Goal: Task Accomplishment & Management: Use online tool/utility

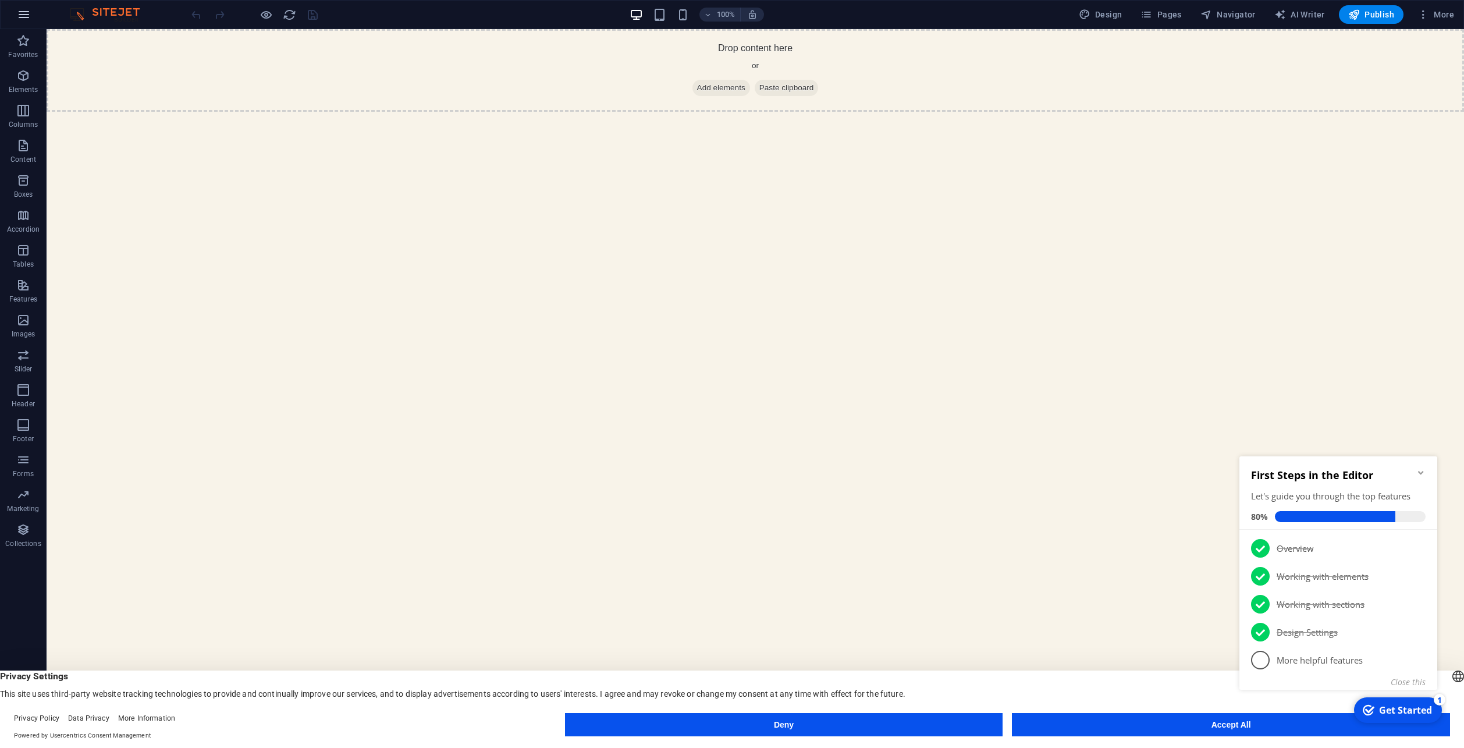
click at [24, 19] on icon "button" at bounding box center [24, 15] width 14 height 14
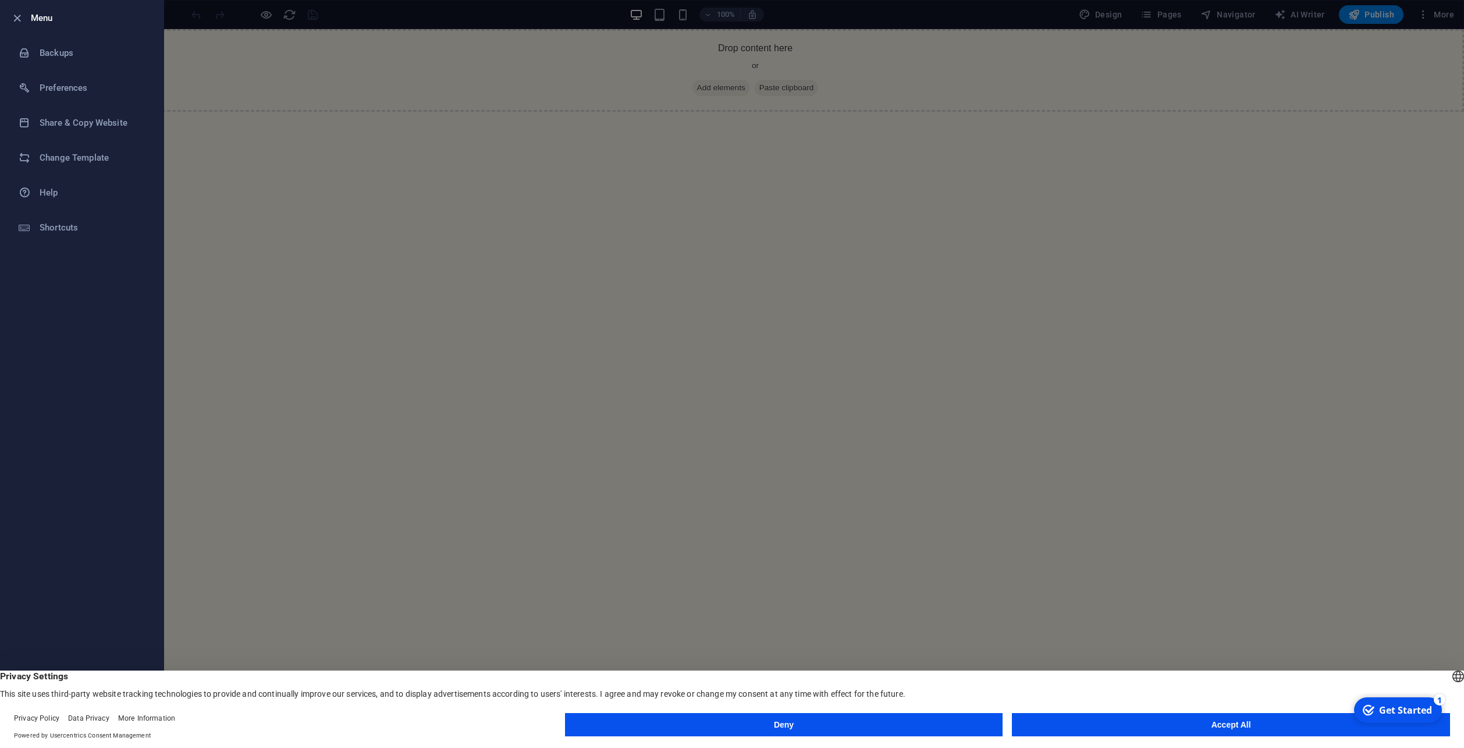
click at [659, 332] on div at bounding box center [732, 374] width 1464 height 748
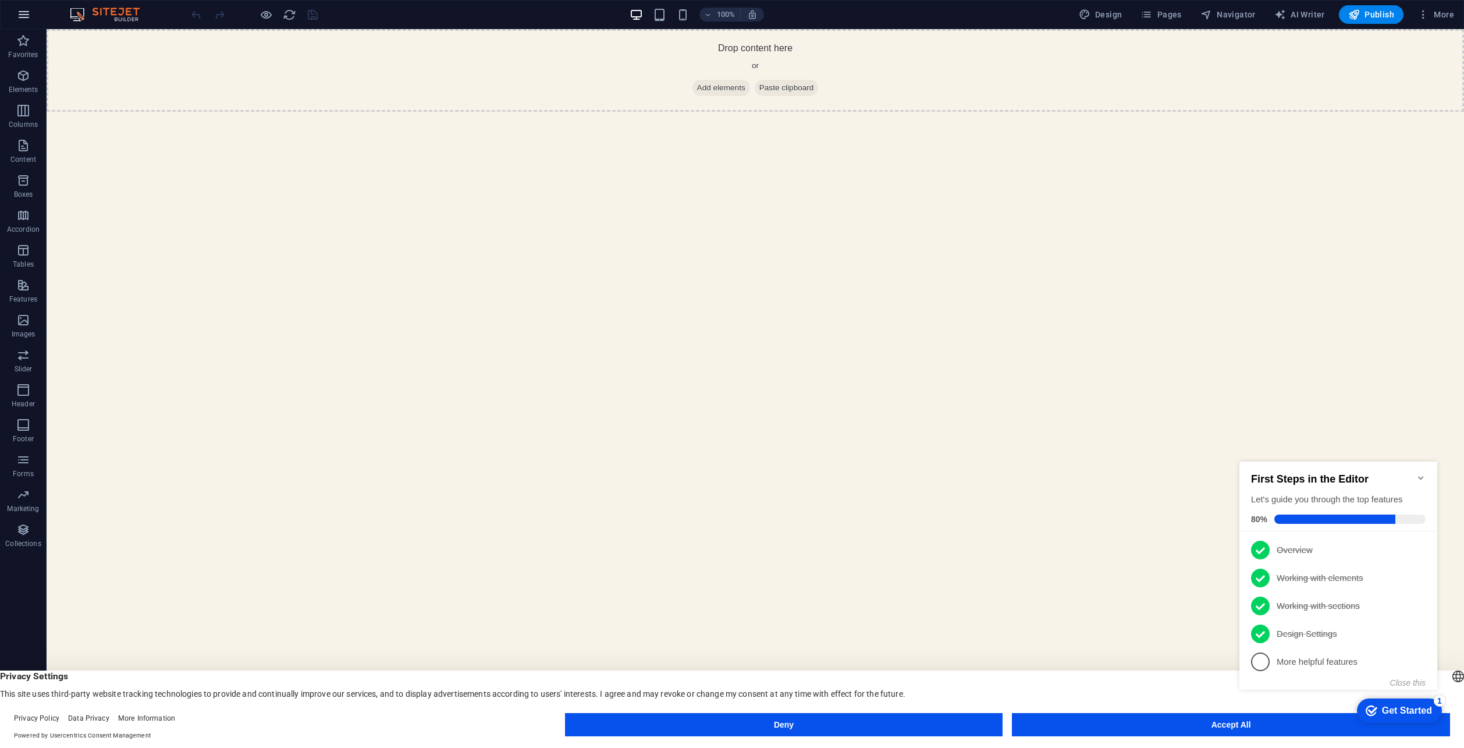
click at [31, 16] on button "button" at bounding box center [24, 15] width 28 height 28
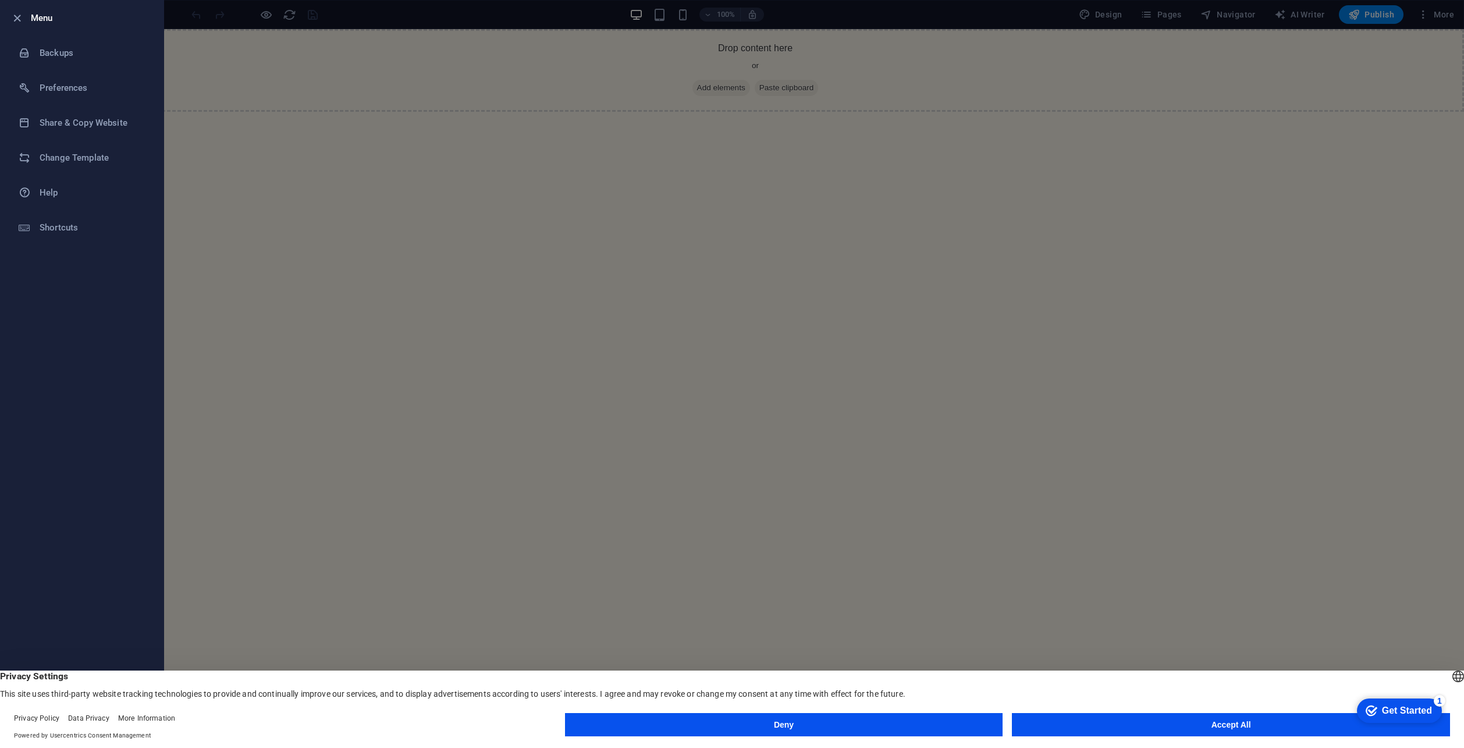
click at [476, 232] on div at bounding box center [732, 374] width 1464 height 748
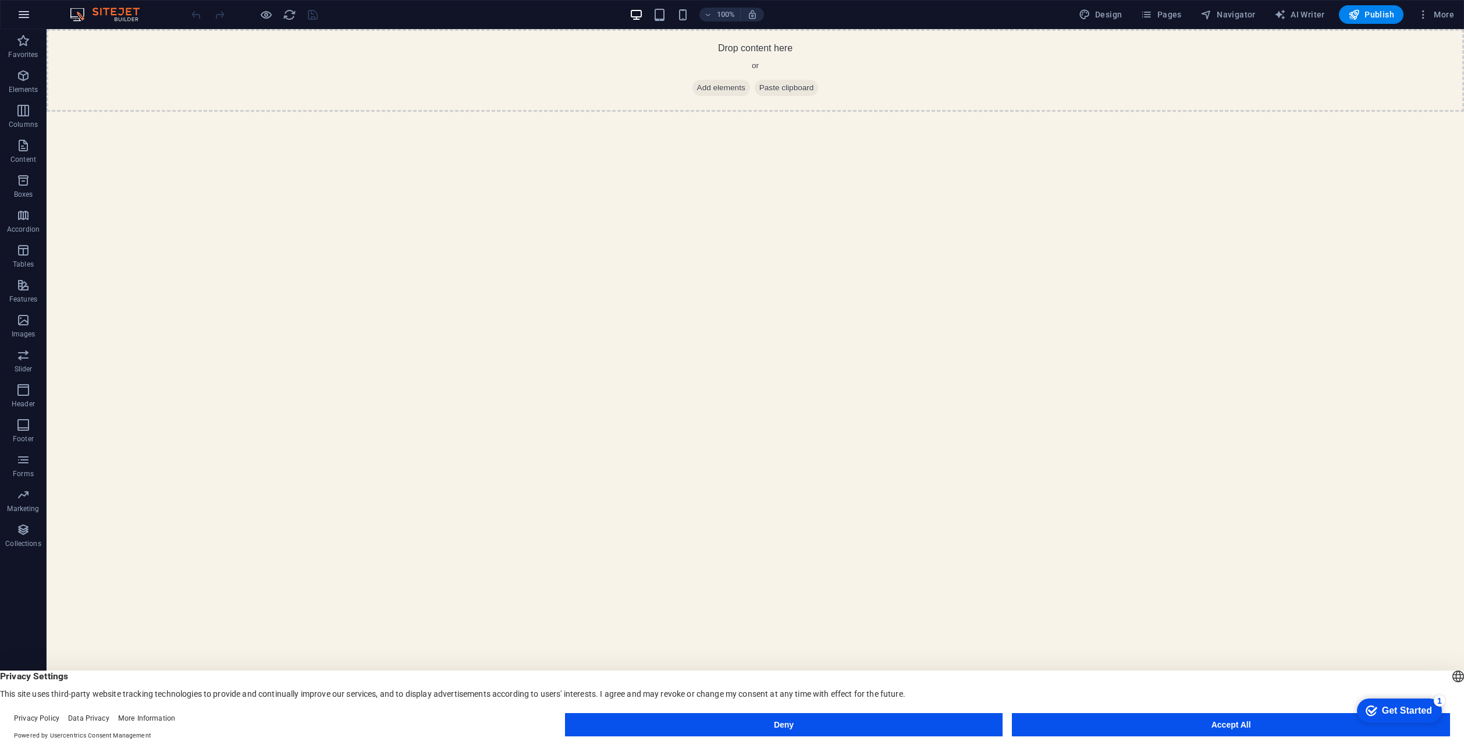
click at [26, 22] on button "button" at bounding box center [24, 15] width 28 height 28
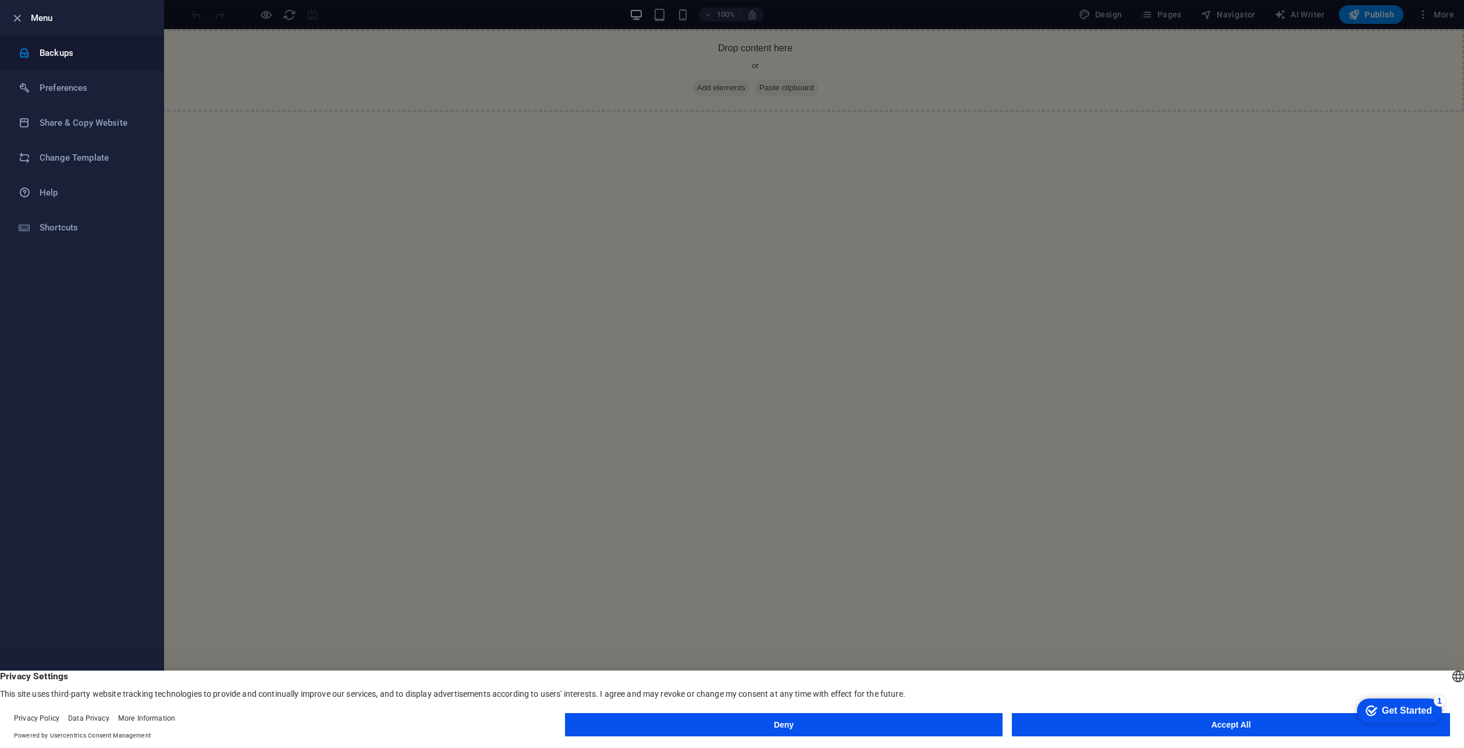
click at [46, 59] on h6 "Backups" at bounding box center [94, 53] width 108 height 14
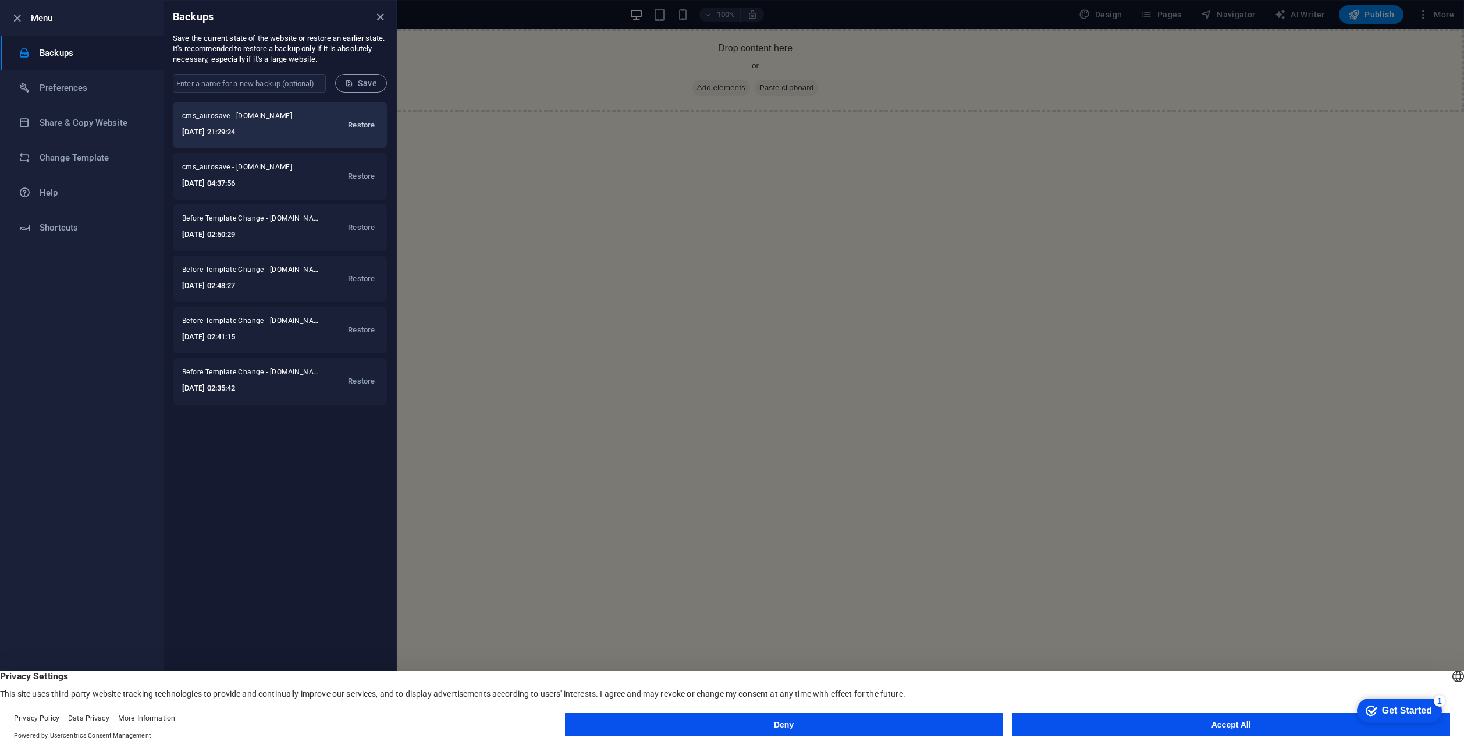
click at [364, 124] on span "Restore" at bounding box center [361, 125] width 27 height 14
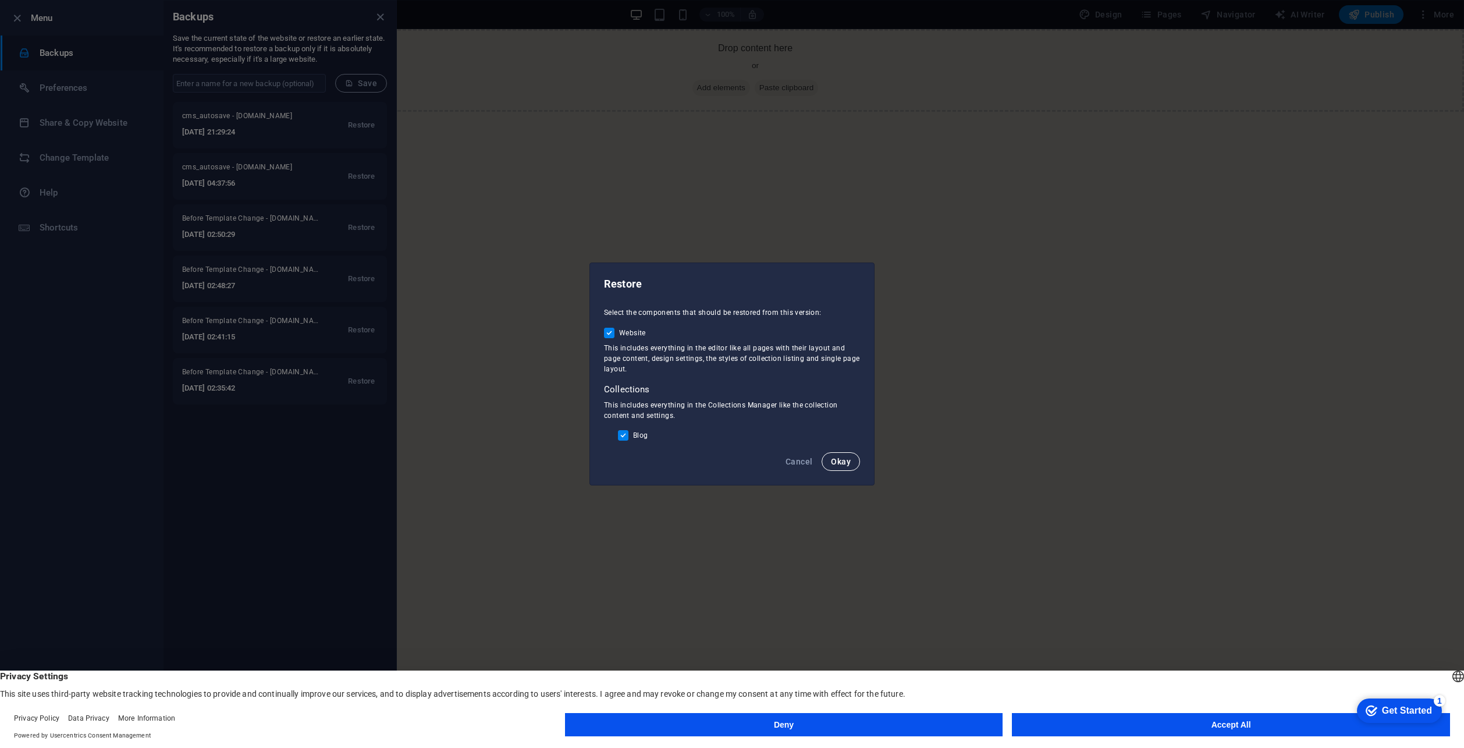
click at [835, 452] on button "Okay" at bounding box center [840, 461] width 38 height 19
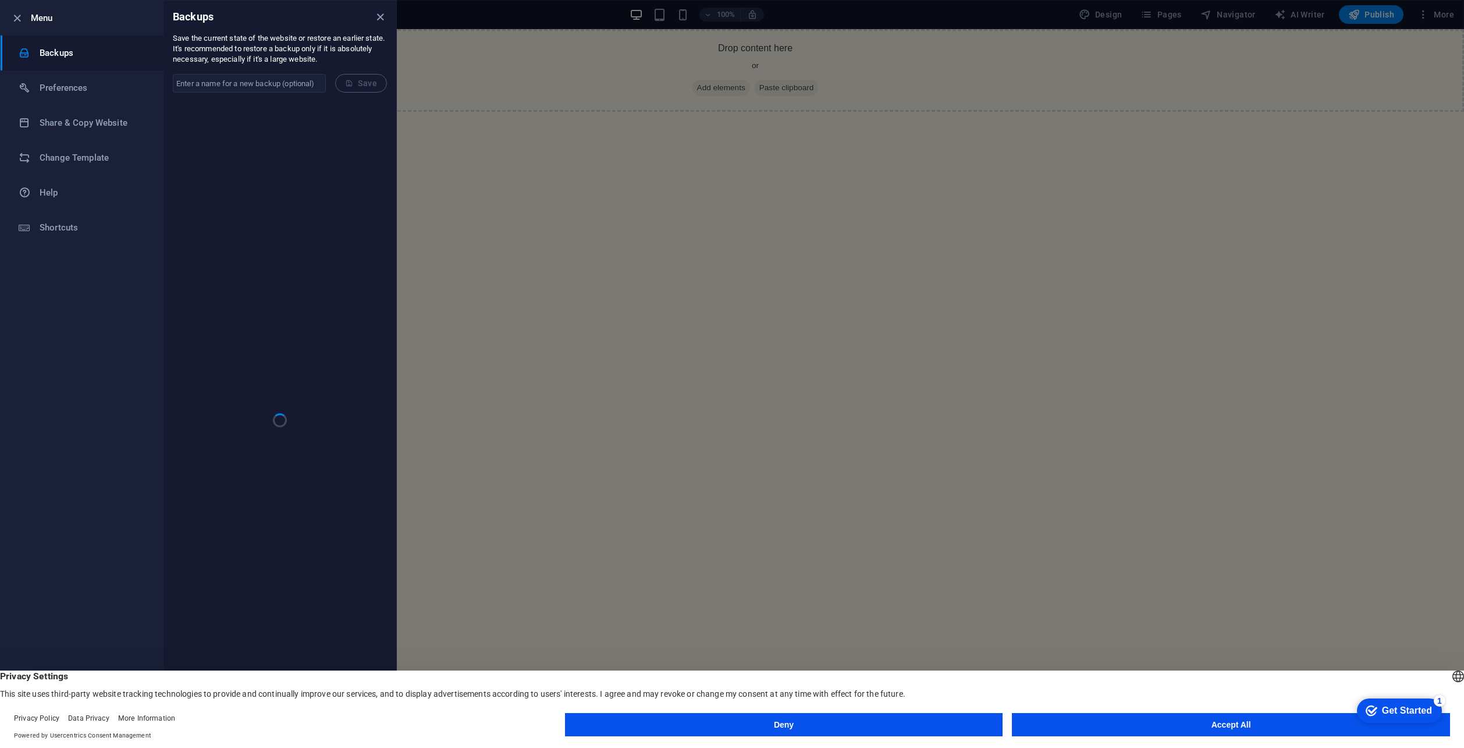
click at [1267, 731] on button "Accept All" at bounding box center [1231, 724] width 438 height 23
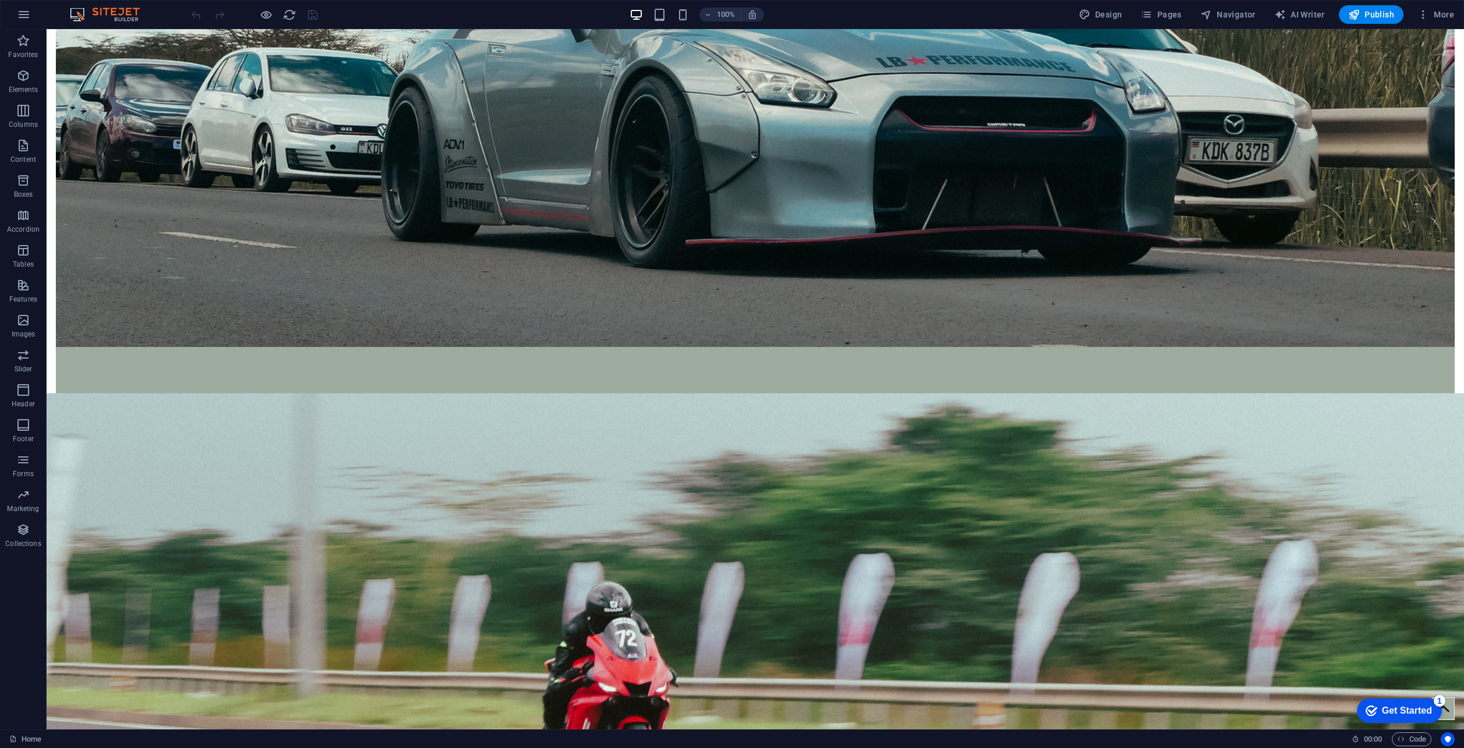
scroll to position [735, 0]
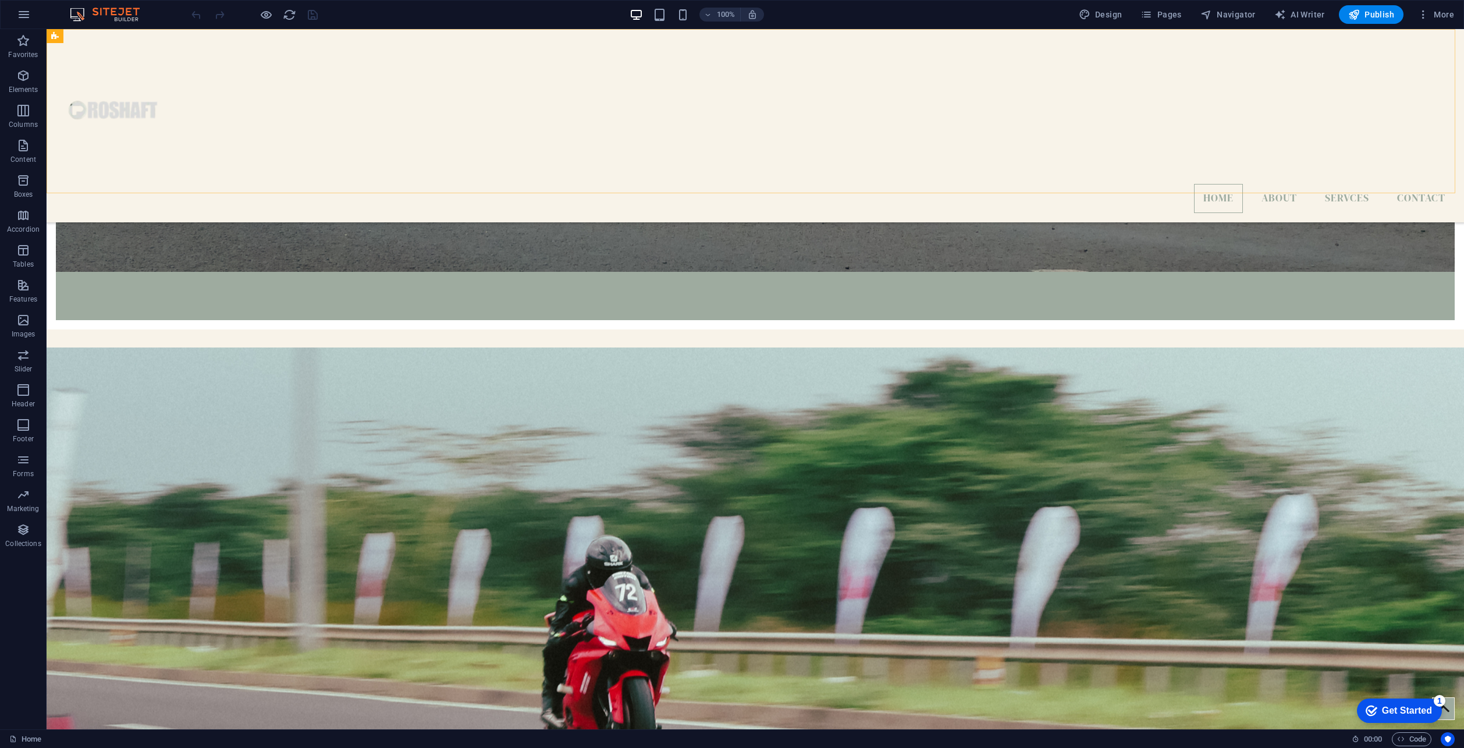
click at [838, 155] on div "Home About SERVCES Contact" at bounding box center [755, 125] width 1417 height 193
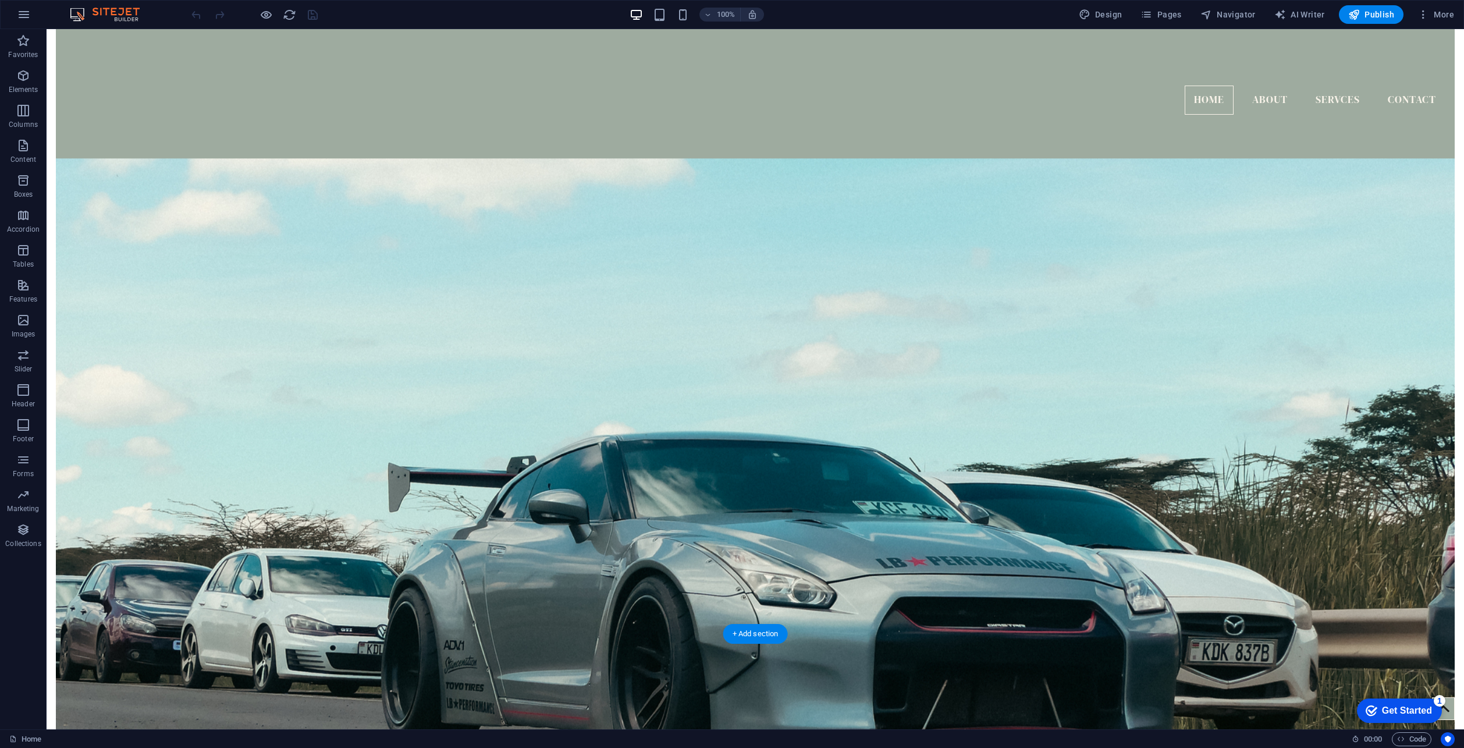
scroll to position [0, 0]
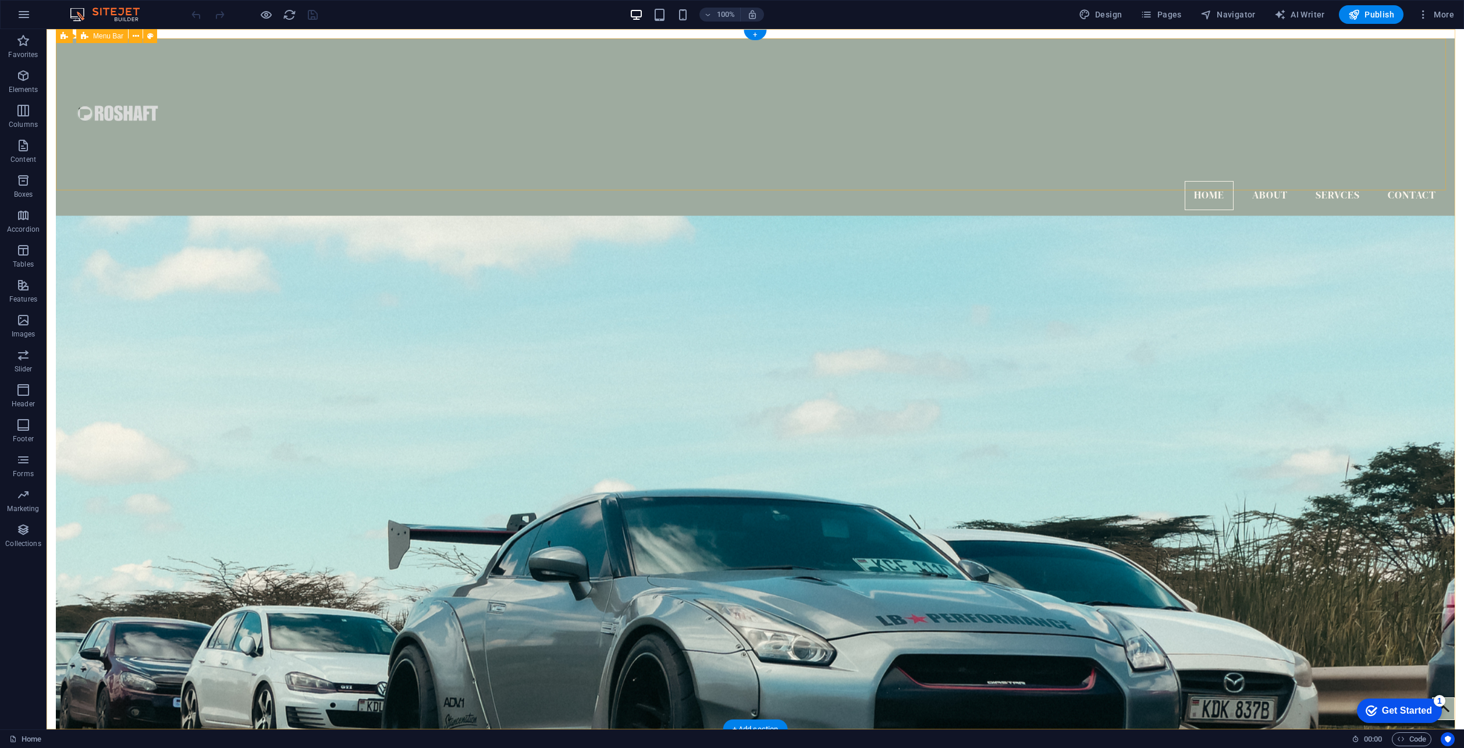
click at [1296, 67] on div "Home About SERVCES Contact" at bounding box center [755, 128] width 1398 height 181
click at [148, 34] on icon at bounding box center [150, 36] width 6 height 12
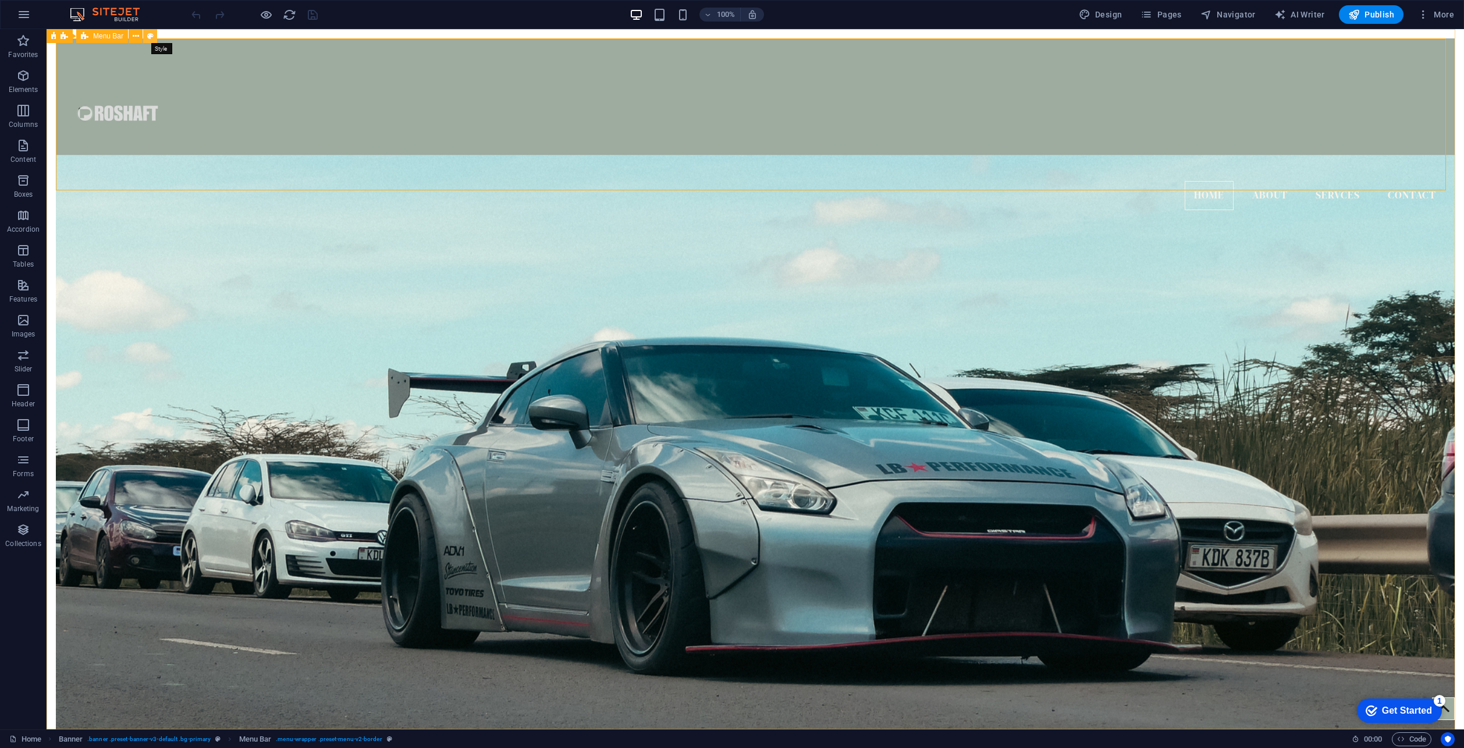
select select "rem"
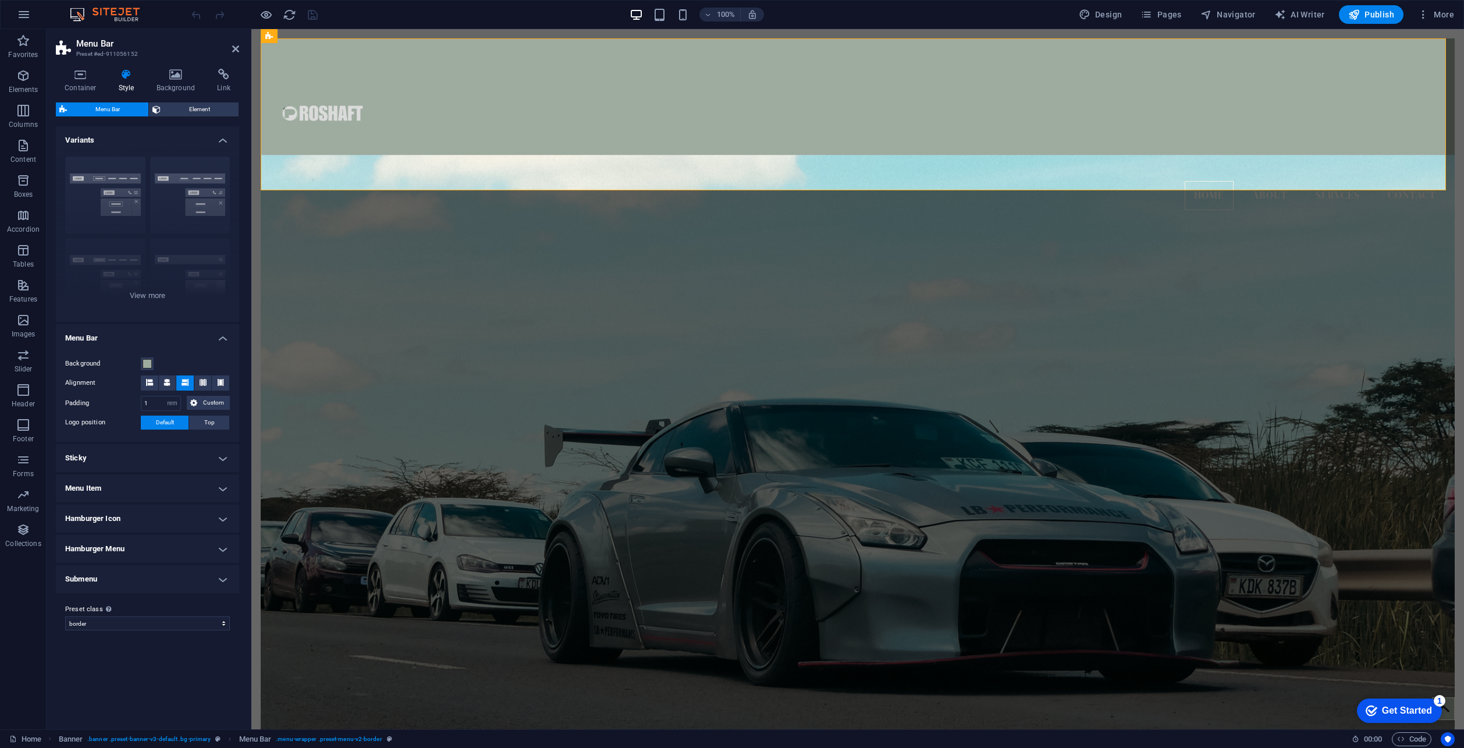
click at [124, 457] on h4 "Sticky" at bounding box center [147, 458] width 183 height 28
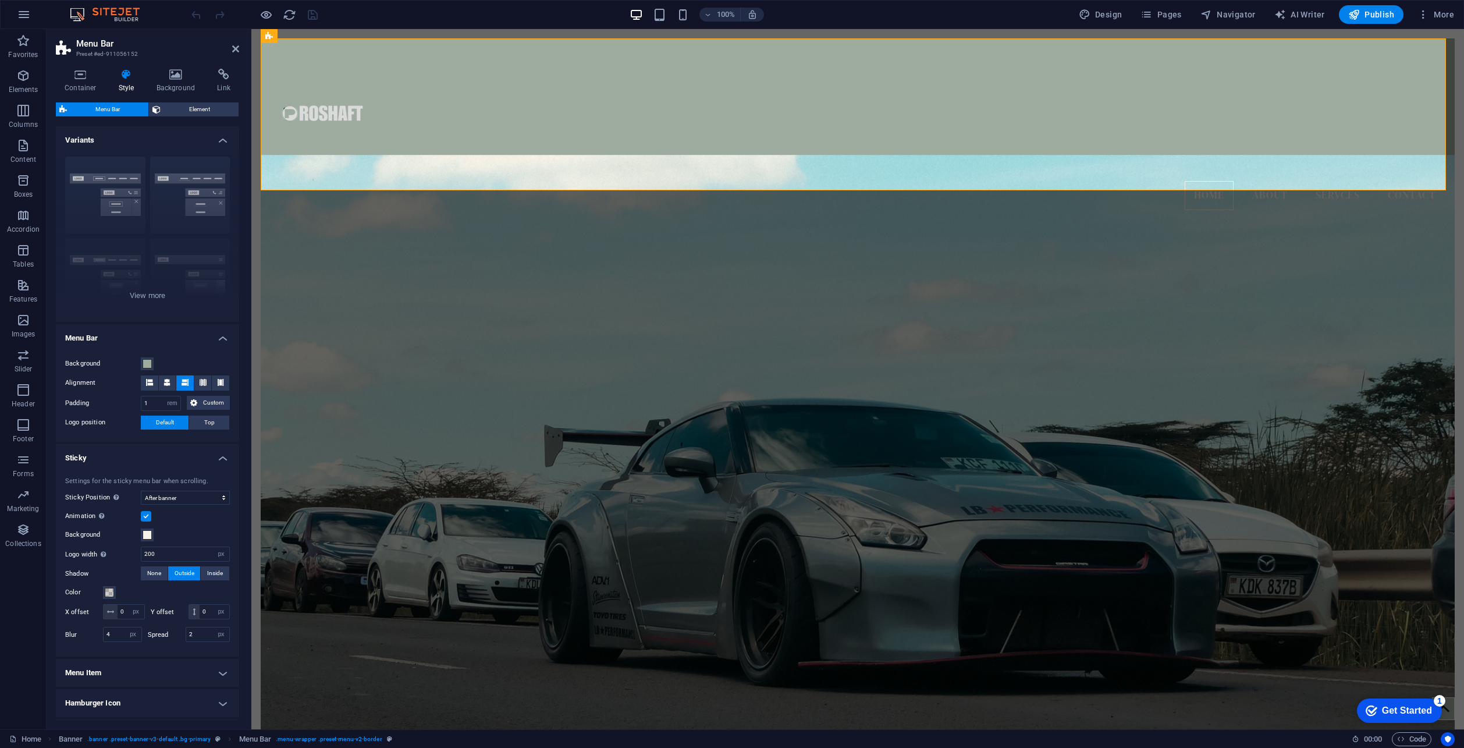
scroll to position [104, 0]
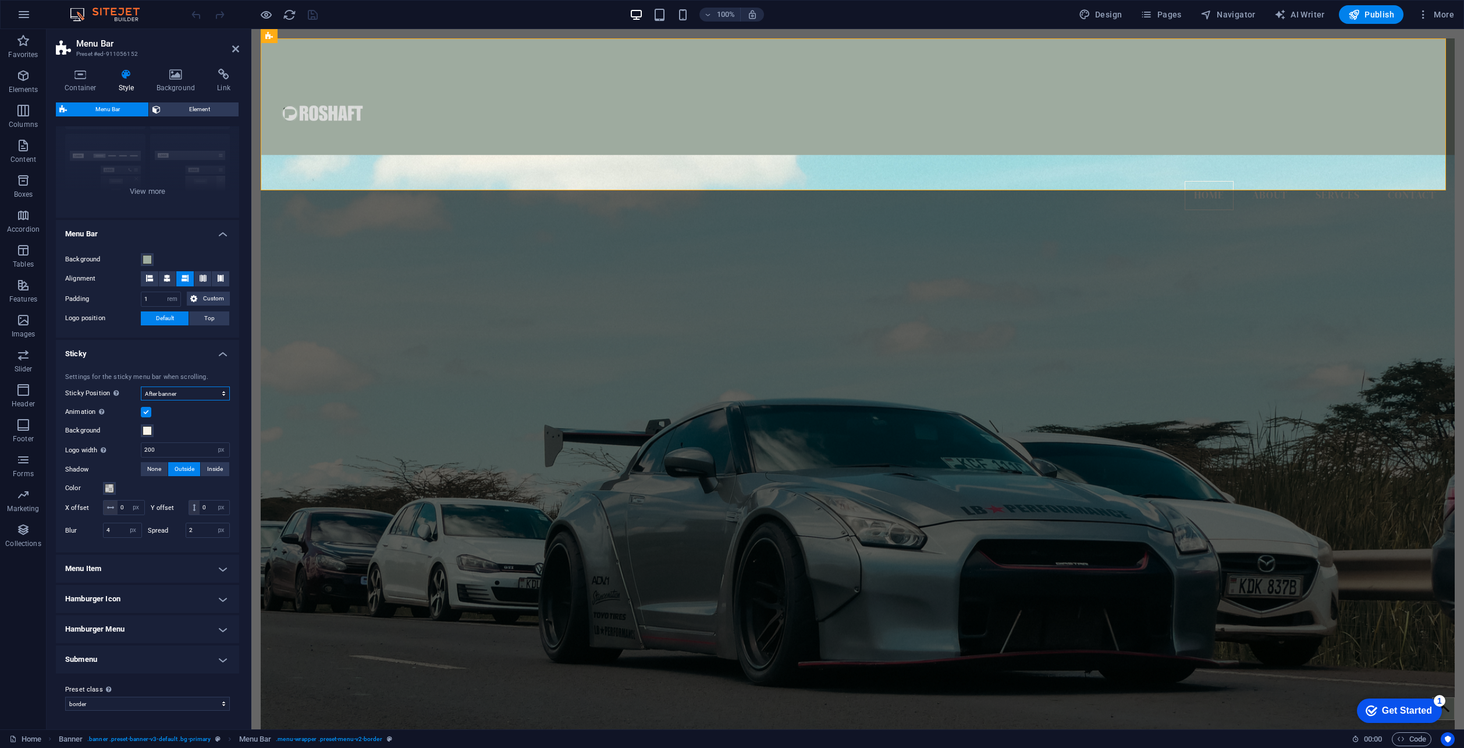
click at [167, 396] on select "Off Instant After menu After banner When scrolling up" at bounding box center [185, 393] width 89 height 14
select select "sticky_reverse"
click at [141, 386] on select "Off Instant After menu After banner When scrolling up" at bounding box center [185, 393] width 89 height 14
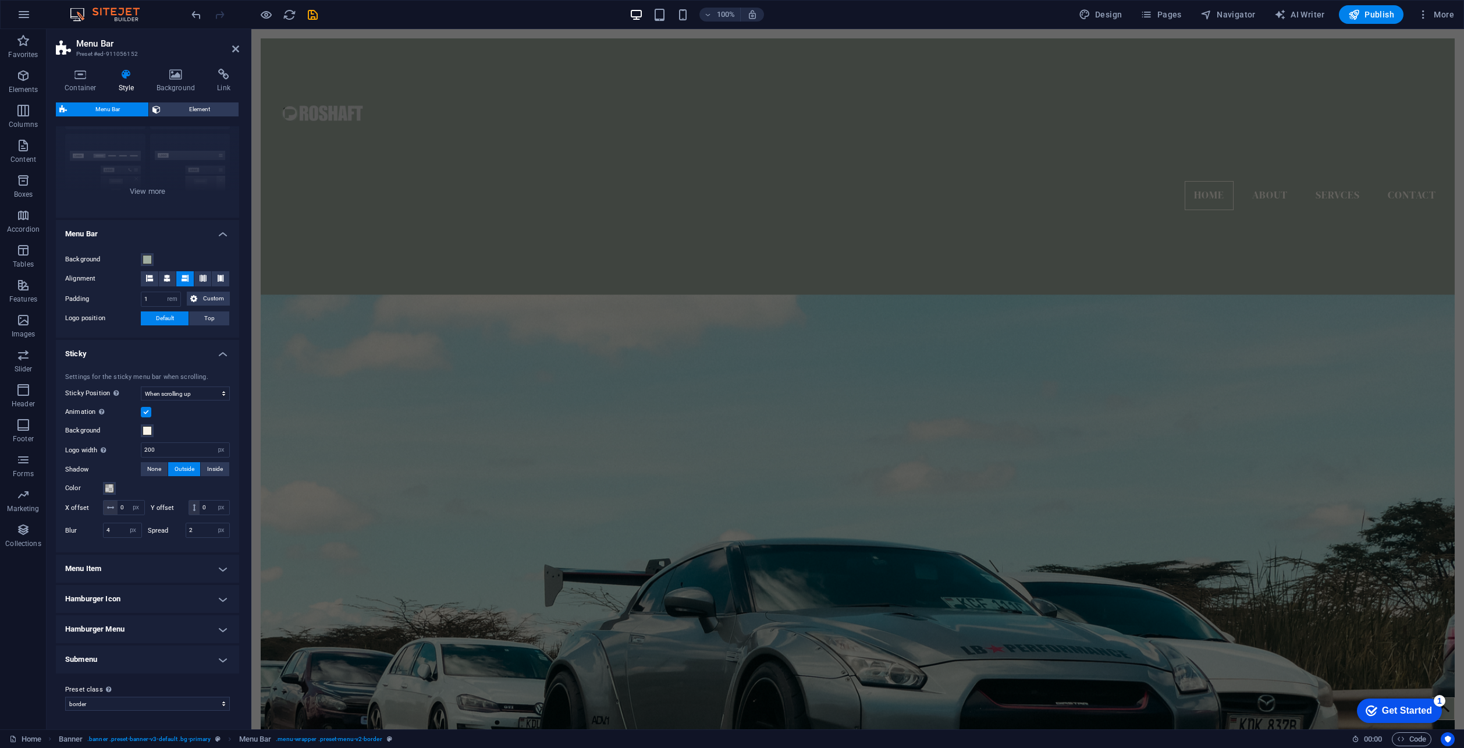
scroll to position [407, 0]
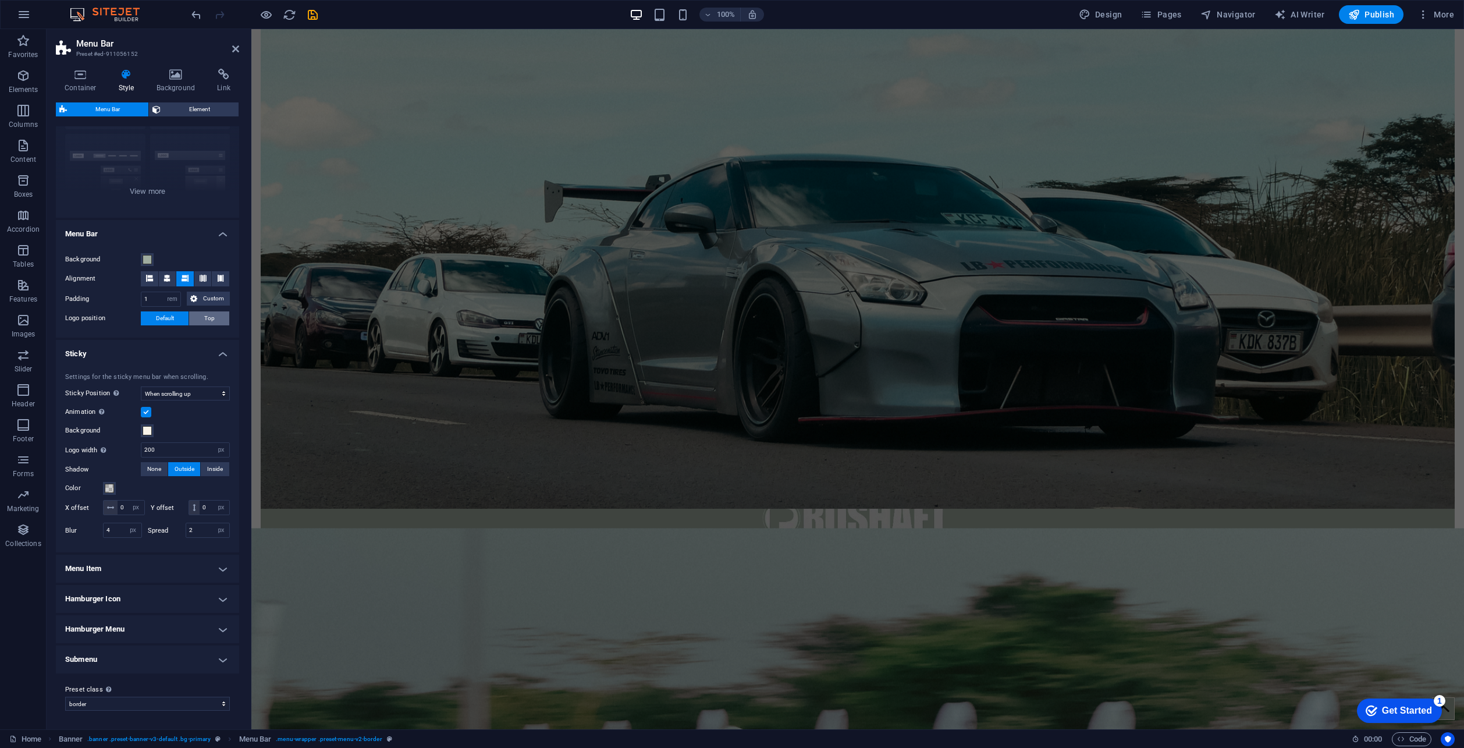
click at [197, 320] on button "Top" at bounding box center [209, 318] width 40 height 14
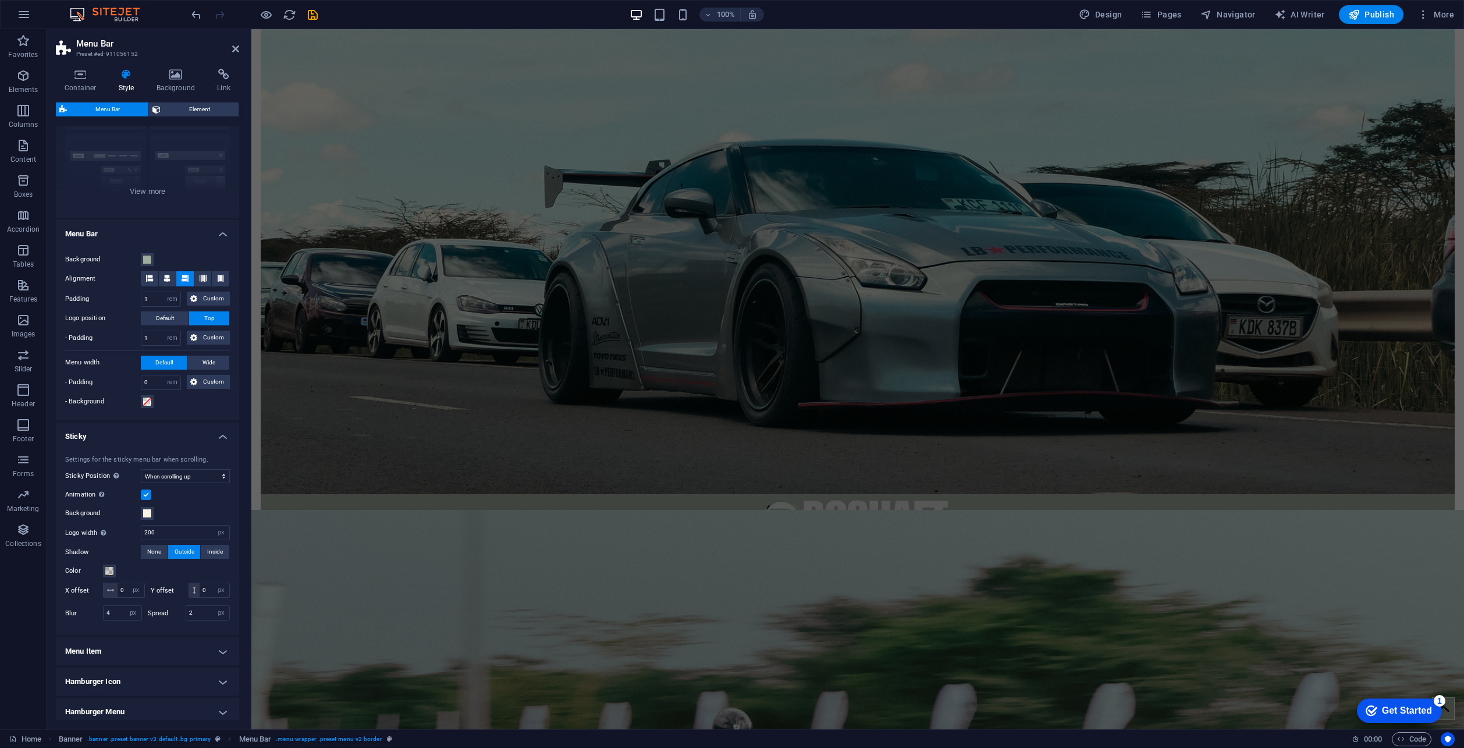
scroll to position [0, 0]
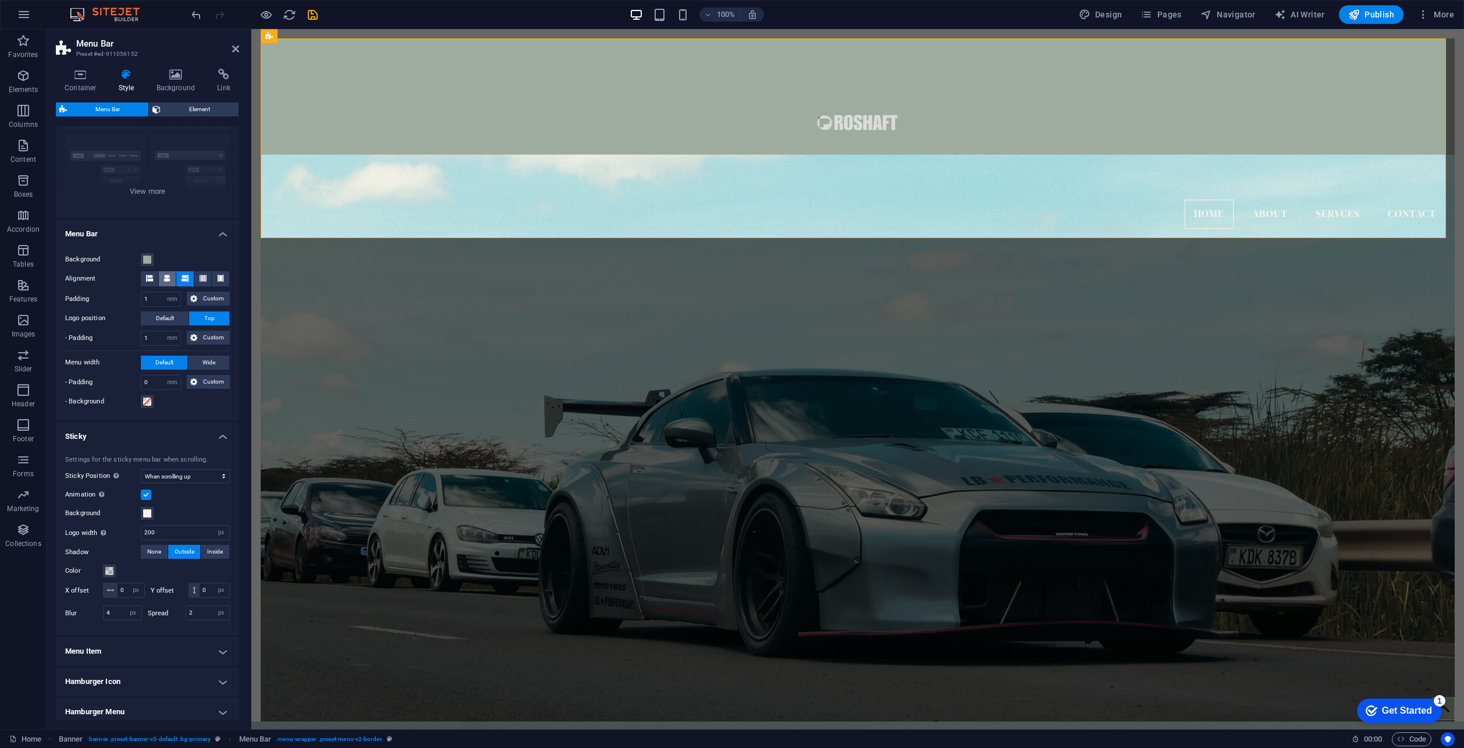
click at [168, 277] on icon at bounding box center [166, 278] width 7 height 7
click at [200, 360] on button "Wide" at bounding box center [208, 362] width 41 height 14
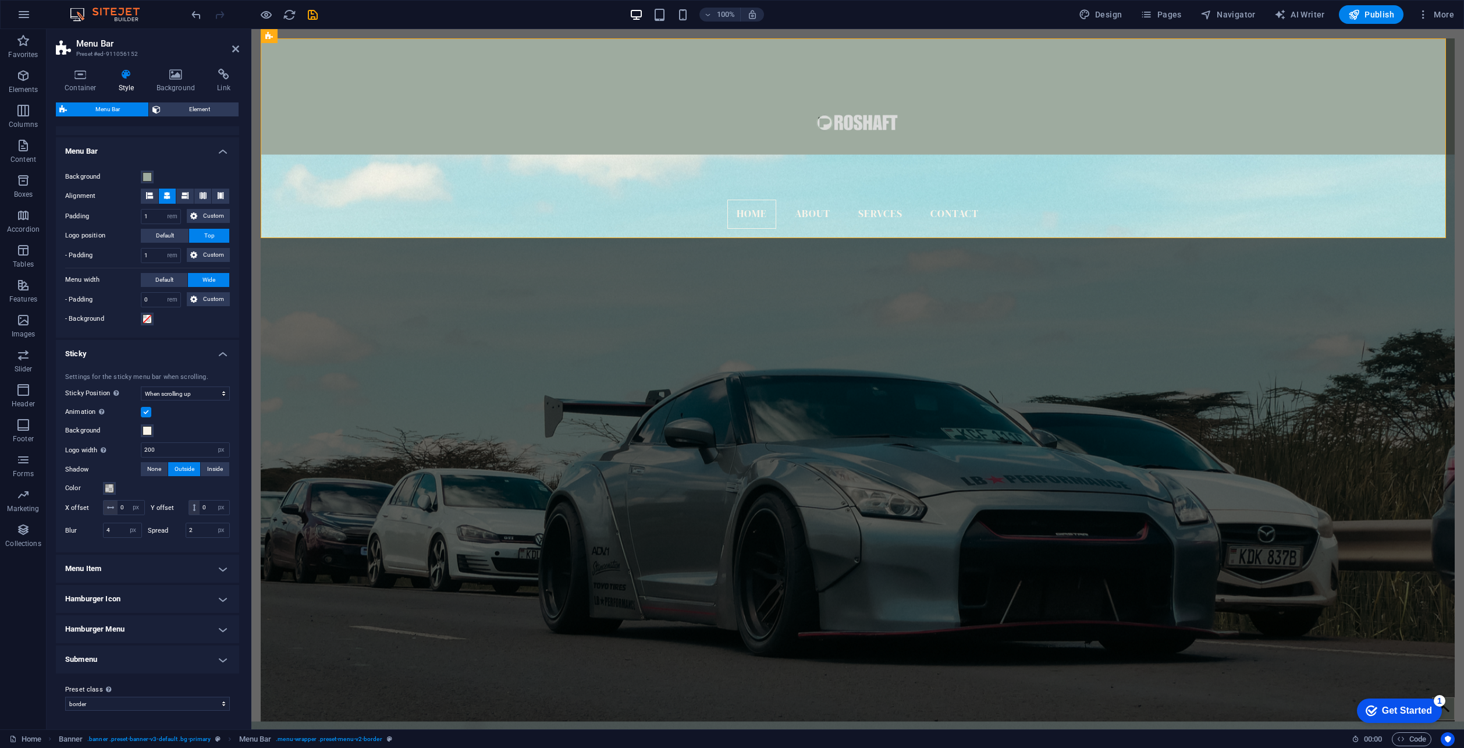
scroll to position [129, 0]
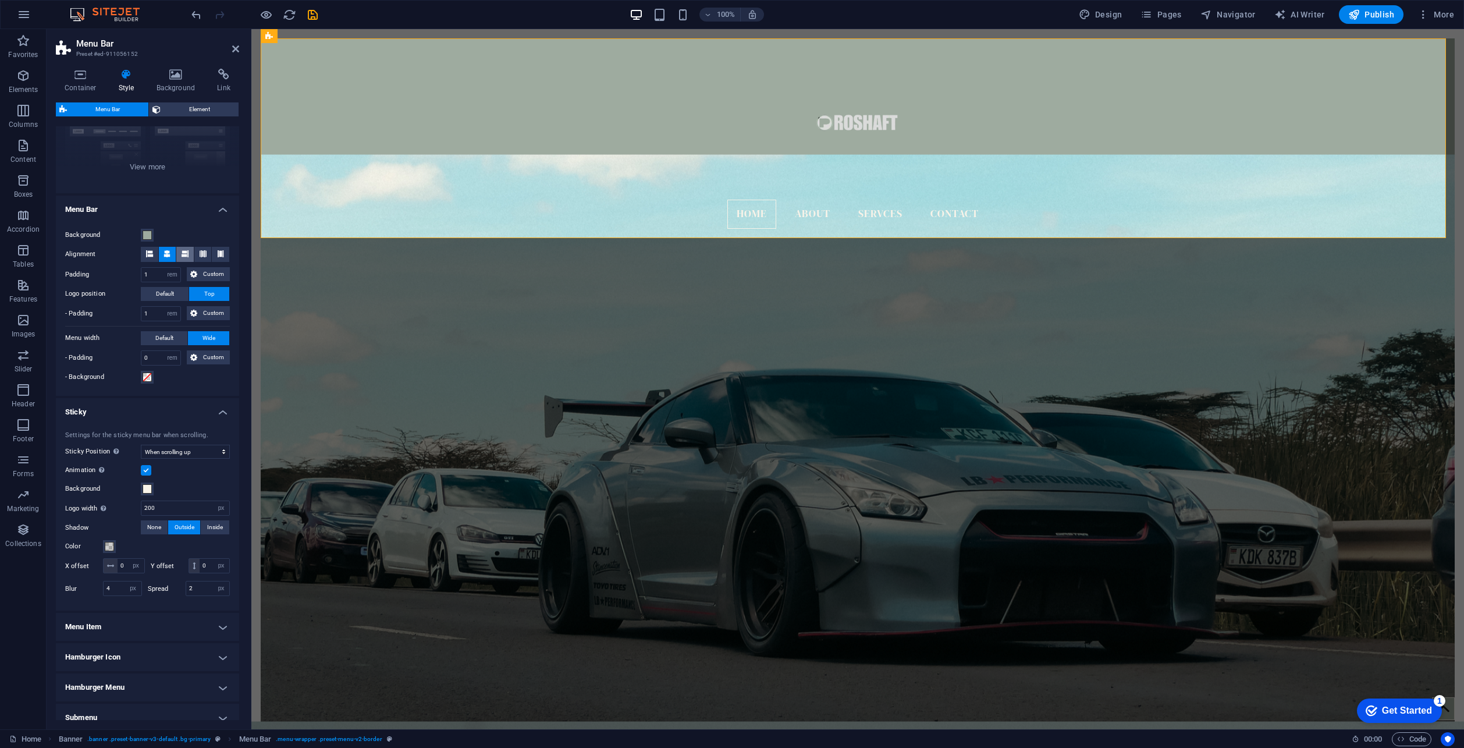
click at [183, 251] on icon at bounding box center [185, 253] width 7 height 7
click at [162, 254] on button at bounding box center [167, 254] width 17 height 15
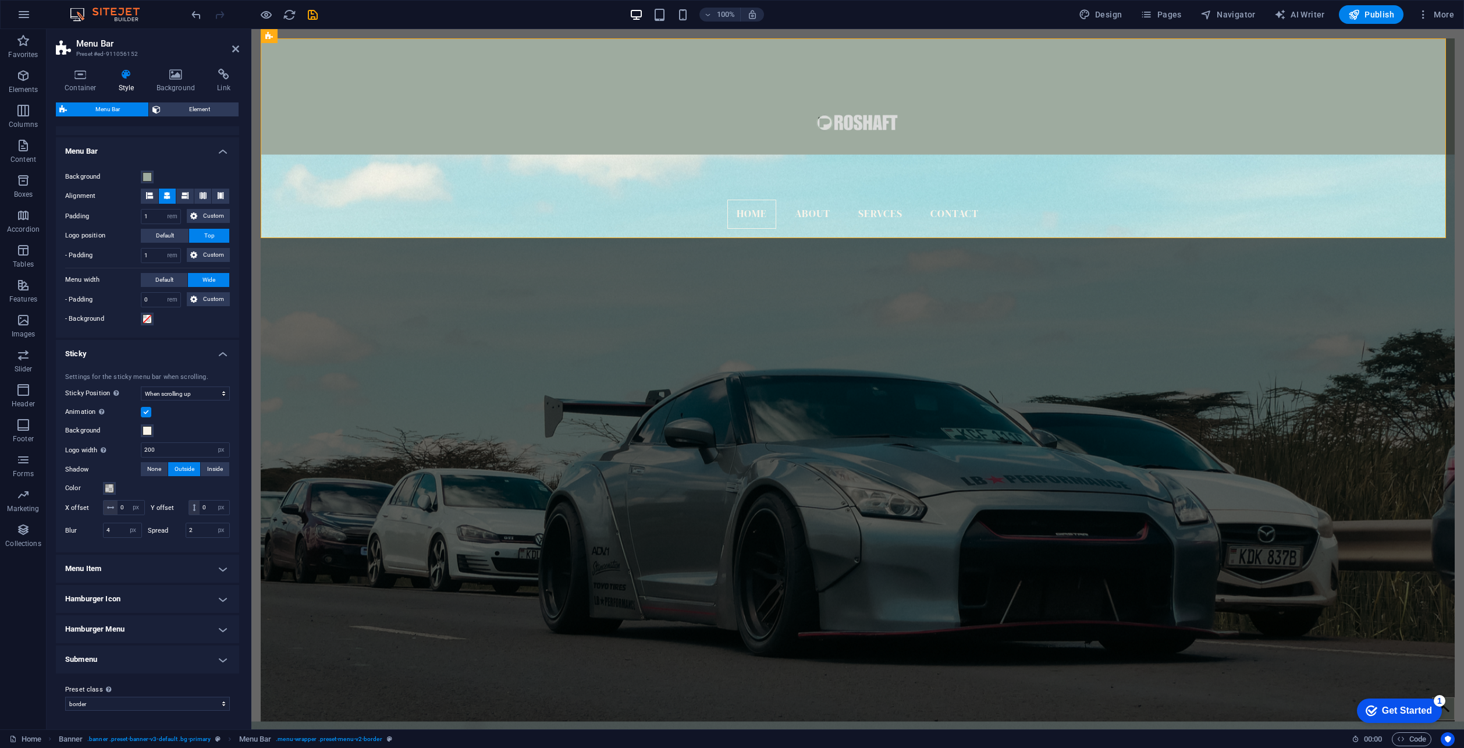
click at [152, 565] on h4 "Menu Item" at bounding box center [147, 568] width 183 height 28
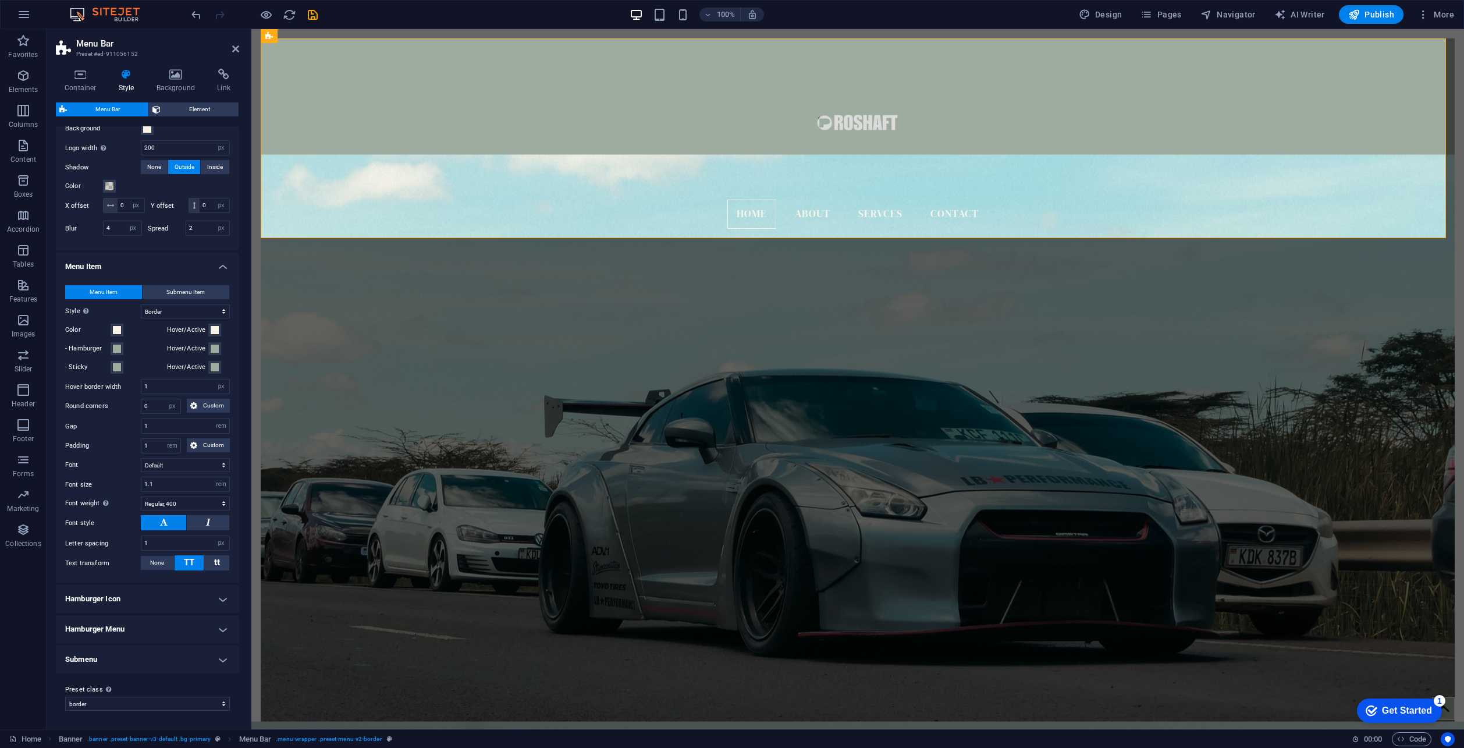
scroll to position [430, 0]
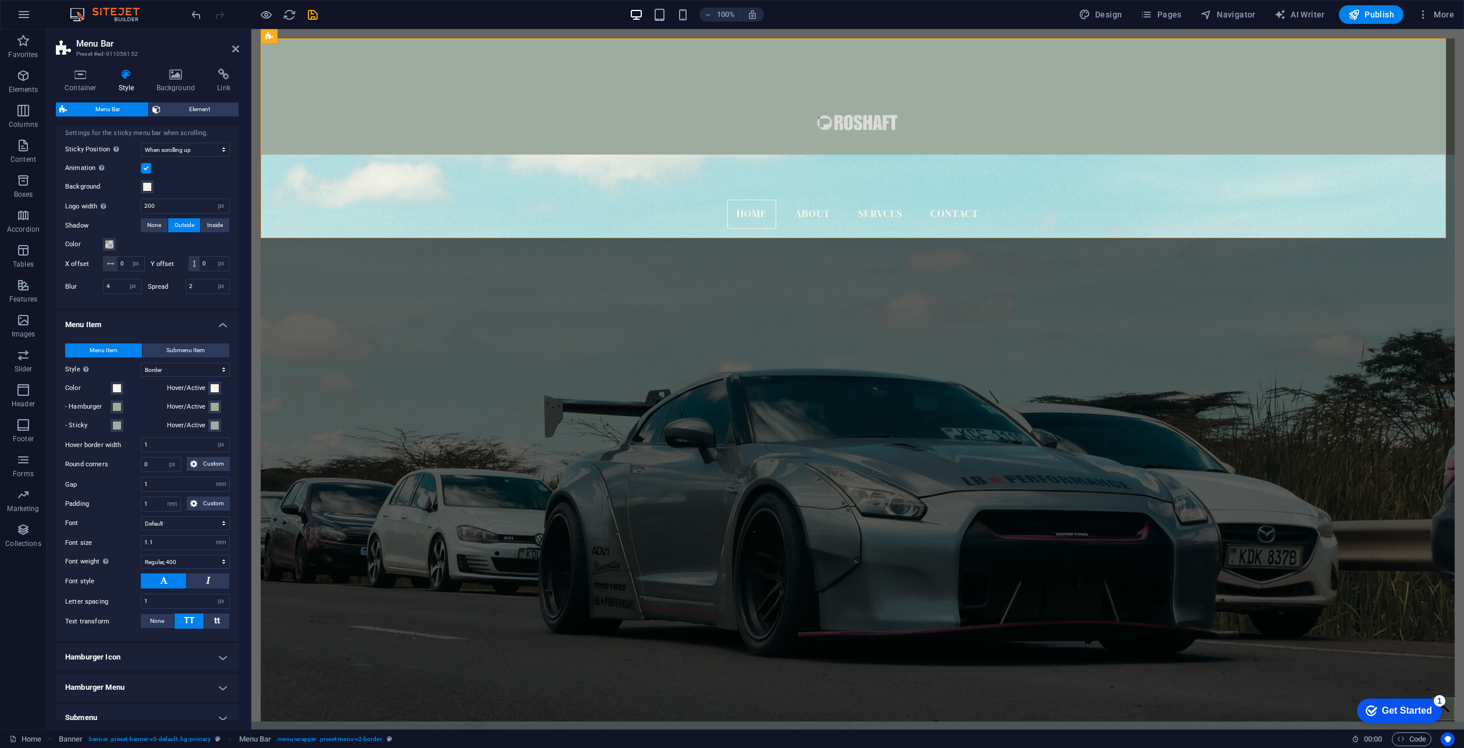
click at [227, 328] on h4 "Menu Item" at bounding box center [147, 321] width 183 height 21
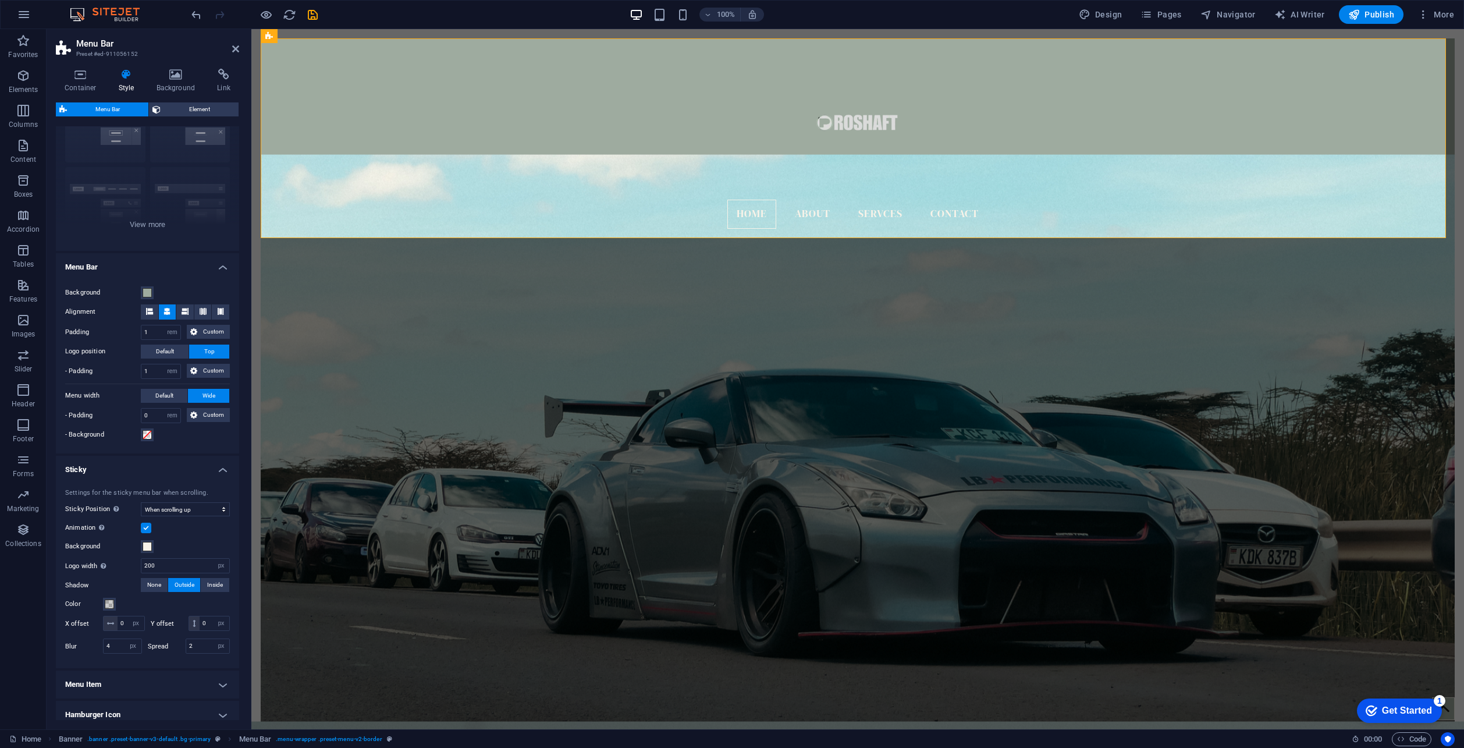
scroll to position [0, 0]
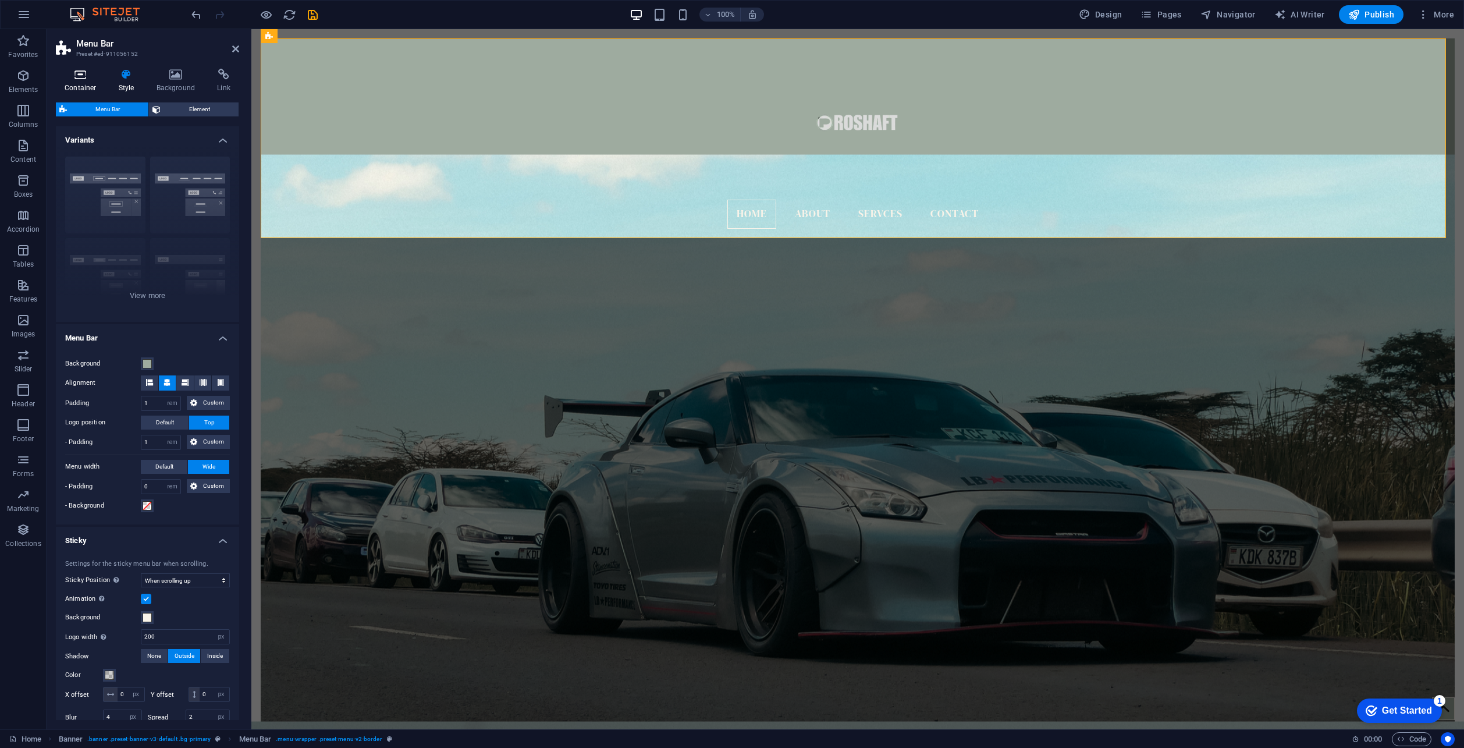
click at [77, 77] on icon at bounding box center [80, 75] width 49 height 12
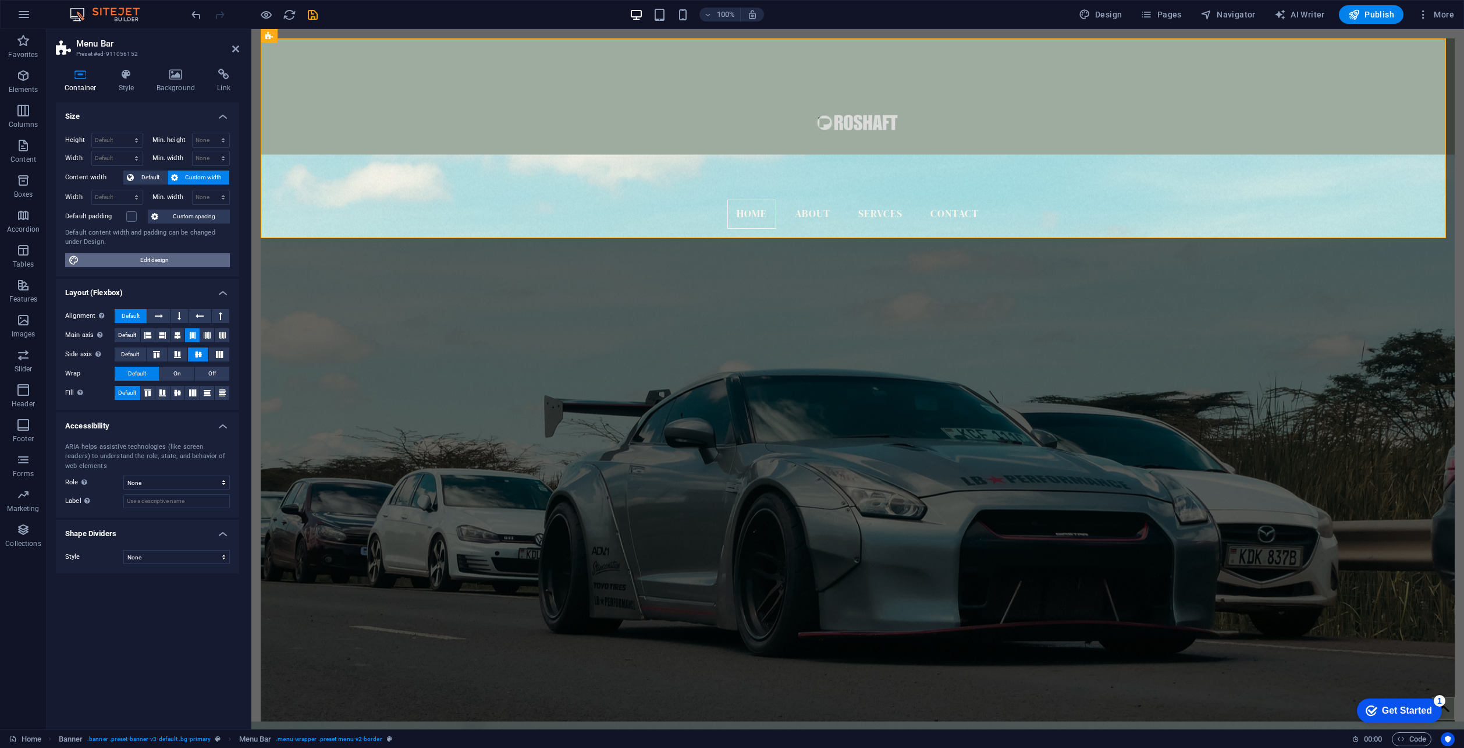
click at [155, 264] on span "Edit design" at bounding box center [155, 260] width 144 height 14
select select "rem"
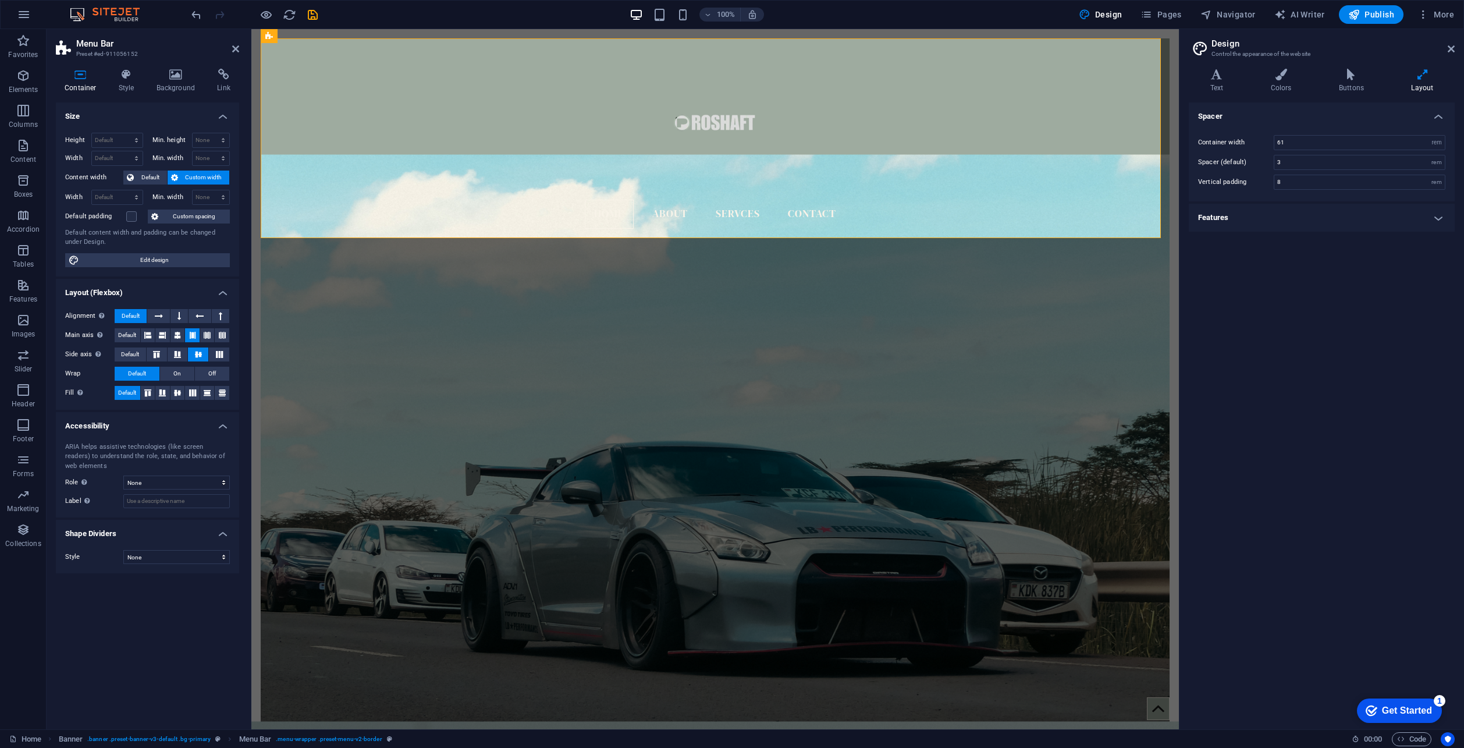
click at [1346, 220] on h4 "Features" at bounding box center [1321, 218] width 266 height 28
click at [1346, 220] on h4 "Features" at bounding box center [1321, 214] width 266 height 21
click at [118, 89] on h4 "Style" at bounding box center [129, 81] width 38 height 24
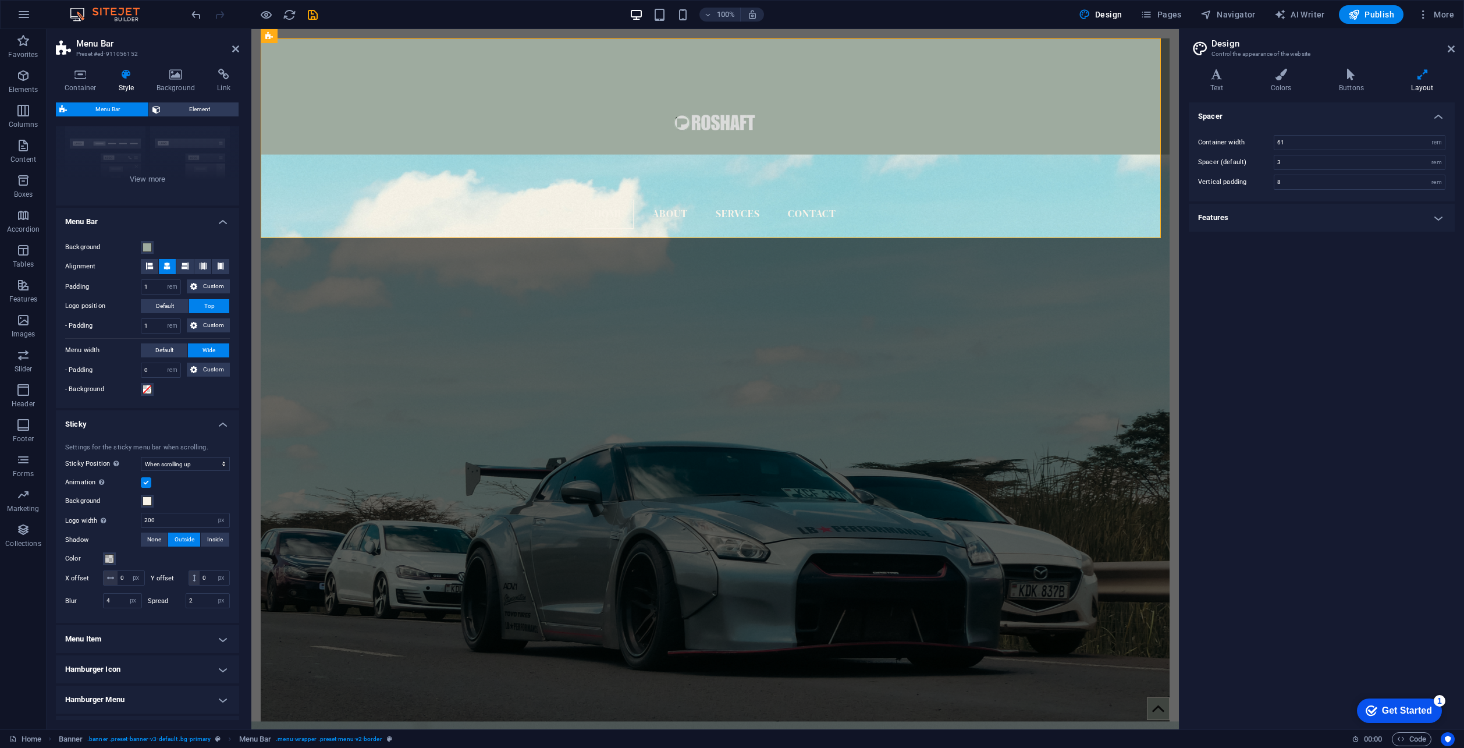
scroll to position [187, 0]
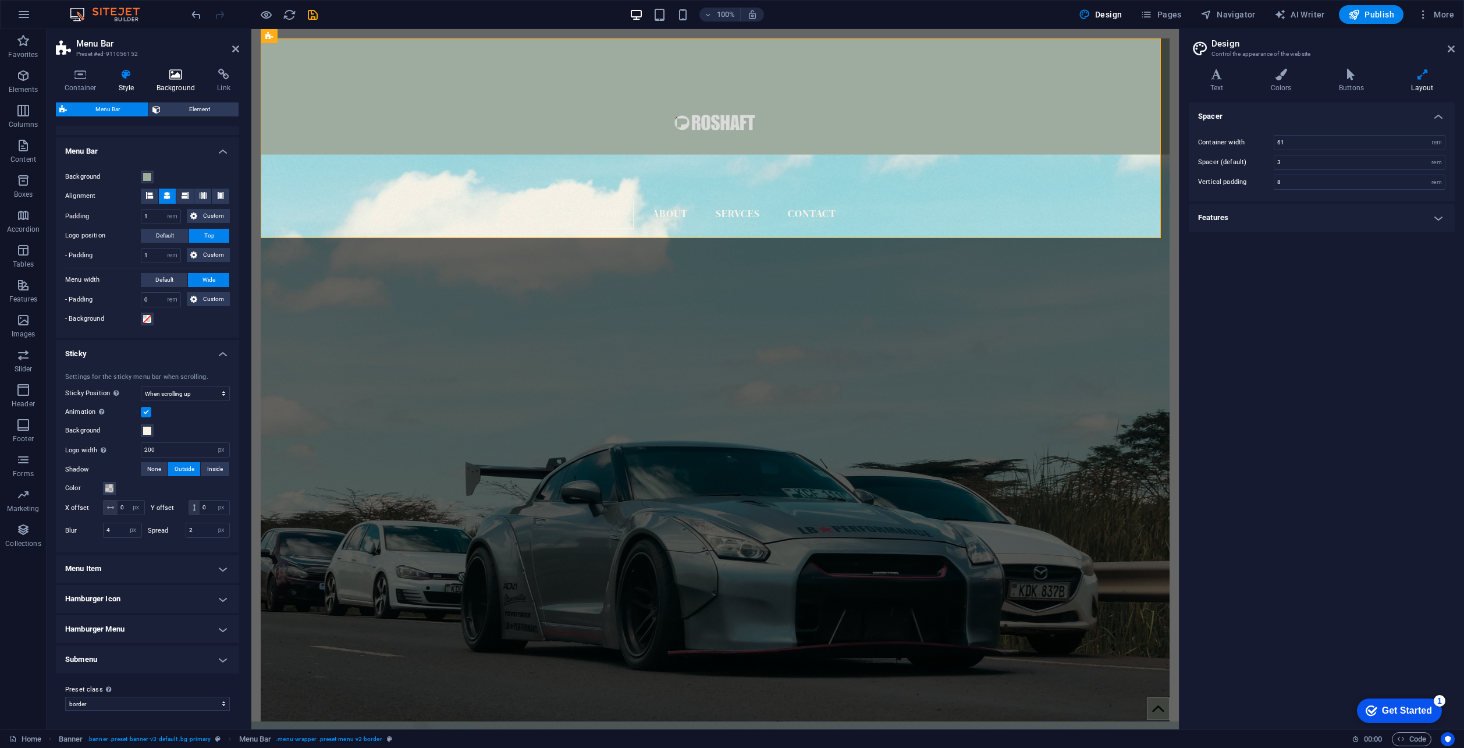
click at [166, 85] on h4 "Background" at bounding box center [178, 81] width 61 height 24
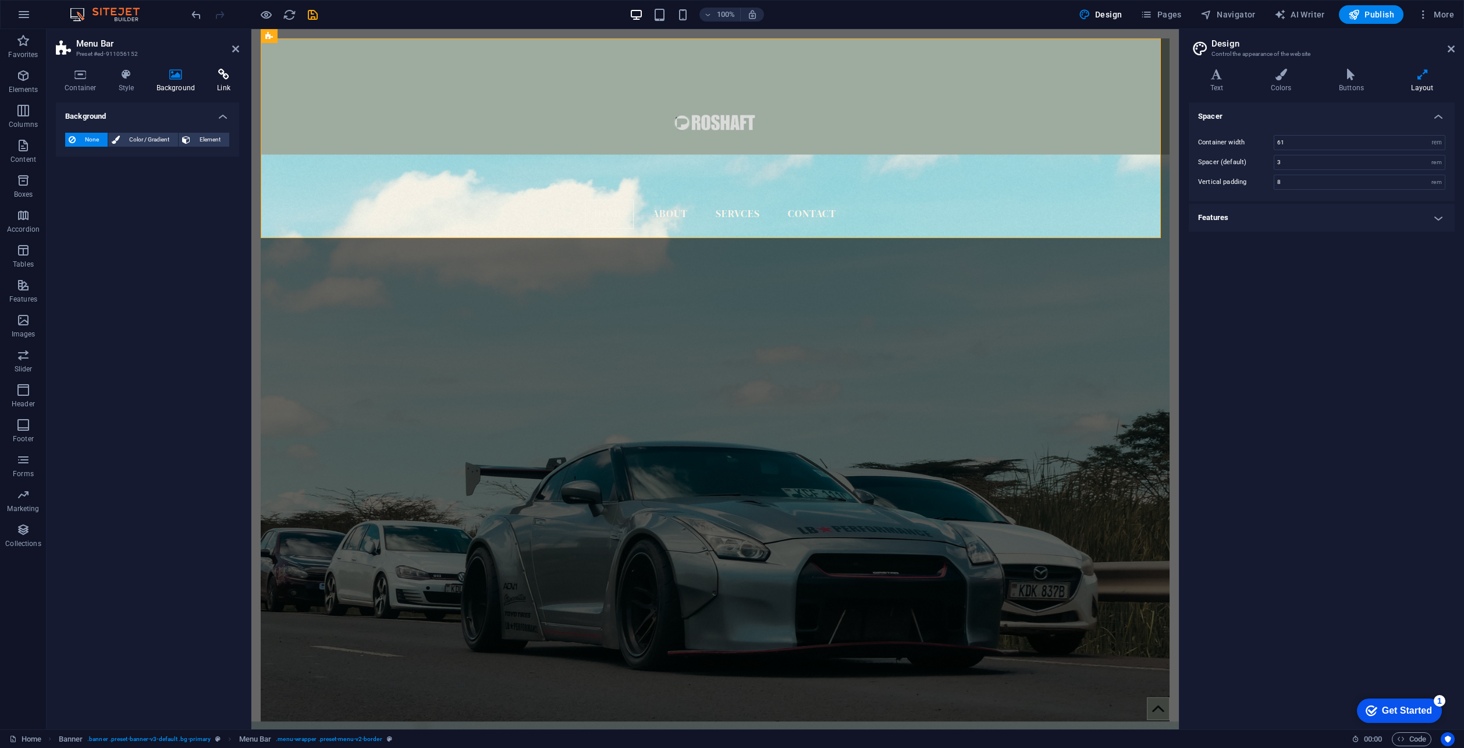
click at [217, 83] on h4 "Link" at bounding box center [223, 81] width 31 height 24
click at [86, 69] on icon at bounding box center [80, 75] width 49 height 12
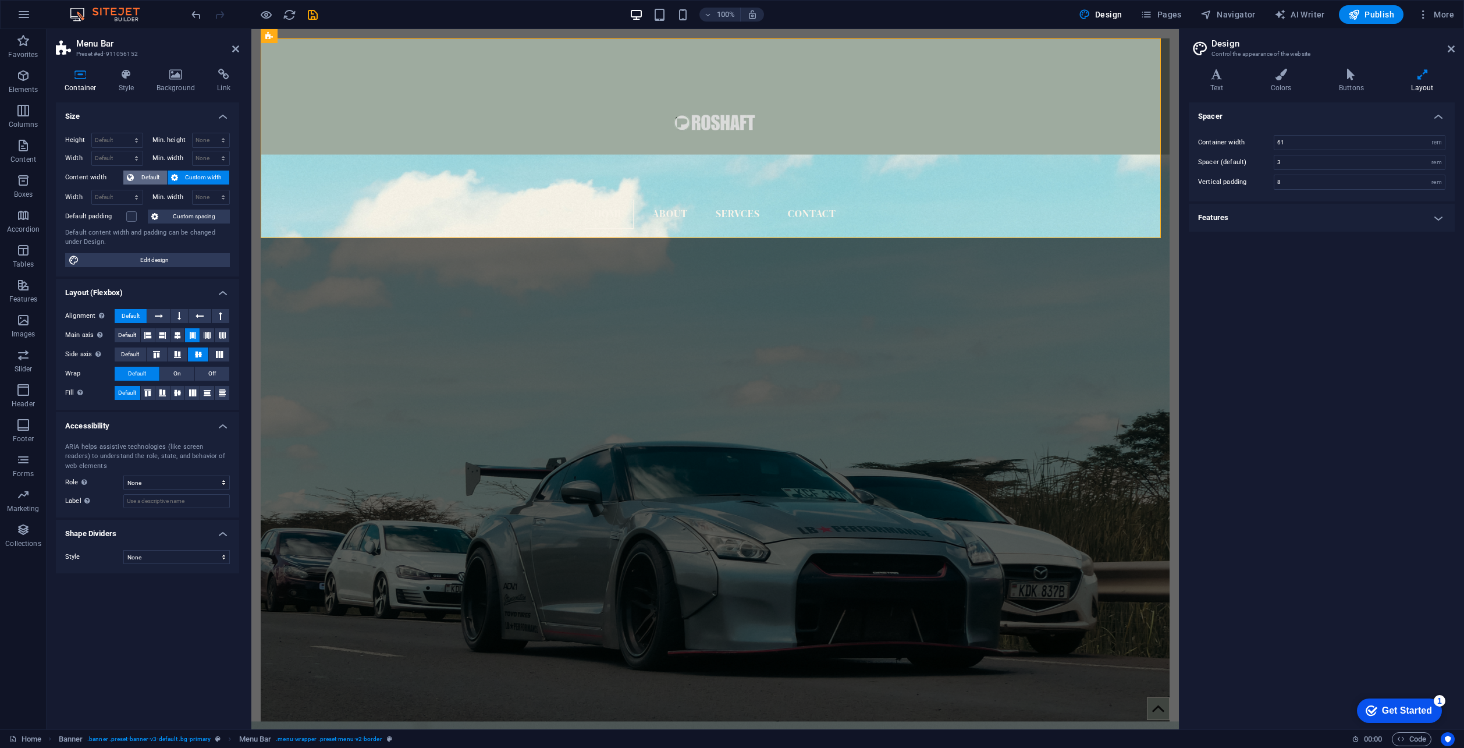
click at [150, 175] on span "Default" at bounding box center [150, 177] width 26 height 14
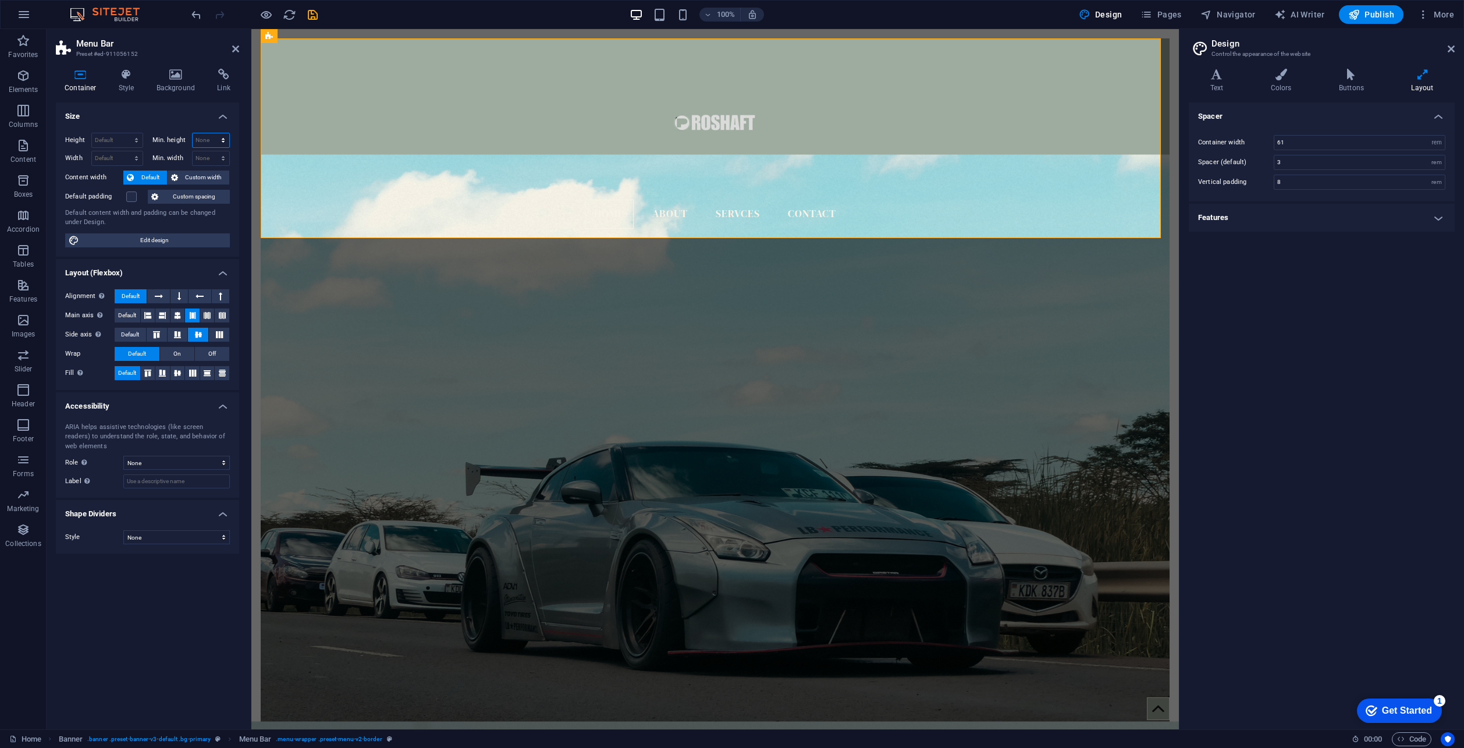
click at [206, 141] on select "None px rem % vh vw" at bounding box center [211, 140] width 37 height 14
select select "px"
click at [213, 133] on select "None px rem % vh vw" at bounding box center [211, 140] width 37 height 14
type input "120"
click at [199, 114] on h4 "Size" at bounding box center [147, 112] width 183 height 21
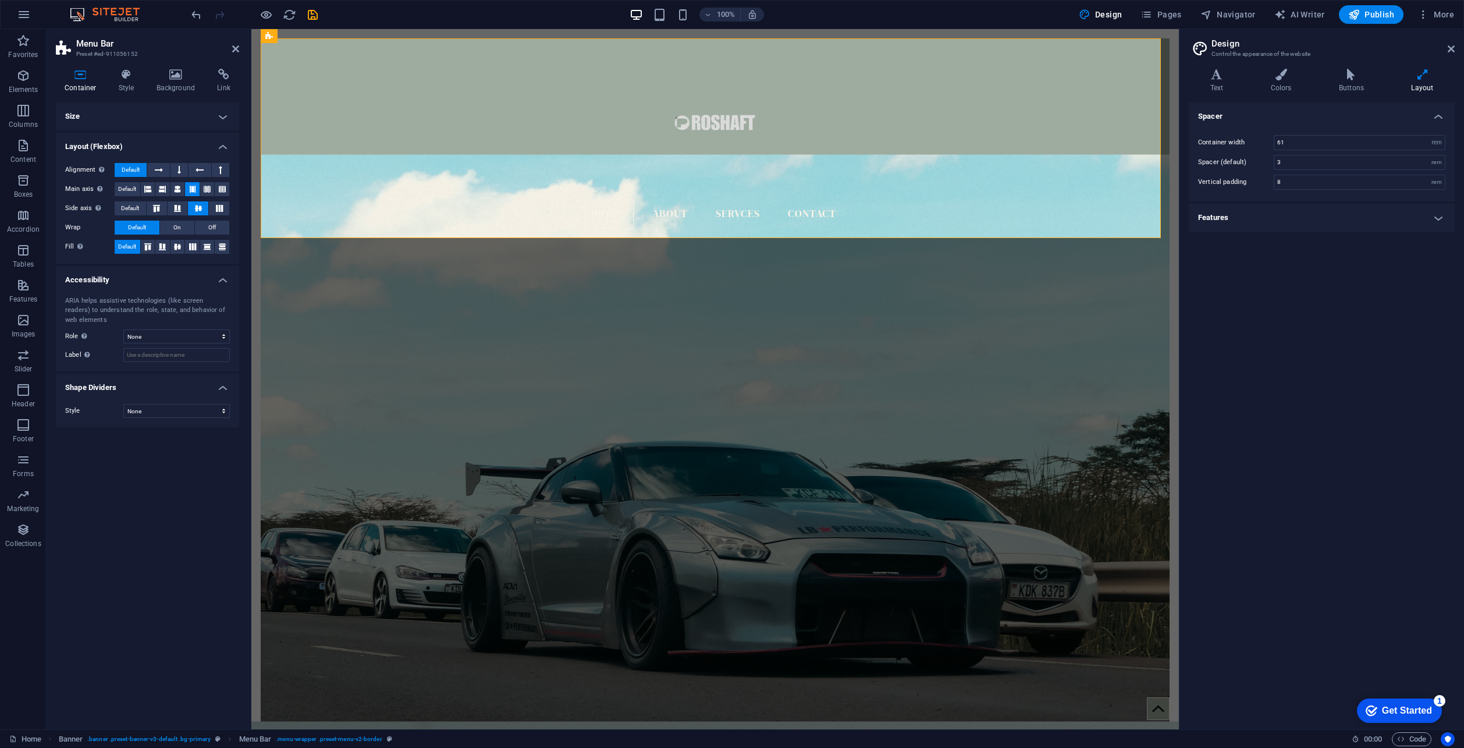
click at [199, 114] on h4 "Size" at bounding box center [147, 116] width 183 height 28
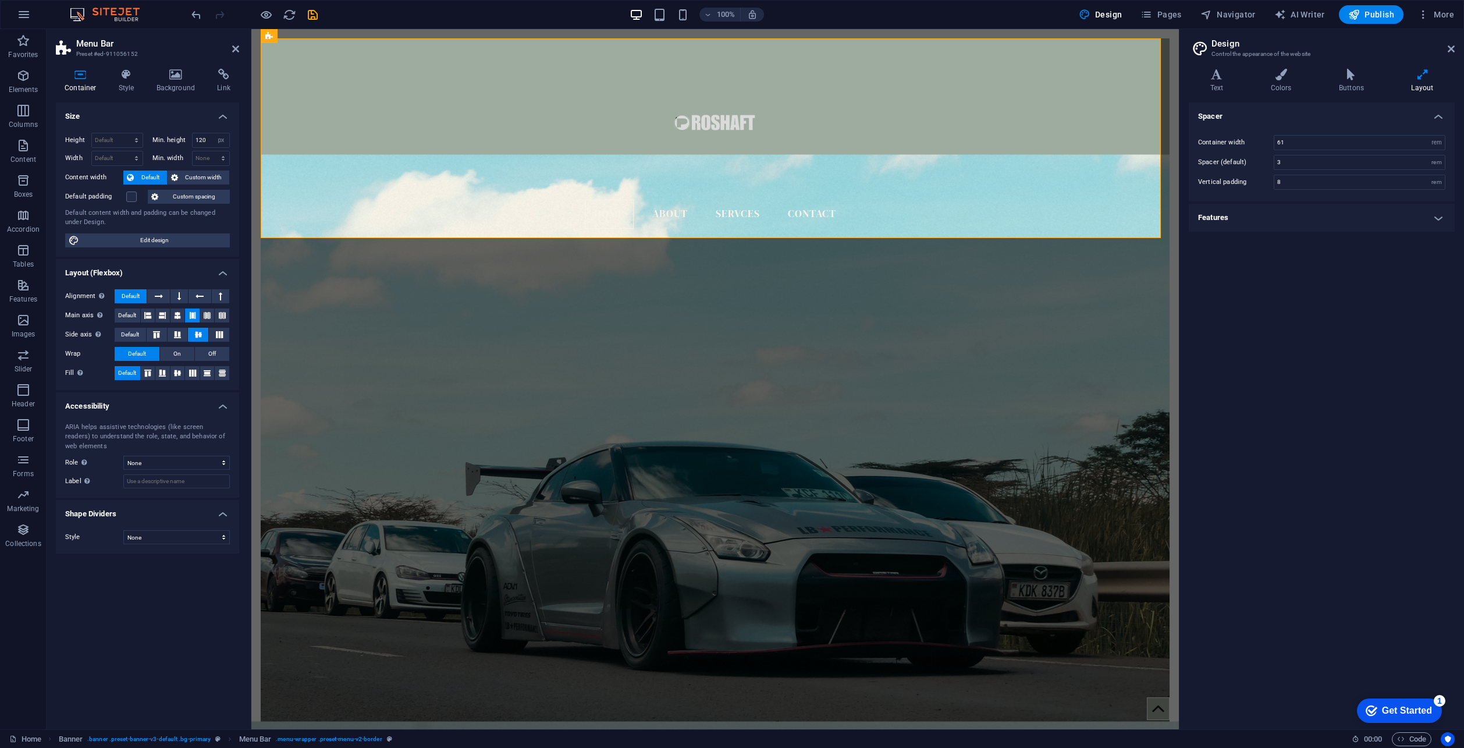
click at [170, 615] on div "Size Height Default px rem % vh vw Min. height 120 None px rem % vh vw Width De…" at bounding box center [147, 410] width 183 height 617
click at [163, 293] on icon at bounding box center [159, 296] width 8 height 14
click at [140, 292] on span "Default" at bounding box center [131, 296] width 18 height 14
click at [112, 81] on h4 "Style" at bounding box center [129, 81] width 38 height 24
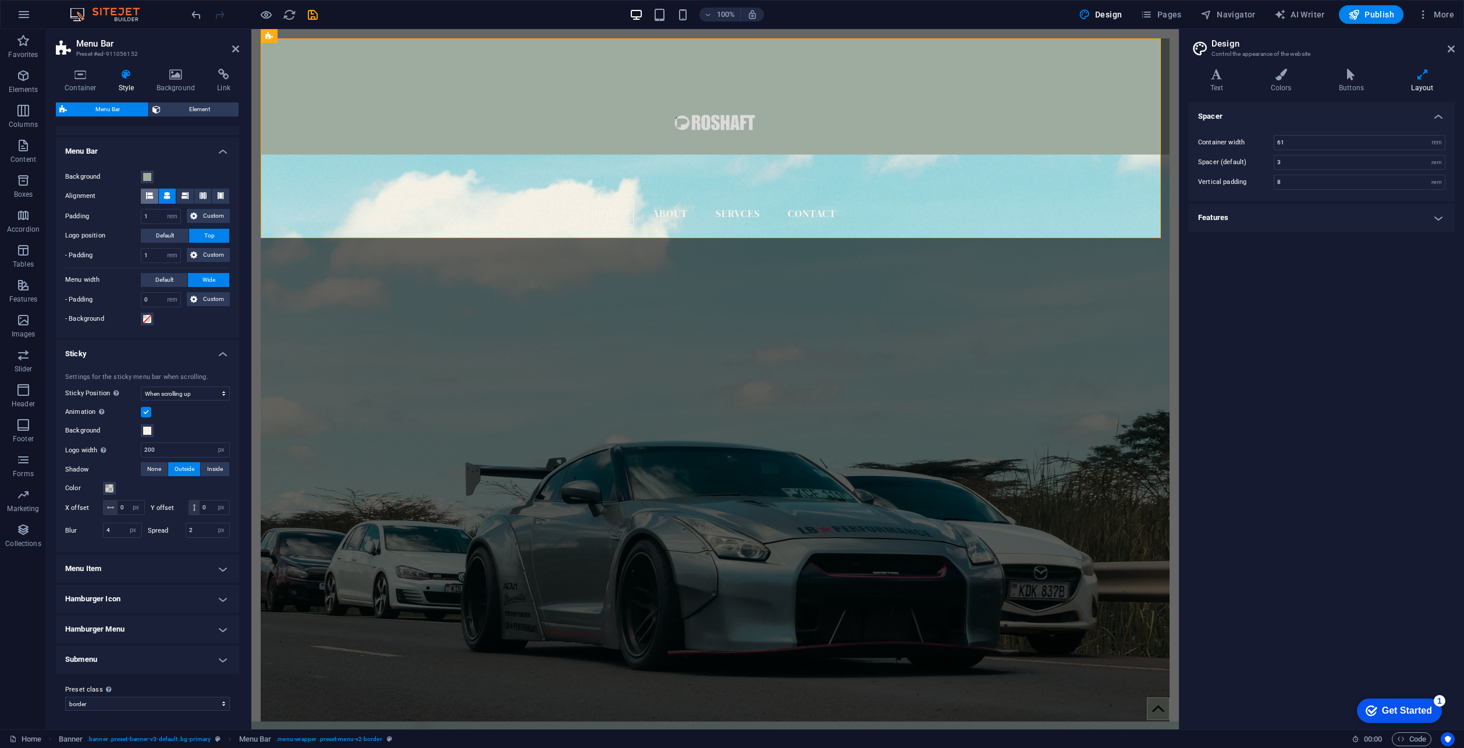
click at [151, 198] on icon at bounding box center [149, 195] width 7 height 7
click at [723, 121] on figure at bounding box center [715, 124] width 890 height 152
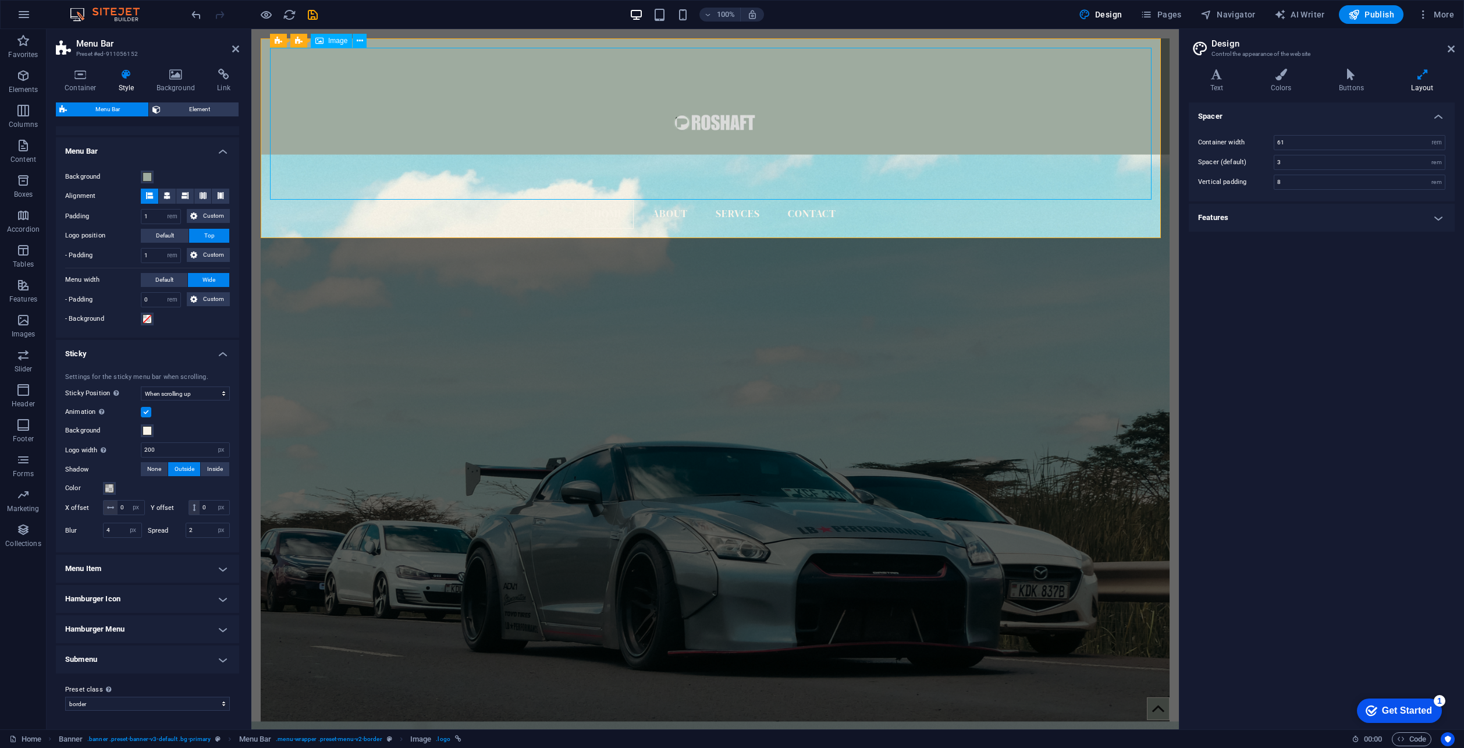
select select "px"
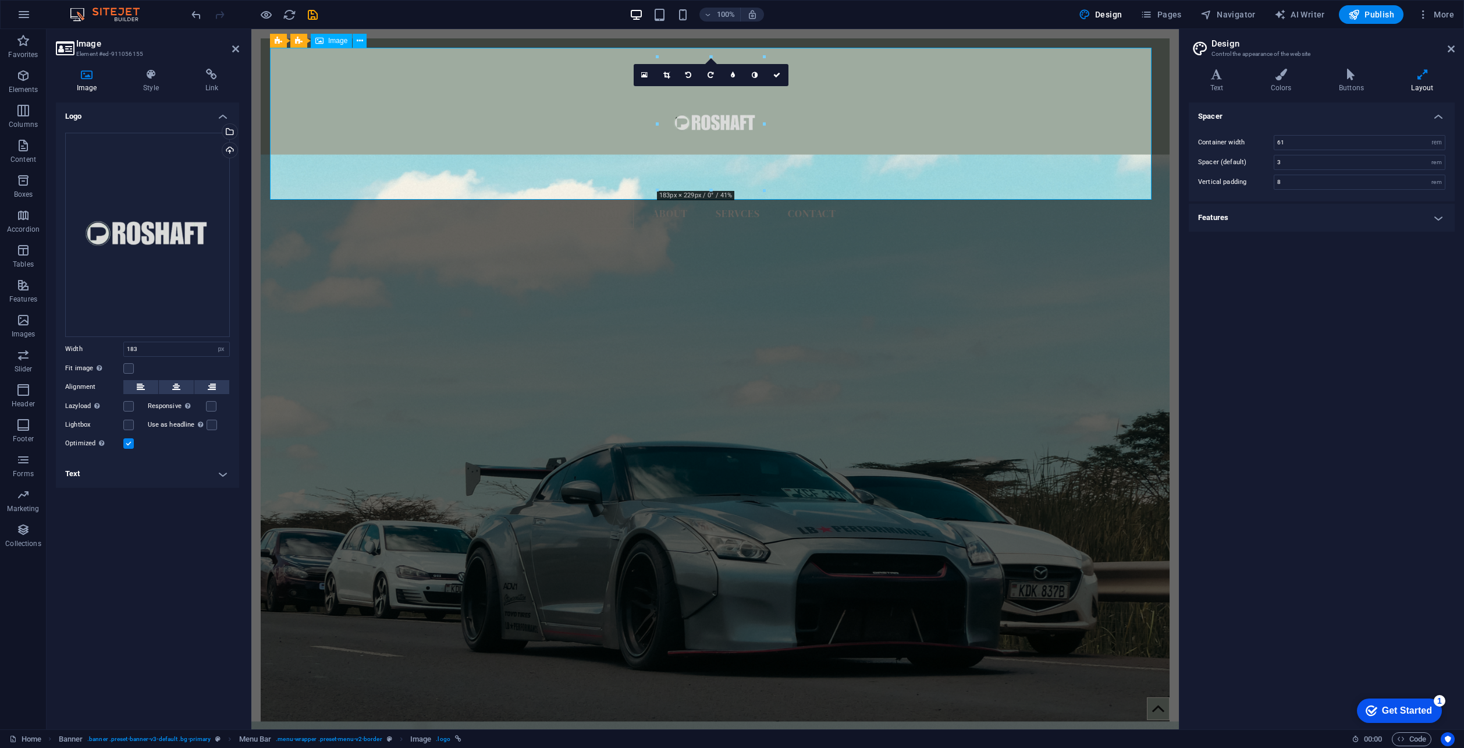
click at [723, 121] on figure at bounding box center [715, 124] width 890 height 152
click at [346, 111] on figure at bounding box center [715, 124] width 890 height 152
drag, startPoint x: 764, startPoint y: 190, endPoint x: 764, endPoint y: 158, distance: 31.4
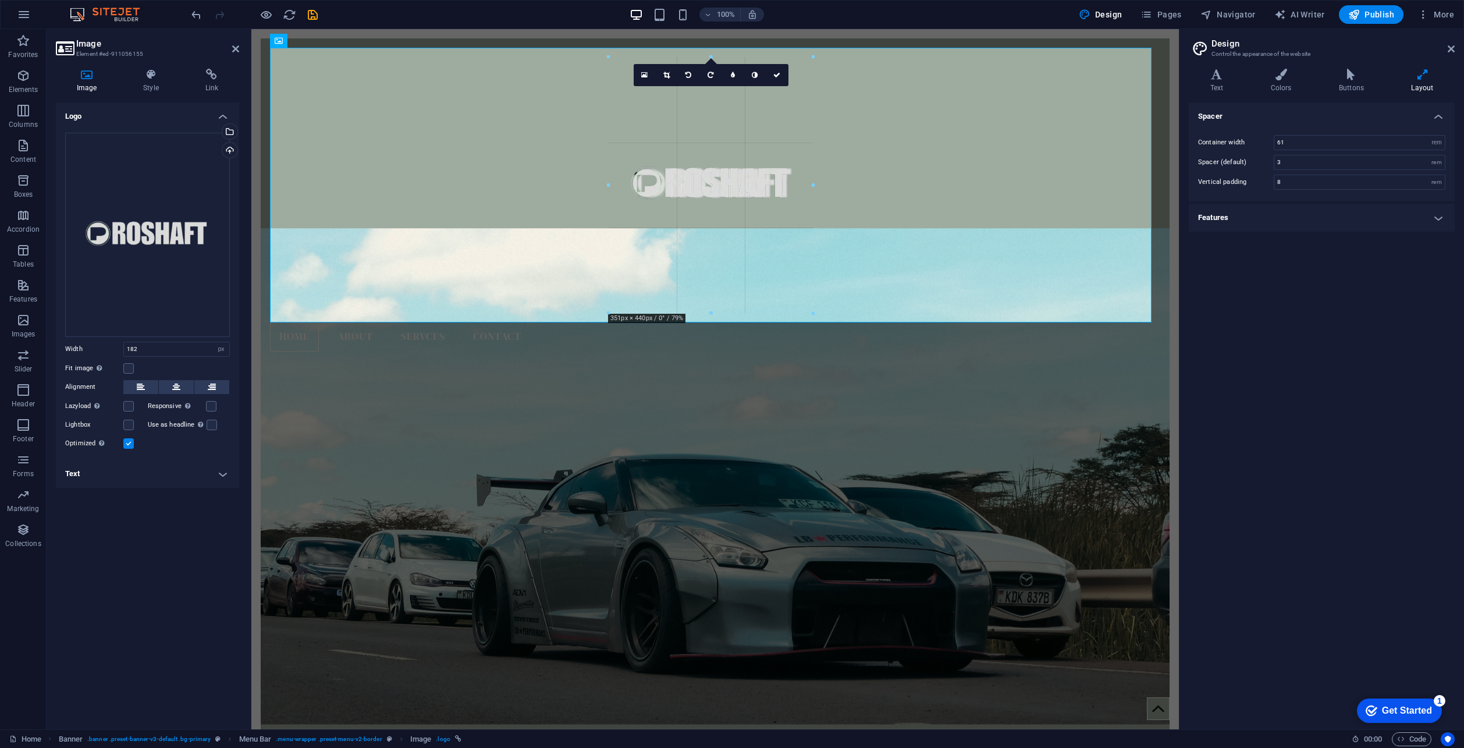
drag, startPoint x: 766, startPoint y: 188, endPoint x: 579, endPoint y: 264, distance: 201.3
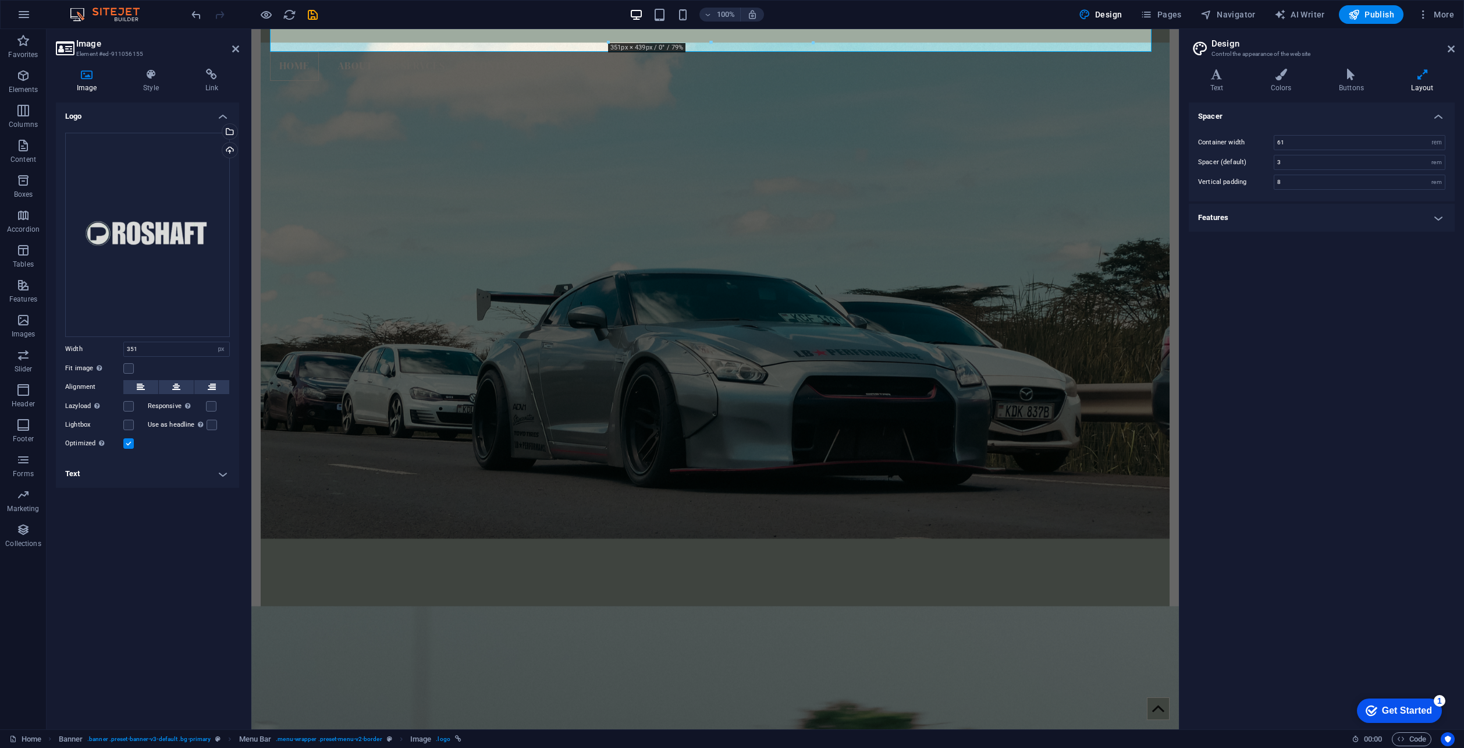
scroll to position [0, 0]
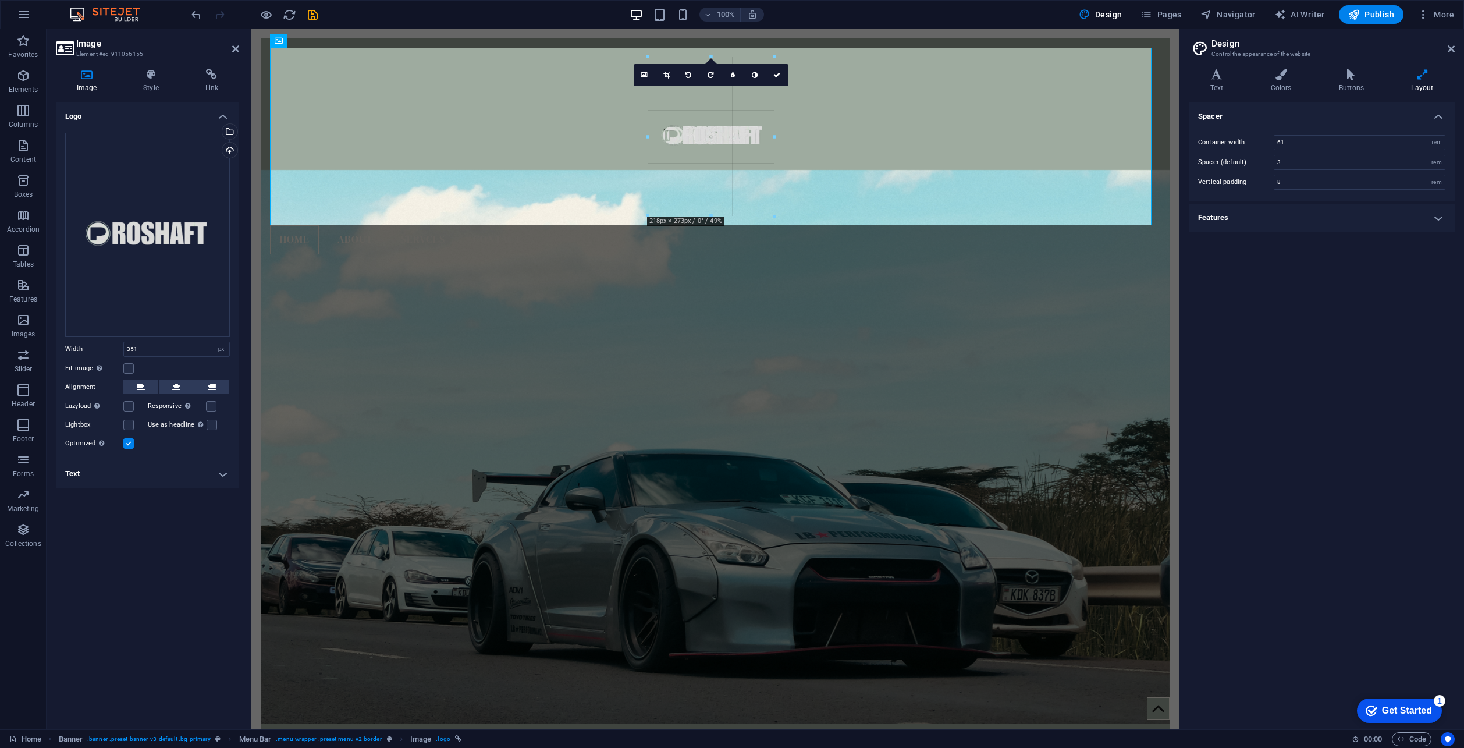
drag, startPoint x: 814, startPoint y: 312, endPoint x: 738, endPoint y: 179, distance: 153.5
type input "218"
click at [666, 73] on icon at bounding box center [666, 75] width 6 height 7
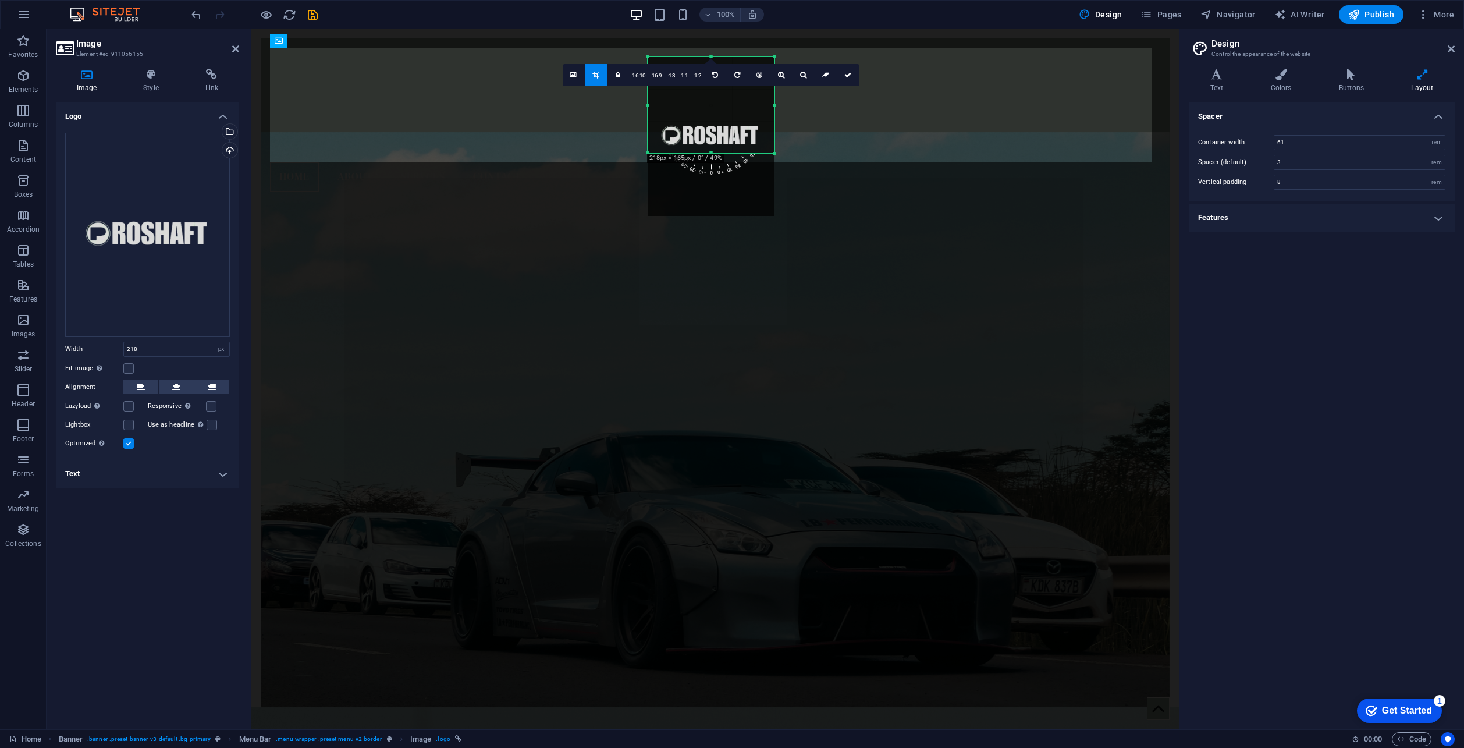
drag, startPoint x: 709, startPoint y: 217, endPoint x: 721, endPoint y: 154, distance: 64.0
click at [721, 154] on div at bounding box center [710, 153] width 127 height 4
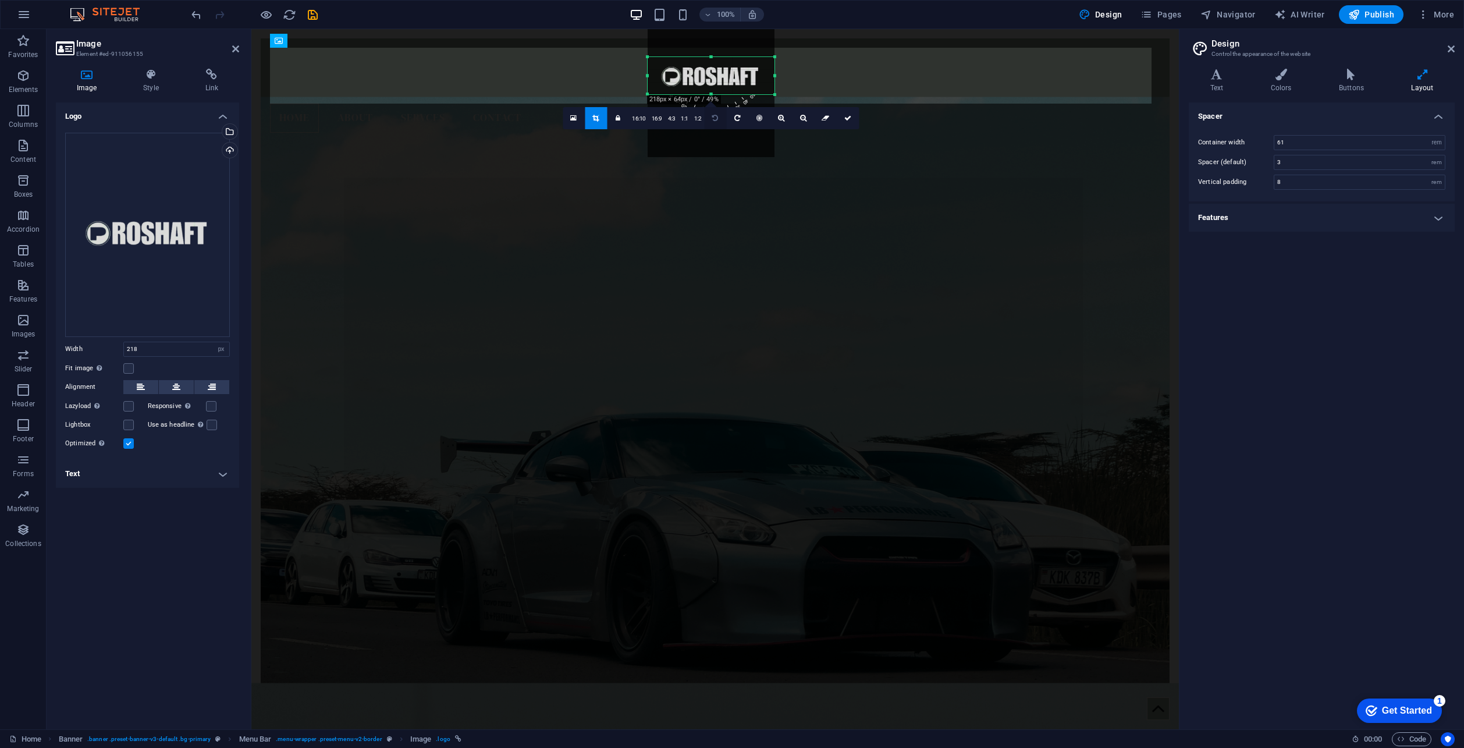
drag, startPoint x: 711, startPoint y: 56, endPoint x: 719, endPoint y: 115, distance: 59.2
click at [719, 94] on div "180 170 160 150 140 130 120 110 100 90 80 70 60 50 40 30 20 10 0 -10 -20 -30 -4…" at bounding box center [710, 75] width 127 height 37
click at [850, 113] on link at bounding box center [848, 118] width 22 height 22
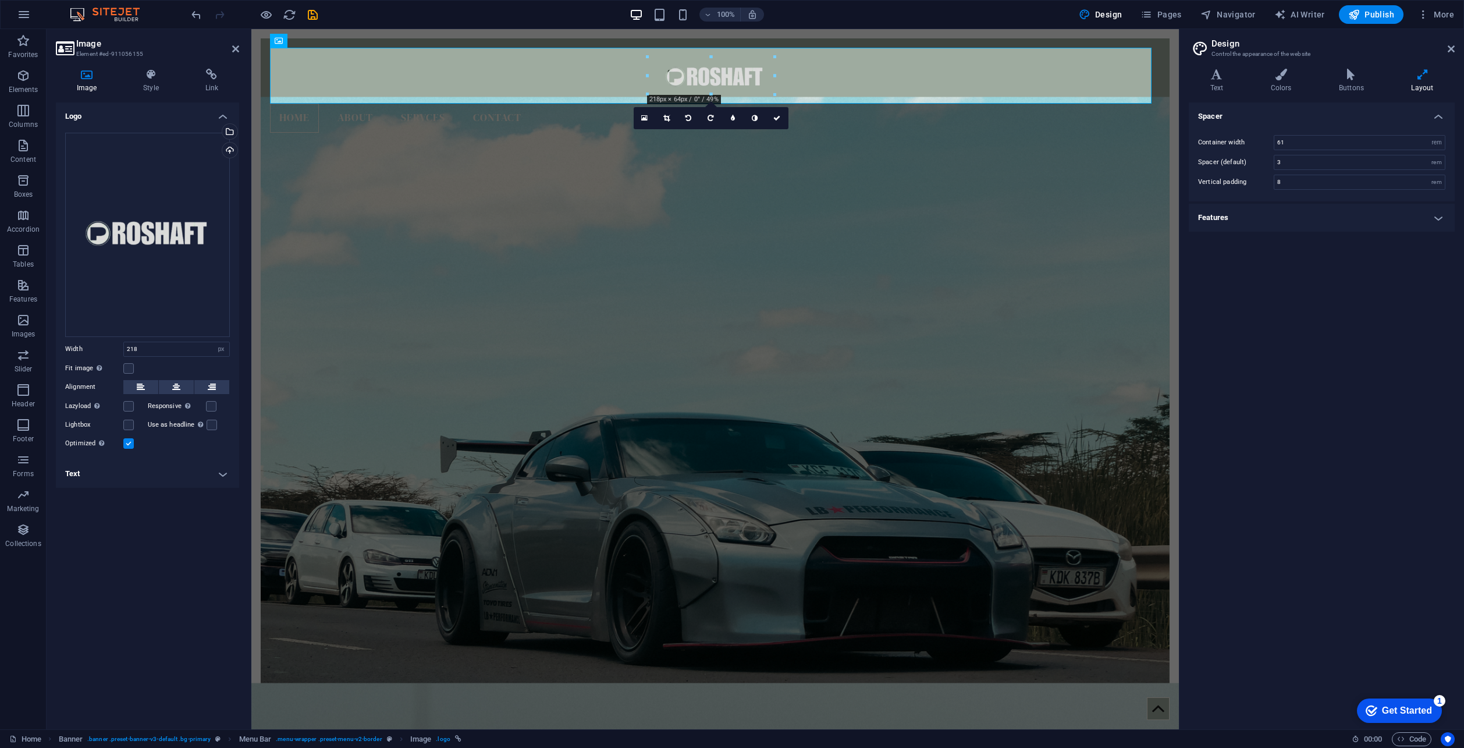
click at [615, 240] on figure at bounding box center [715, 410] width 909 height 627
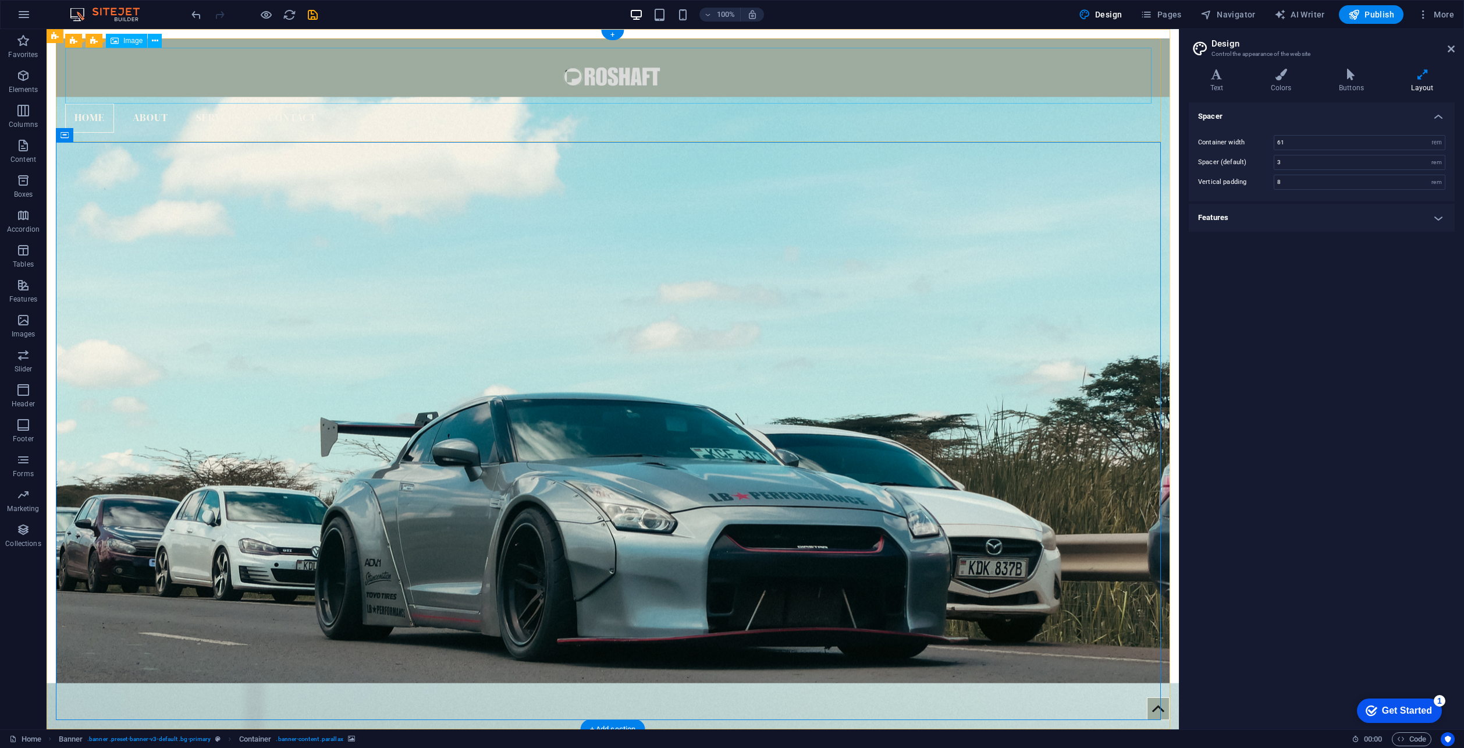
click at [461, 79] on figure at bounding box center [612, 76] width 1095 height 56
click at [766, 86] on figure at bounding box center [612, 76] width 1095 height 56
select select "px"
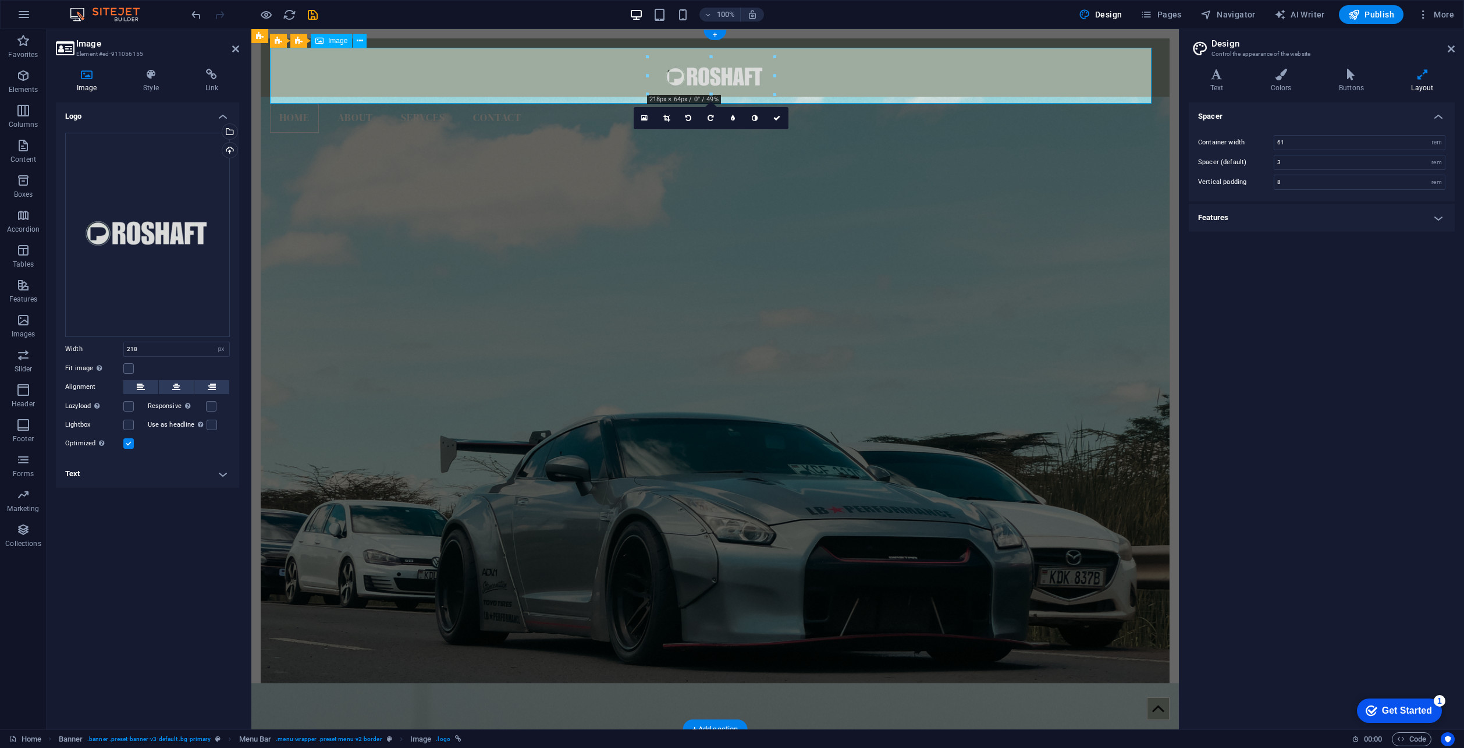
click at [868, 86] on figure at bounding box center [715, 76] width 890 height 56
click at [666, 116] on icon at bounding box center [666, 118] width 6 height 7
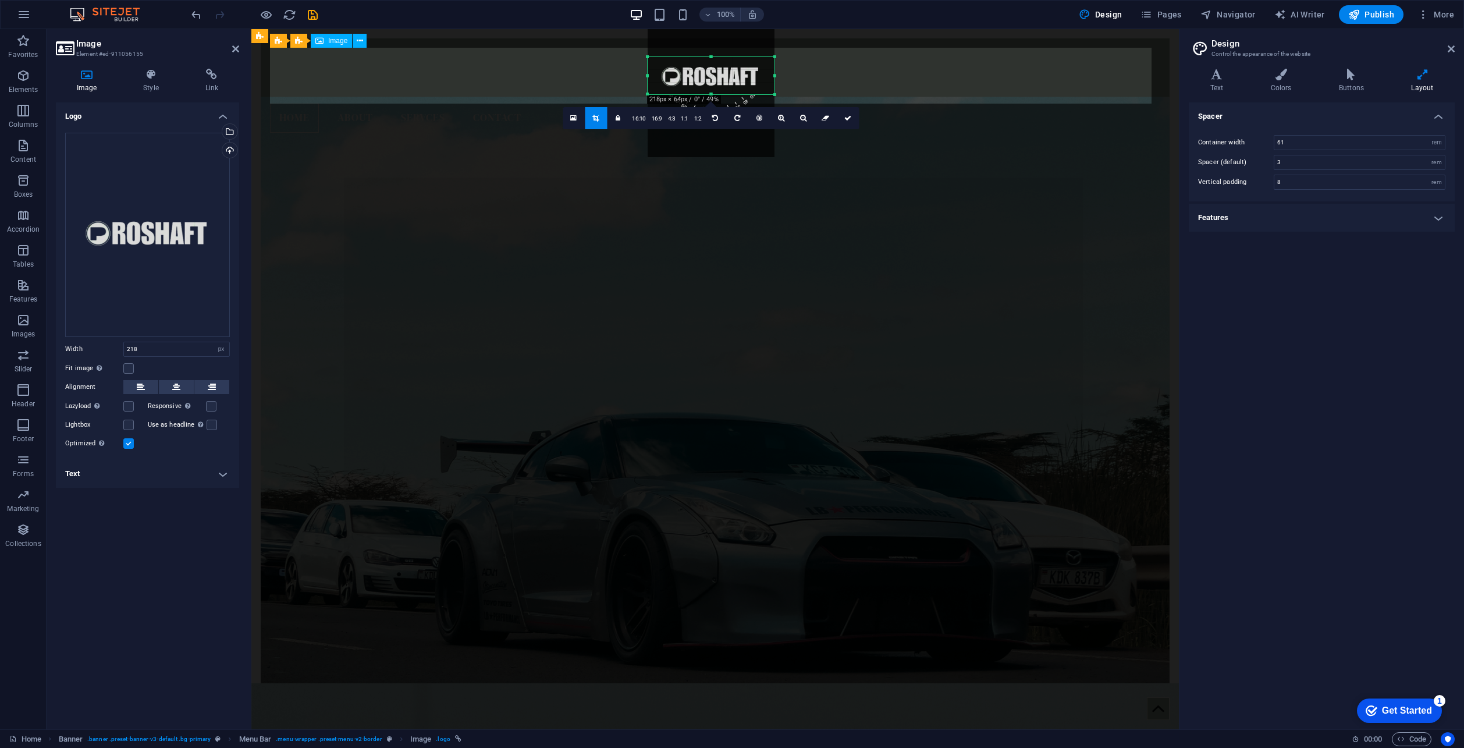
click at [869, 73] on figure at bounding box center [715, 76] width 890 height 56
click at [334, 145] on figure at bounding box center [715, 410] width 909 height 627
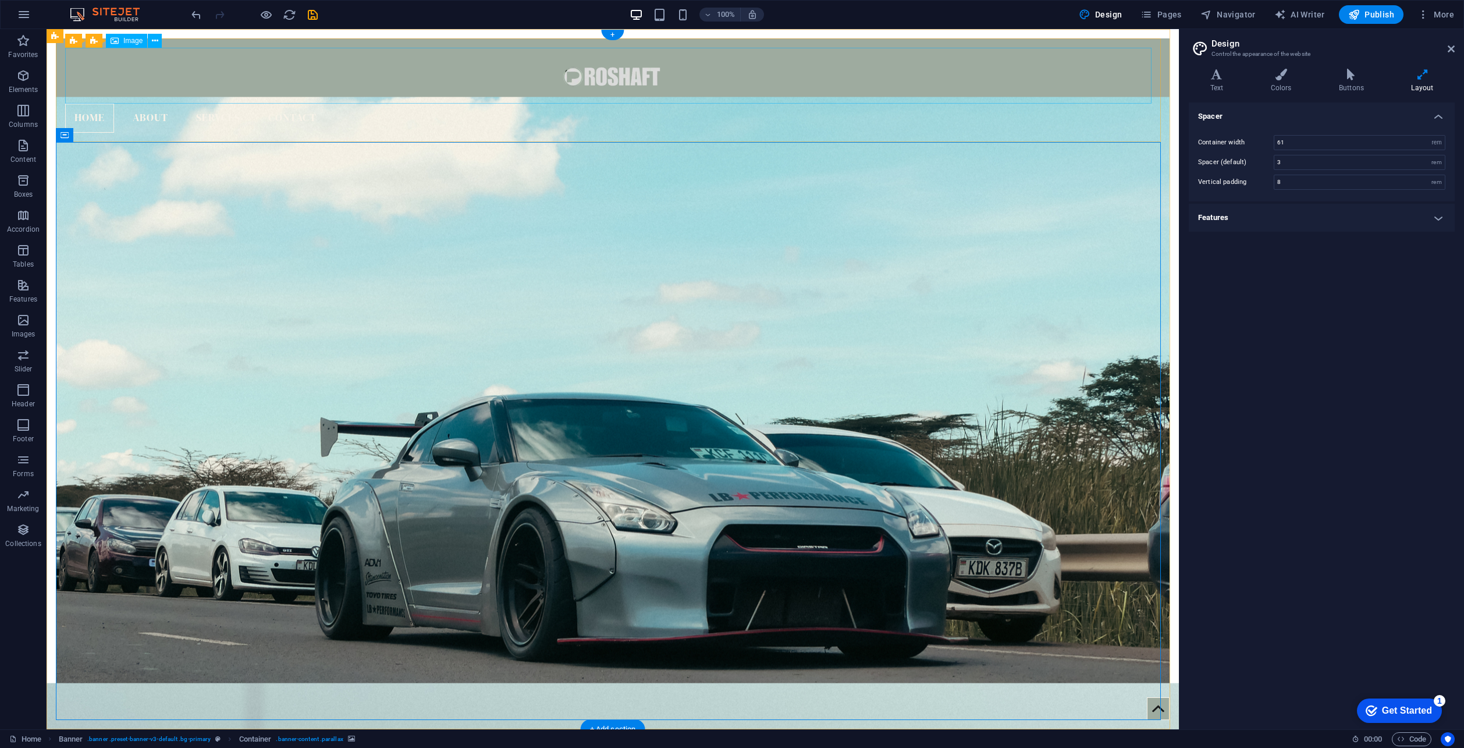
click at [294, 90] on figure at bounding box center [612, 76] width 1095 height 56
click at [97, 41] on div "Menu Bar" at bounding box center [102, 36] width 52 height 14
click at [76, 211] on figure at bounding box center [612, 410] width 1113 height 627
click at [126, 81] on figure at bounding box center [612, 76] width 1095 height 56
click at [712, 125] on nav "Home About SERVCES Contact" at bounding box center [612, 118] width 1095 height 29
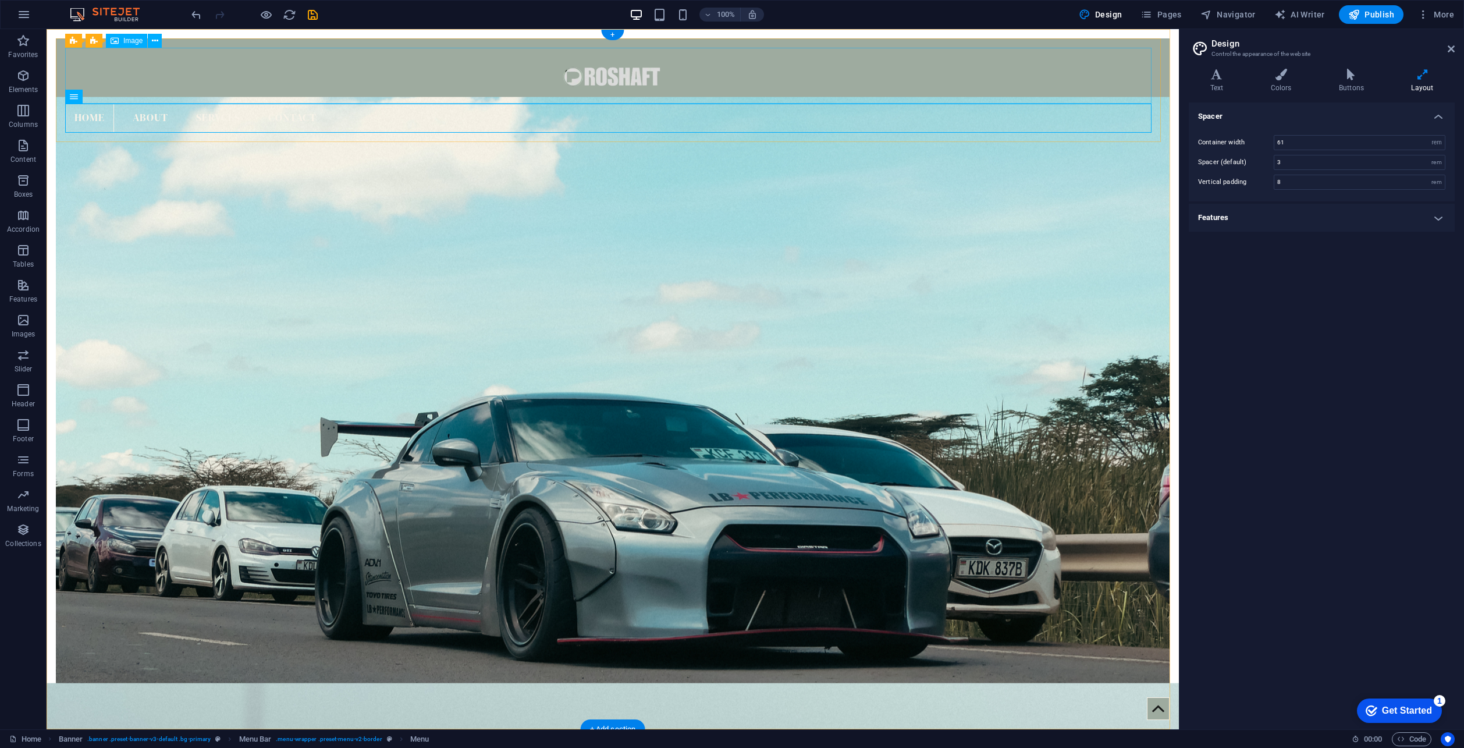
click at [842, 74] on figure at bounding box center [612, 76] width 1095 height 56
click at [25, 21] on icon "button" at bounding box center [24, 15] width 14 height 14
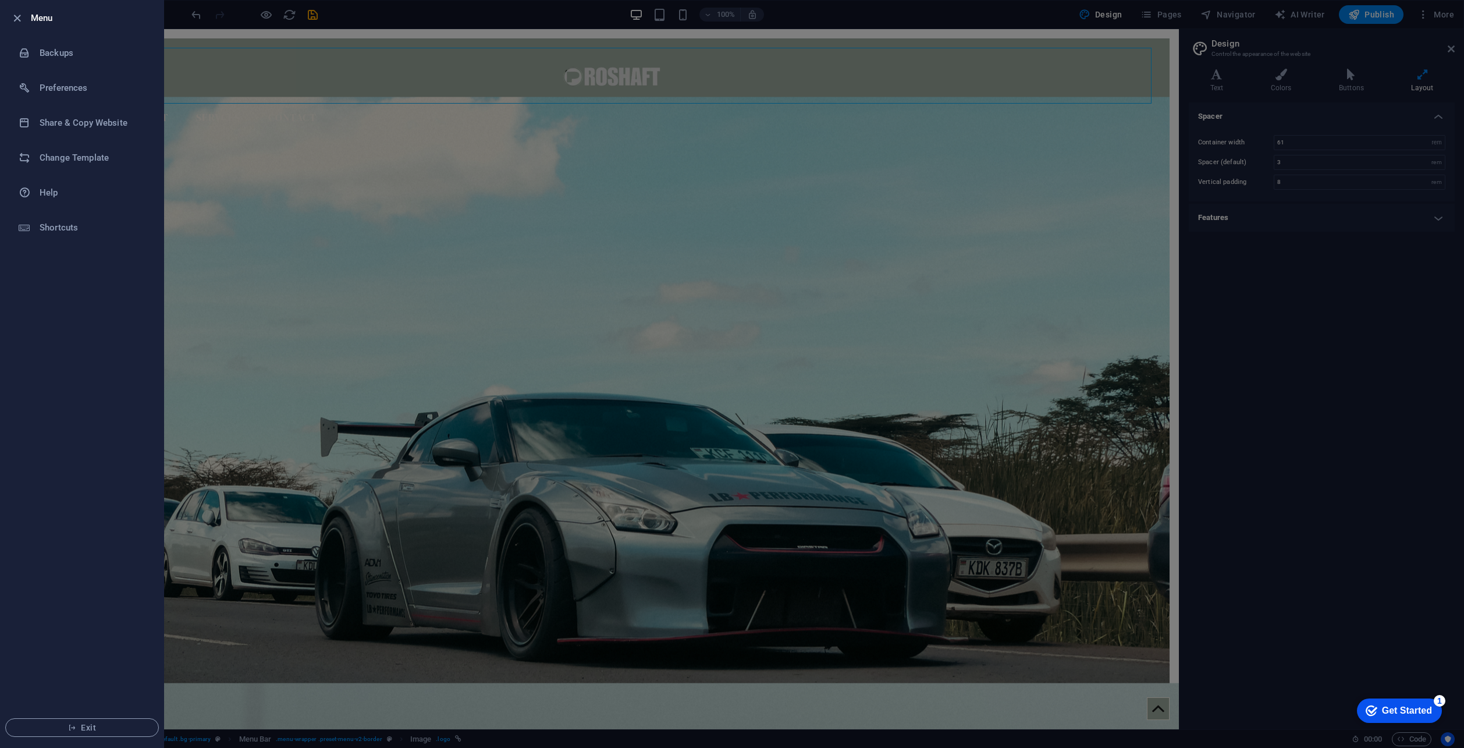
click at [219, 71] on div at bounding box center [732, 374] width 1464 height 748
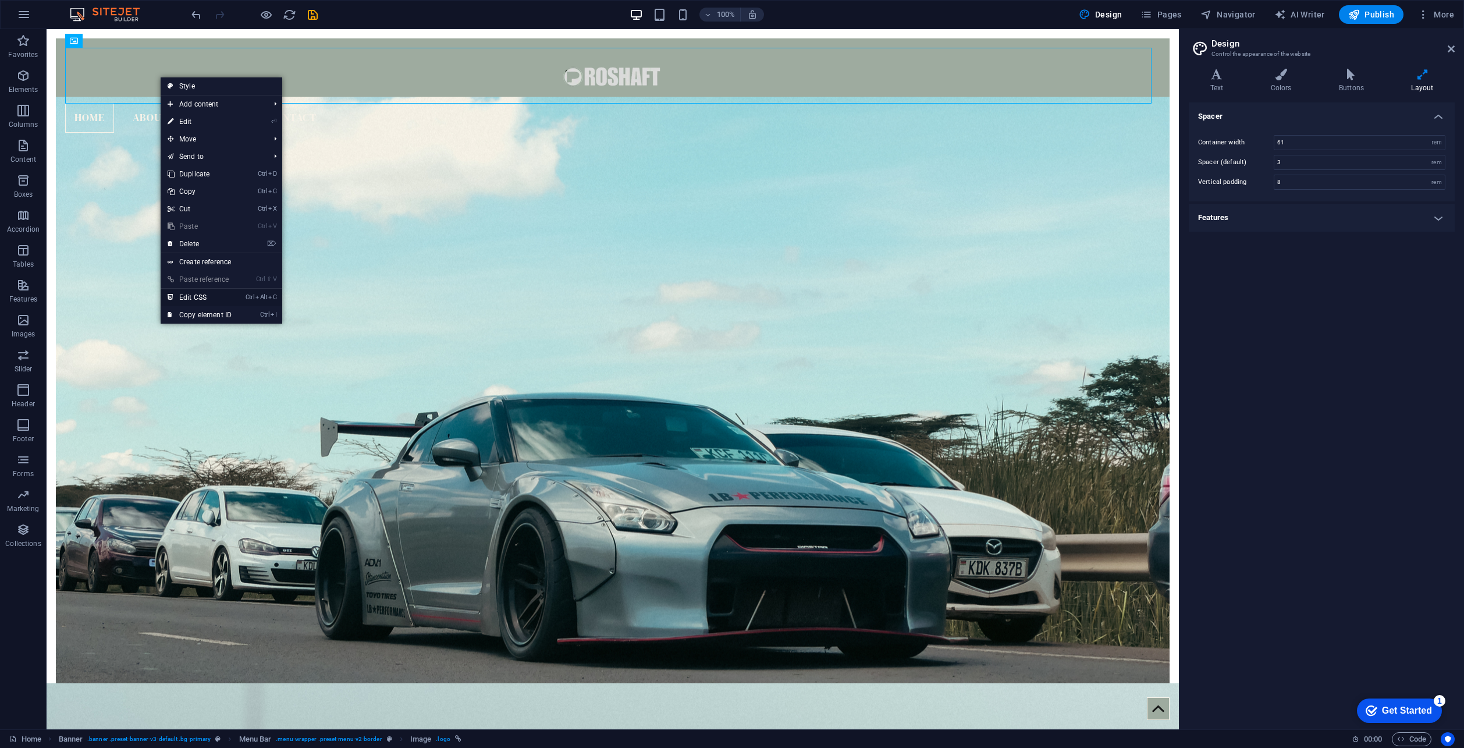
click at [230, 296] on link "Ctrl Alt C Edit CSS" at bounding box center [200, 297] width 78 height 17
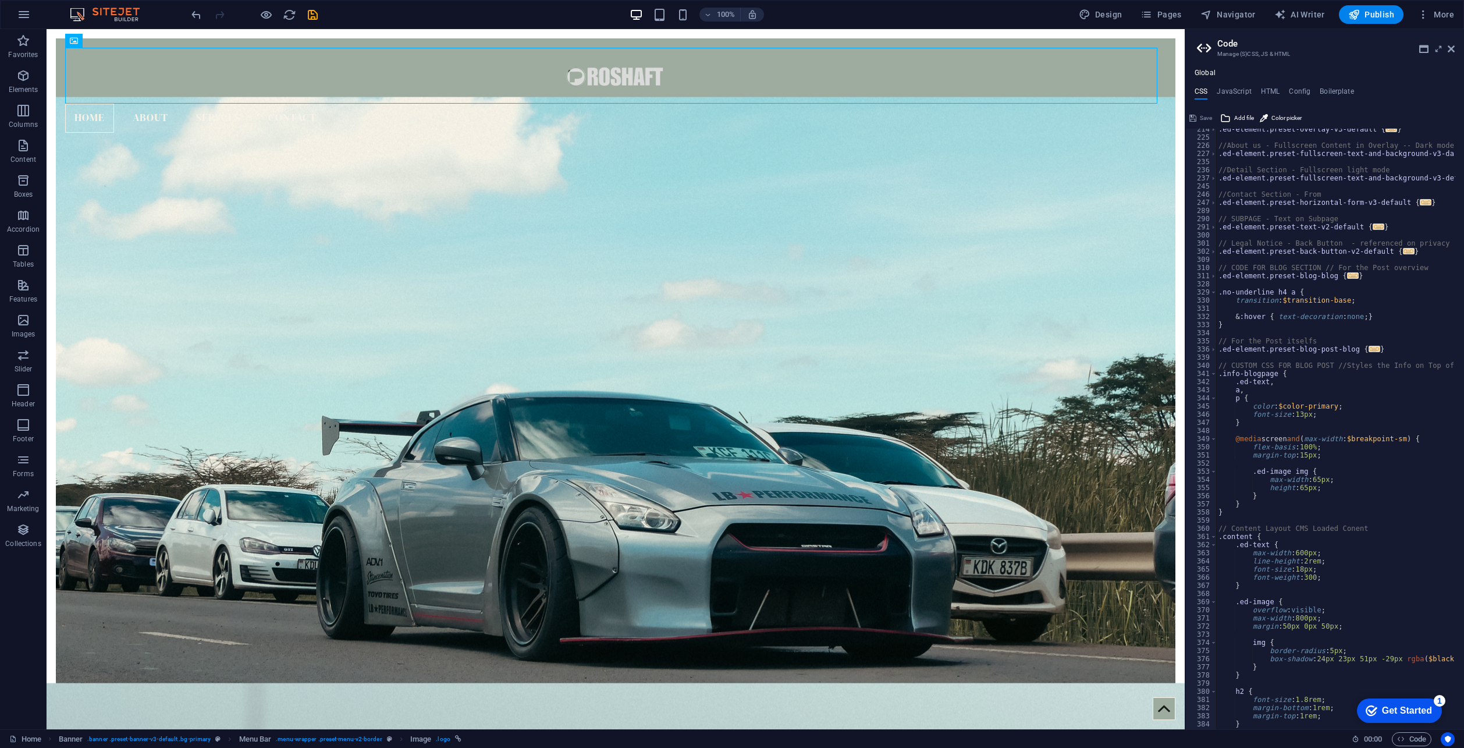
scroll to position [209, 0]
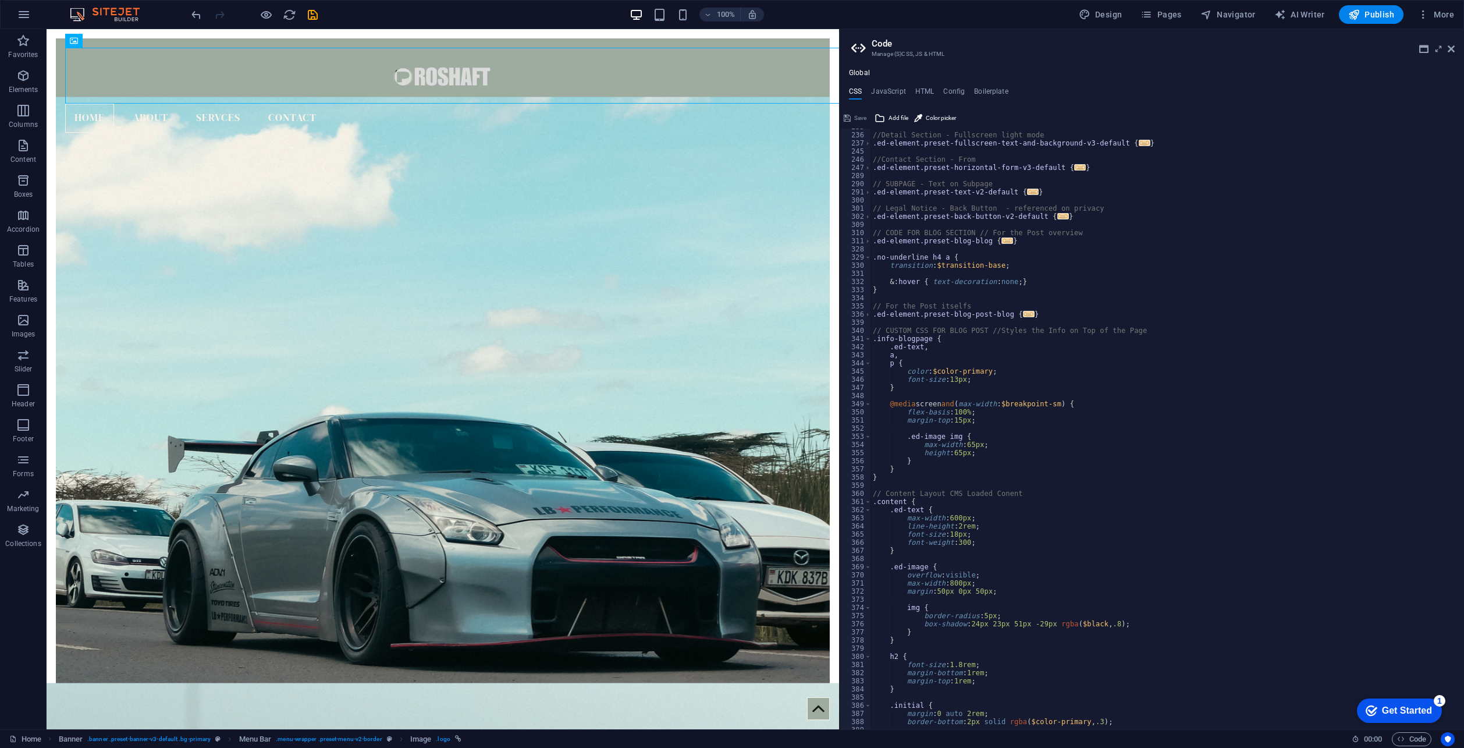
drag, startPoint x: 1187, startPoint y: 515, endPoint x: 838, endPoint y: 499, distance: 349.4
click at [838, 499] on div "Home Favorites Elements Columns Content Boxes Accordion Tables Features Images …" at bounding box center [732, 379] width 1464 height 700
click at [931, 94] on h4 "HTML" at bounding box center [923, 93] width 19 height 13
type textarea "<a href="#main-content" class="wv-link-content button">Skip to main content</a>"
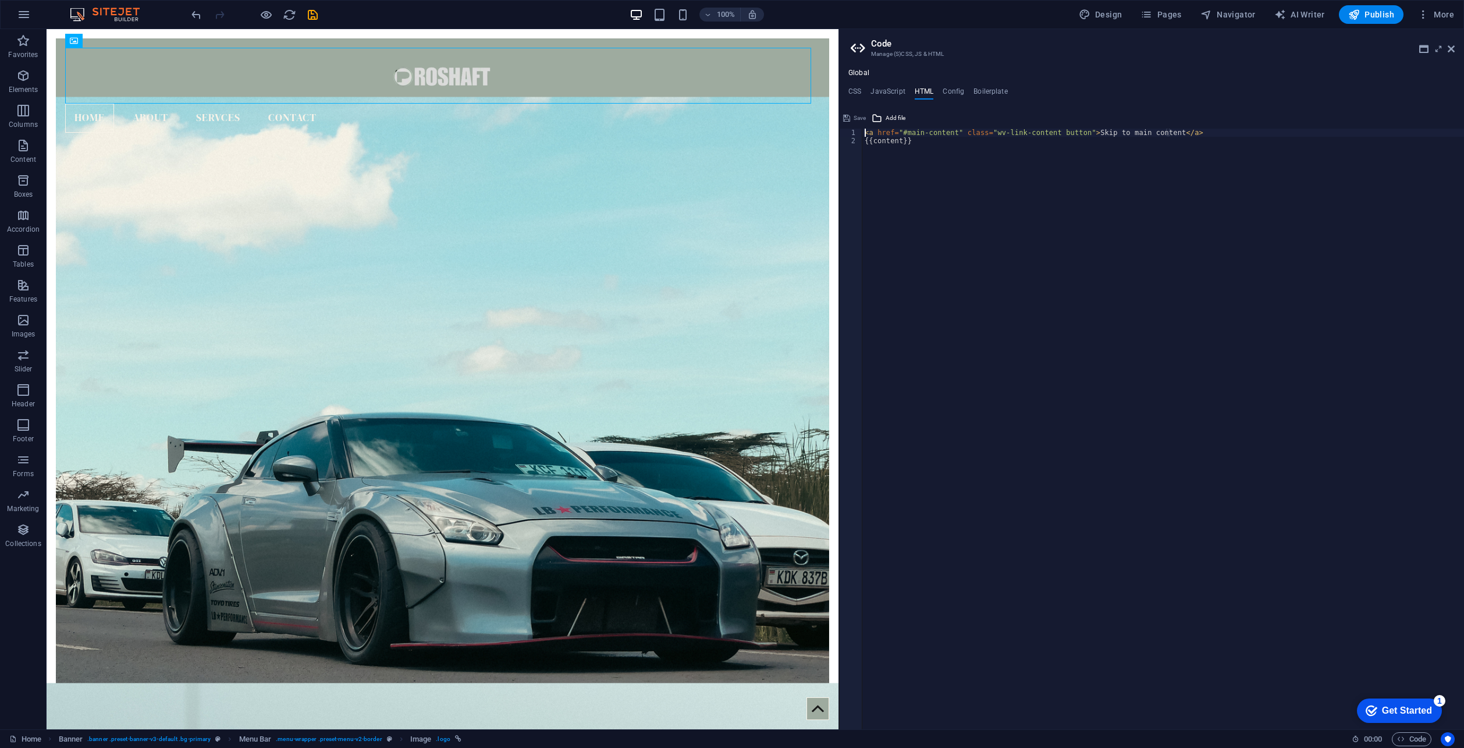
click at [889, 86] on div "Global CSS JavaScript HTML Config Boilerplate /* Template: Evergreen*/ 235 236 …" at bounding box center [1151, 399] width 625 height 660
click at [891, 90] on h4 "JavaScript" at bounding box center [887, 93] width 34 height 13
type textarea "/* JS for preset "Menu V2" */"
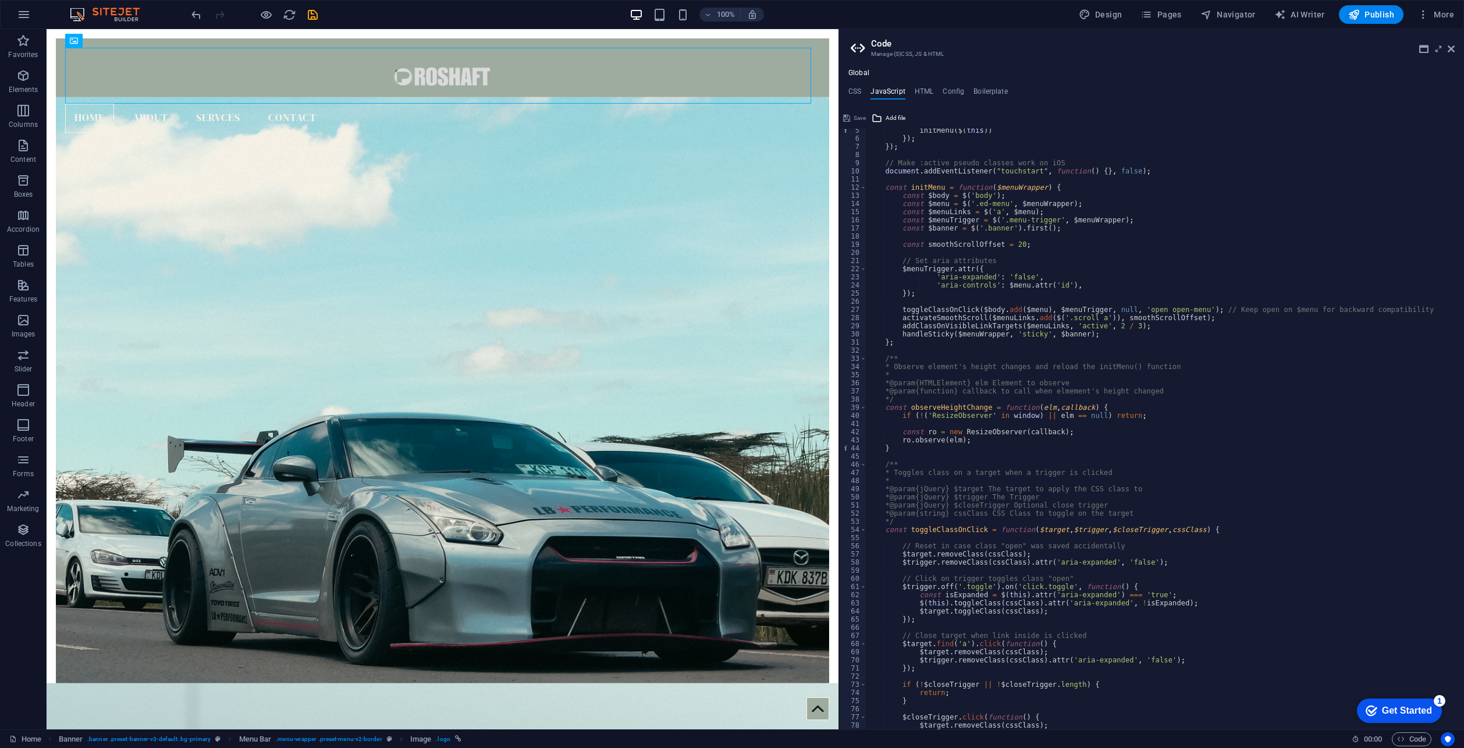
scroll to position [70, 0]
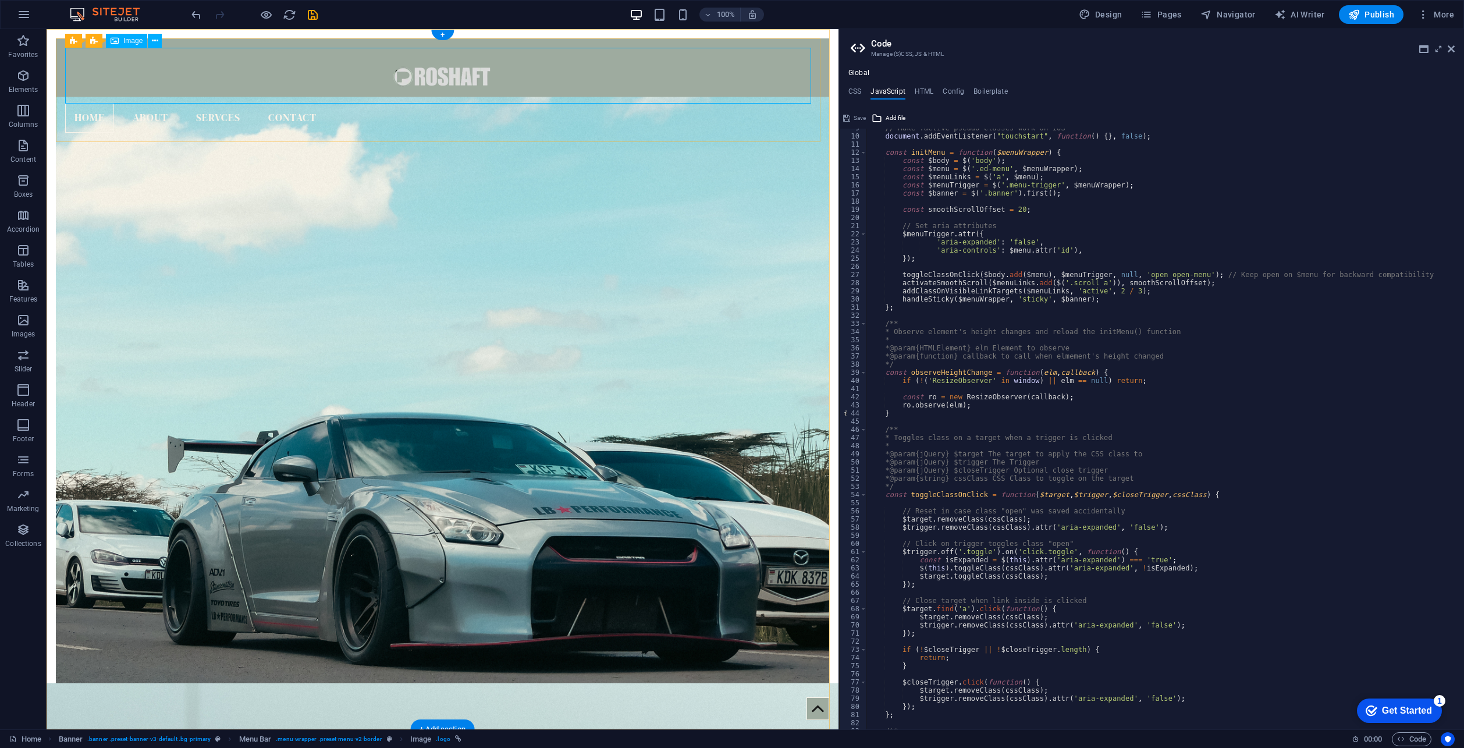
click at [691, 62] on figure at bounding box center [442, 76] width 755 height 56
click at [1450, 52] on icon at bounding box center [1450, 48] width 7 height 9
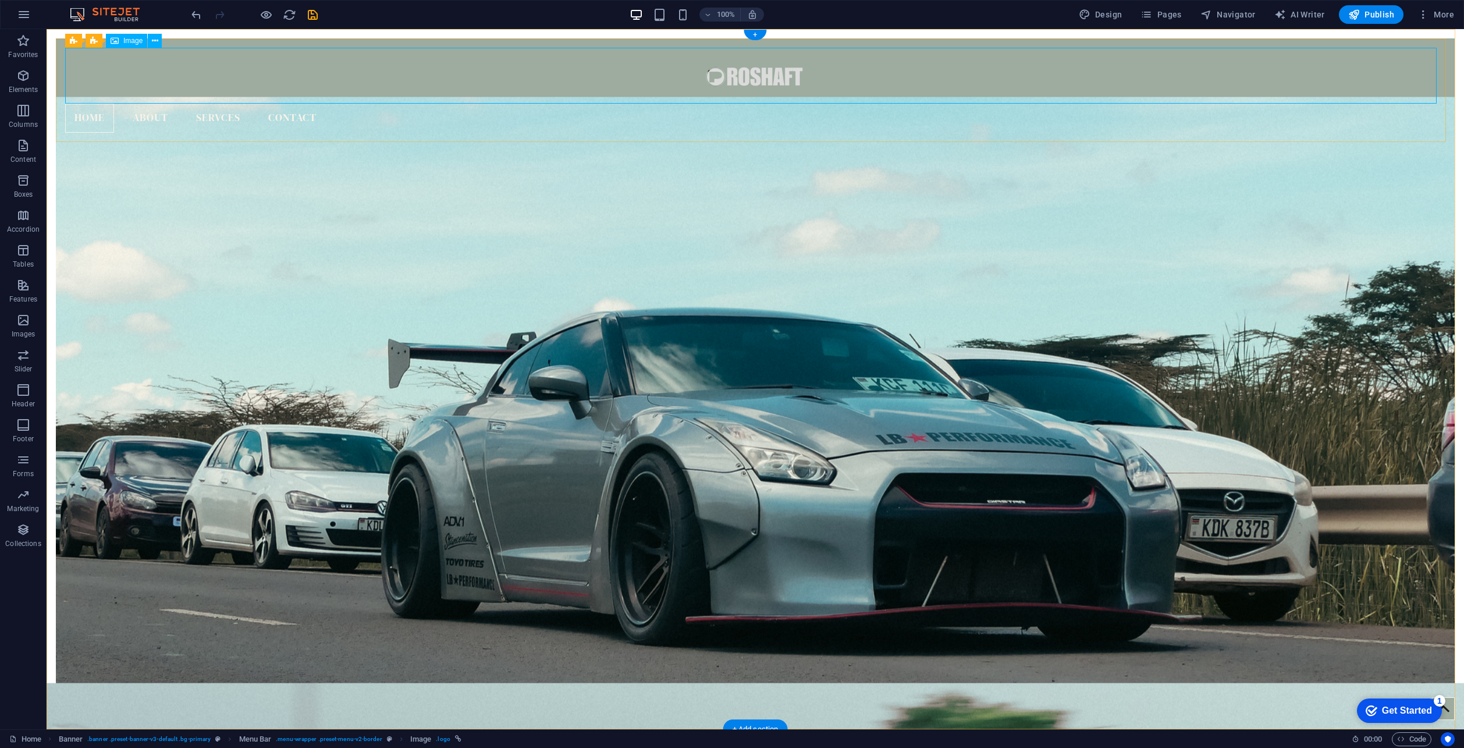
click at [266, 65] on figure at bounding box center [755, 76] width 1380 height 56
click at [102, 39] on button at bounding box center [98, 36] width 14 height 14
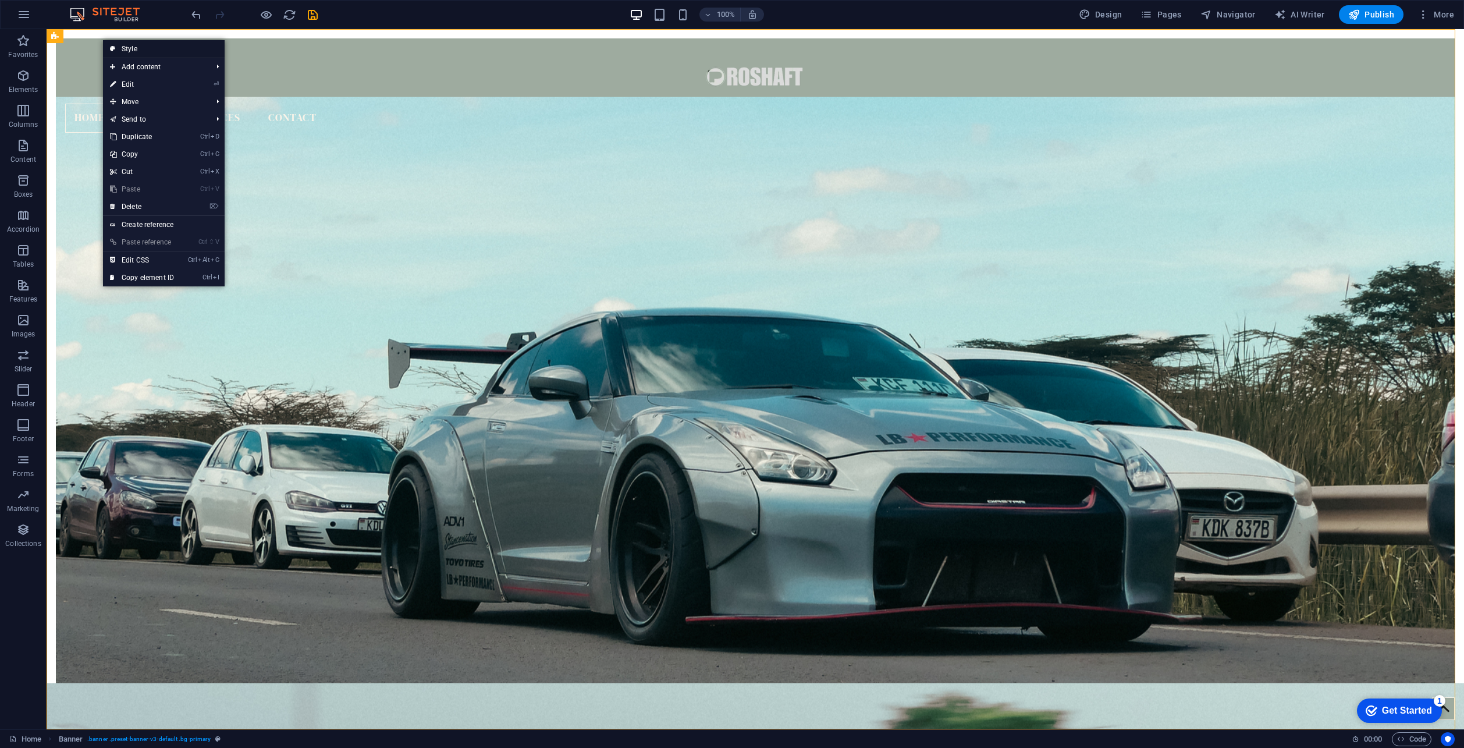
click at [134, 49] on link "Style" at bounding box center [164, 48] width 122 height 17
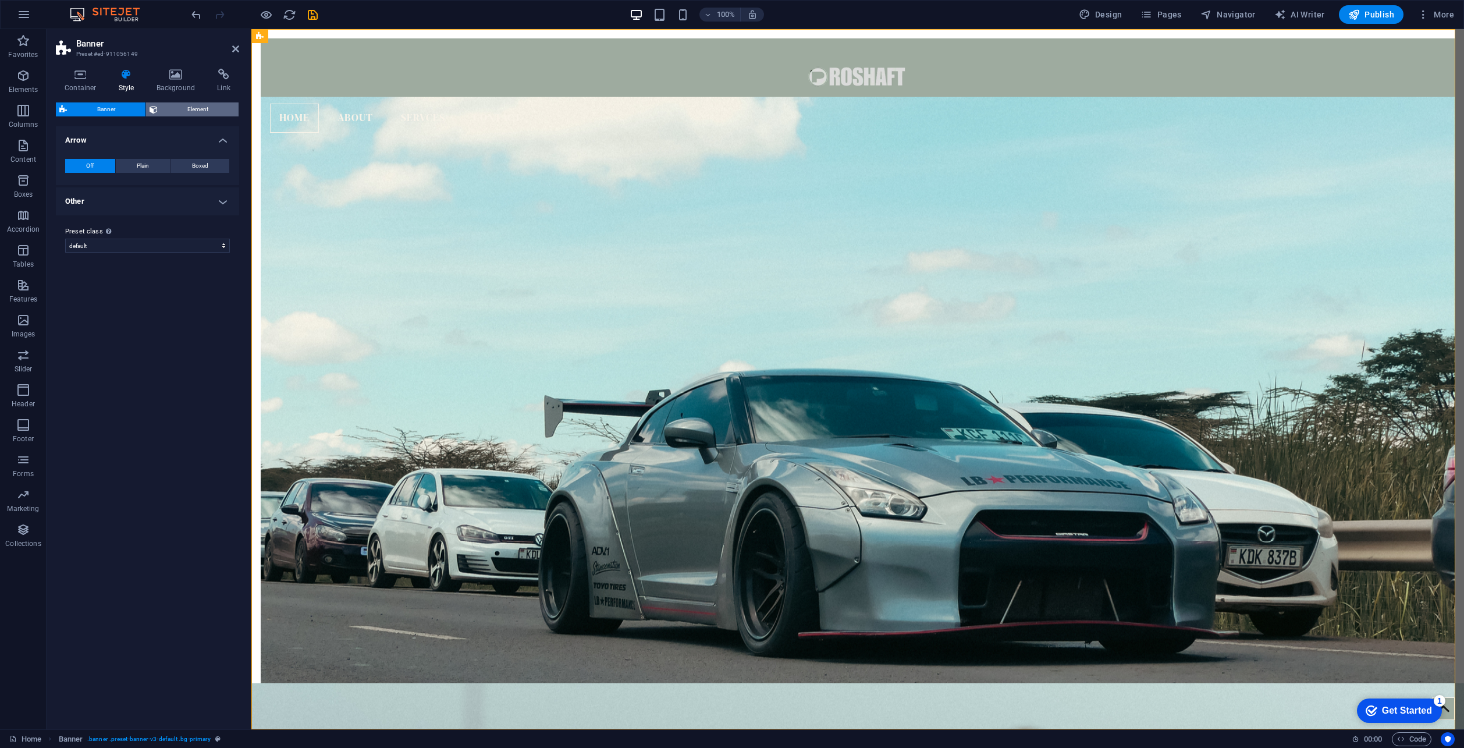
click at [186, 106] on span "Element" at bounding box center [198, 109] width 74 height 14
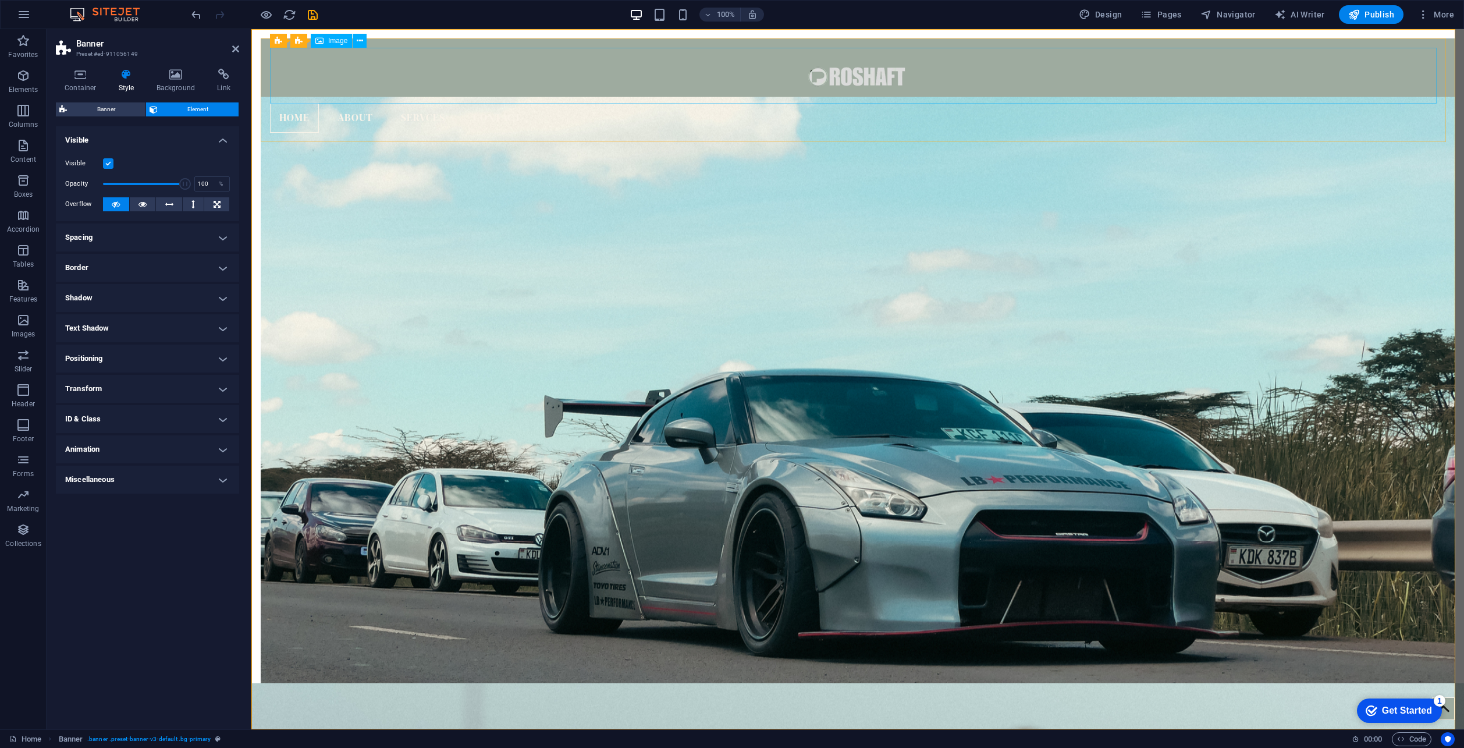
click at [379, 79] on figure at bounding box center [857, 76] width 1175 height 56
select select "px"
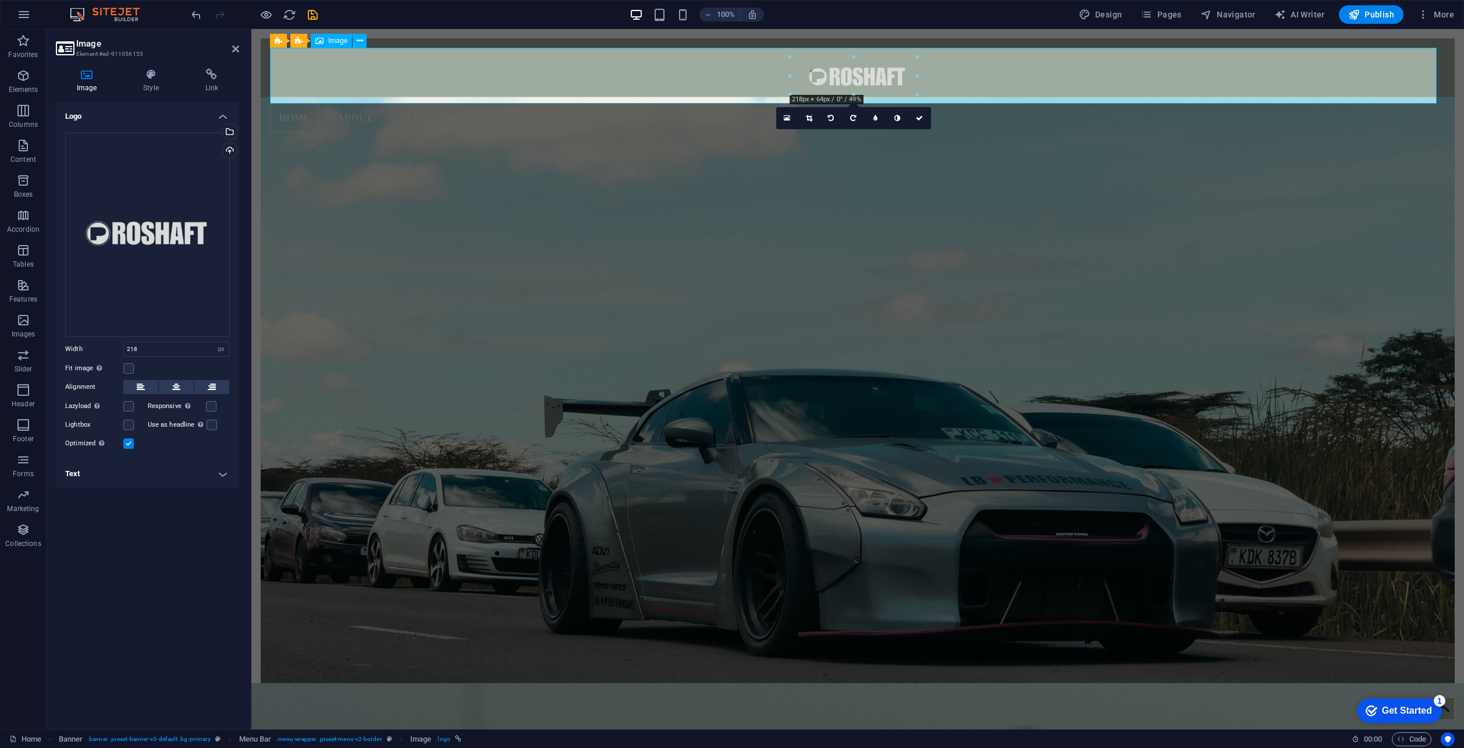
click at [379, 79] on figure at bounding box center [857, 76] width 1175 height 56
click at [133, 366] on label at bounding box center [128, 368] width 10 height 10
click at [0, 0] on input "Fit image Automatically fit image to a fixed width and height" at bounding box center [0, 0] width 0 height 0
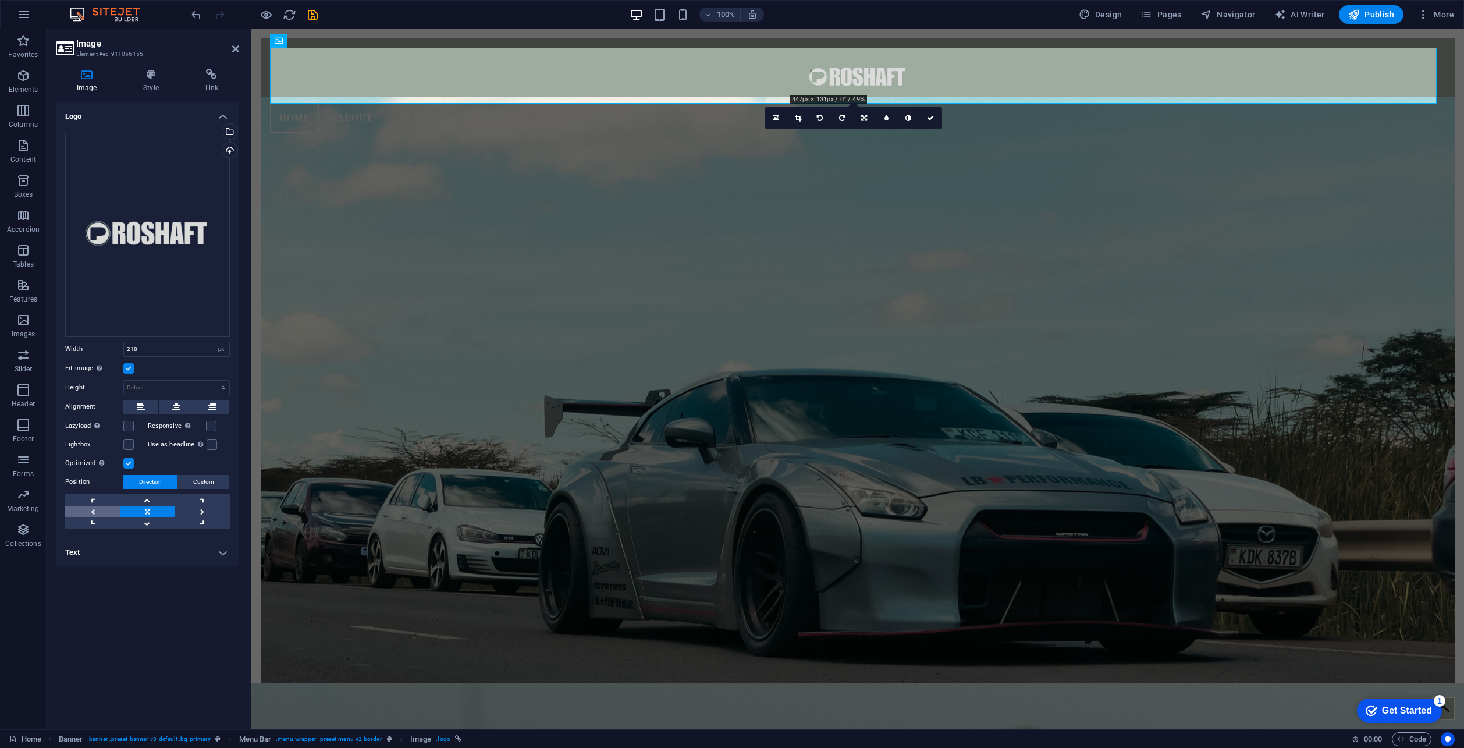
click at [87, 509] on link at bounding box center [92, 512] width 55 height 12
click at [930, 116] on icon at bounding box center [930, 118] width 7 height 7
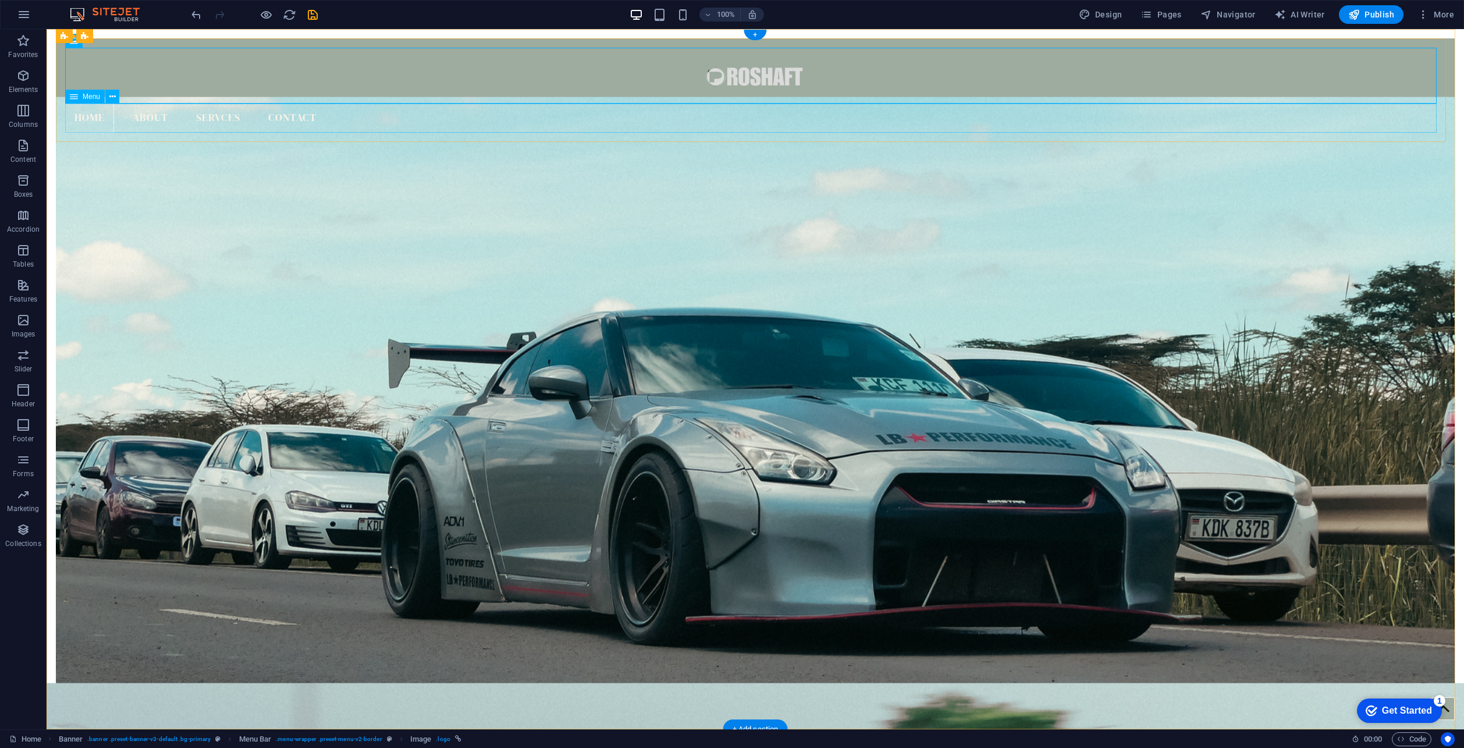
click at [366, 115] on nav "Home About SERVCES Contact" at bounding box center [755, 118] width 1380 height 29
click at [61, 141] on div "Home About SERVCES Contact" at bounding box center [755, 90] width 1398 height 104
select select "rem"
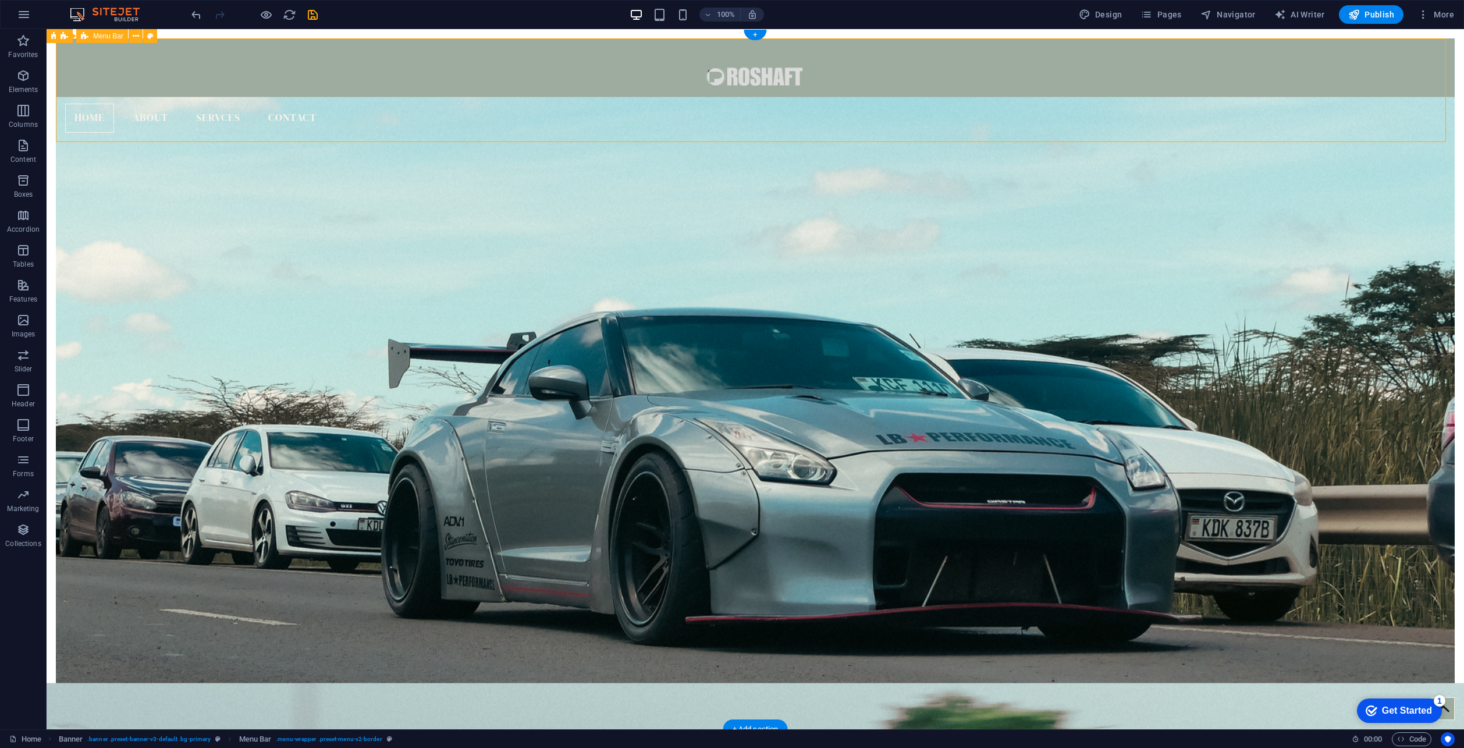
select select "rem"
select select "sticky_reverse"
select select "px"
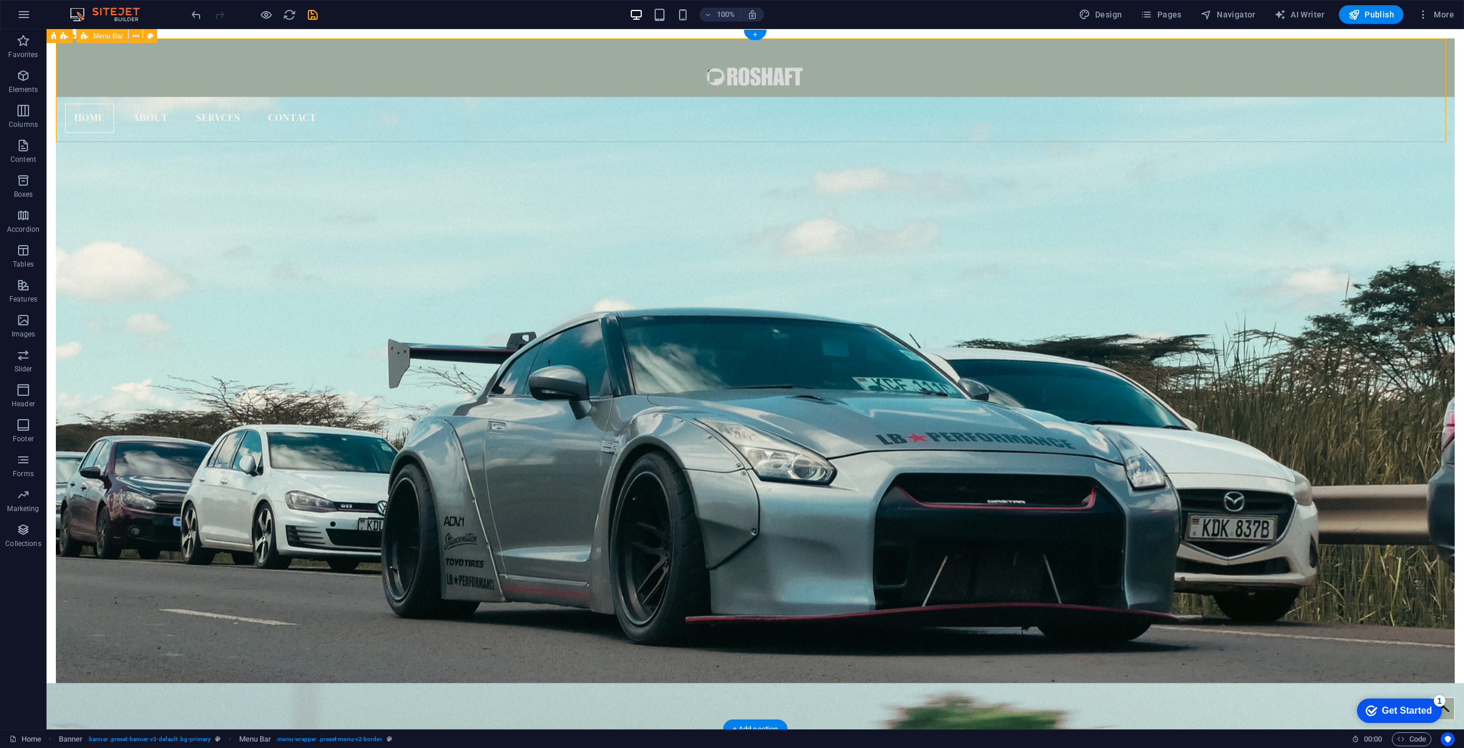
select select "px"
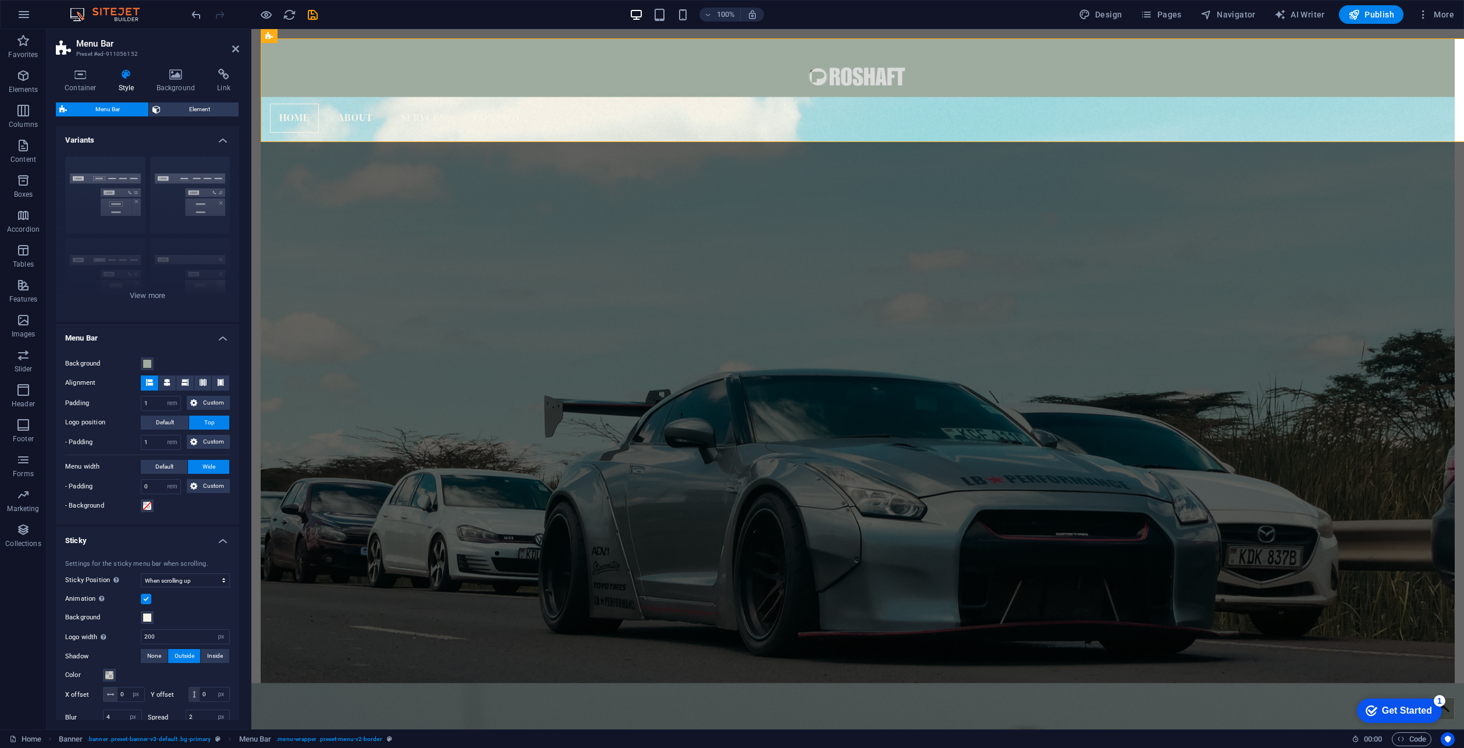
click at [61, 141] on h4 "Variants" at bounding box center [147, 136] width 183 height 21
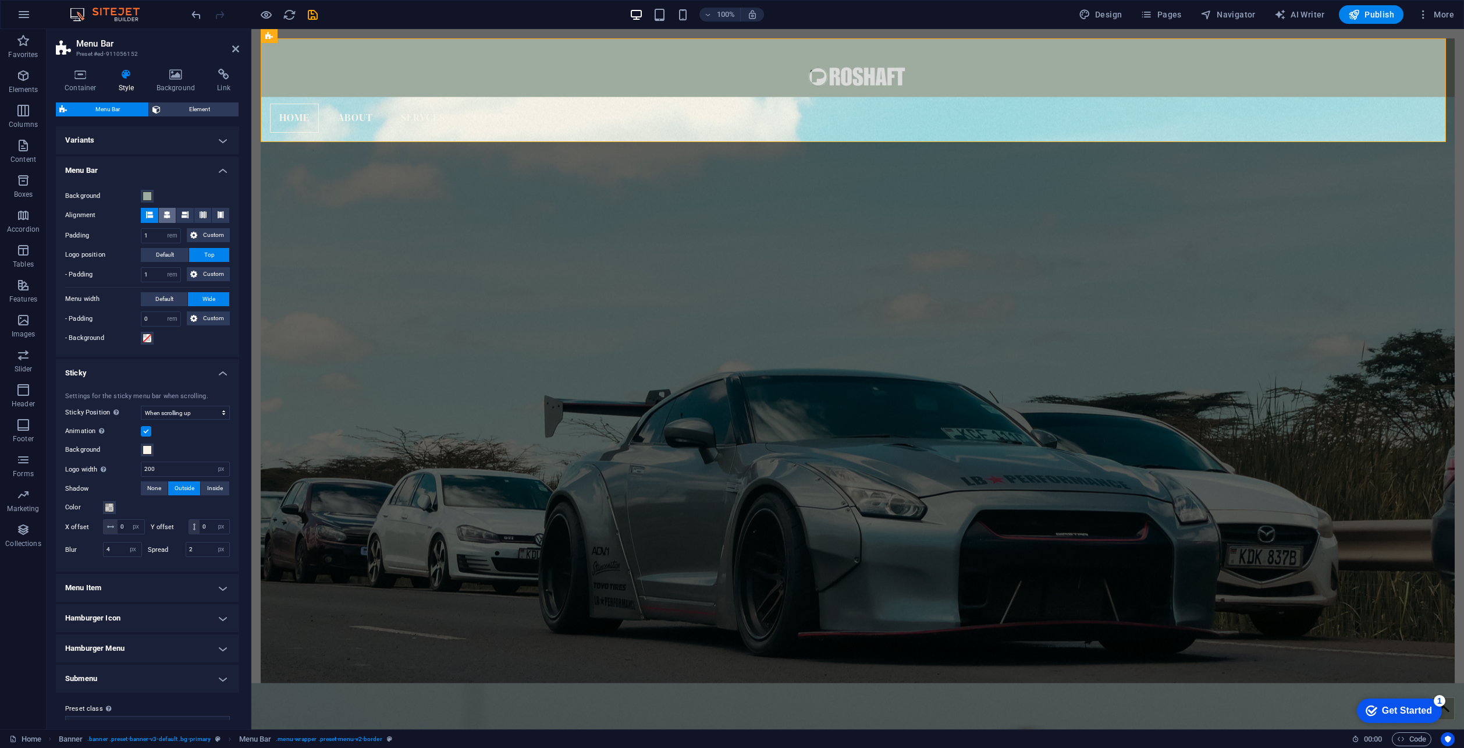
click at [170, 211] on icon at bounding box center [166, 214] width 7 height 7
click at [182, 211] on icon at bounding box center [185, 214] width 7 height 7
click at [169, 210] on span at bounding box center [166, 215] width 7 height 15
click at [147, 208] on span at bounding box center [149, 215] width 7 height 15
click at [167, 136] on h4 "Variants" at bounding box center [147, 140] width 183 height 28
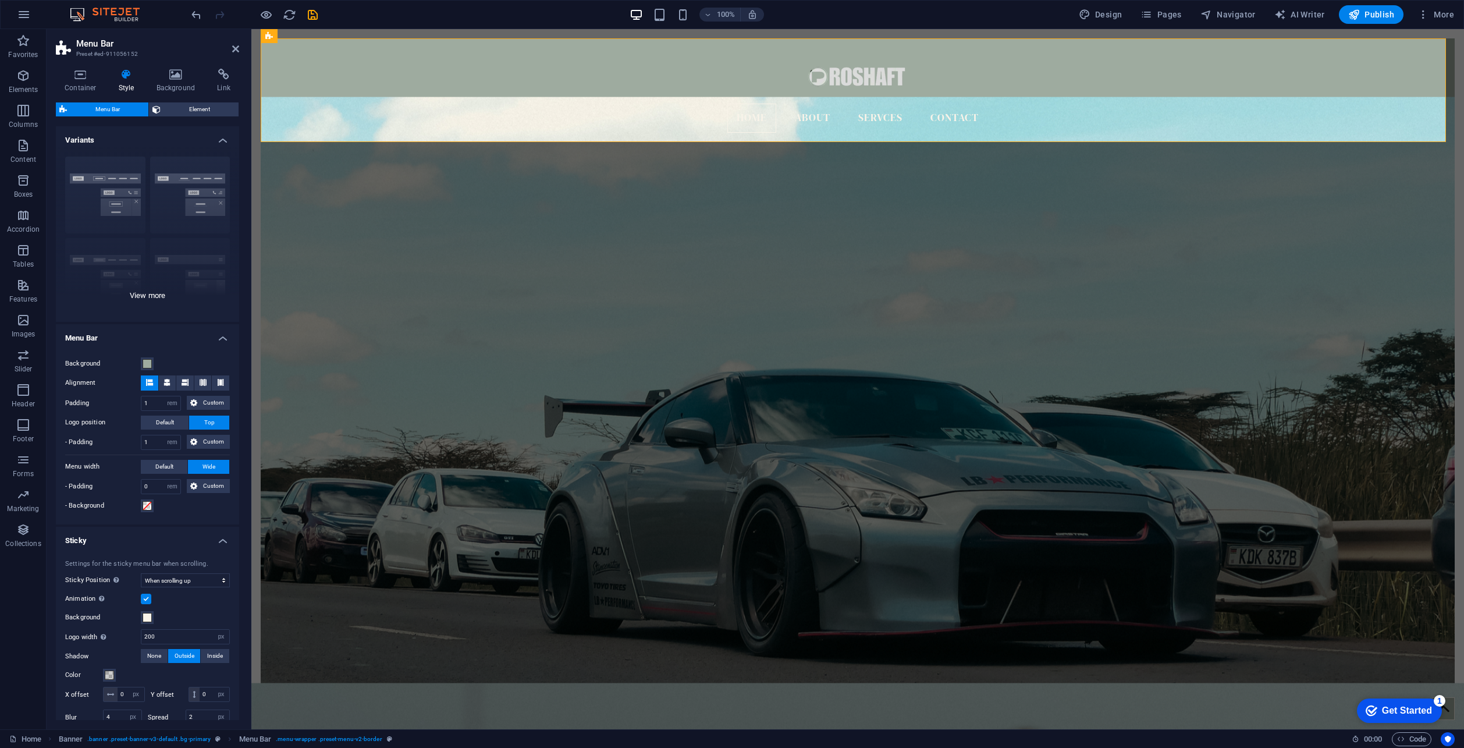
click at [108, 173] on div "Border Centered Default Fixed Loki Trigger Wide XXL" at bounding box center [147, 234] width 183 height 175
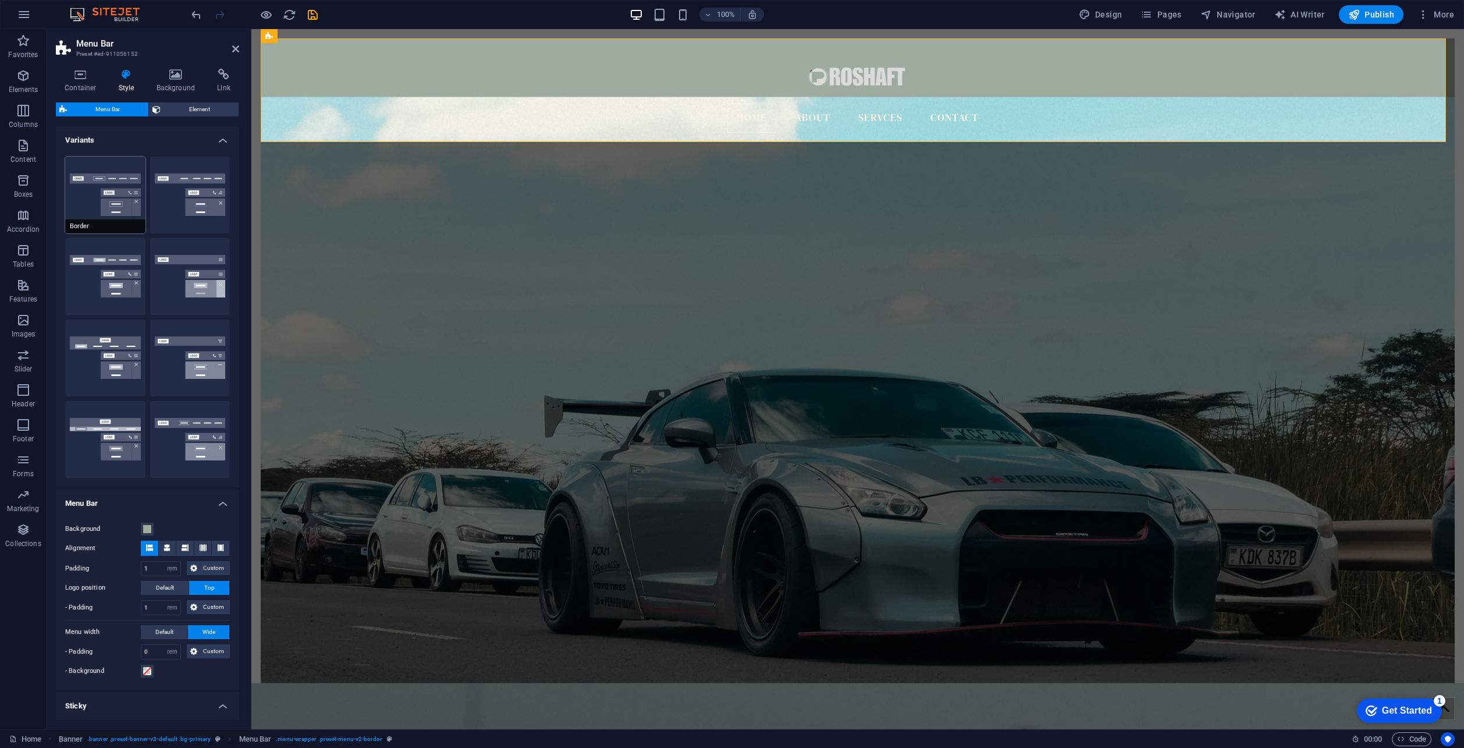
click at [116, 175] on button "Border" at bounding box center [105, 194] width 80 height 77
select select "sticky_reverse"
select select "DISABLED_OPTION_VALUE"
type input "2"
type input "0"
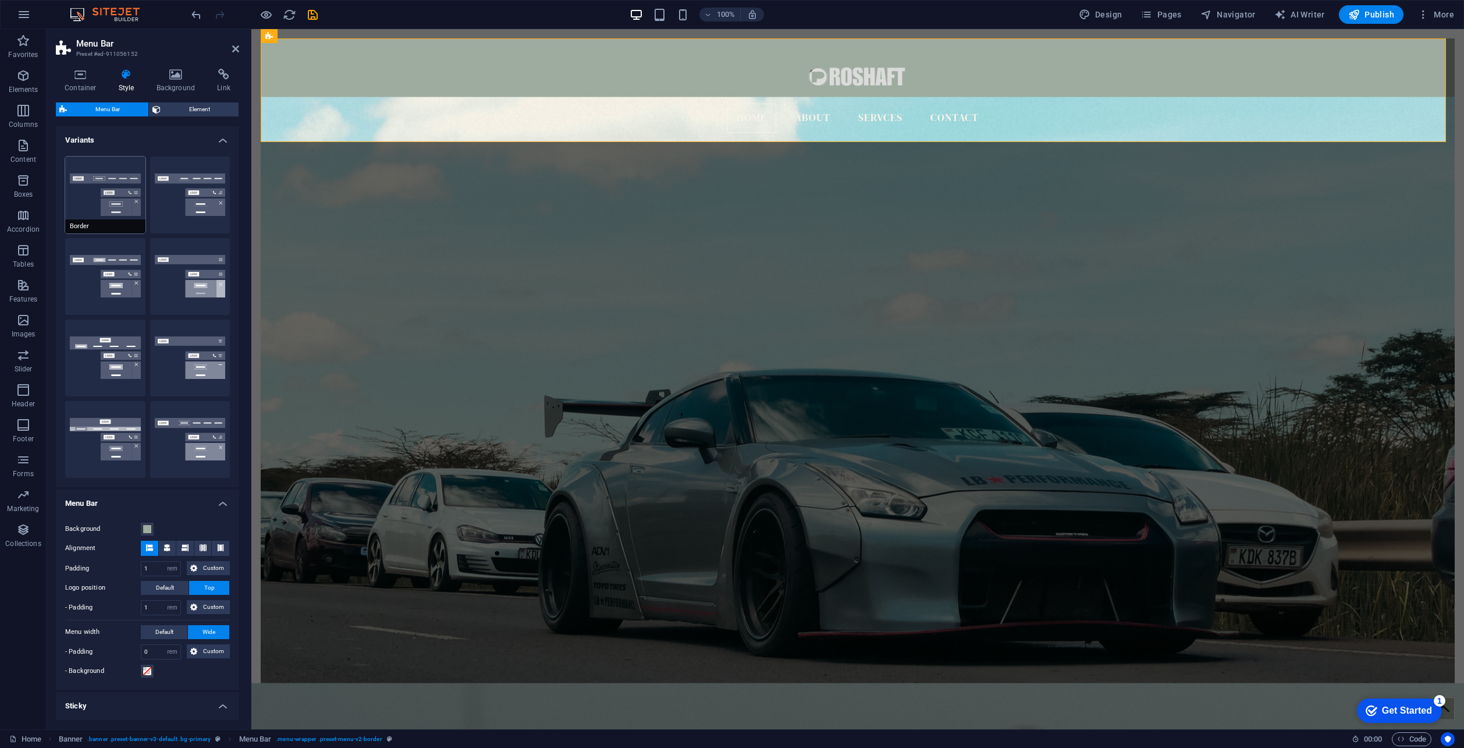
type input "0"
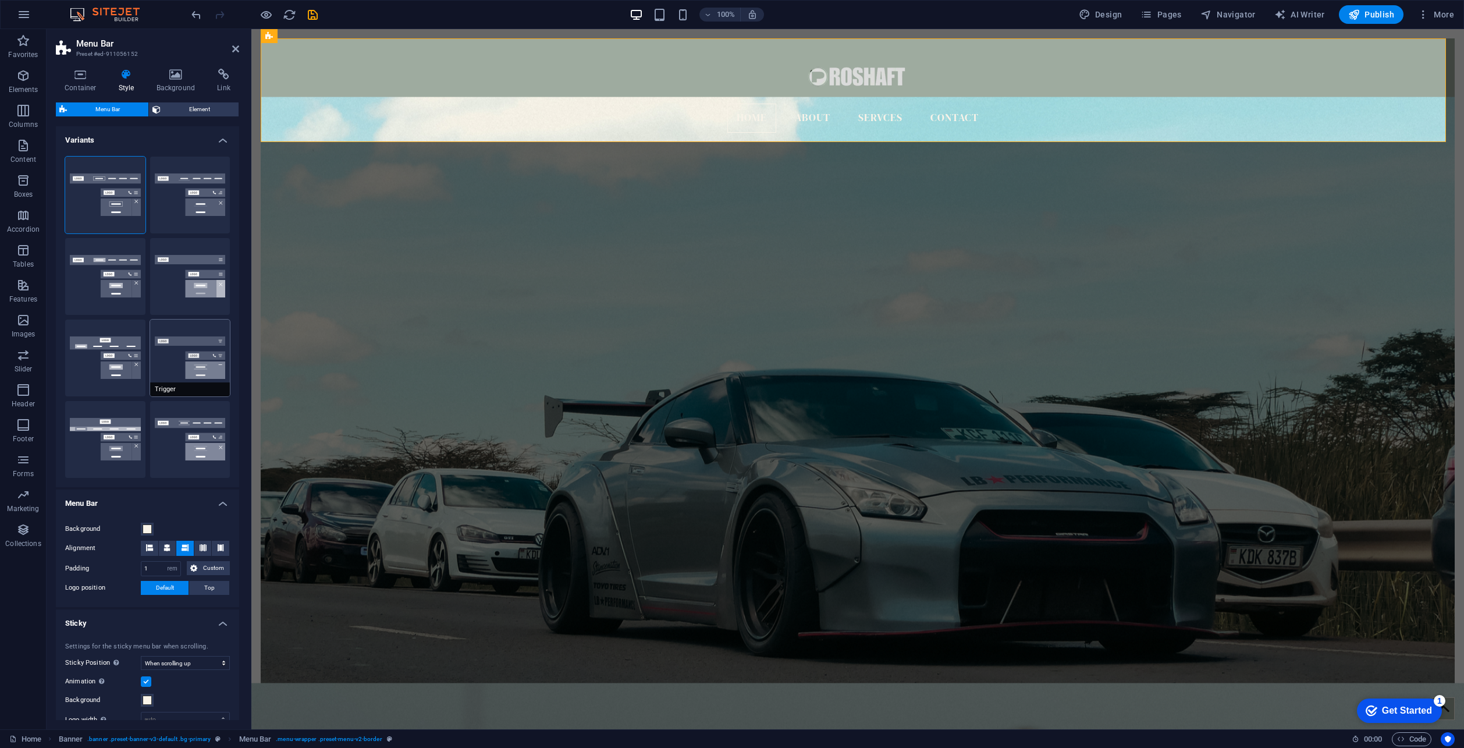
type input "200"
select select "px"
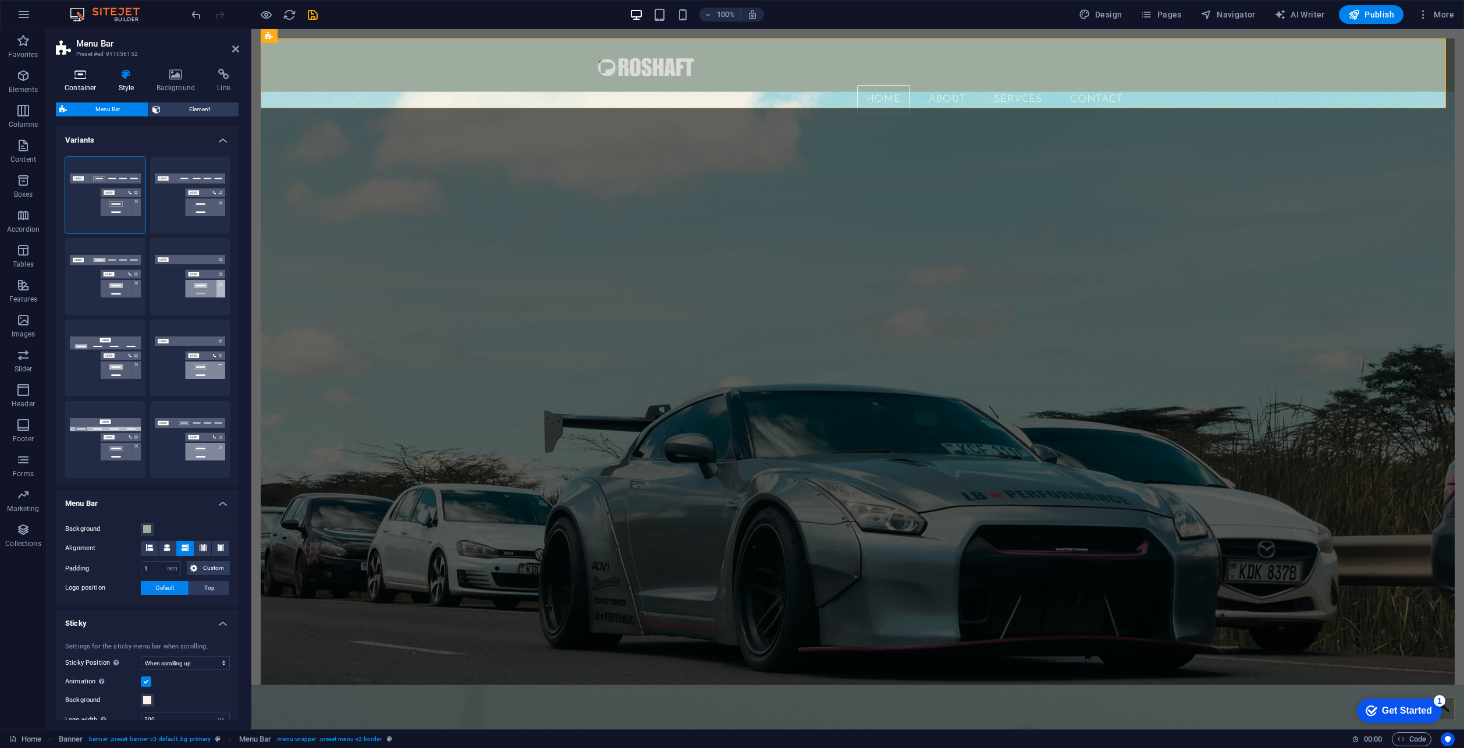
click at [90, 82] on h4 "Container" at bounding box center [83, 81] width 54 height 24
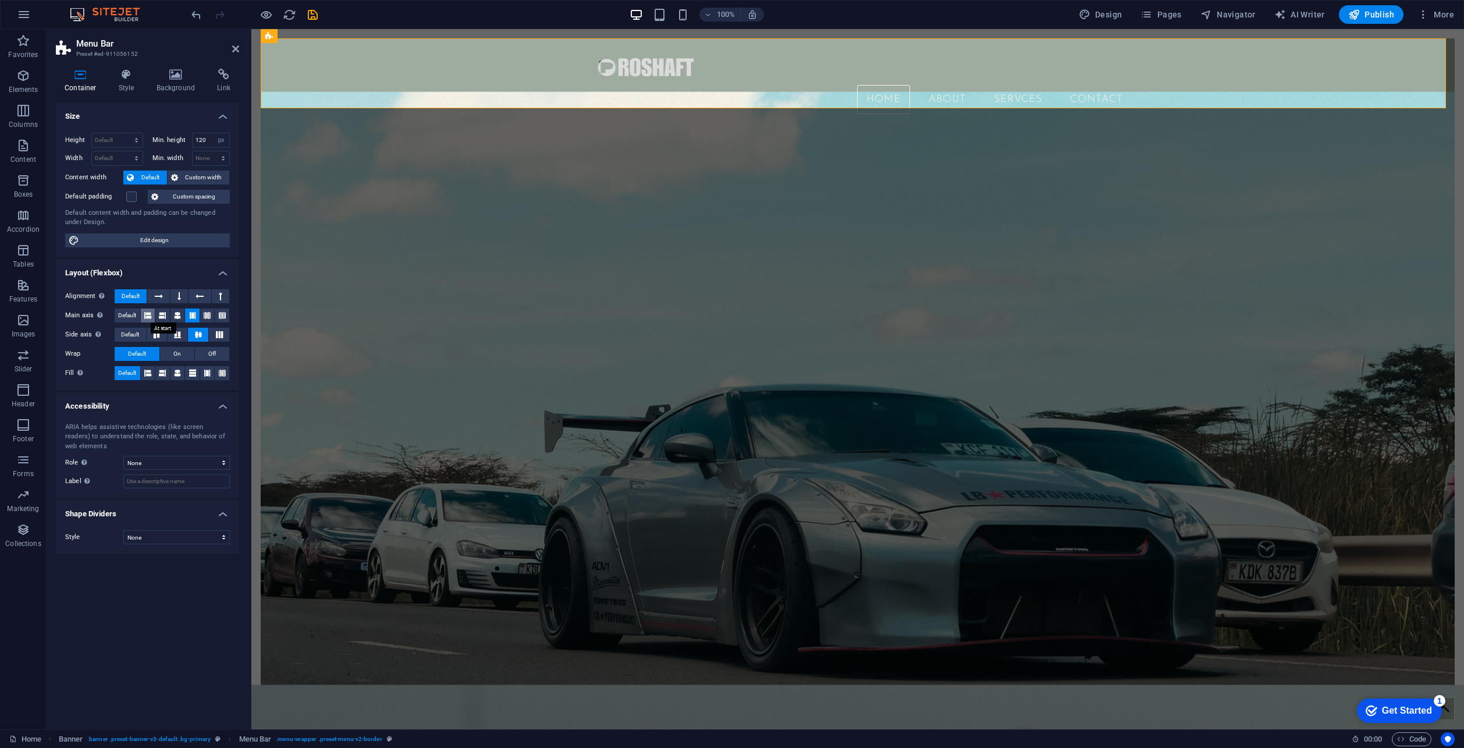
click at [147, 314] on icon at bounding box center [147, 315] width 7 height 14
click at [627, 70] on figure at bounding box center [857, 66] width 549 height 37
click at [124, 312] on span "Default" at bounding box center [127, 315] width 18 height 14
click at [687, 188] on figure at bounding box center [858, 414] width 1194 height 647
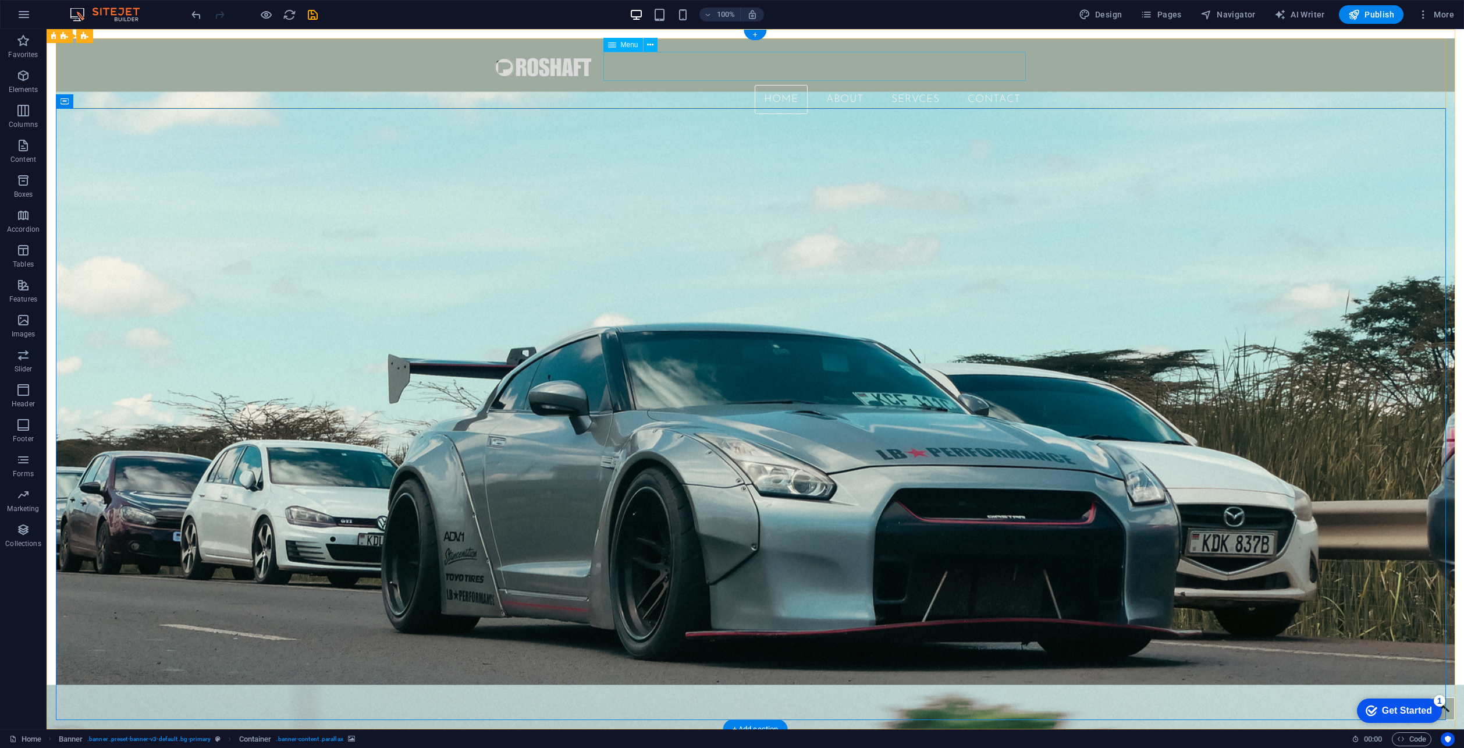
click at [878, 85] on nav "Home About SERVCES Contact" at bounding box center [755, 99] width 549 height 29
click at [655, 47] on button at bounding box center [650, 45] width 14 height 14
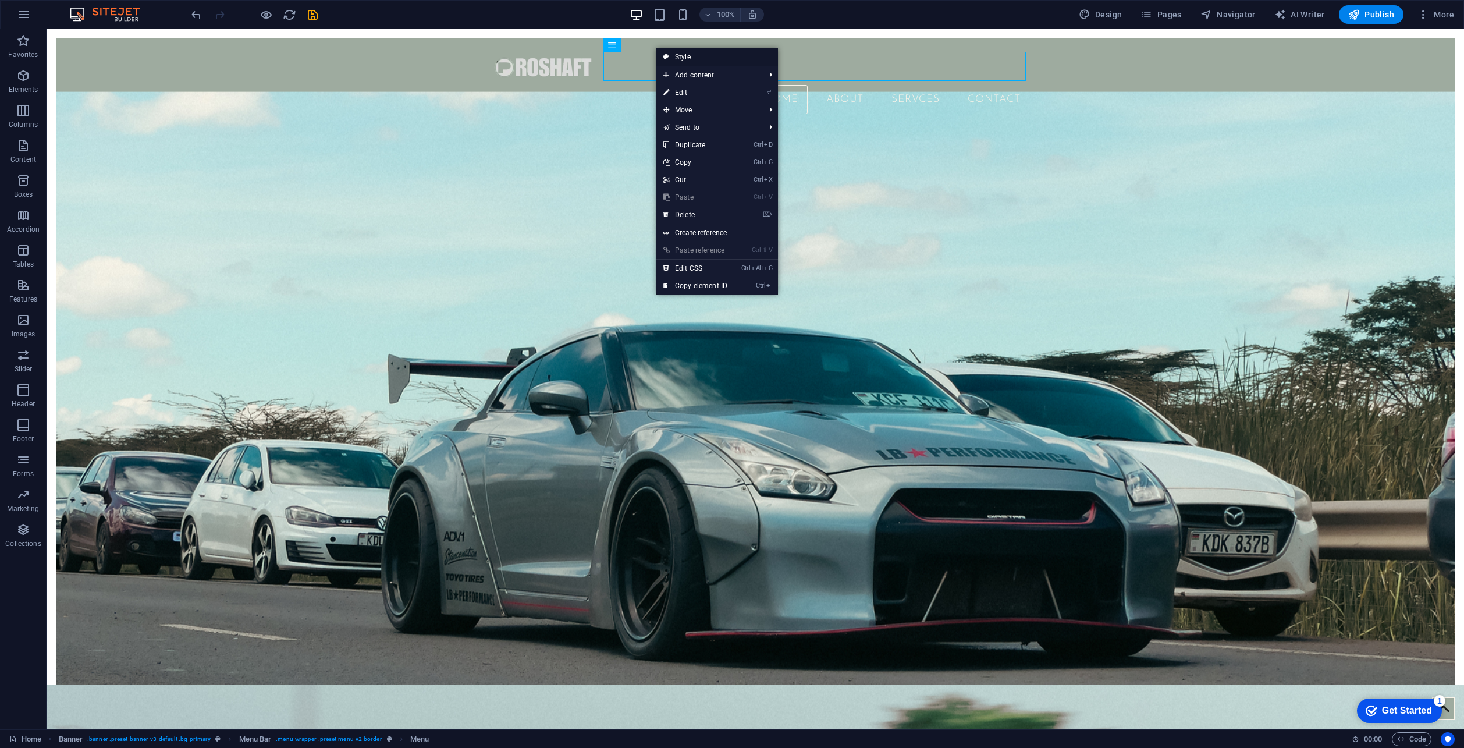
click at [678, 55] on link "Style" at bounding box center [717, 56] width 122 height 17
select select "rem"
select select "sticky_reverse"
select select "px"
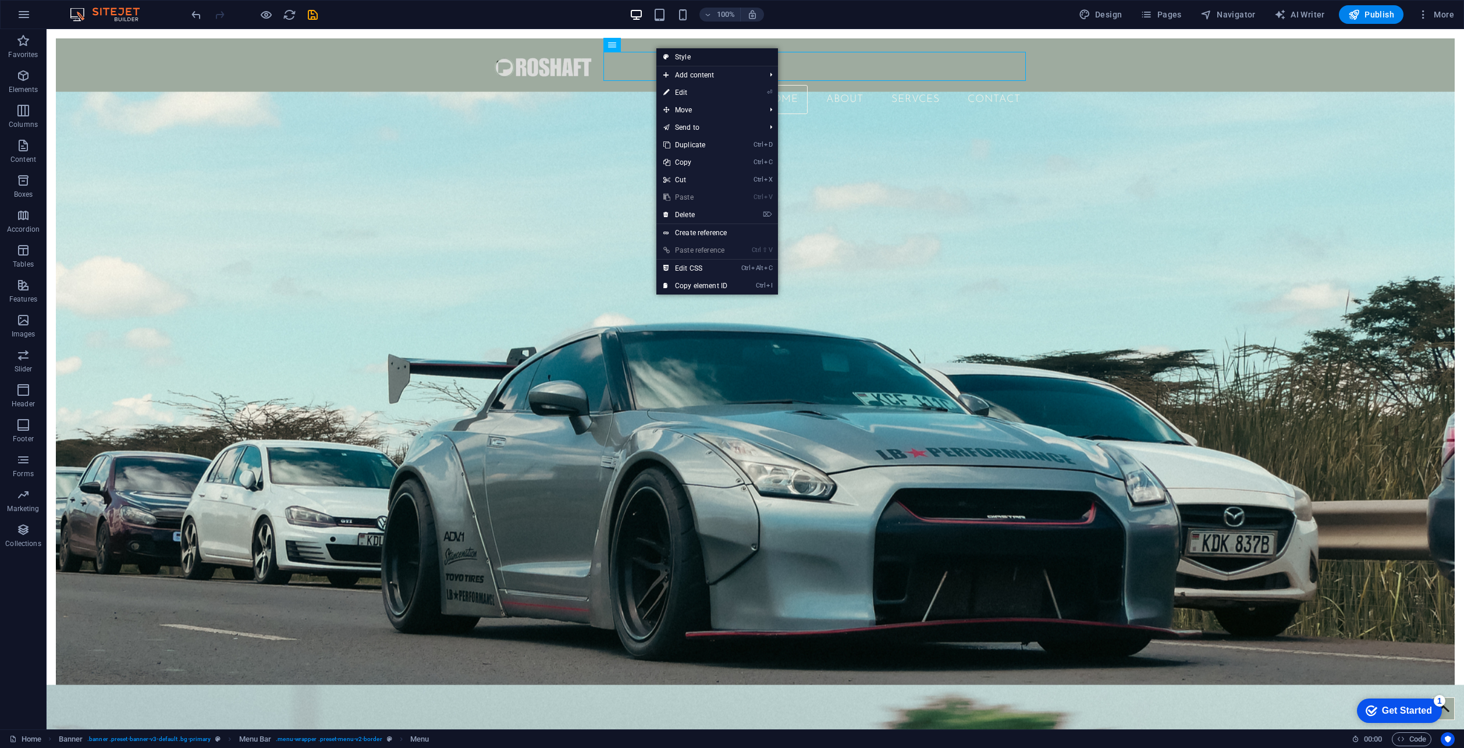
select select "px"
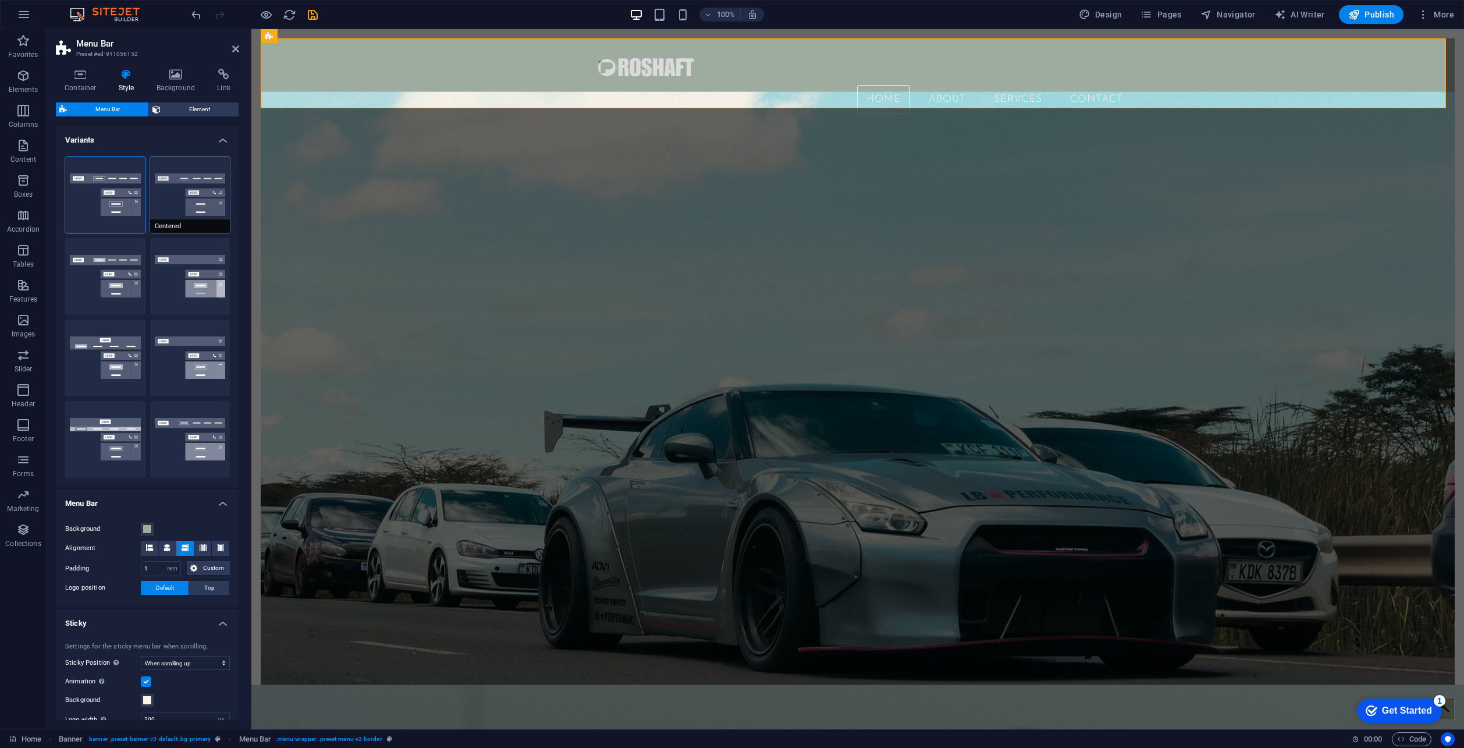
click at [190, 173] on button "Centered" at bounding box center [190, 194] width 80 height 77
select select "sticky_menu"
select select "DISABLED_OPTION_VALUE"
type input "200"
select select "px"
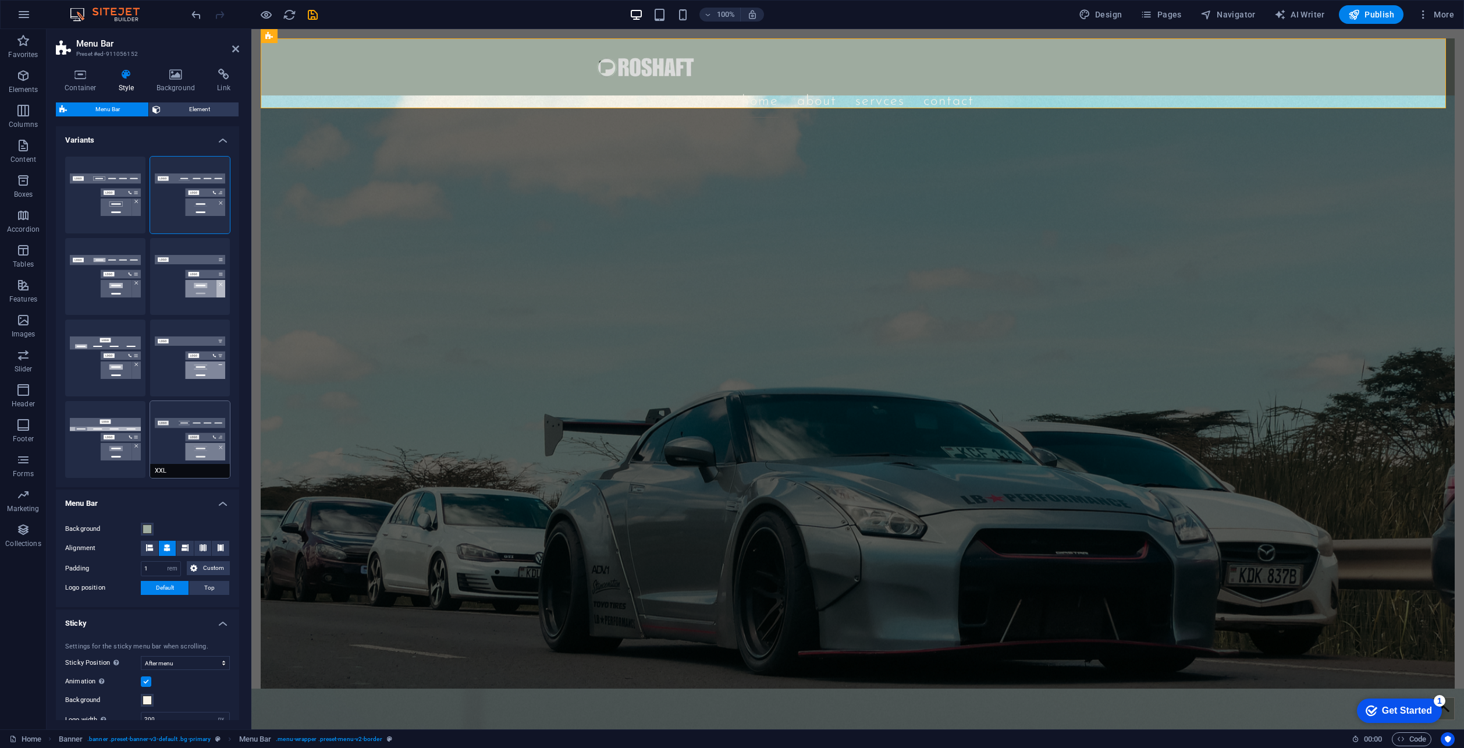
click at [201, 419] on button "XXL" at bounding box center [190, 439] width 80 height 77
select select "DISABLED_OPTION_VALUE"
click at [116, 198] on button "Border" at bounding box center [105, 194] width 80 height 77
select select "sticky_reverse"
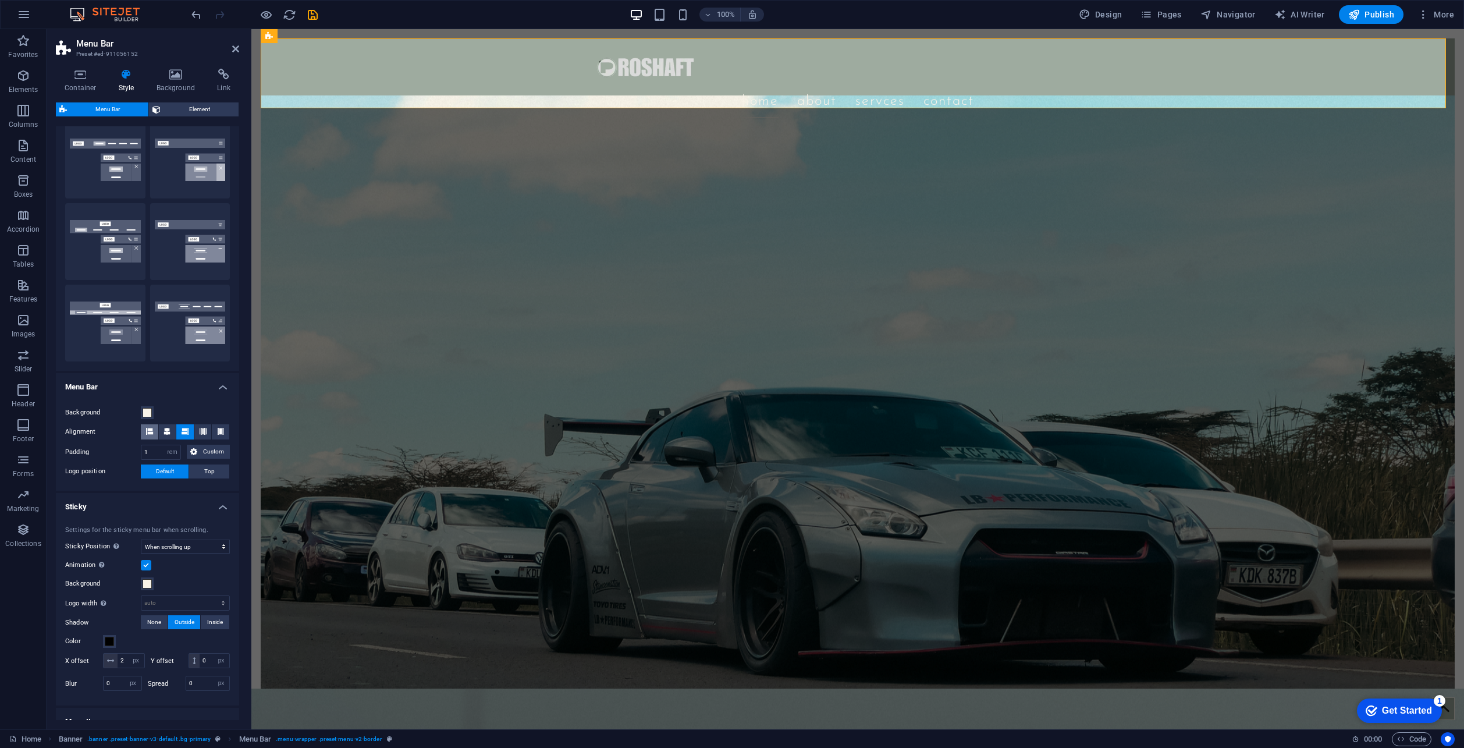
type input "200"
select select "px"
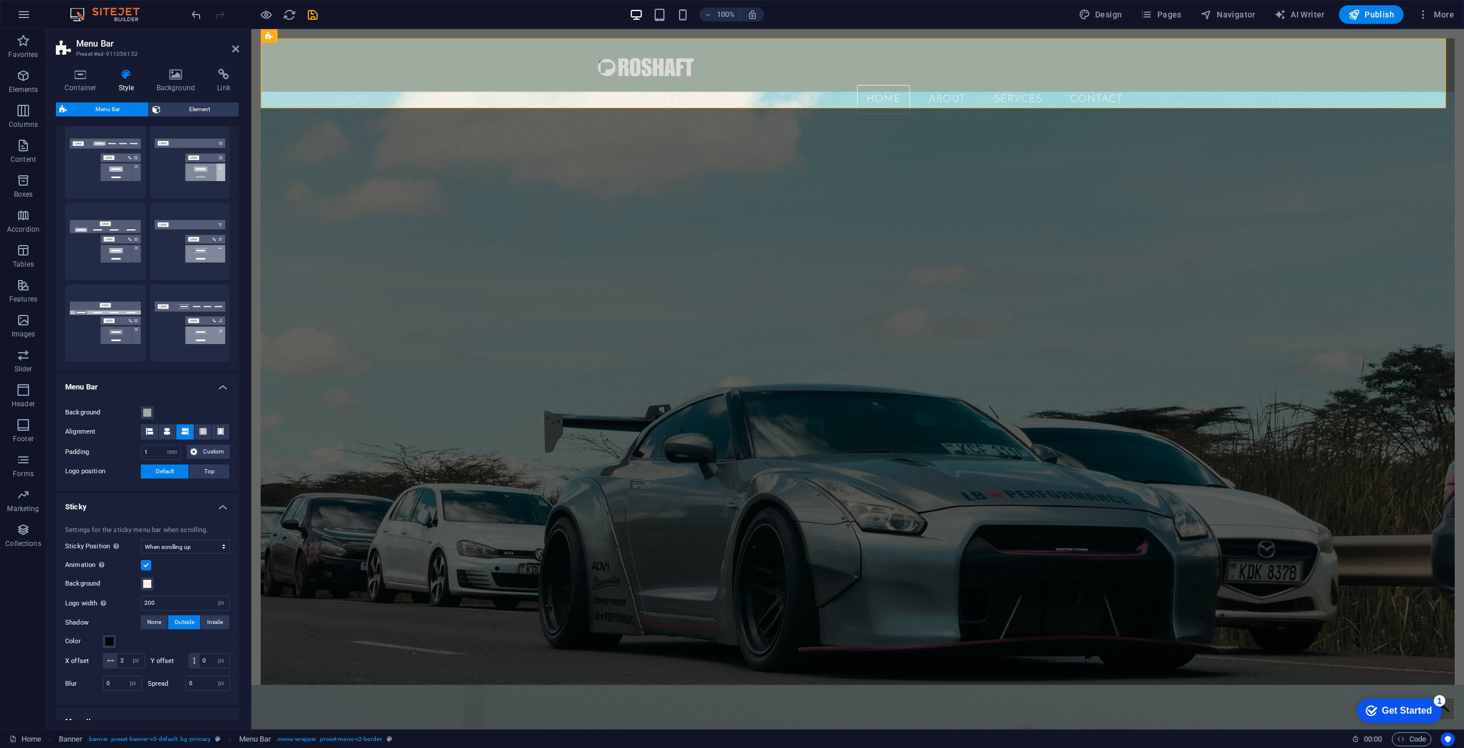
scroll to position [0, 0]
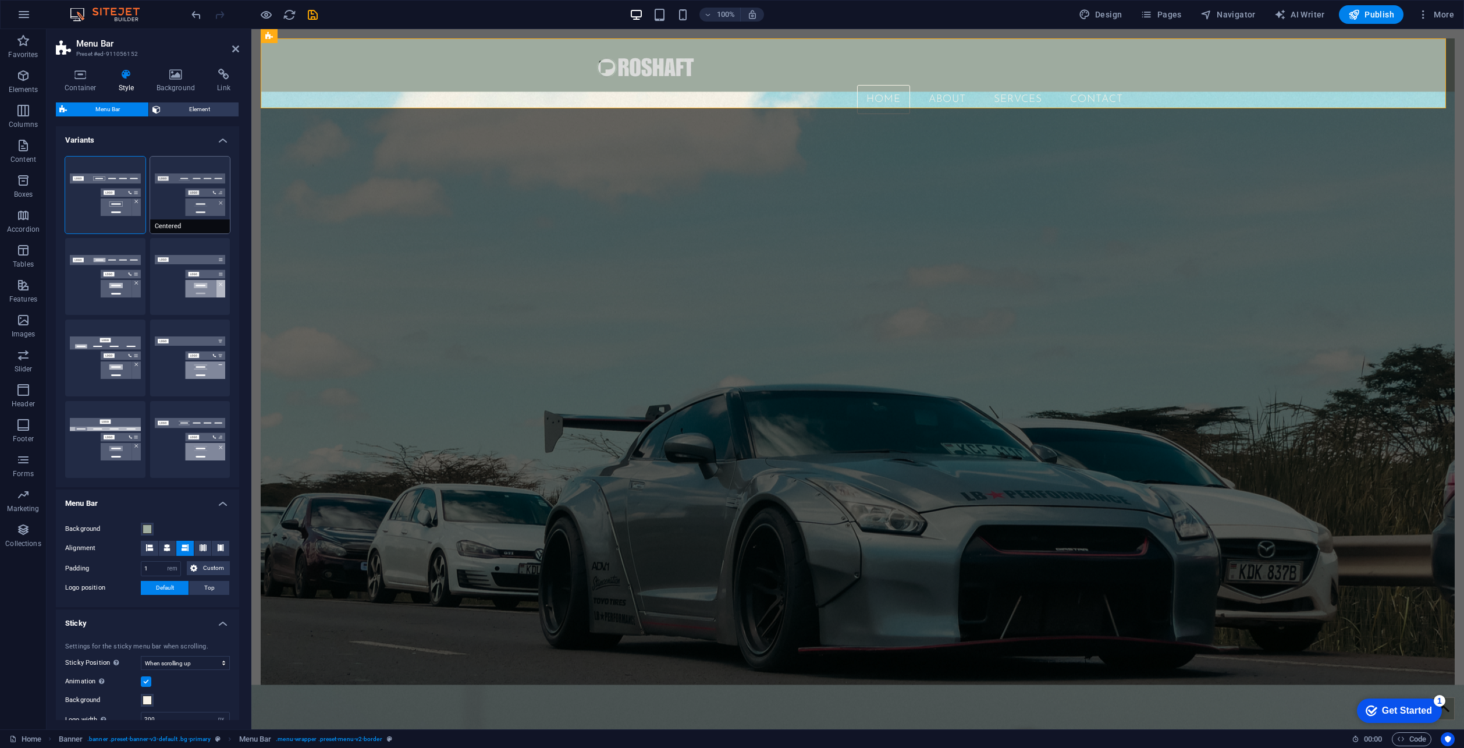
click at [198, 190] on button "Centered" at bounding box center [190, 194] width 80 height 77
select select "sticky_menu"
select select "DISABLED_OPTION_VALUE"
click at [200, 551] on span at bounding box center [203, 547] width 7 height 15
click at [362, 318] on figure at bounding box center [858, 414] width 1194 height 647
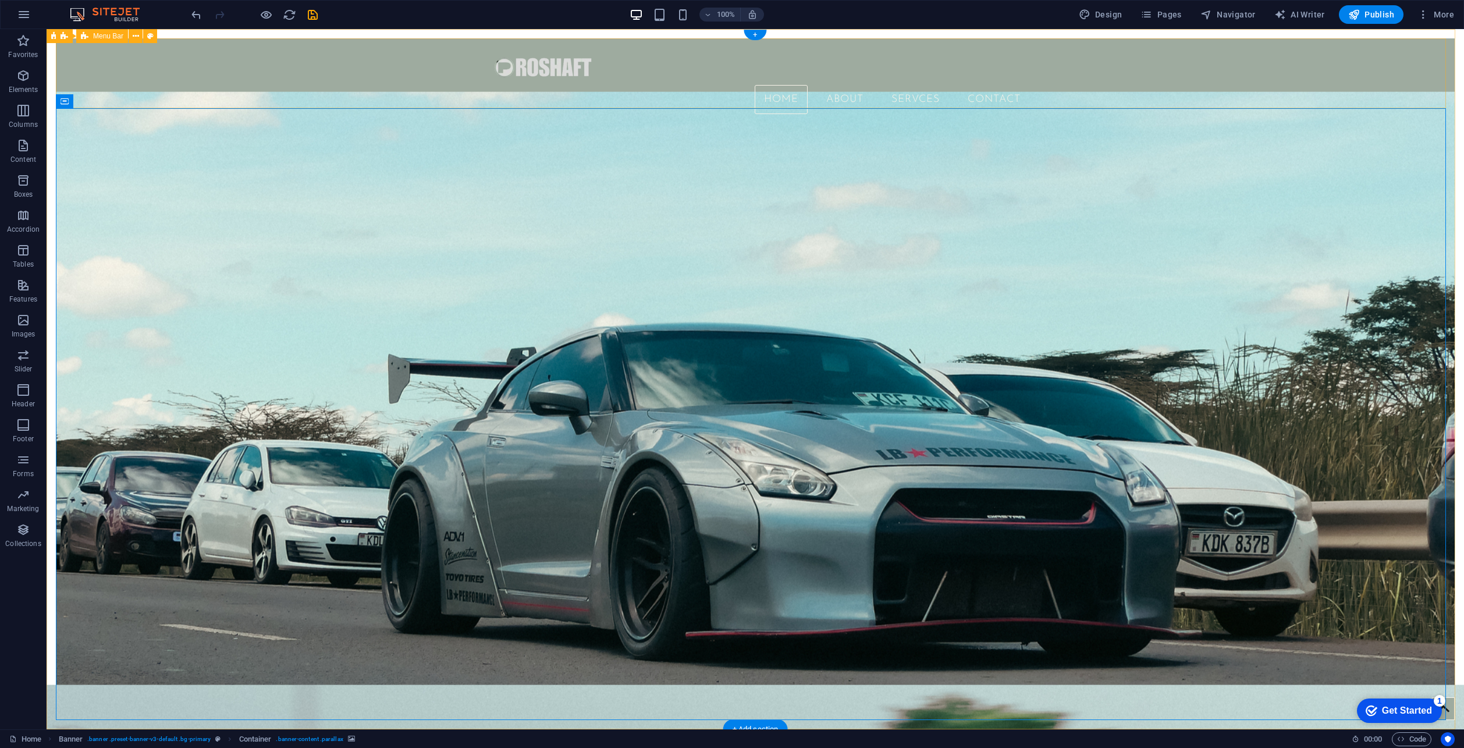
click at [367, 94] on div "Home About SERVCES Contact" at bounding box center [755, 80] width 1398 height 85
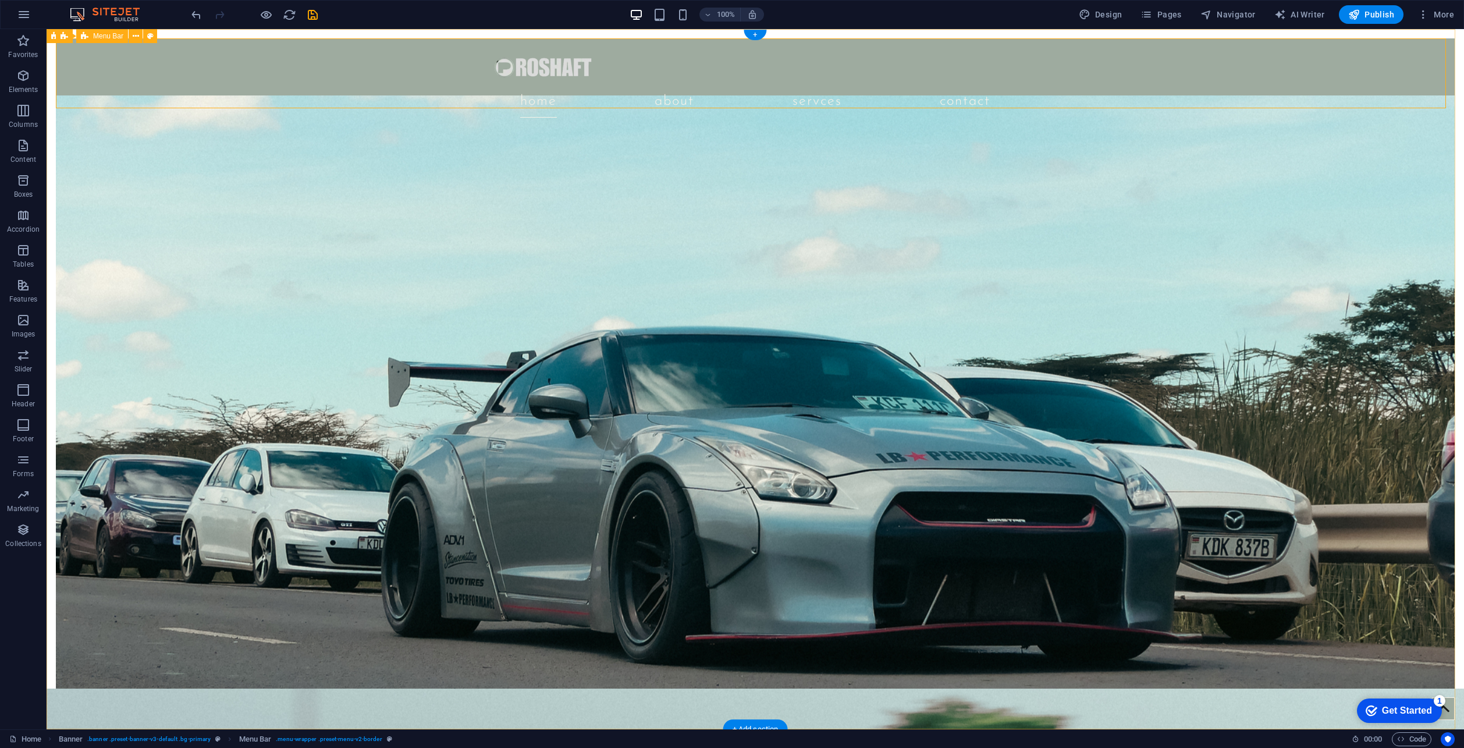
click at [1290, 67] on div "Home About SERVCES Contact" at bounding box center [755, 82] width 1398 height 88
select select "rem"
select select "sticky_menu"
select select "px"
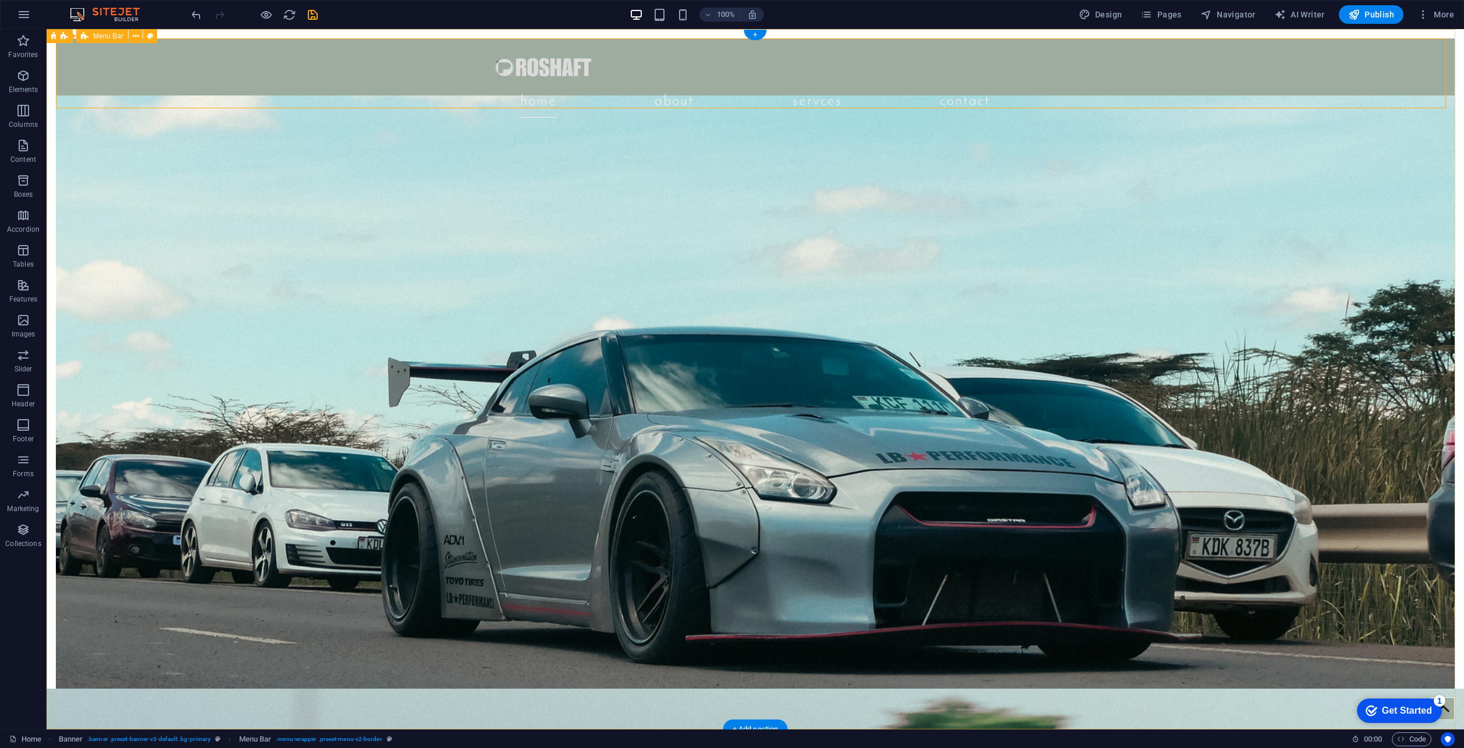
select select "px"
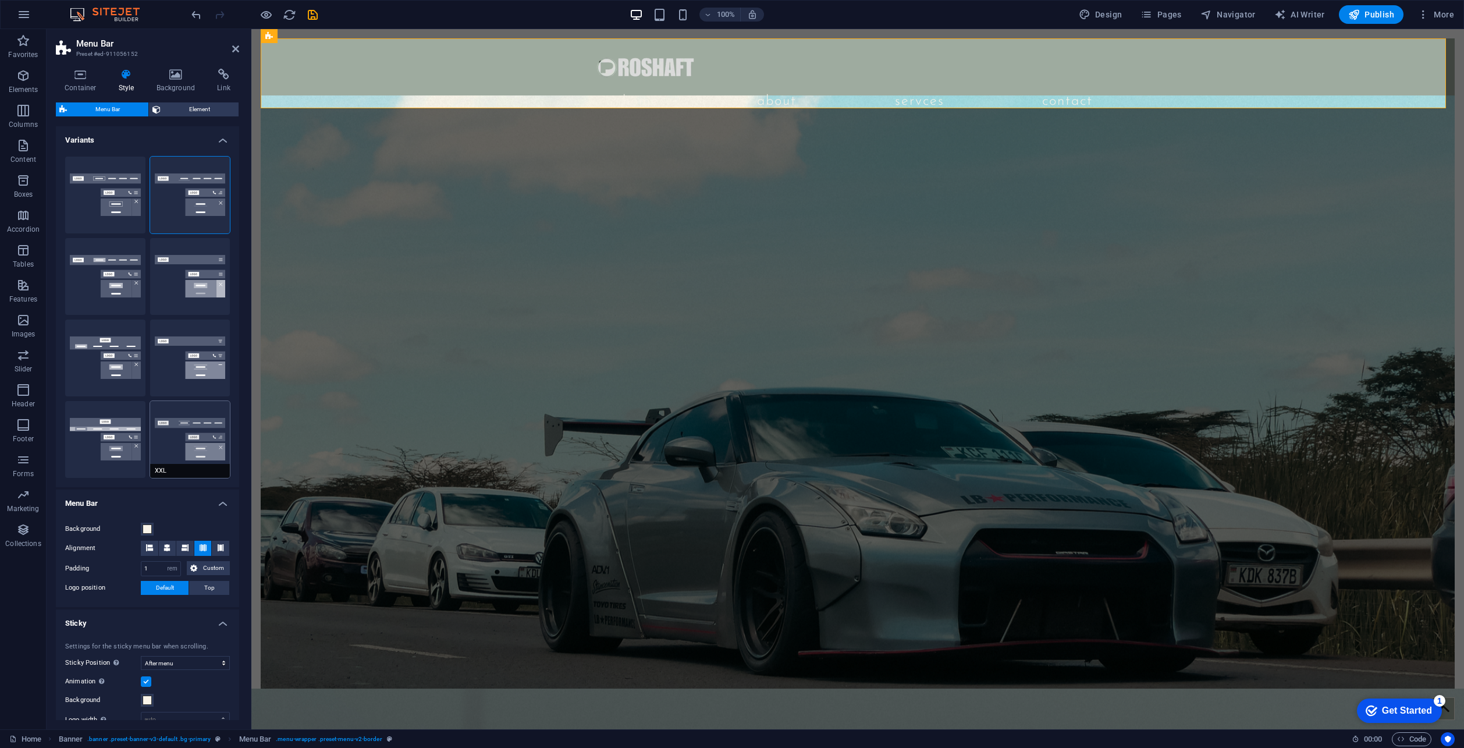
click at [158, 418] on button "XXL" at bounding box center [190, 439] width 80 height 77
click at [721, 85] on nav "Home About SERVCES Contact" at bounding box center [857, 101] width 549 height 33
type input "200"
select select "px"
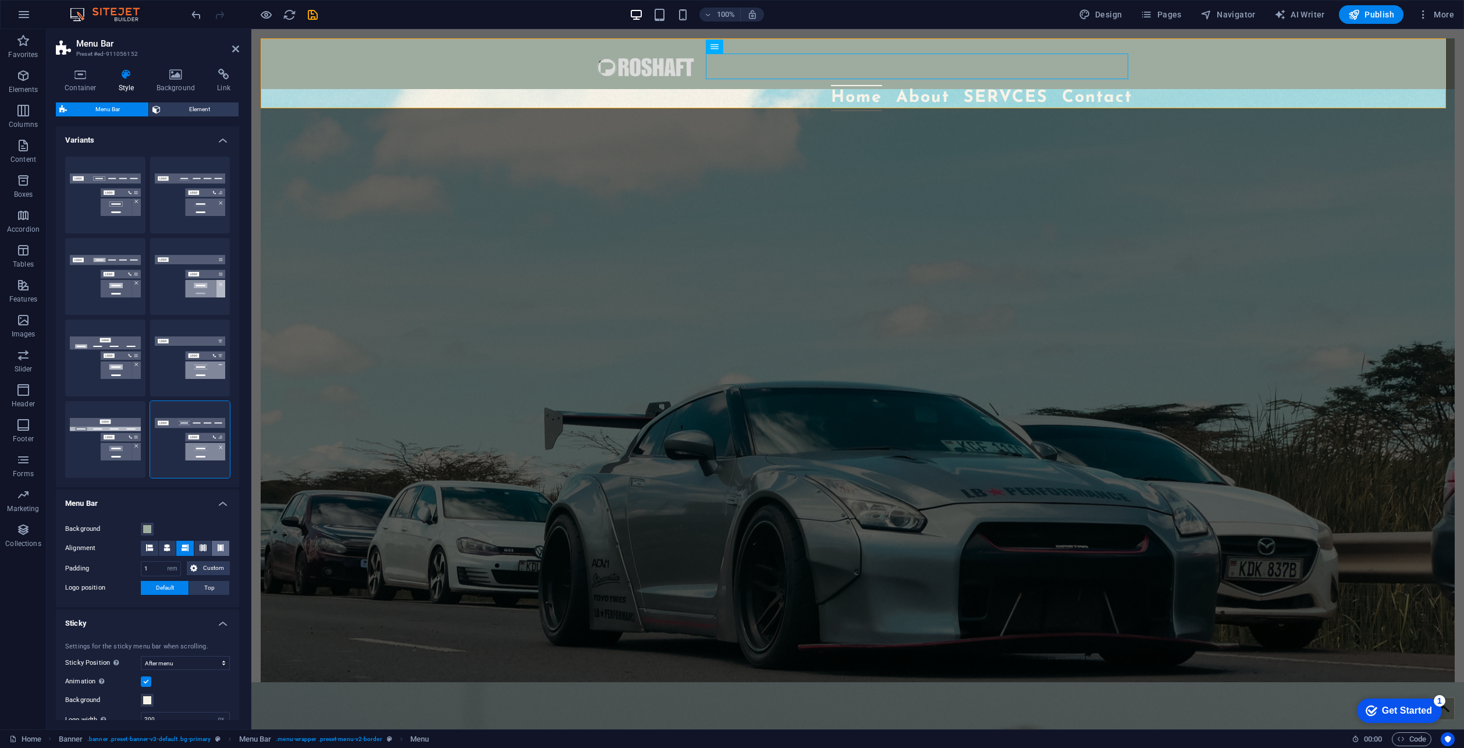
click at [219, 545] on icon at bounding box center [220, 547] width 7 height 7
click at [464, 94] on div "Home About SERVCES Contact" at bounding box center [858, 79] width 1194 height 82
click at [119, 190] on button "Border" at bounding box center [105, 194] width 80 height 77
select select "sticky_reverse"
select select "DISABLED_OPTION_VALUE"
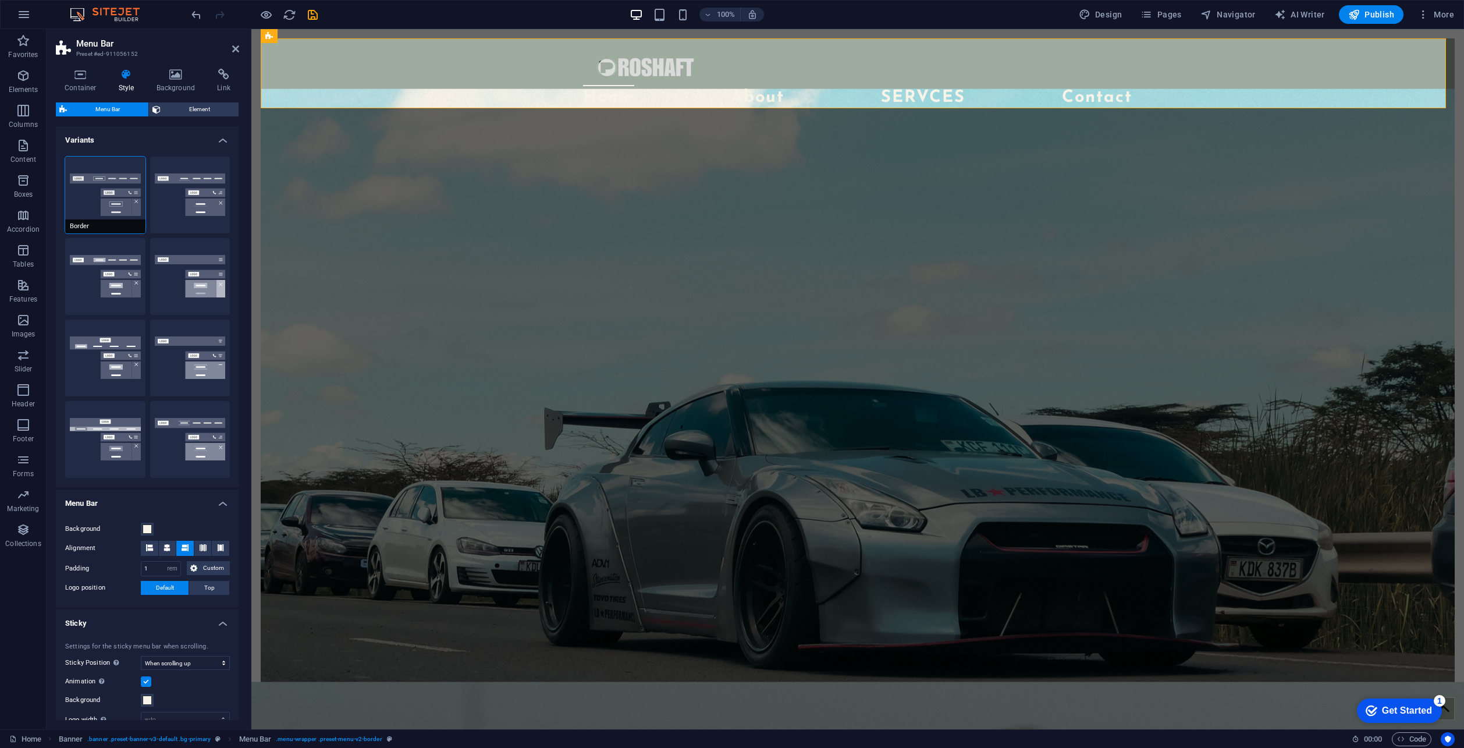
type input "200"
select select "px"
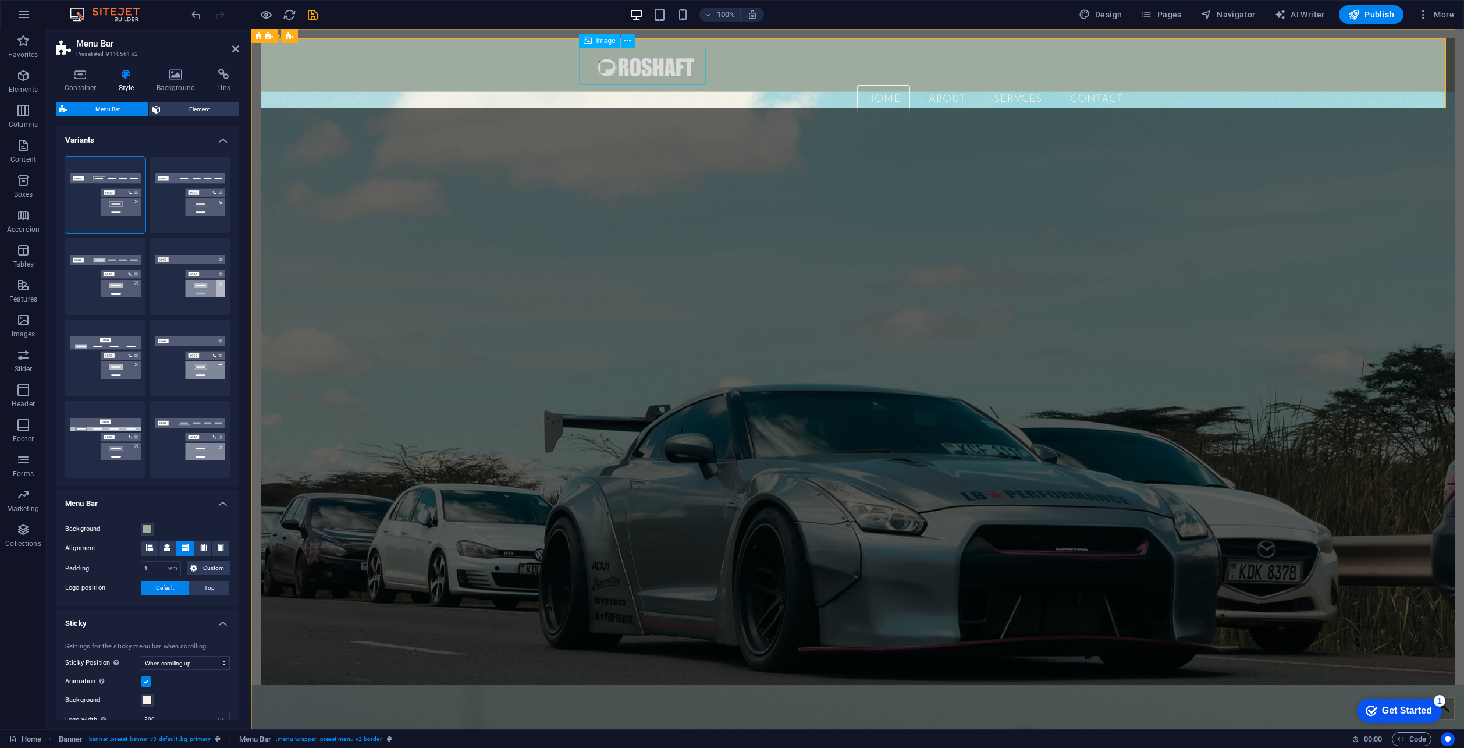
click at [640, 70] on figure at bounding box center [857, 66] width 549 height 37
click at [1451, 14] on span "More" at bounding box center [1435, 15] width 37 height 12
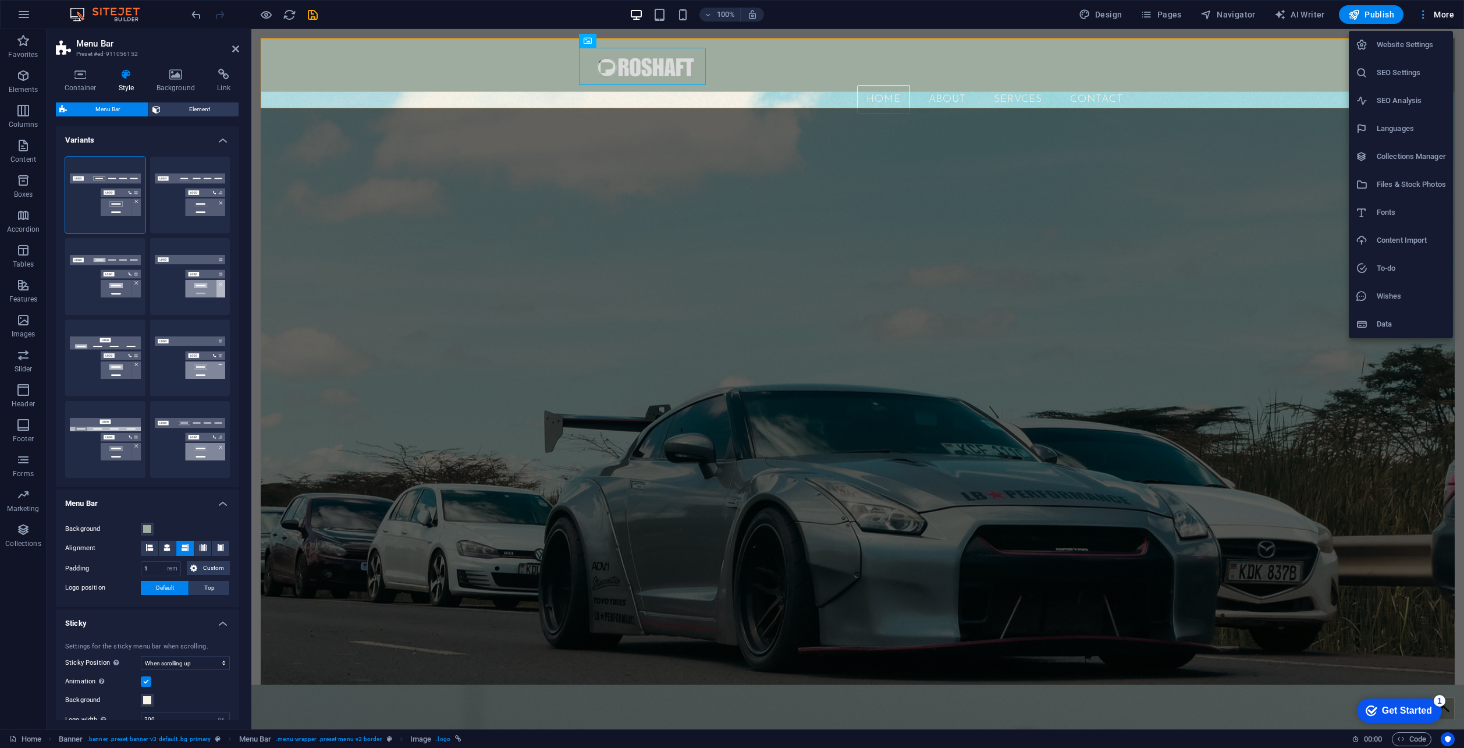
click at [1451, 14] on div at bounding box center [732, 374] width 1464 height 748
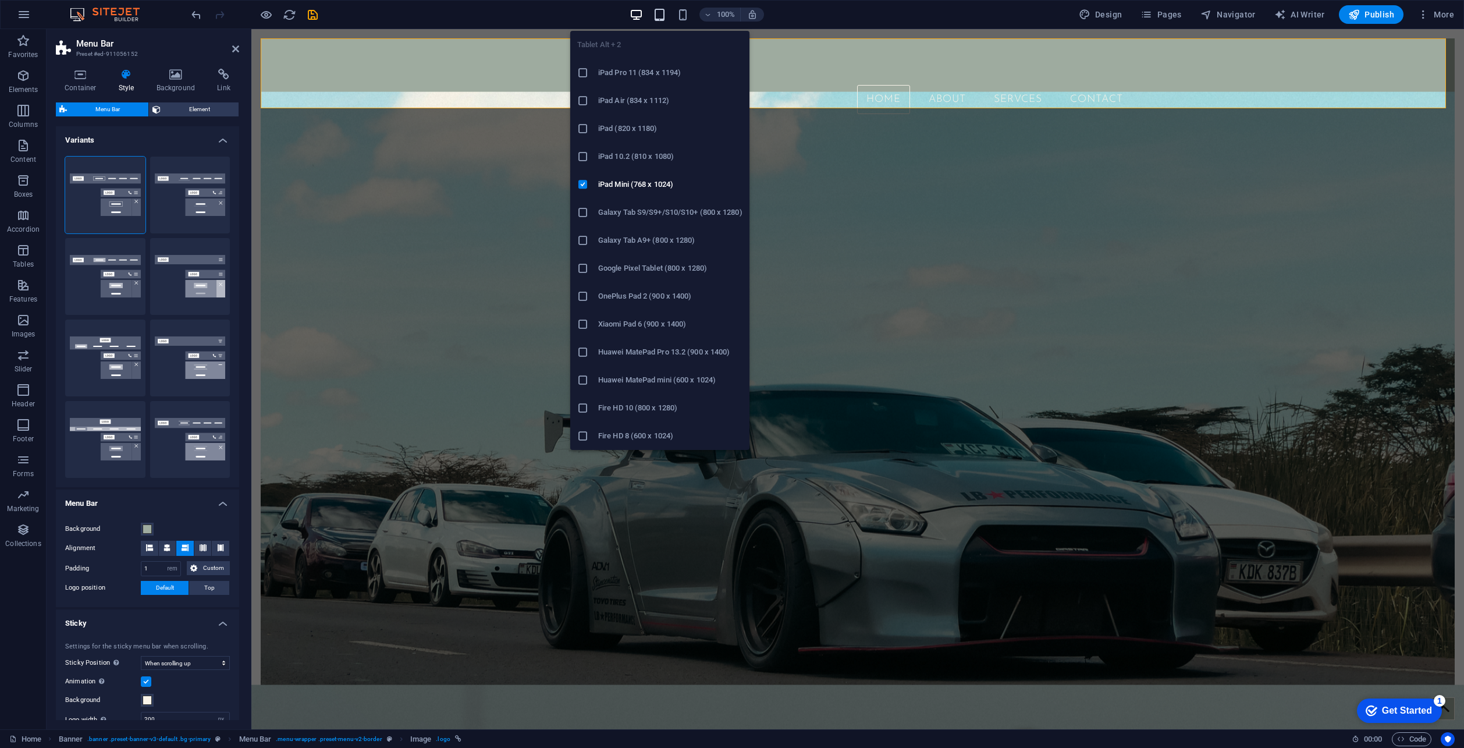
click at [665, 19] on icon "button" at bounding box center [659, 14] width 13 height 13
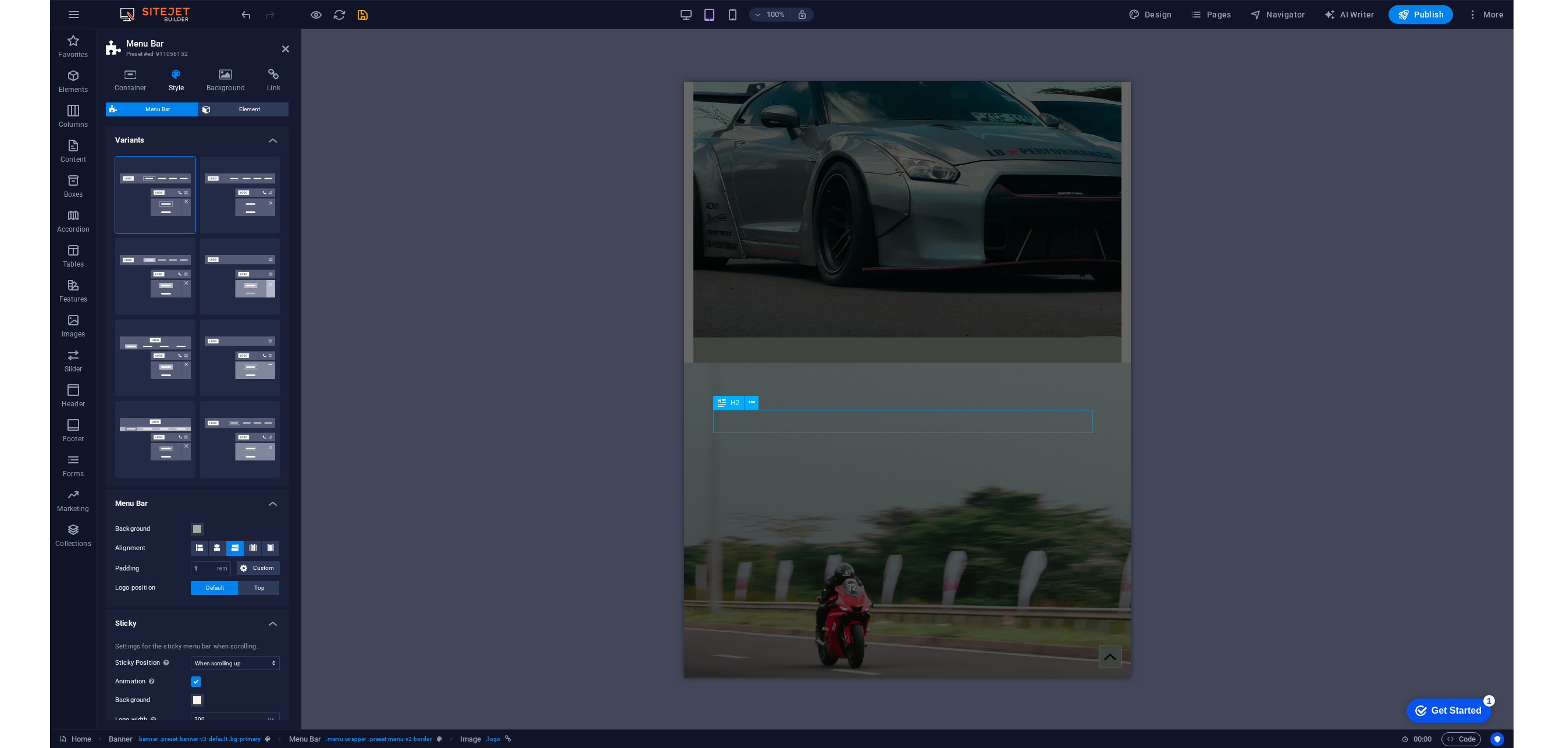
scroll to position [500, 0]
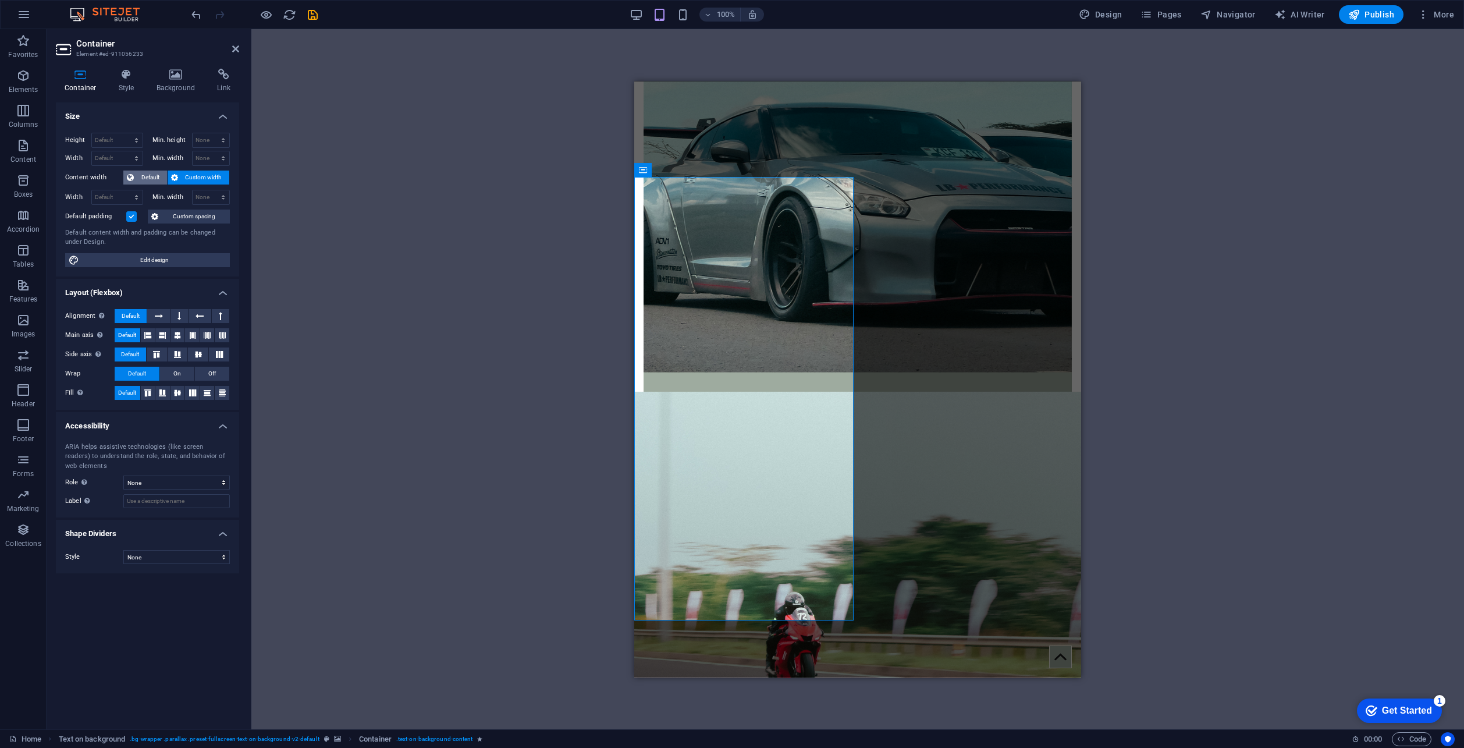
click at [155, 176] on span "Default" at bounding box center [150, 177] width 26 height 14
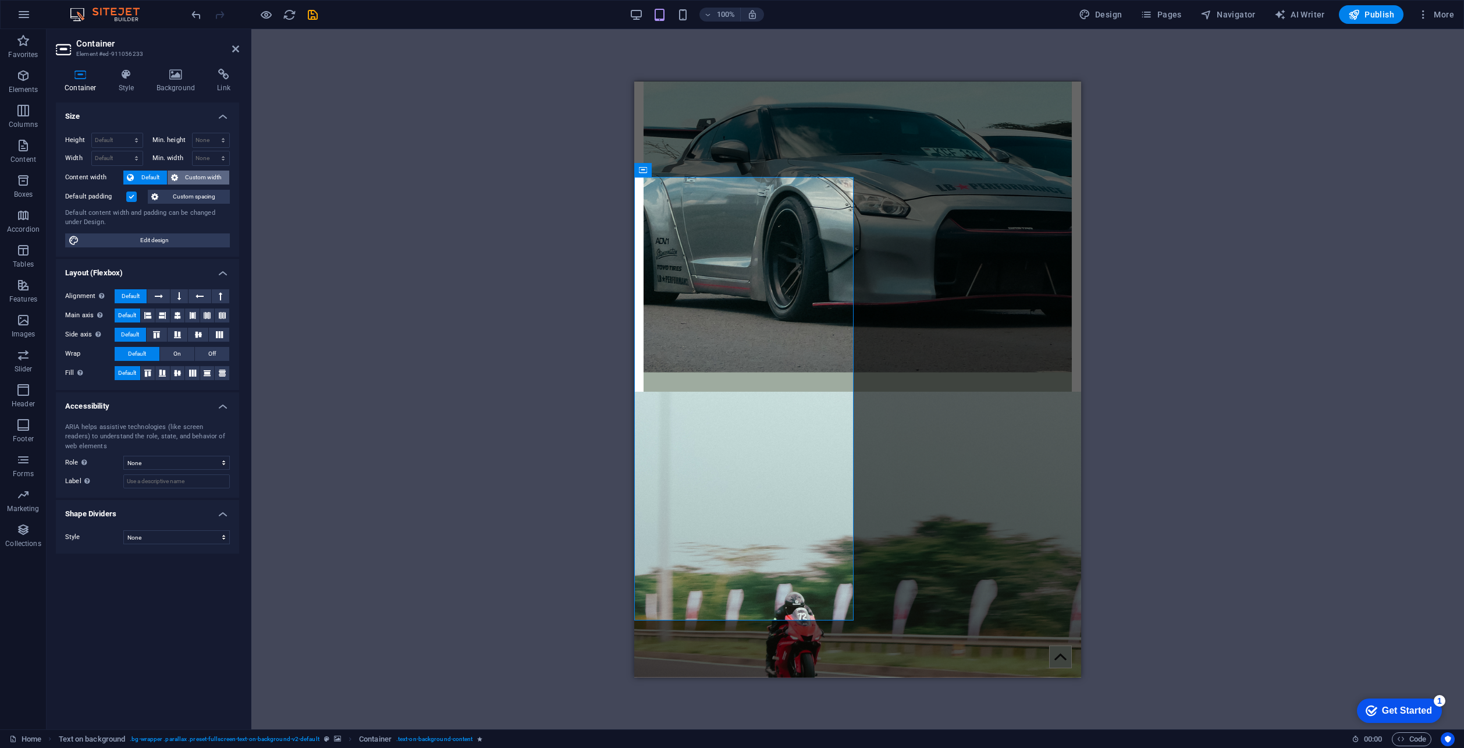
click at [192, 173] on span "Custom width" at bounding box center [204, 177] width 45 height 14
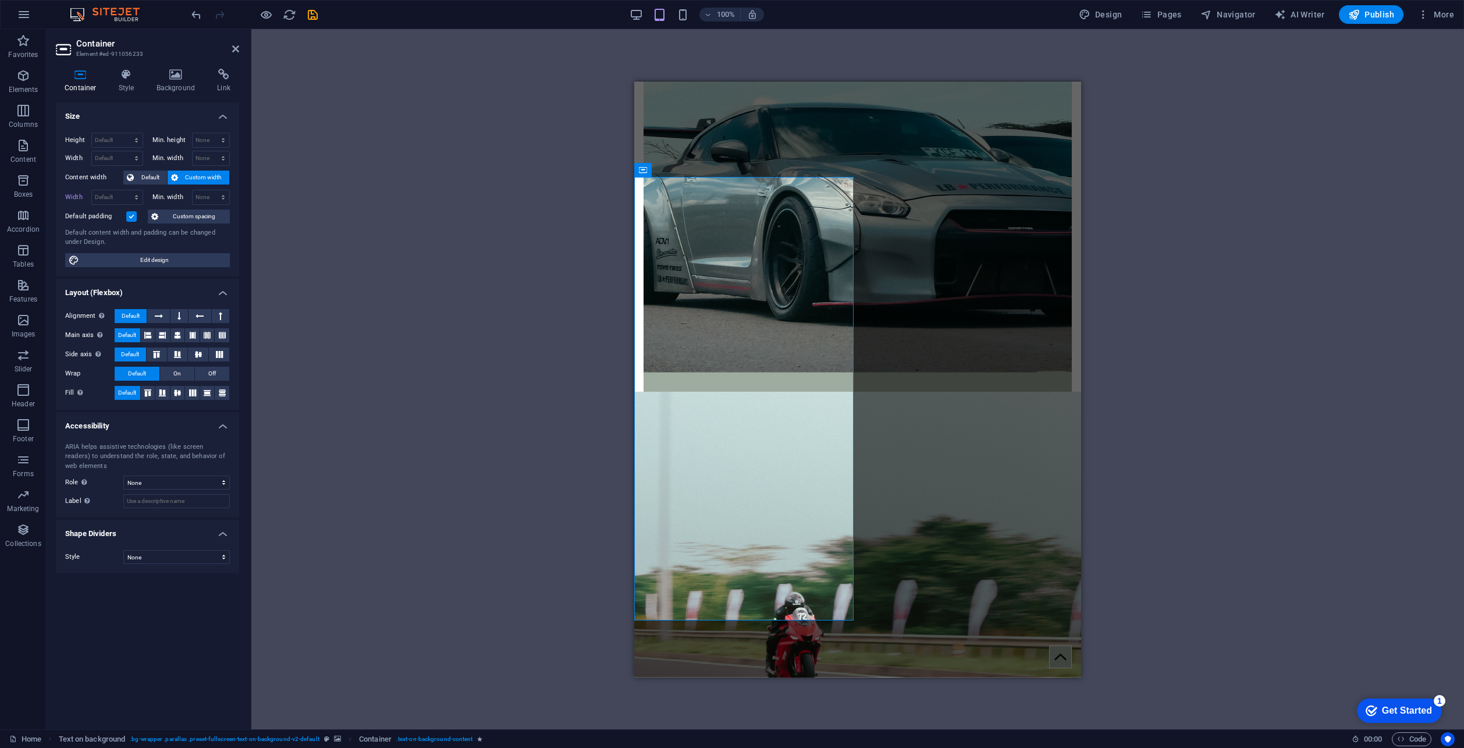
click at [974, 391] on figure at bounding box center [857, 620] width 447 height 458
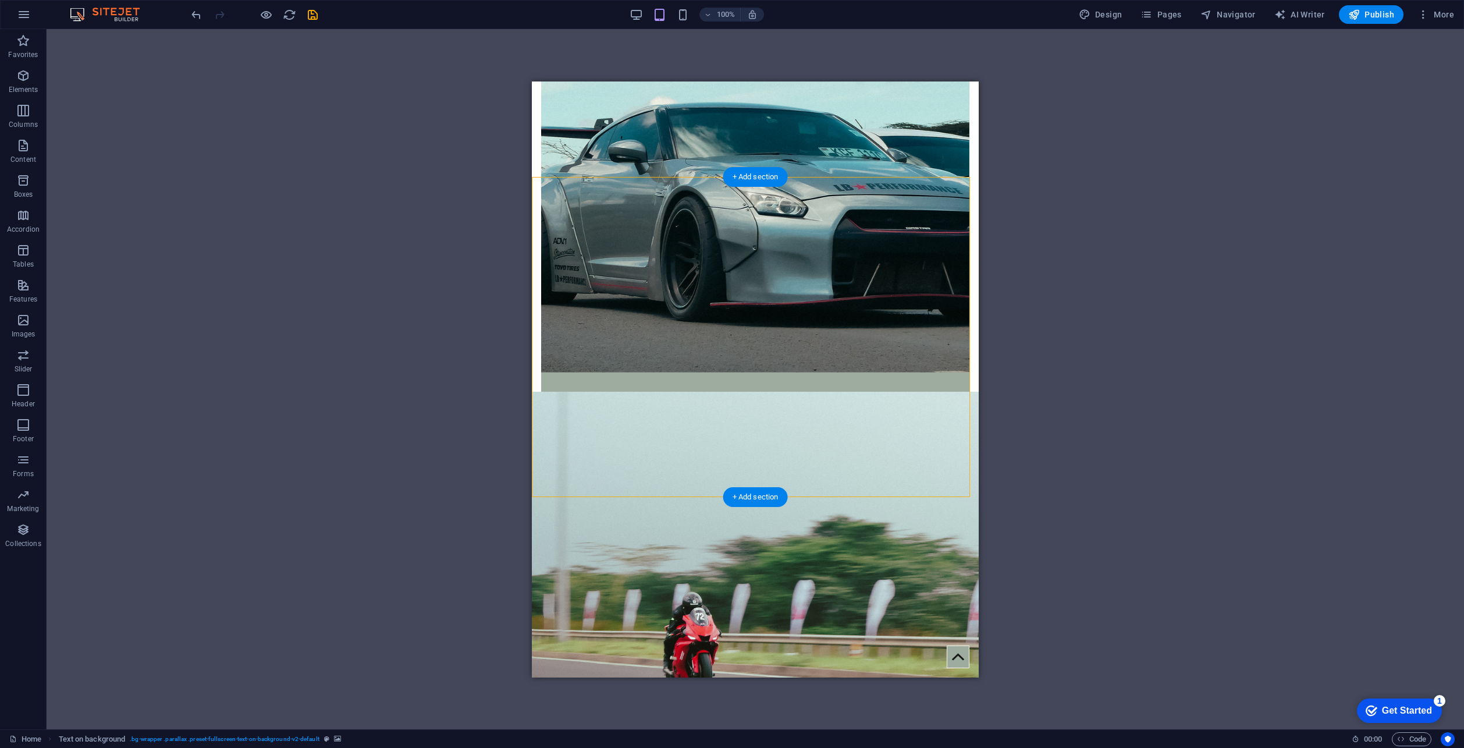
click at [930, 391] on figure at bounding box center [755, 620] width 447 height 458
select select "px"
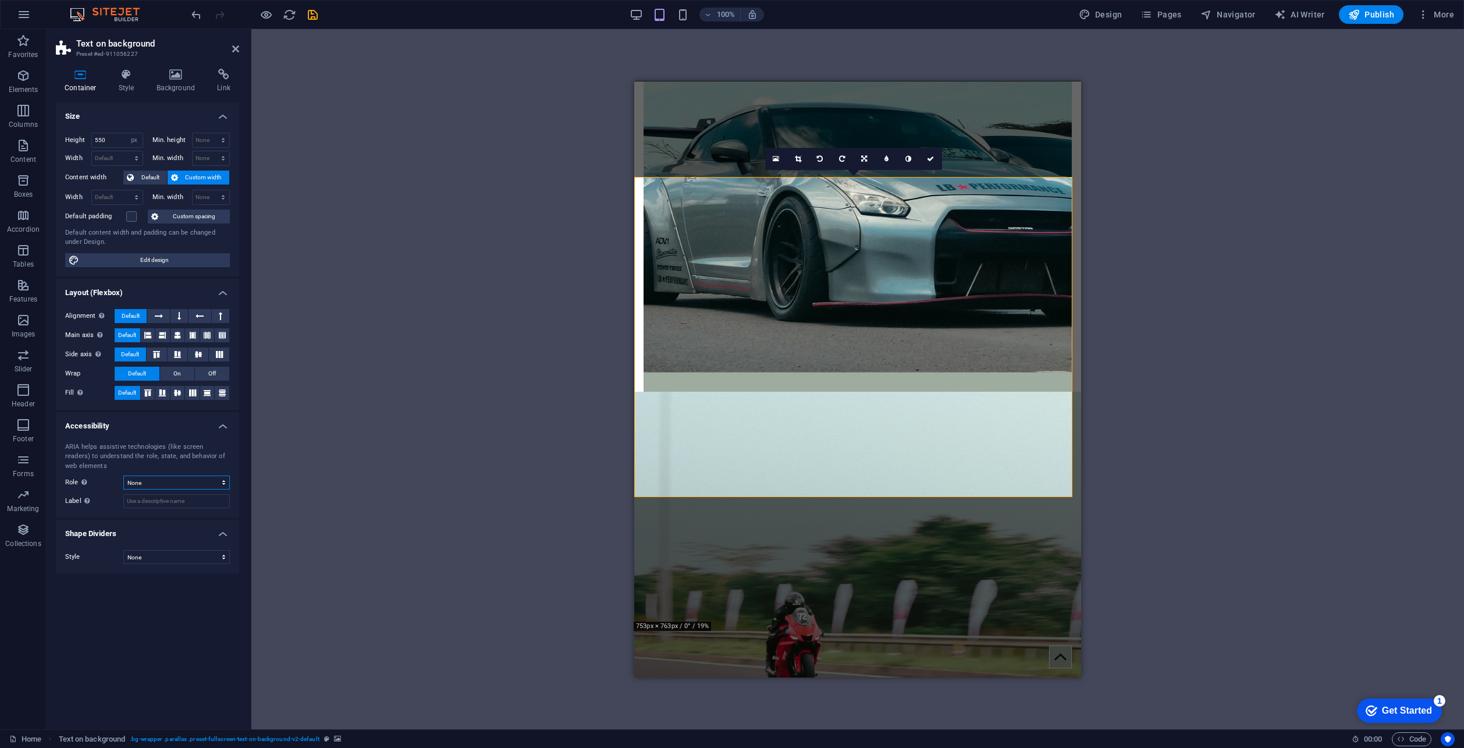
click at [164, 477] on select "None Alert Article Banner Comment Complementary Dialog Footer Header Marquee Pr…" at bounding box center [176, 482] width 106 height 14
click at [121, 65] on div "Container Style Background Link Size Height 550 Default px rem % vh vw Min. hei…" at bounding box center [148, 394] width 202 height 670
click at [133, 79] on icon at bounding box center [126, 75] width 33 height 12
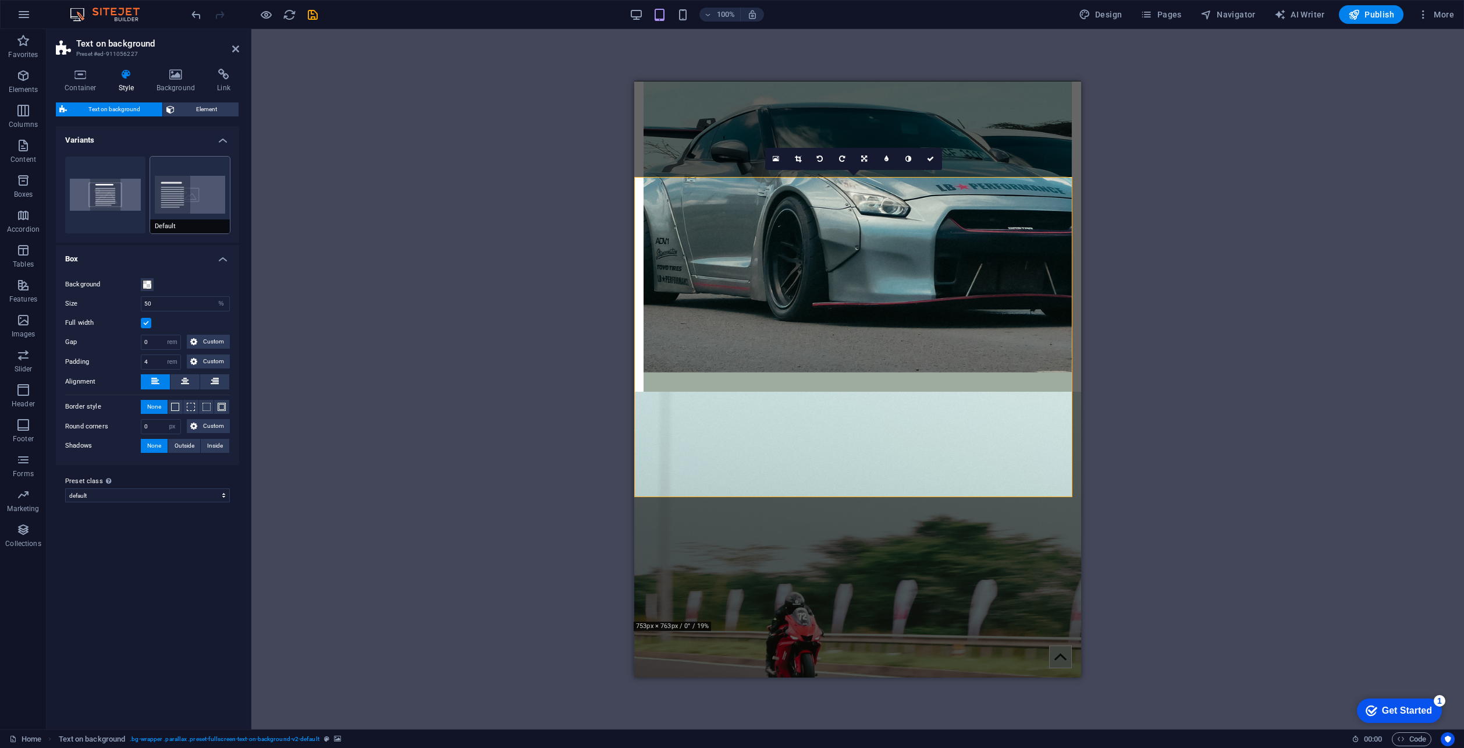
click at [178, 188] on button "Default" at bounding box center [190, 194] width 80 height 77
click at [212, 112] on span "Element" at bounding box center [207, 109] width 58 height 14
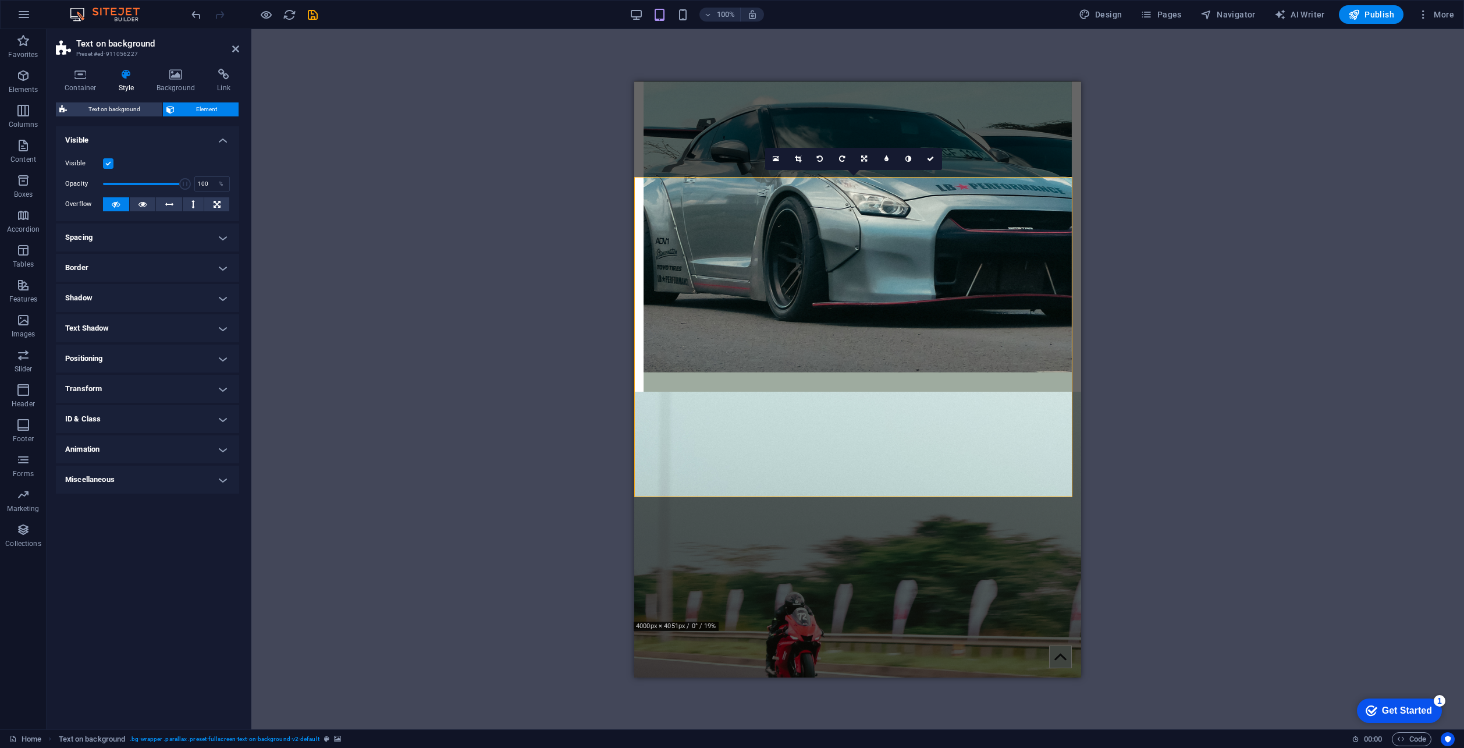
click at [112, 389] on h4 "Transform" at bounding box center [147, 389] width 183 height 28
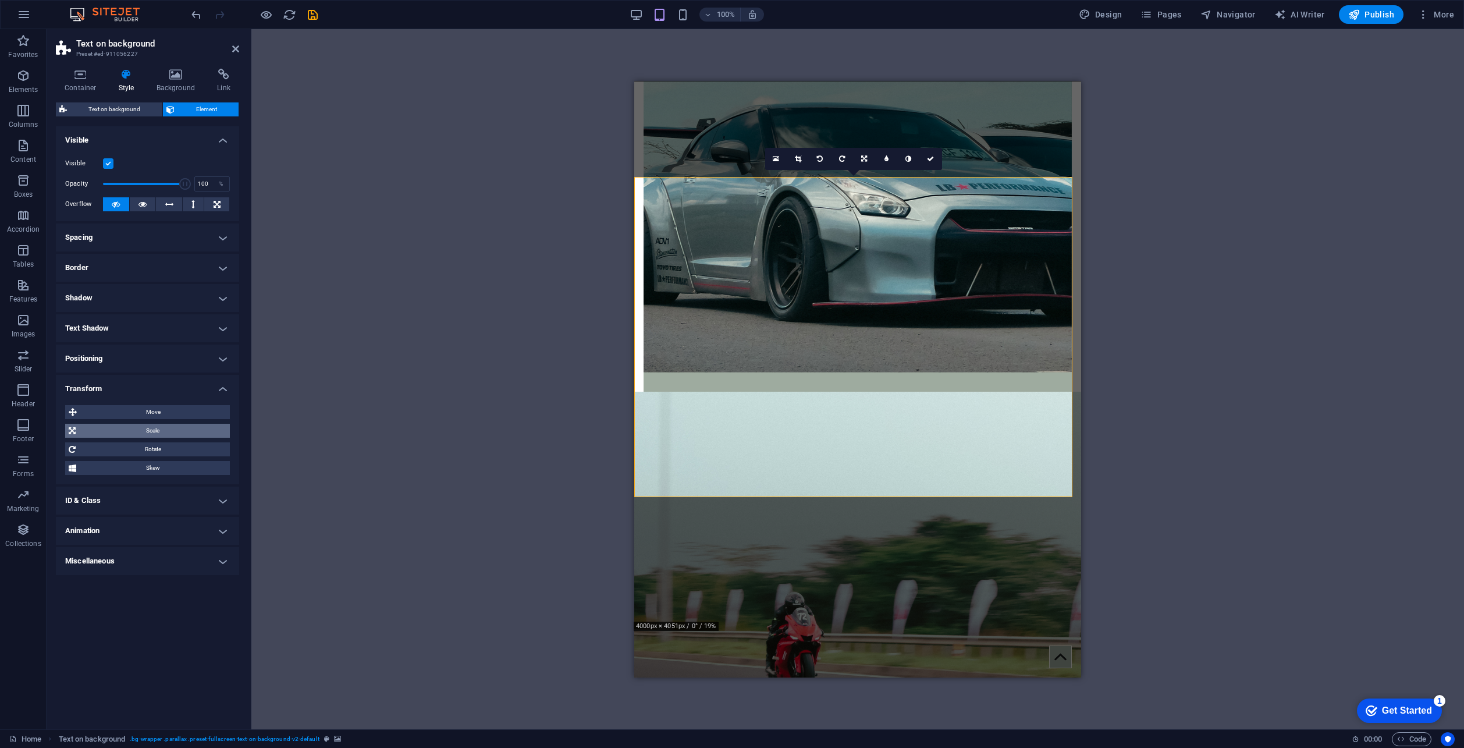
click at [131, 428] on span "Scale" at bounding box center [152, 431] width 147 height 14
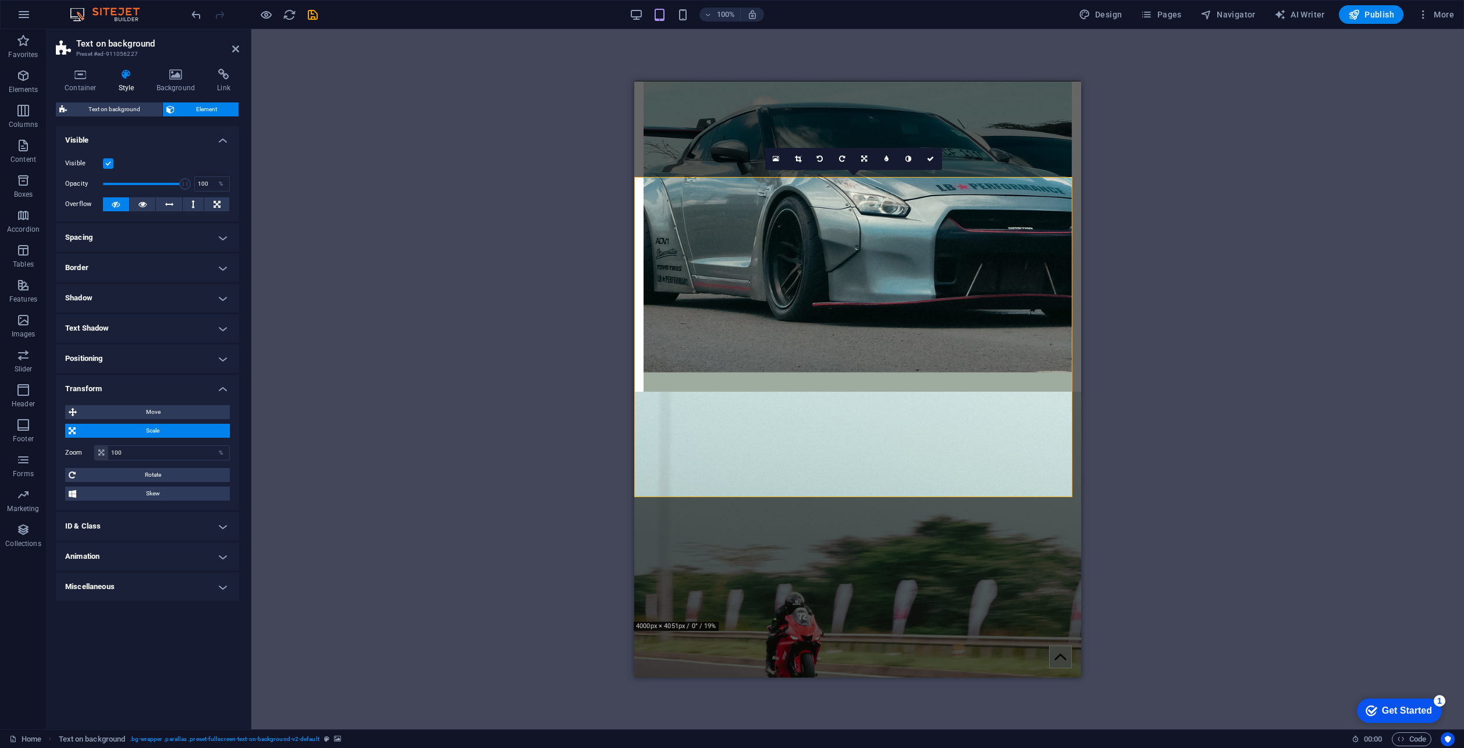
click at [131, 427] on span "Scale" at bounding box center [152, 431] width 147 height 14
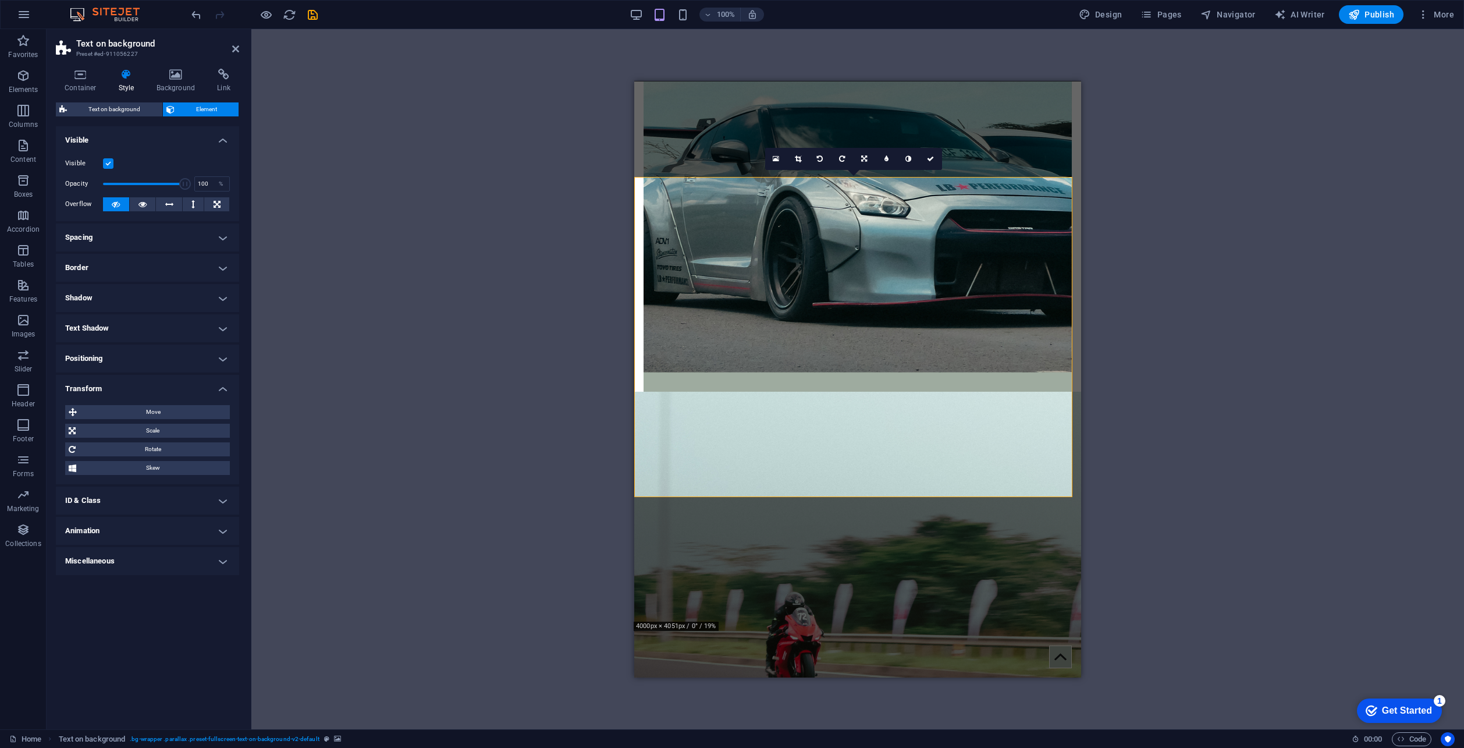
click at [198, 113] on span "Element" at bounding box center [207, 109] width 58 height 14
click at [191, 79] on icon at bounding box center [176, 75] width 56 height 12
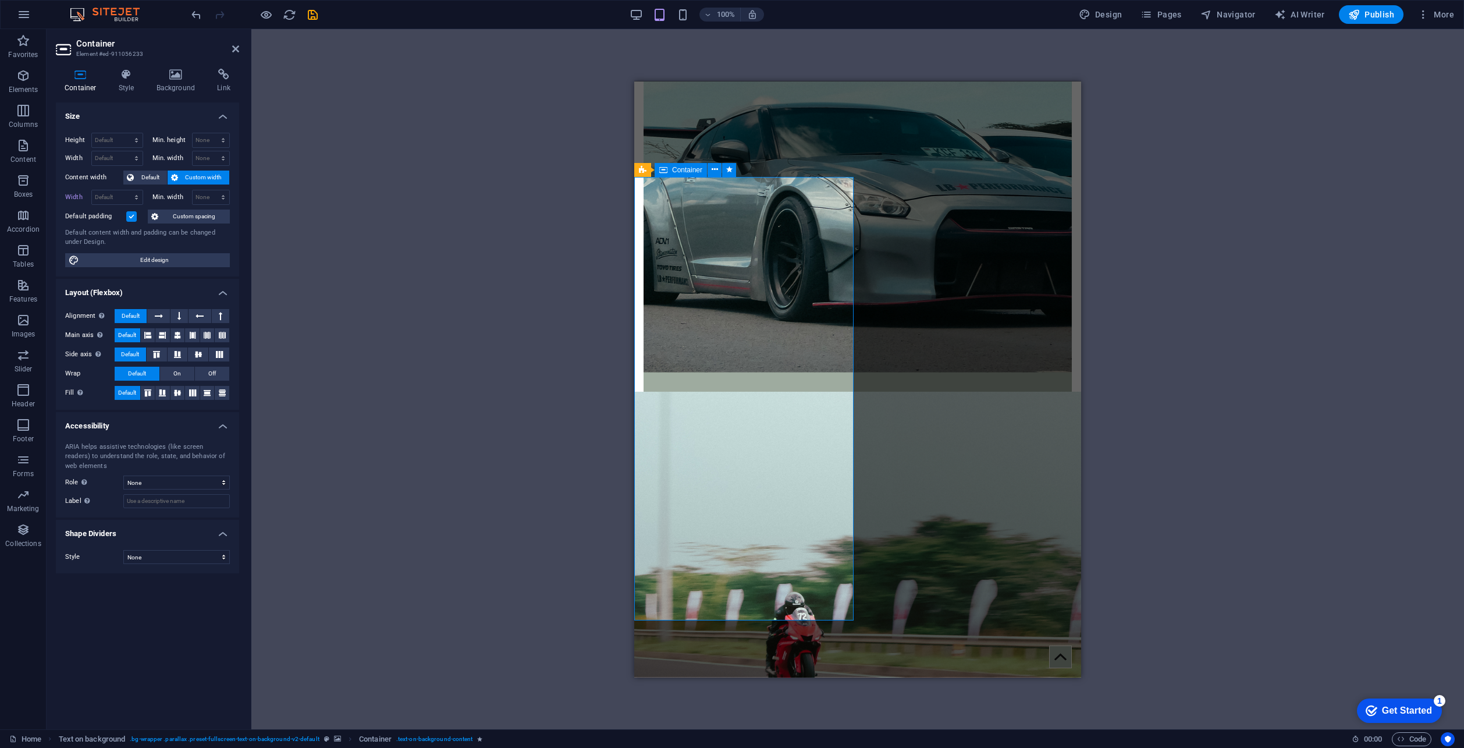
click at [716, 166] on icon at bounding box center [714, 169] width 6 height 12
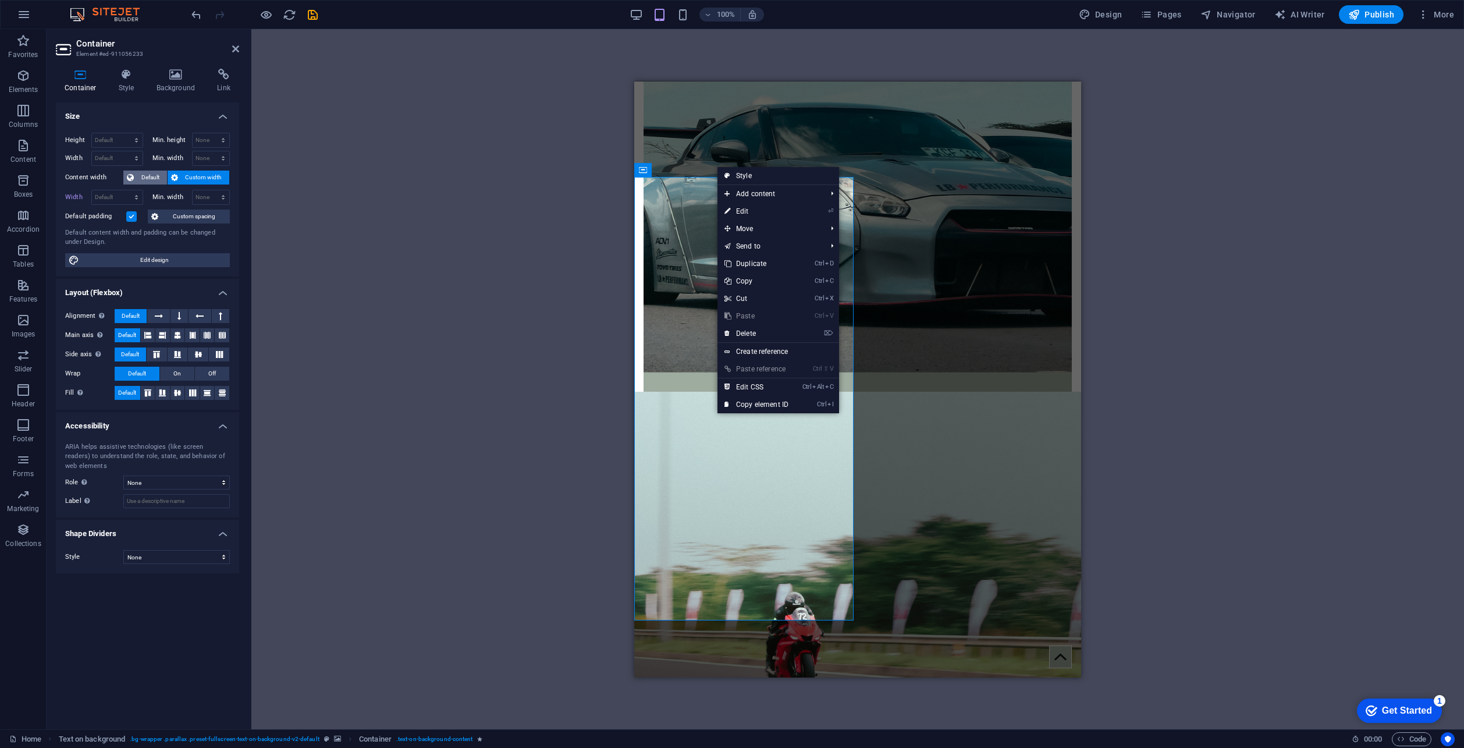
click at [146, 180] on span "Default" at bounding box center [150, 177] width 26 height 14
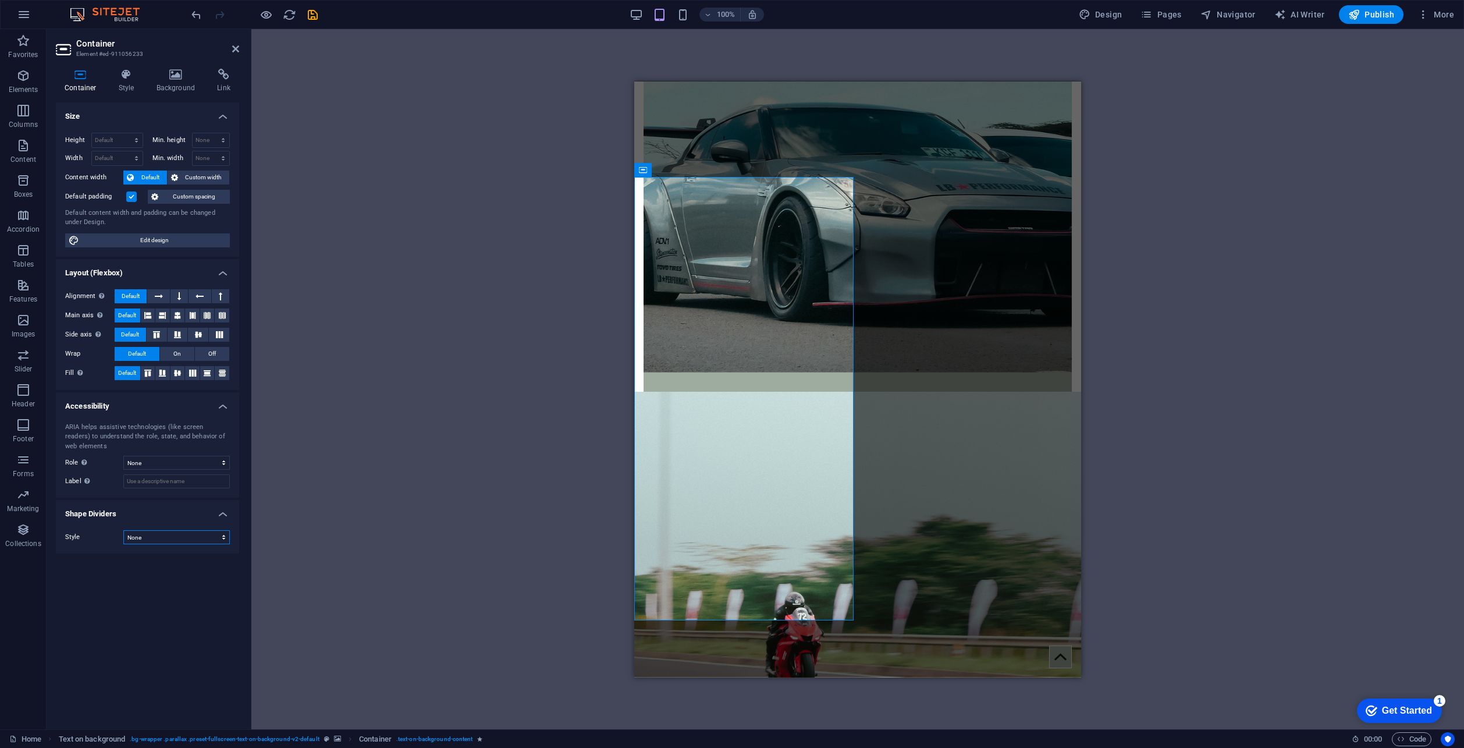
click at [157, 535] on select "None Triangle Square Diagonal Polygon 1 Polygon 2 Zigzag Multiple Zigzags Waves…" at bounding box center [176, 537] width 106 height 14
click at [138, 676] on div "Size Height Default px rem % vh vw Min. height None px rem % vh vw Width Defaul…" at bounding box center [147, 410] width 183 height 617
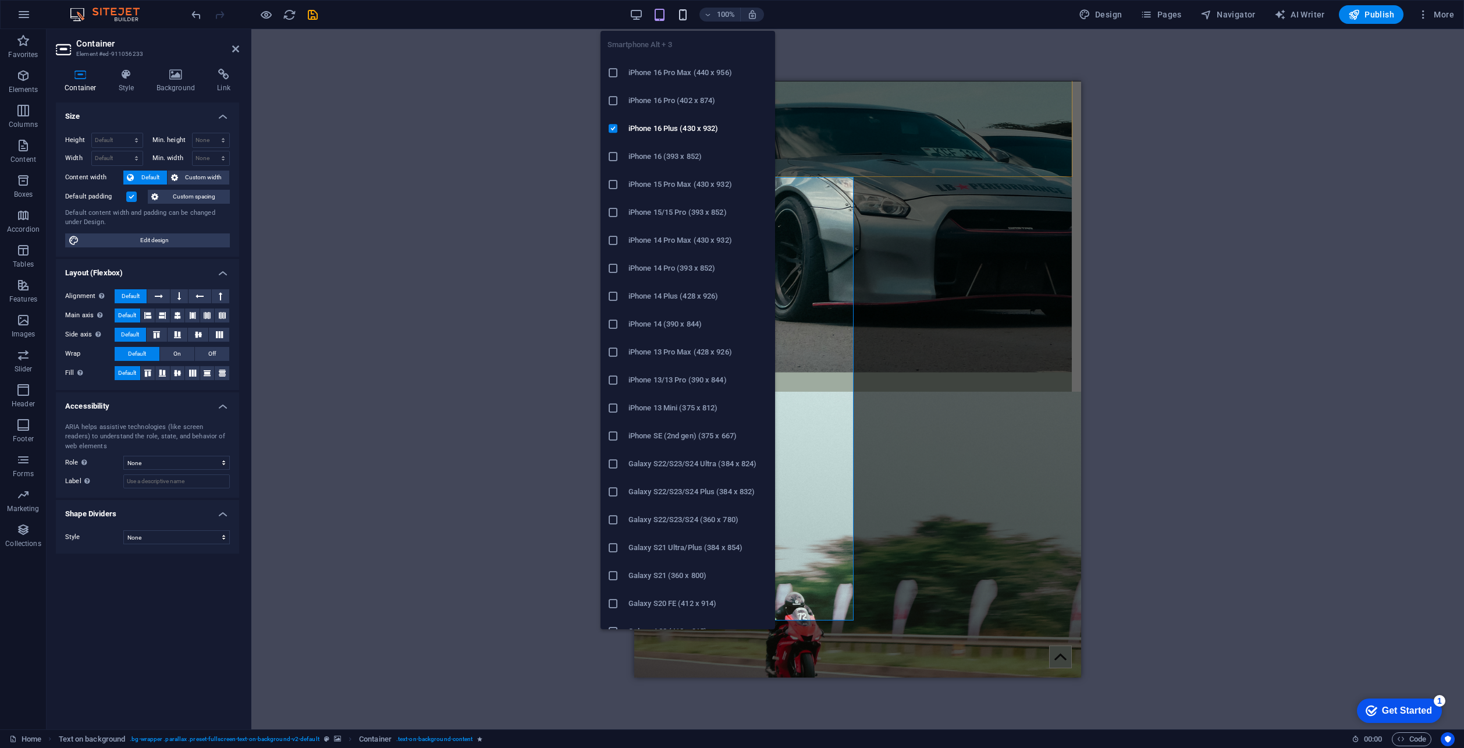
click at [687, 14] on icon "button" at bounding box center [682, 14] width 13 height 13
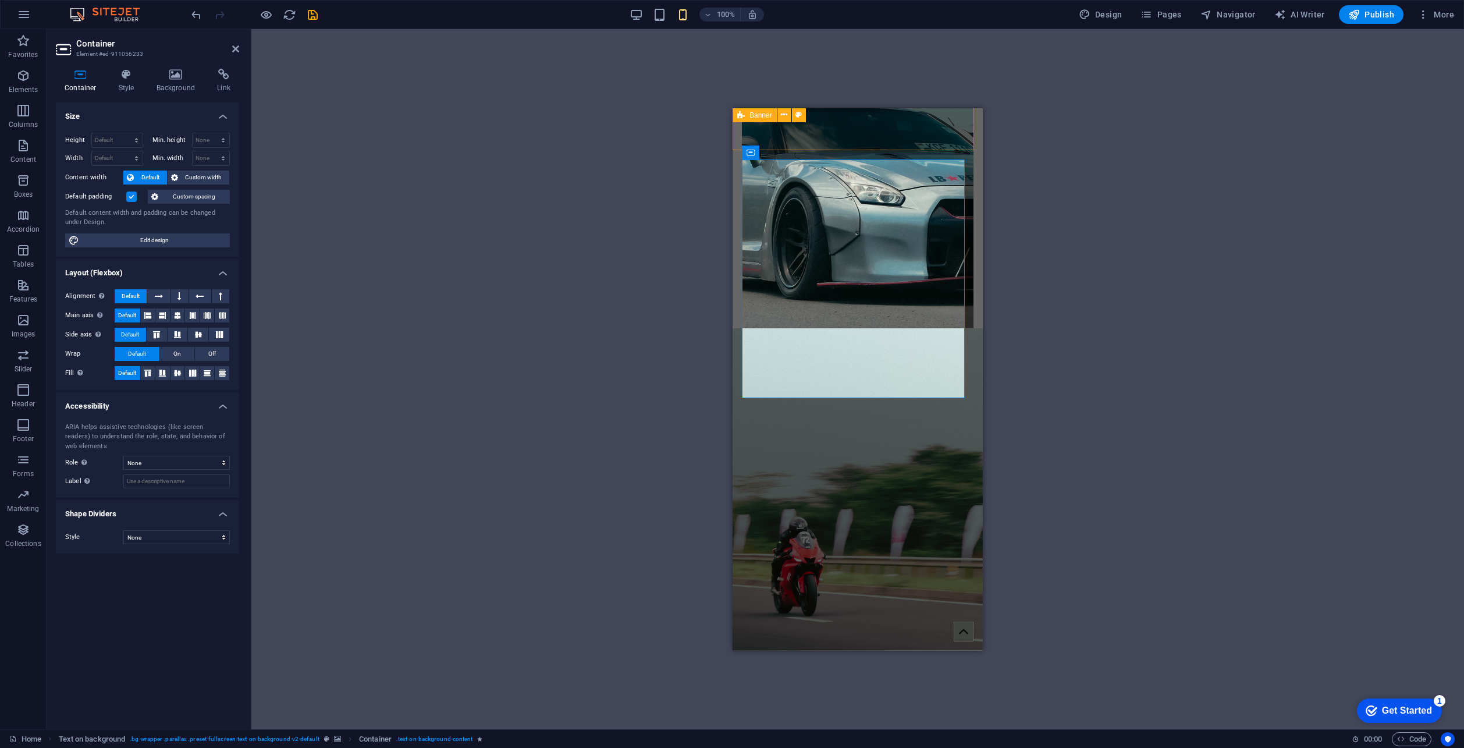
click at [1111, 149] on div "Drag here to replace the existing content. Press “Ctrl” if you want to create a…" at bounding box center [857, 379] width 1212 height 700
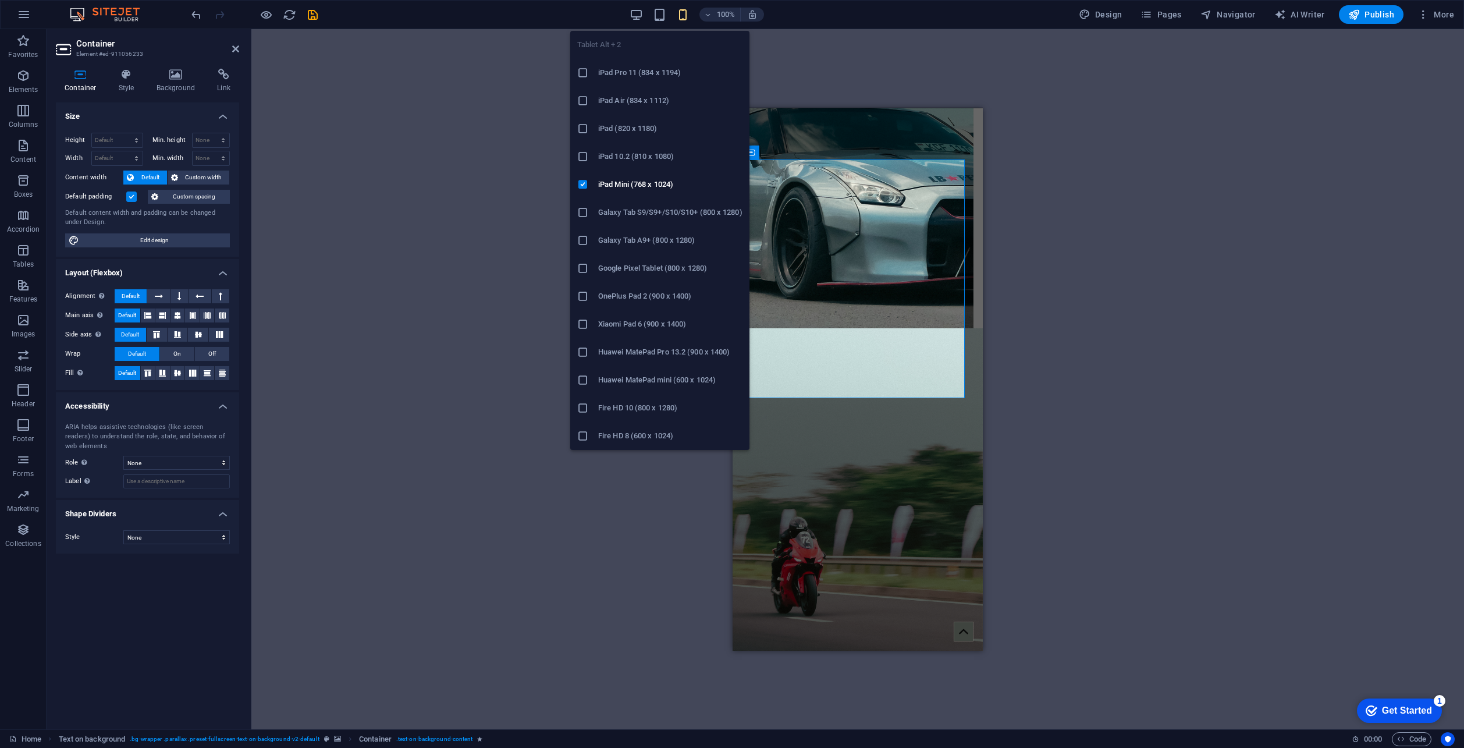
click at [652, 357] on h6 "Huawei MatePad Pro 13.2 (900 x 1400)" at bounding box center [670, 352] width 144 height 14
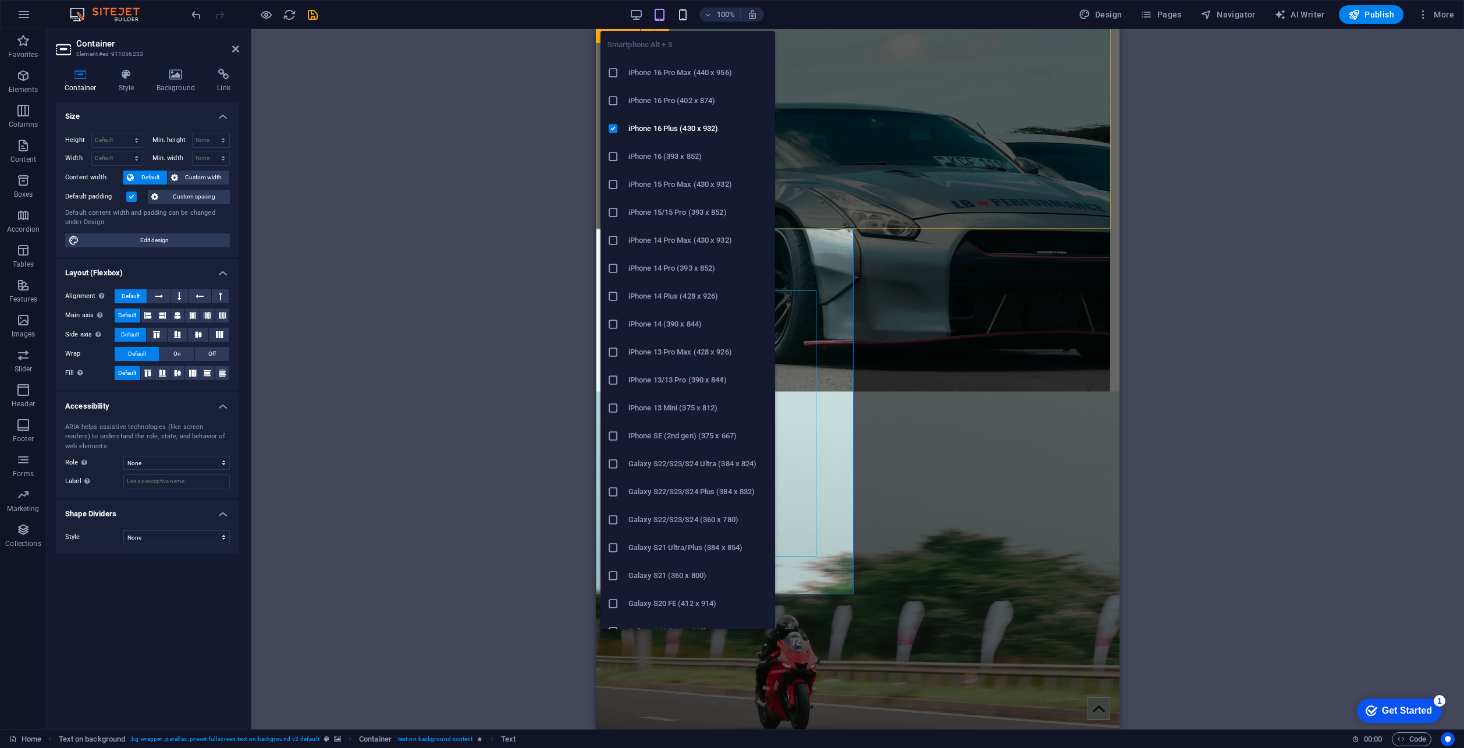
click at [681, 16] on icon "button" at bounding box center [682, 14] width 13 height 13
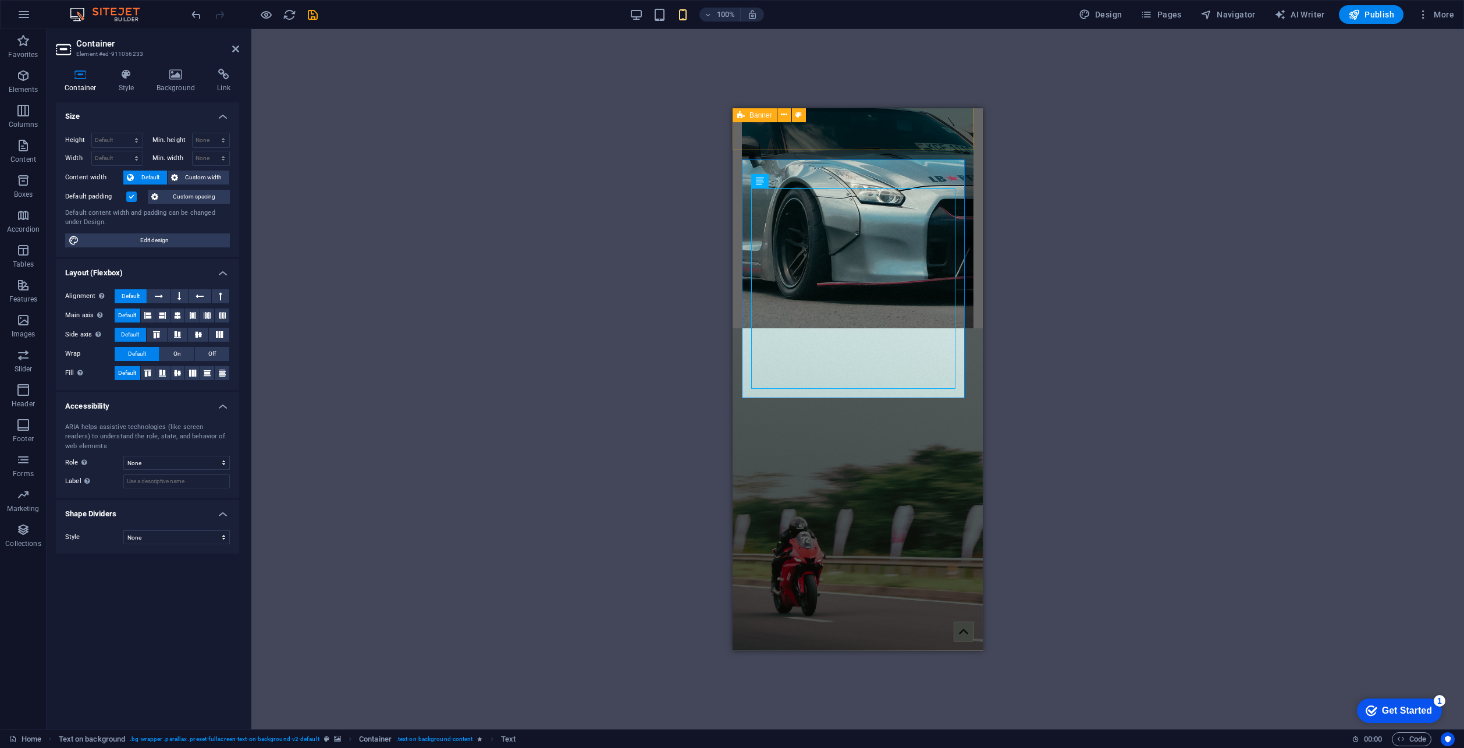
click at [322, 145] on div "Drag here to replace the existing content. Press “Ctrl” if you want to create a…" at bounding box center [857, 379] width 1212 height 700
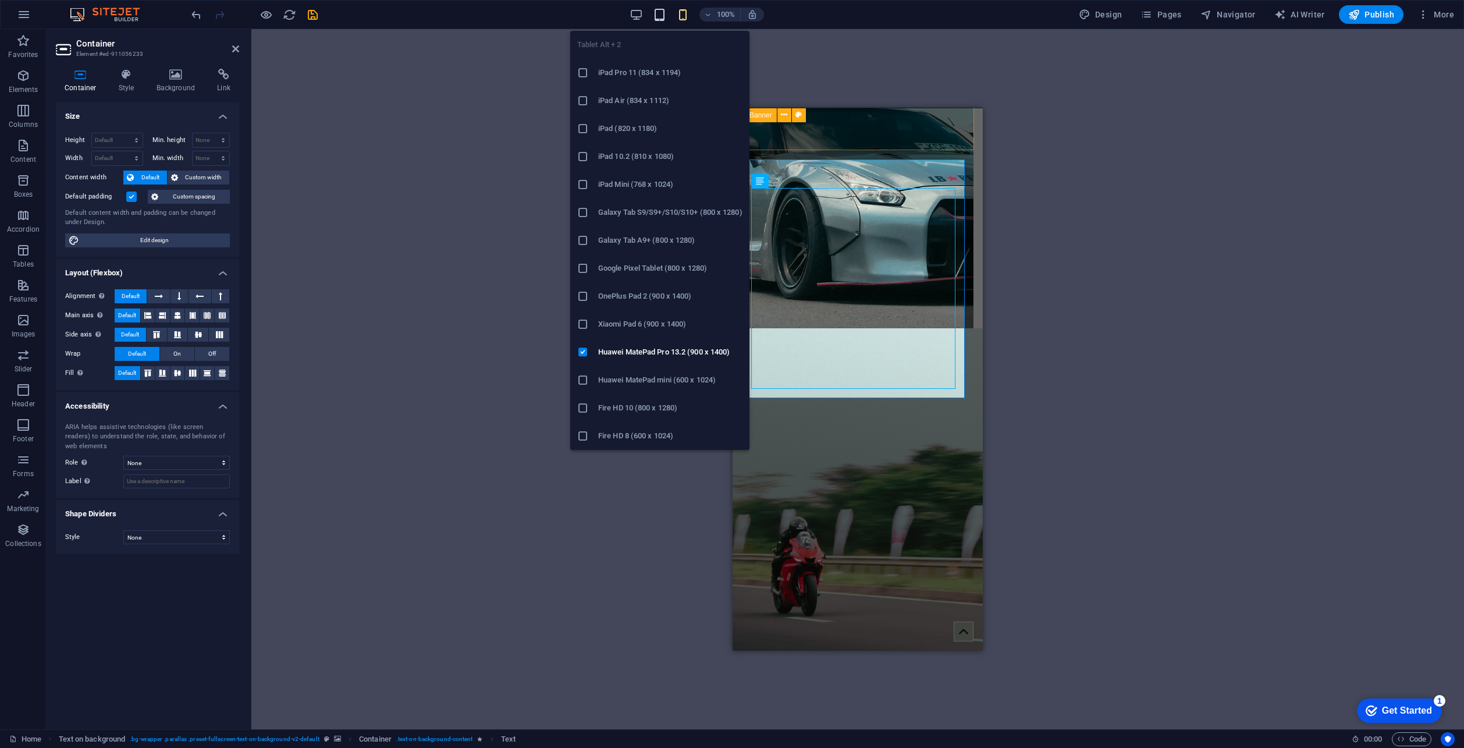
click at [662, 19] on icon "button" at bounding box center [659, 14] width 13 height 13
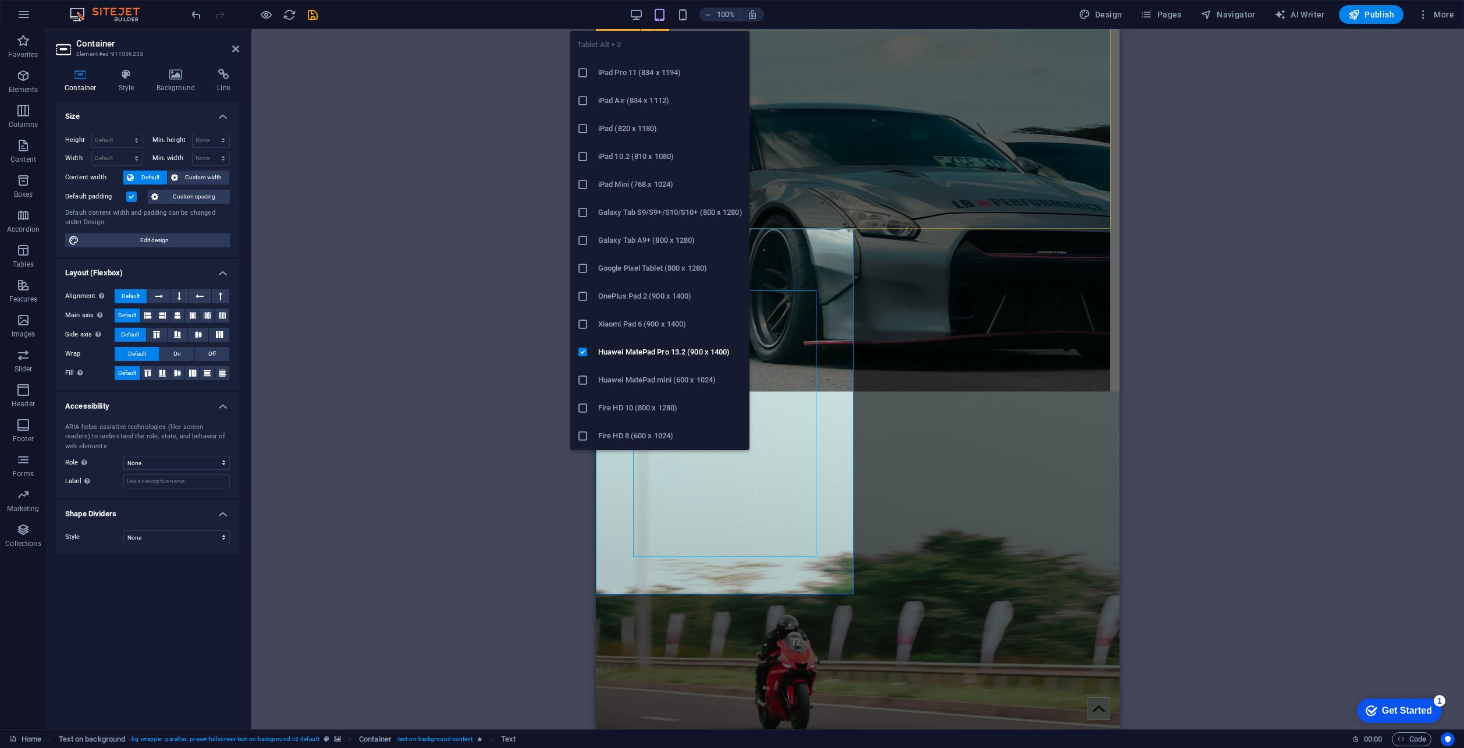
click at [643, 325] on h6 "Xiaomi Pad 6 (900 x 1400)" at bounding box center [670, 324] width 144 height 14
click at [622, 407] on h6 "Fire HD 10 (800 x 1280)" at bounding box center [670, 408] width 144 height 14
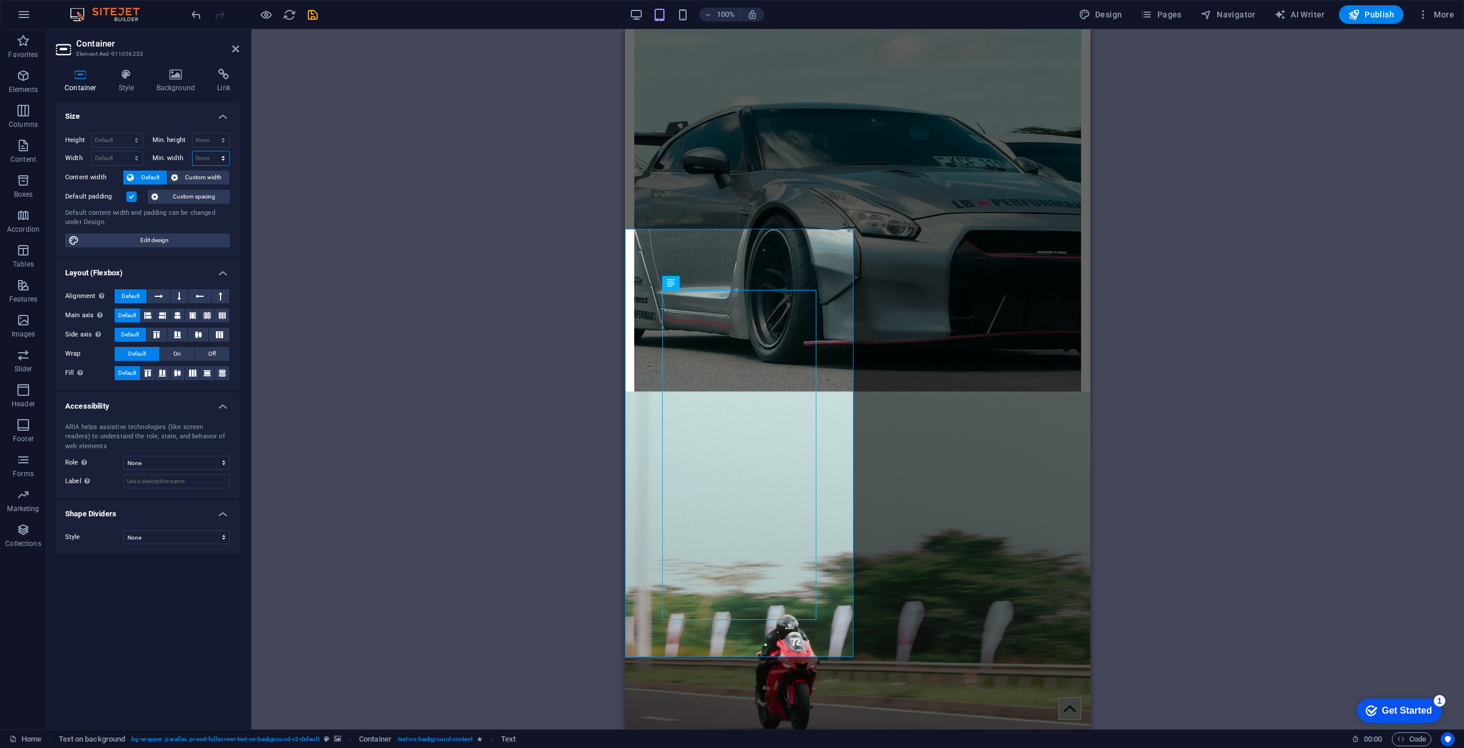
click at [214, 155] on select "None px rem % vh vw" at bounding box center [211, 158] width 37 height 14
select select "%"
click at [213, 151] on select "None px rem % vh vw" at bounding box center [211, 158] width 37 height 14
type input "100"
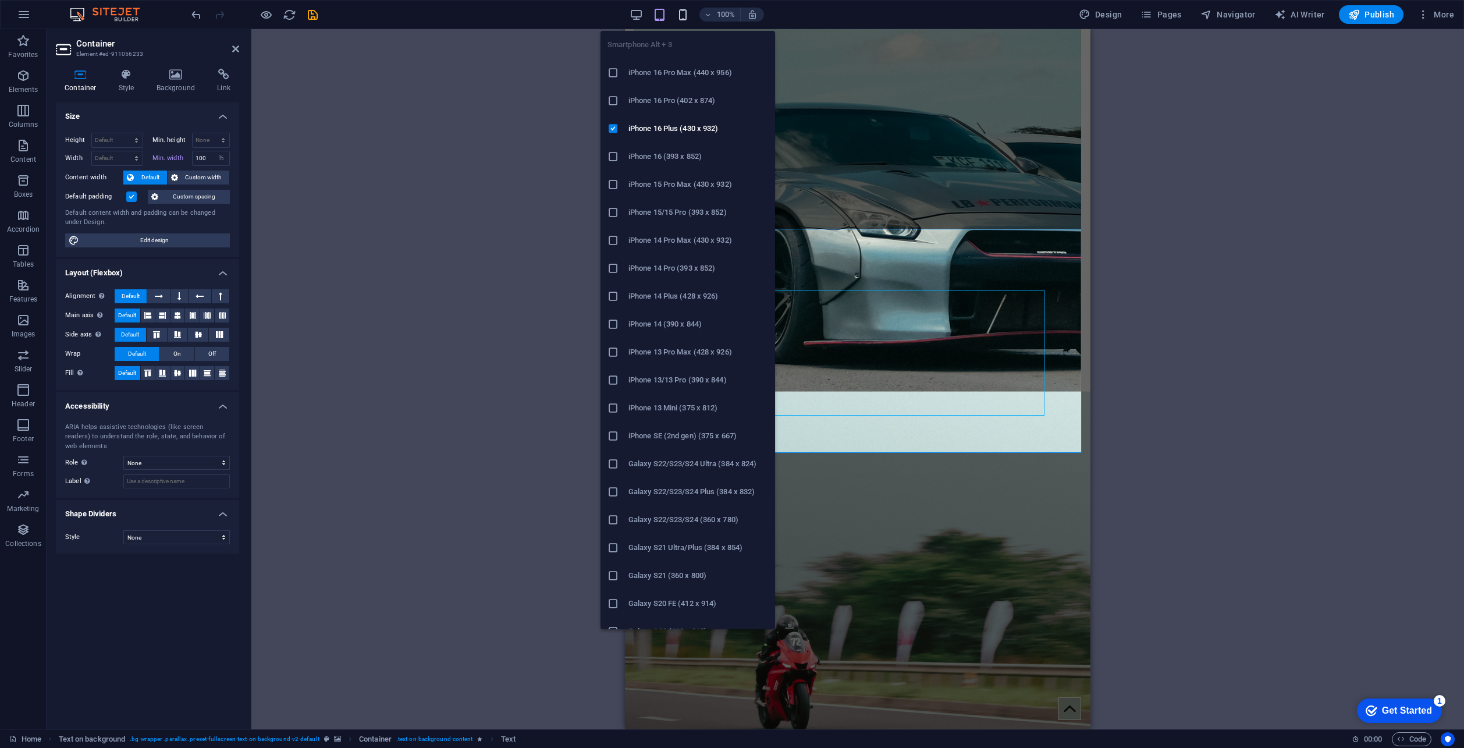
click at [684, 19] on icon "button" at bounding box center [682, 14] width 13 height 13
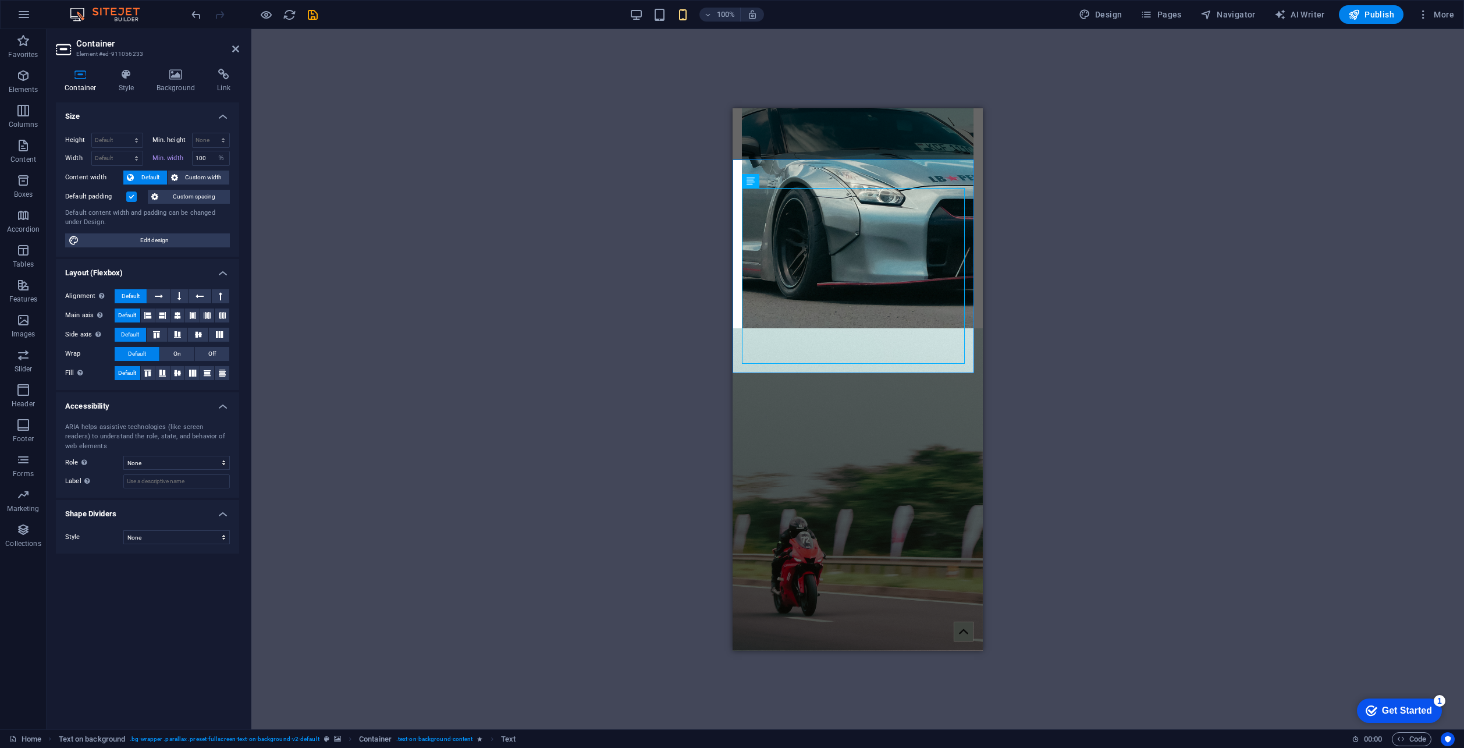
click at [357, 316] on div "Drag here to replace the existing content. Press “Ctrl” if you want to create a…" at bounding box center [857, 379] width 1212 height 700
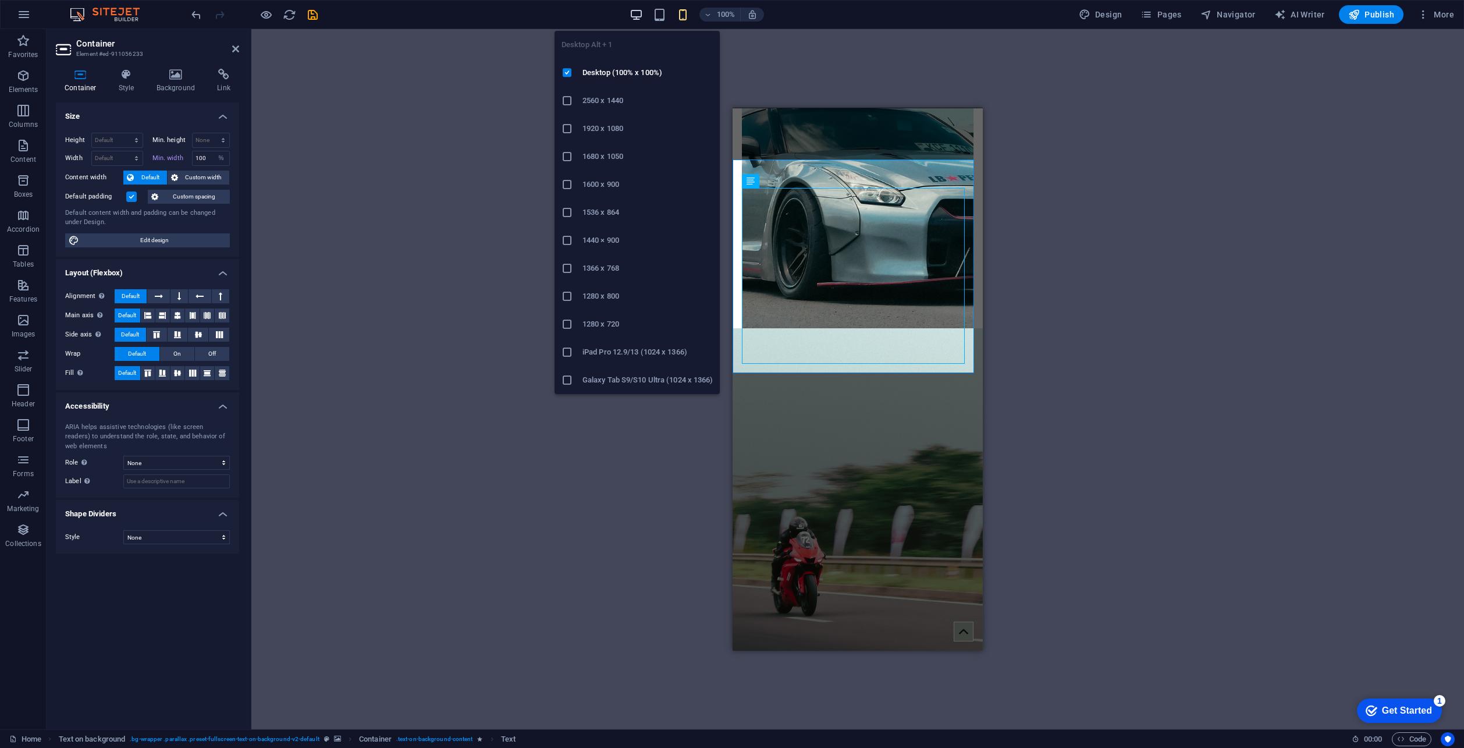
click at [638, 13] on icon "button" at bounding box center [635, 14] width 13 height 13
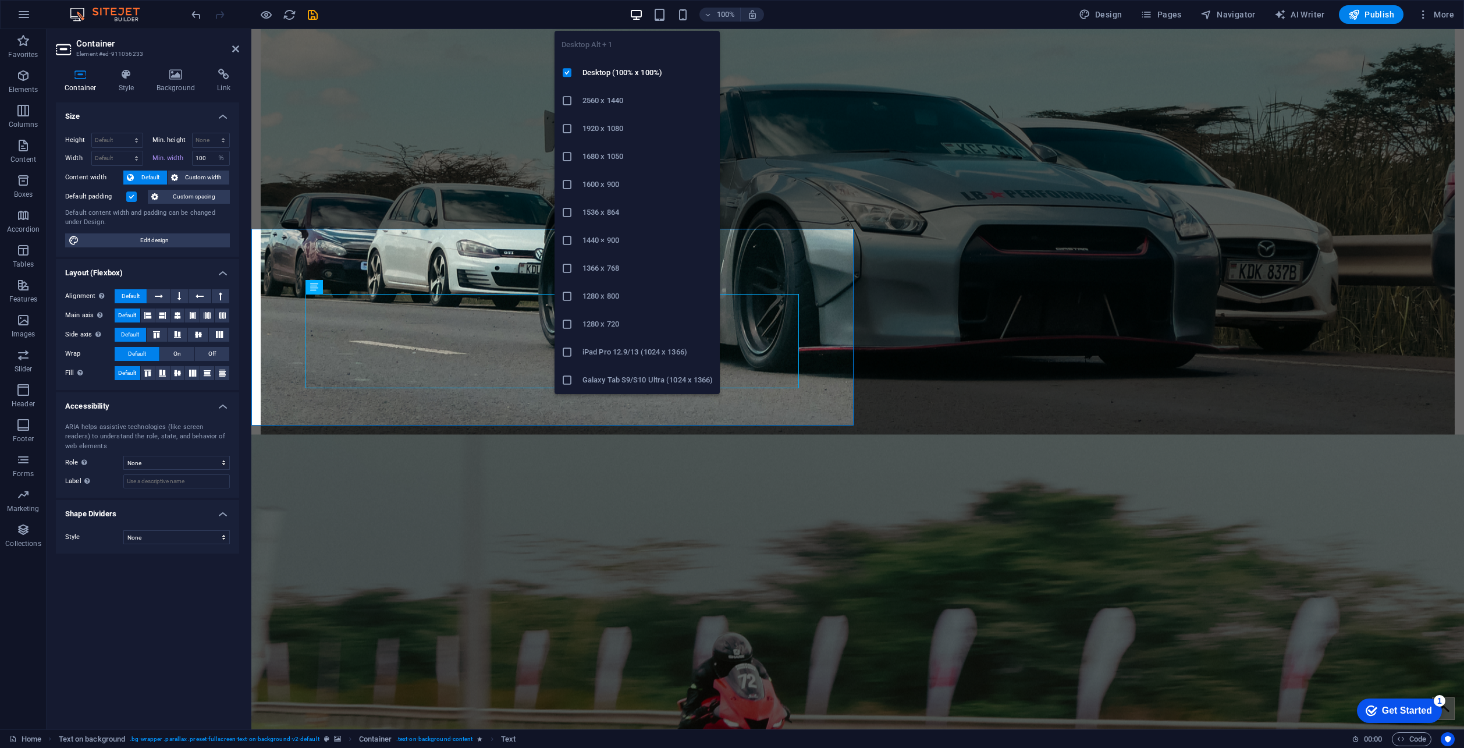
select select "DISABLED_OPTION_VALUE"
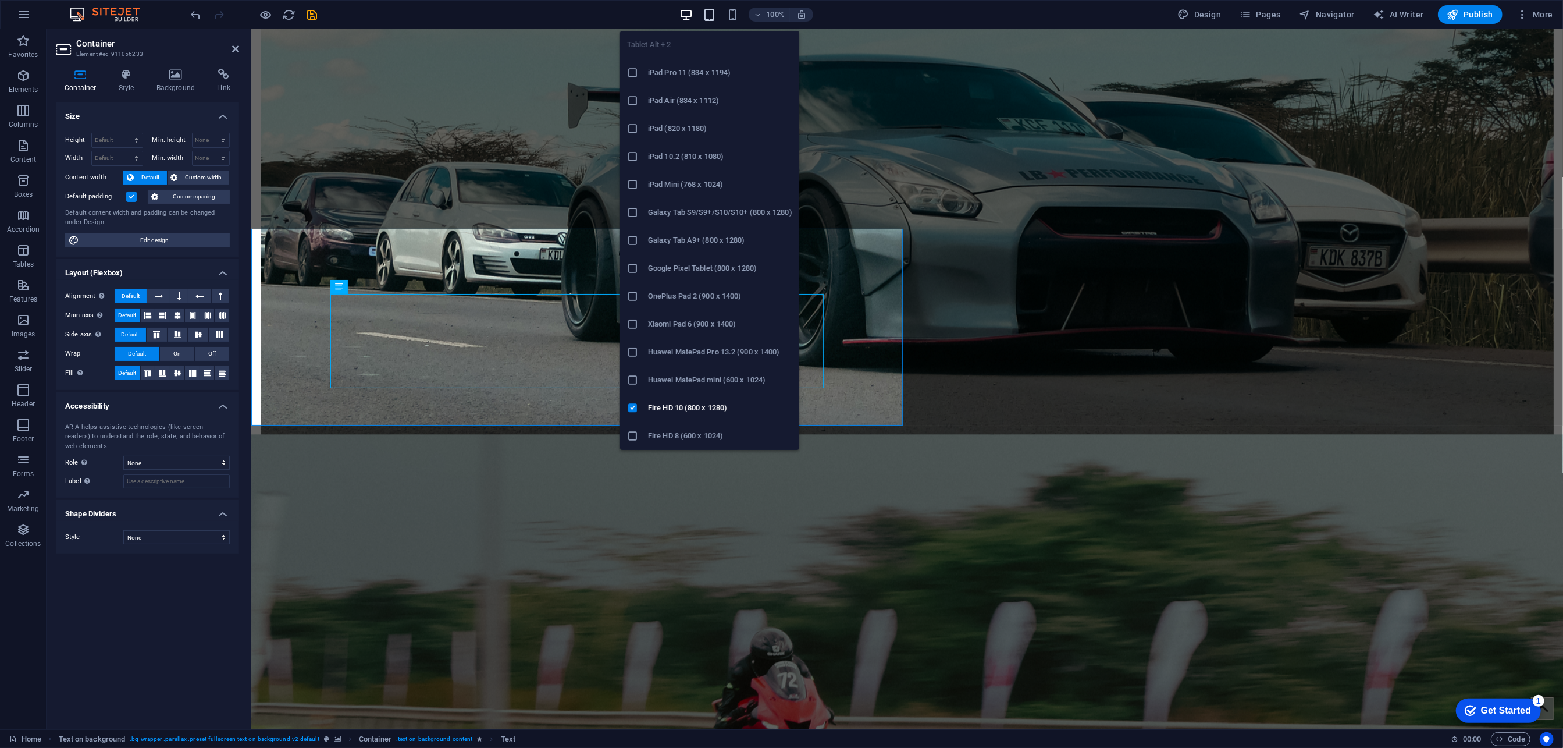
click at [716, 15] on icon "button" at bounding box center [709, 14] width 13 height 13
type input "100"
select select "%"
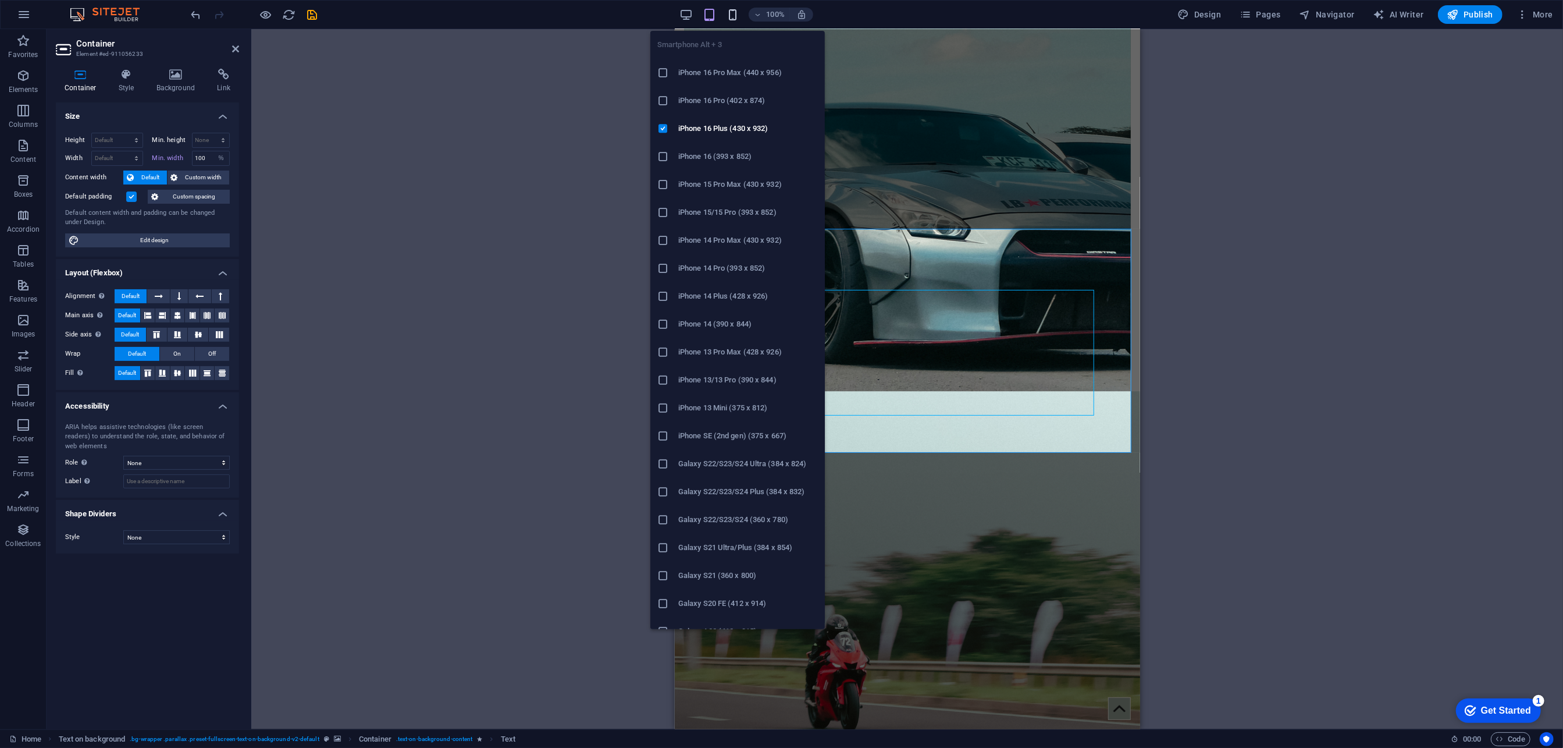
click at [731, 13] on icon "button" at bounding box center [732, 14] width 13 height 13
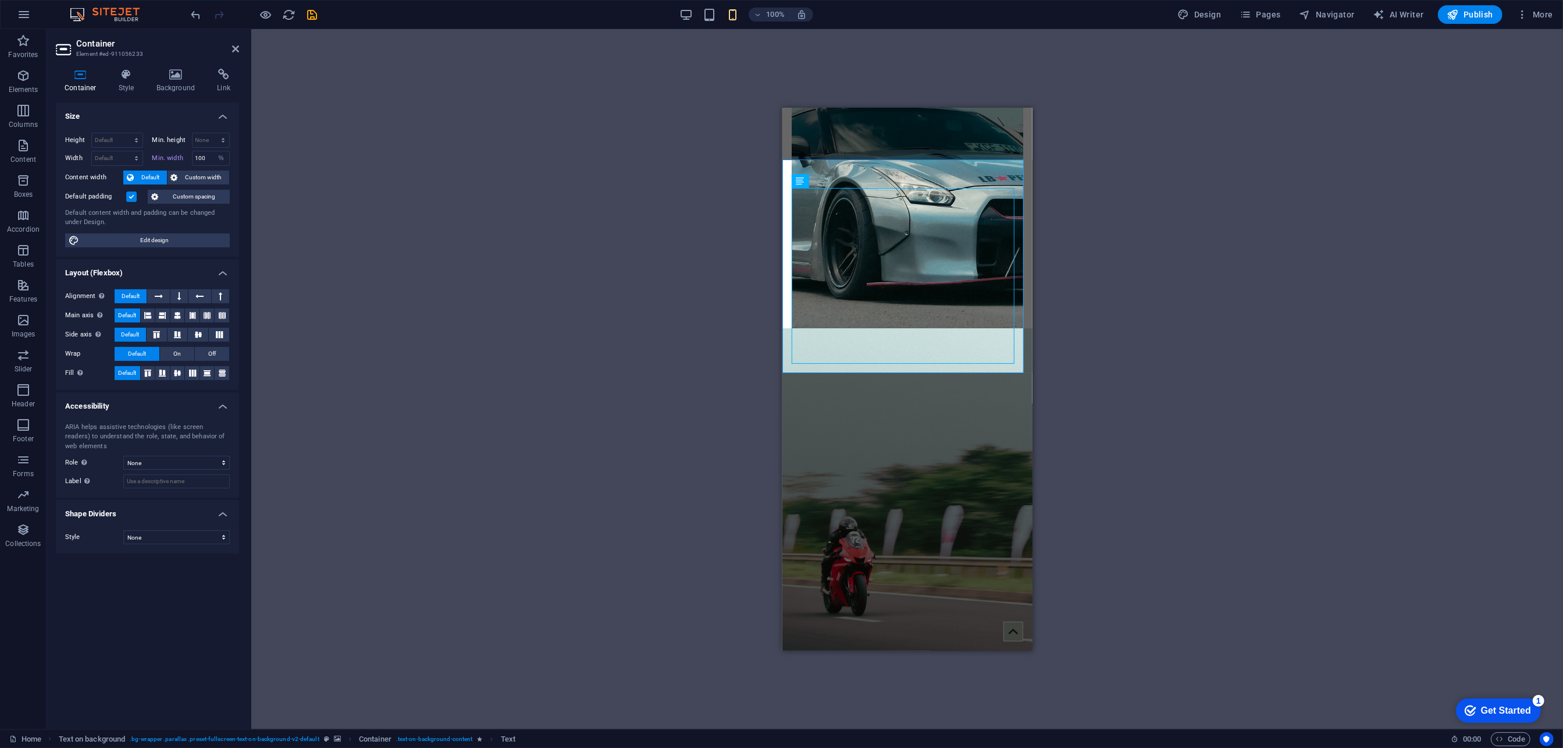
click at [1188, 179] on div "Drag here to replace the existing content. Press “Ctrl” if you want to create a…" at bounding box center [907, 379] width 1312 height 700
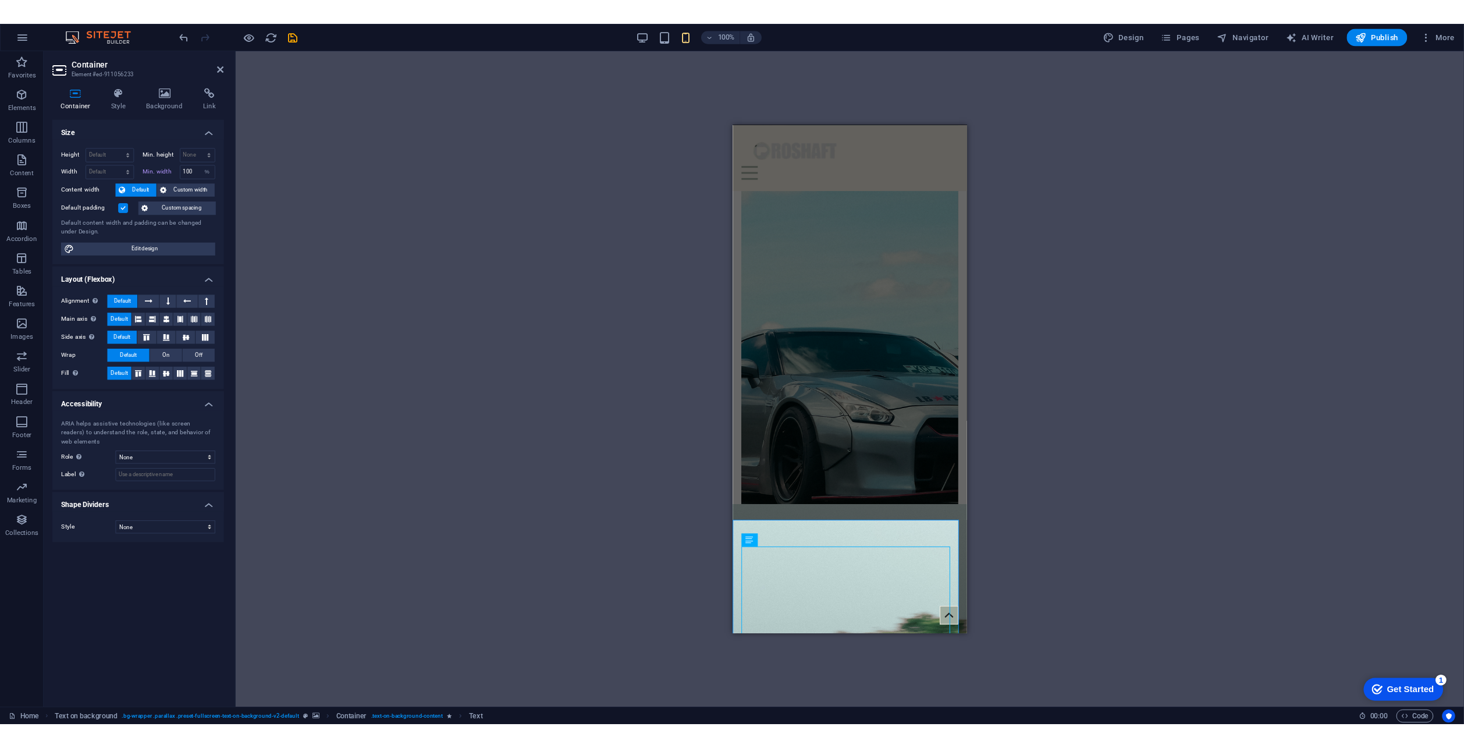
scroll to position [0, 0]
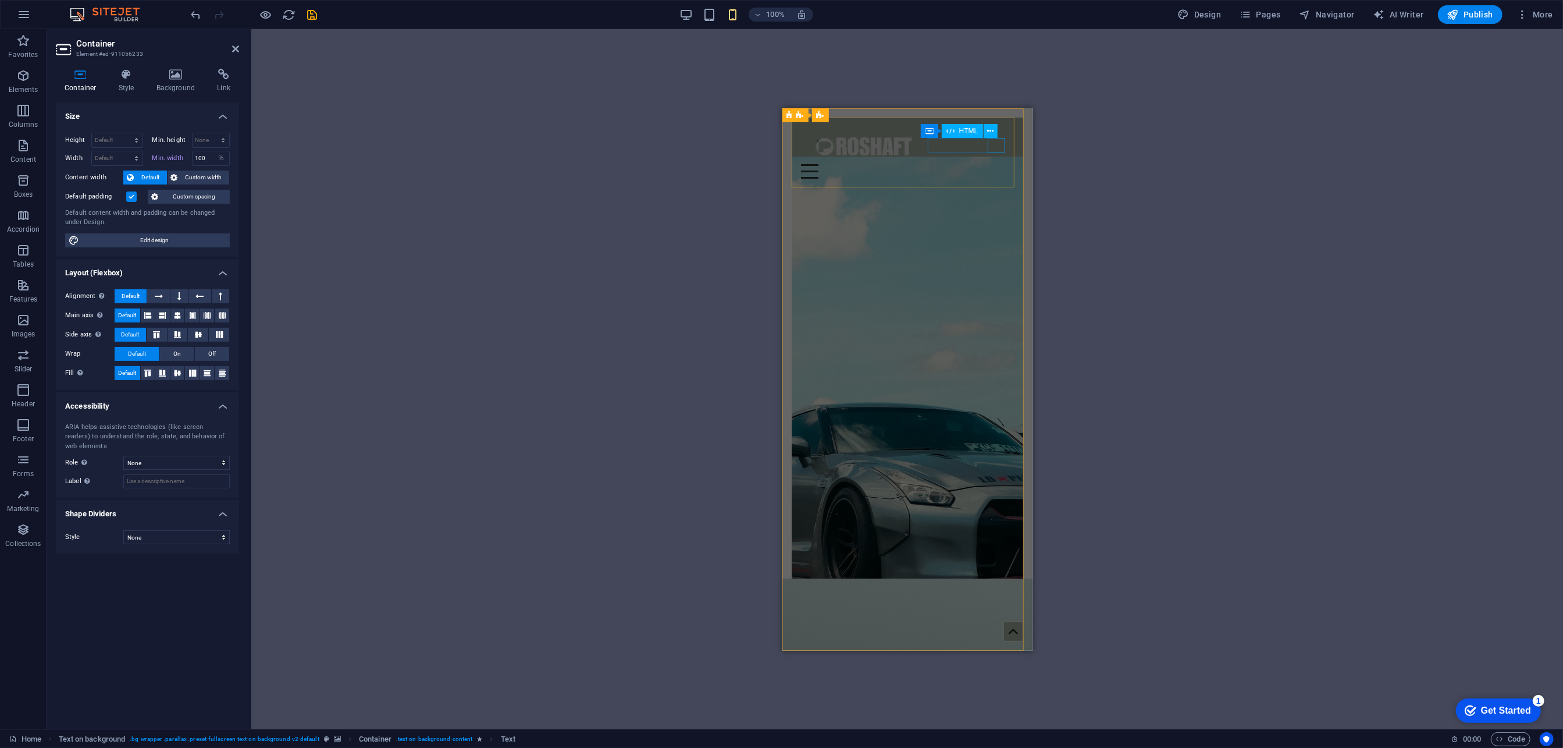
click at [998, 163] on div at bounding box center [906, 170] width 213 height 15
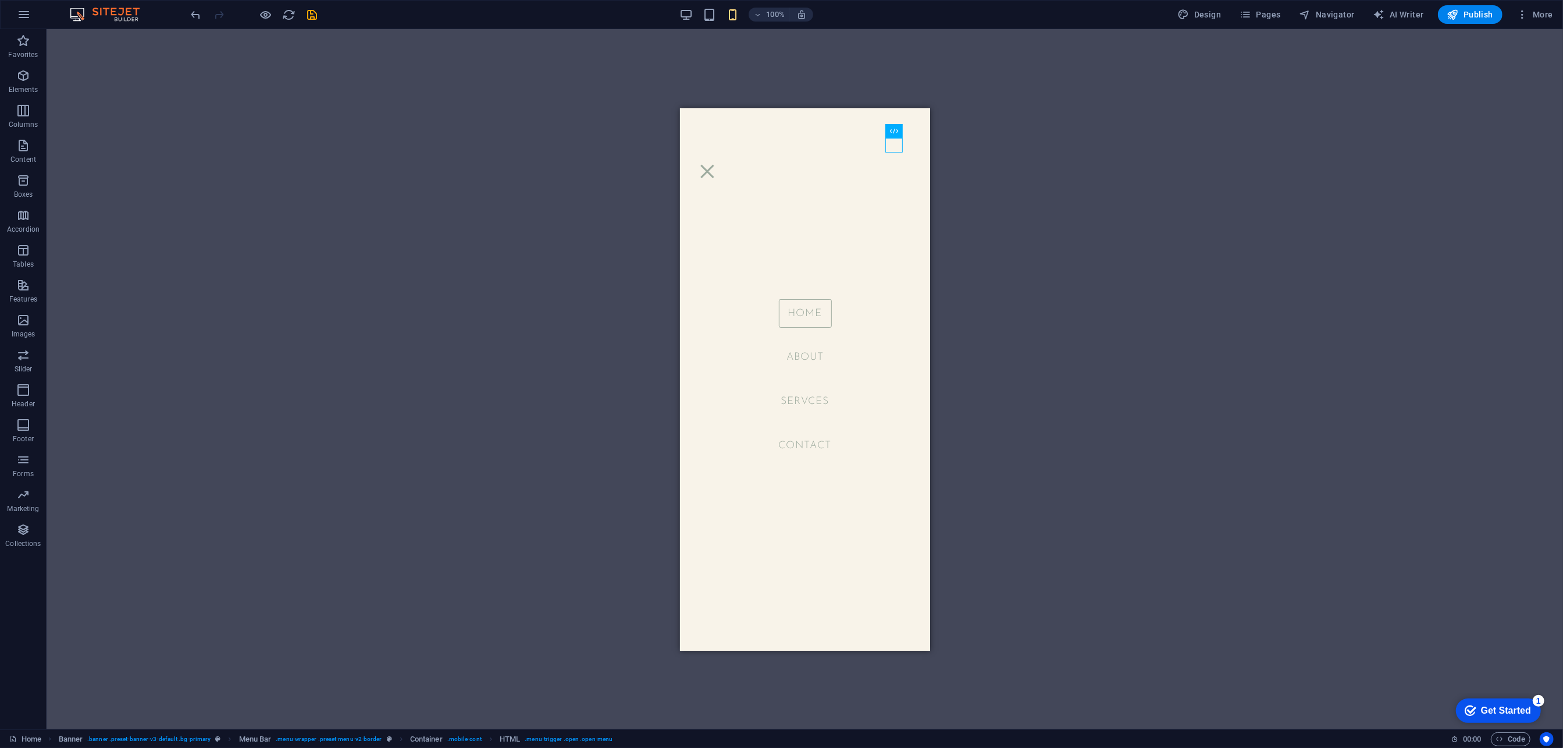
click at [592, 176] on div "Drag here to replace the existing content. Press “Ctrl” if you want to create a…" at bounding box center [805, 379] width 1517 height 700
click at [690, 4] on div "100% Design Pages Navigator AI Writer Publish More" at bounding box center [782, 15] width 1562 height 28
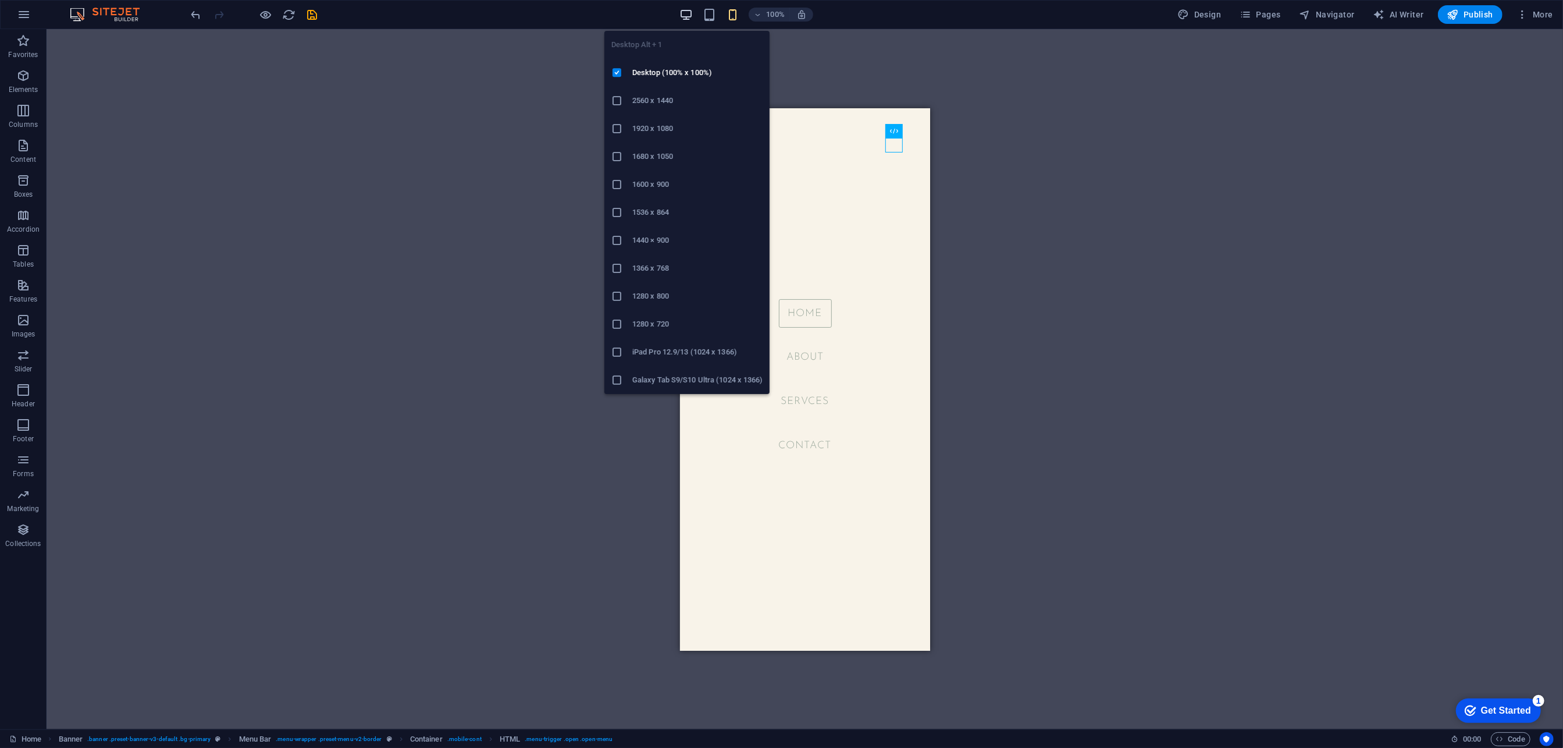
click at [688, 13] on icon "button" at bounding box center [685, 14] width 13 height 13
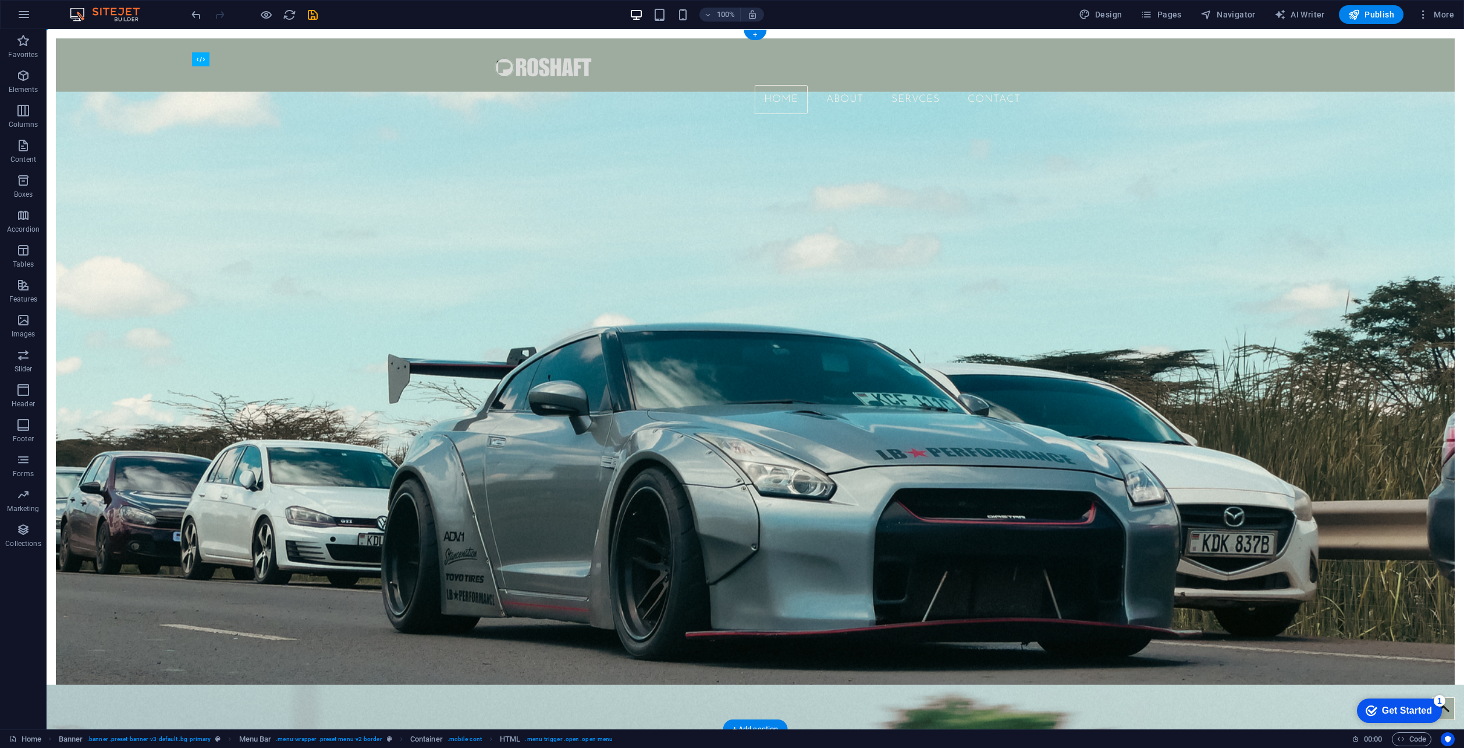
click at [1280, 697] on figure at bounding box center [755, 414] width 1398 height 647
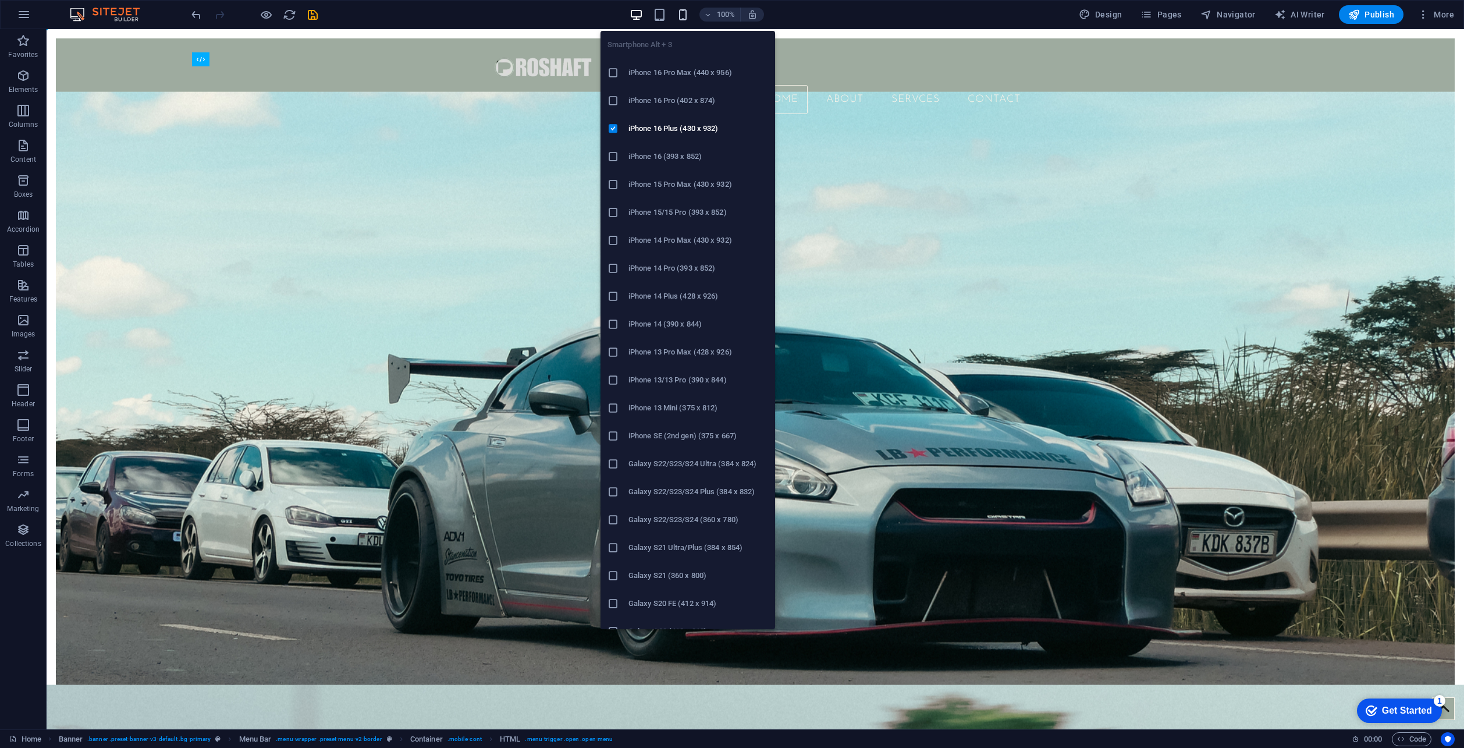
click at [677, 16] on span "button" at bounding box center [683, 14] width 14 height 13
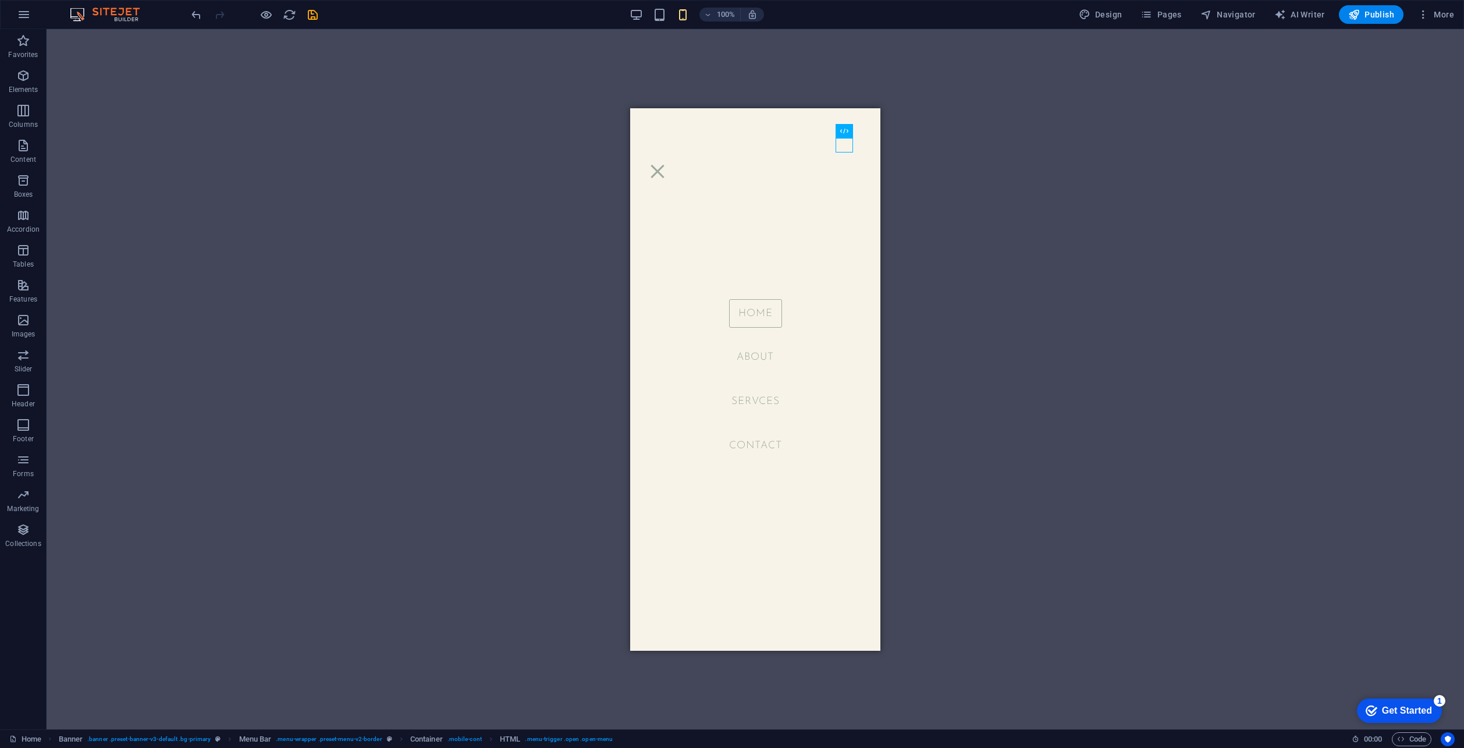
click at [1143, 239] on div "Drag here to replace the existing content. Press “Ctrl” if you want to create a…" at bounding box center [755, 379] width 1417 height 700
click at [666, 163] on div at bounding box center [657, 170] width 17 height 15
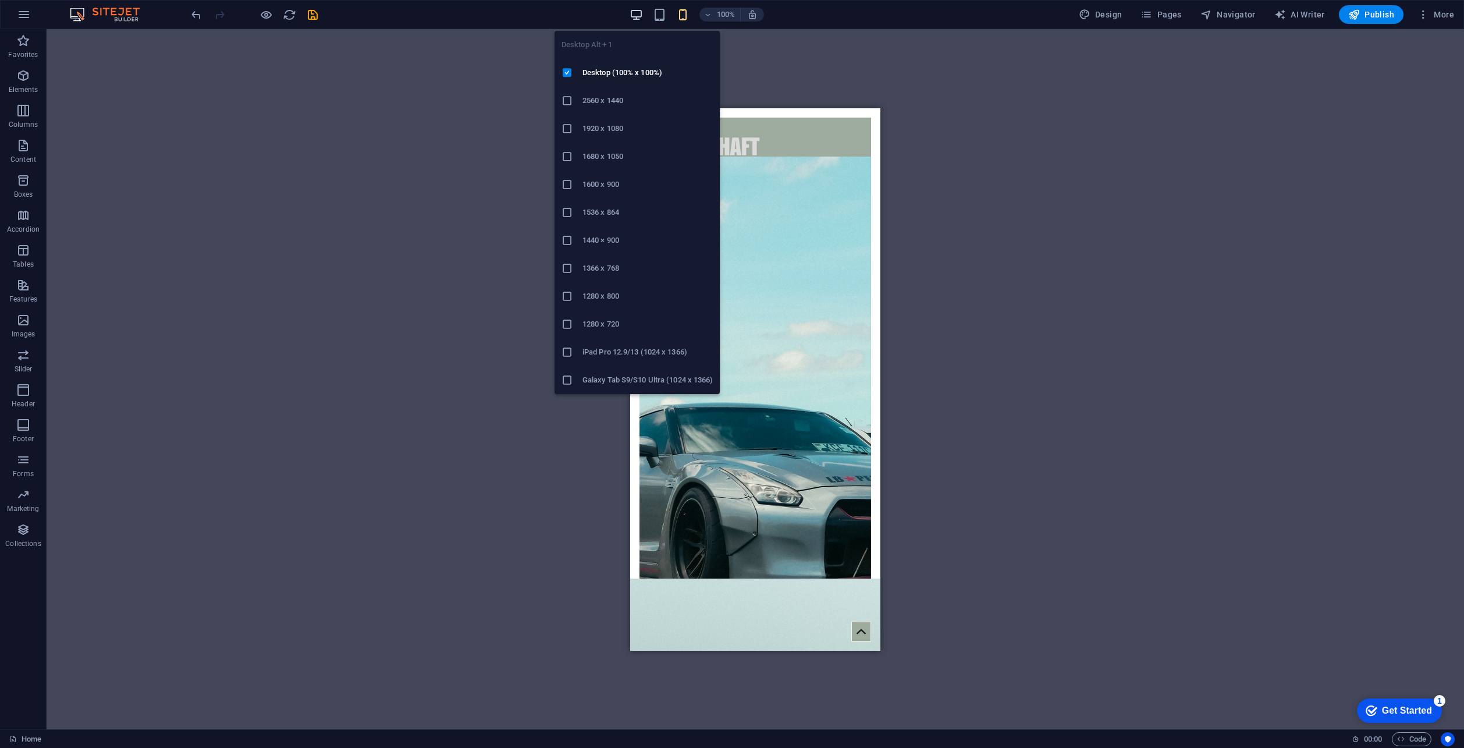
click at [641, 20] on icon "button" at bounding box center [635, 14] width 13 height 13
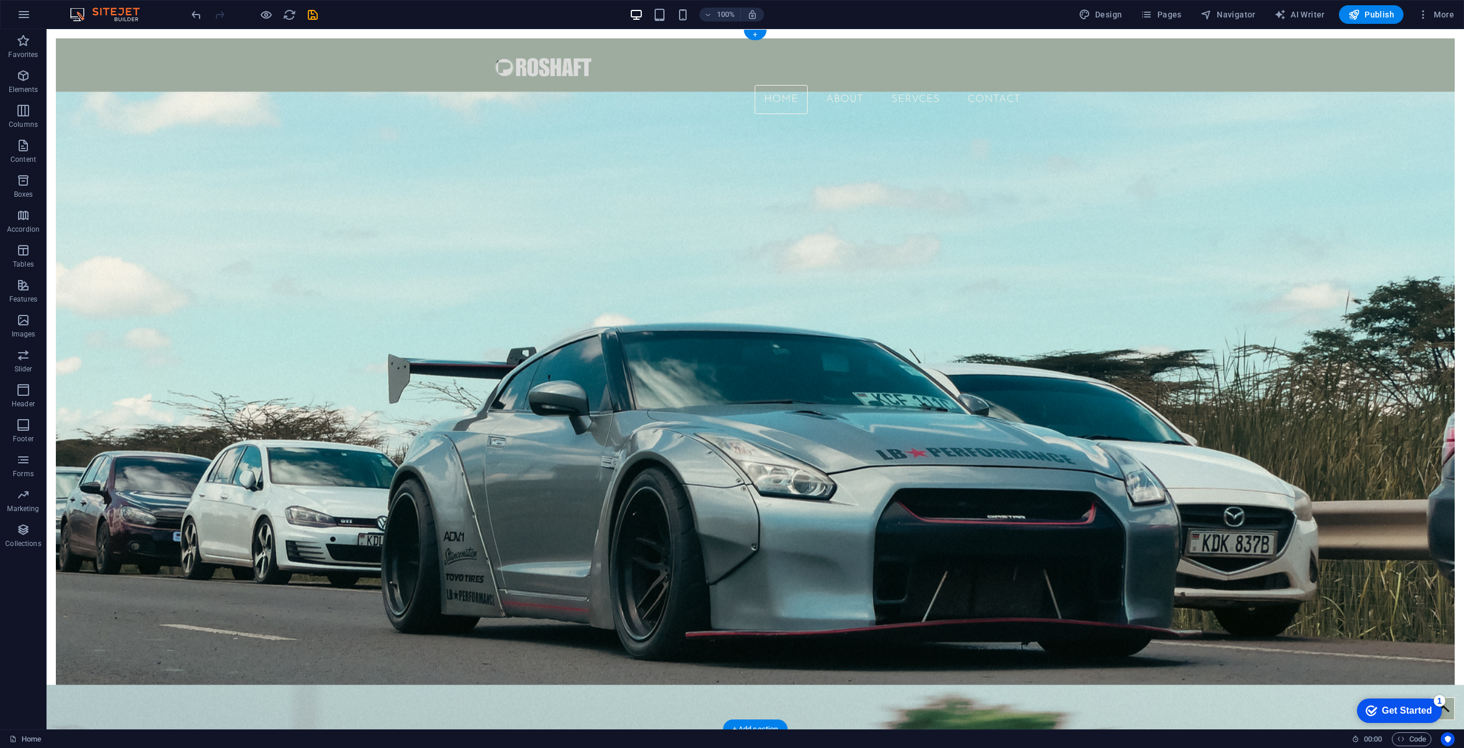
click at [1066, 608] on figure at bounding box center [755, 414] width 1398 height 647
click at [597, 256] on figure at bounding box center [755, 414] width 1398 height 647
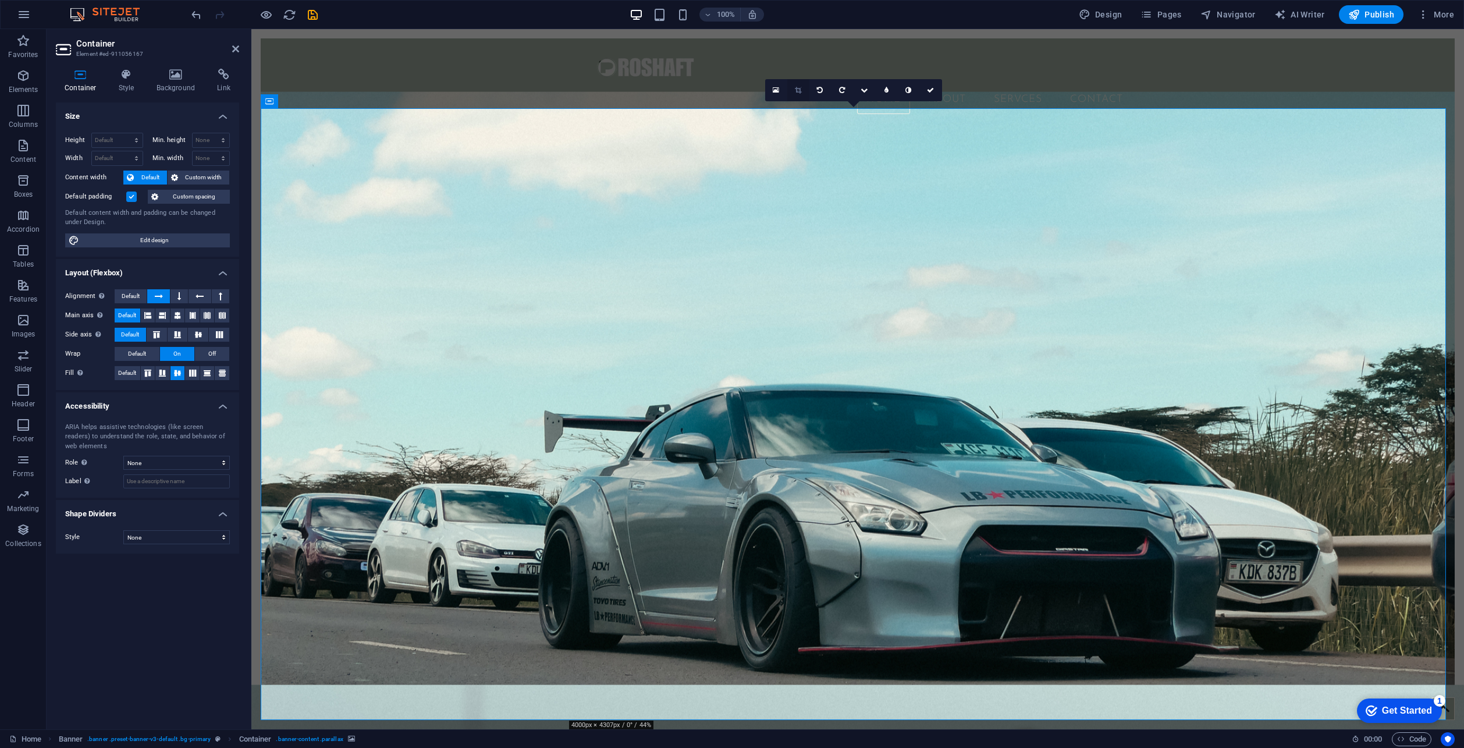
click at [796, 92] on icon at bounding box center [798, 90] width 6 height 7
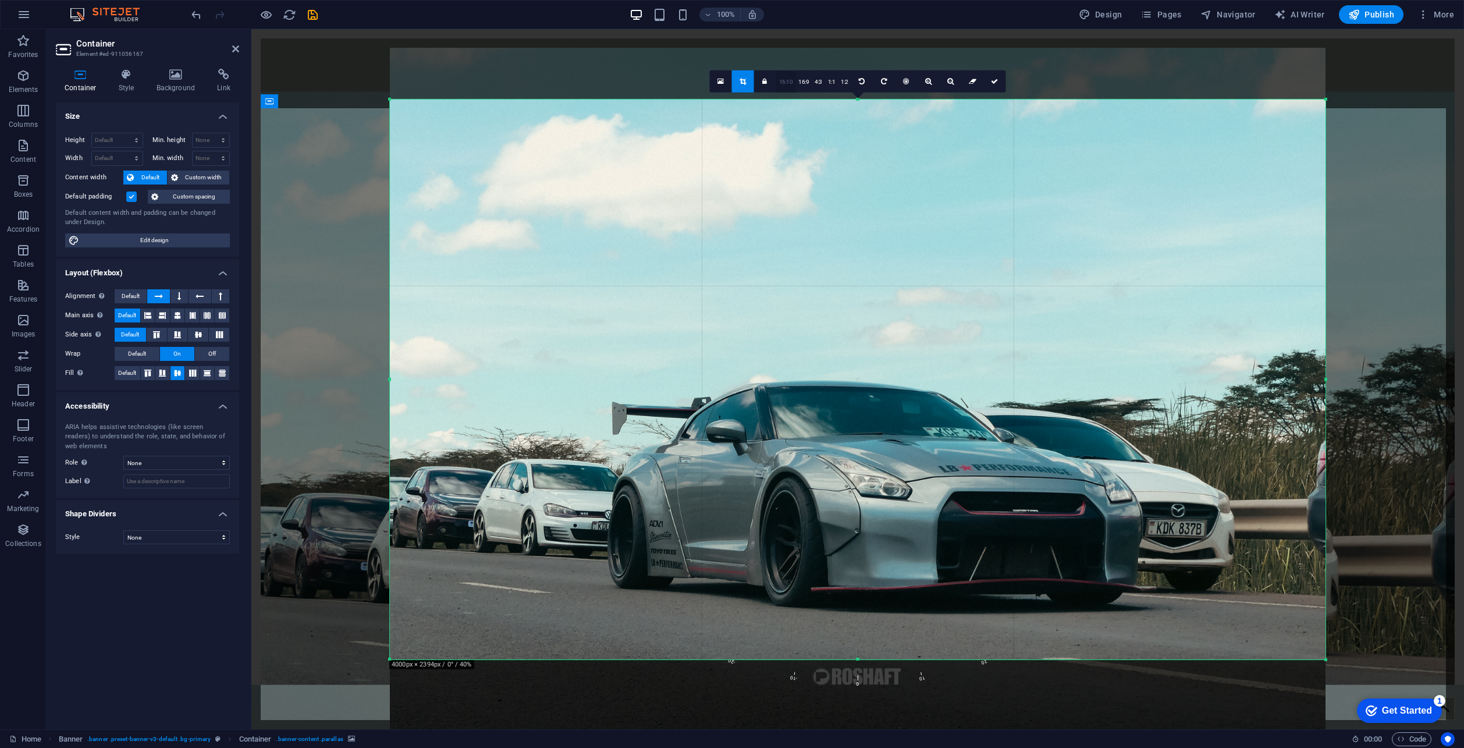
click at [793, 83] on link "16:10" at bounding box center [786, 81] width 20 height 22
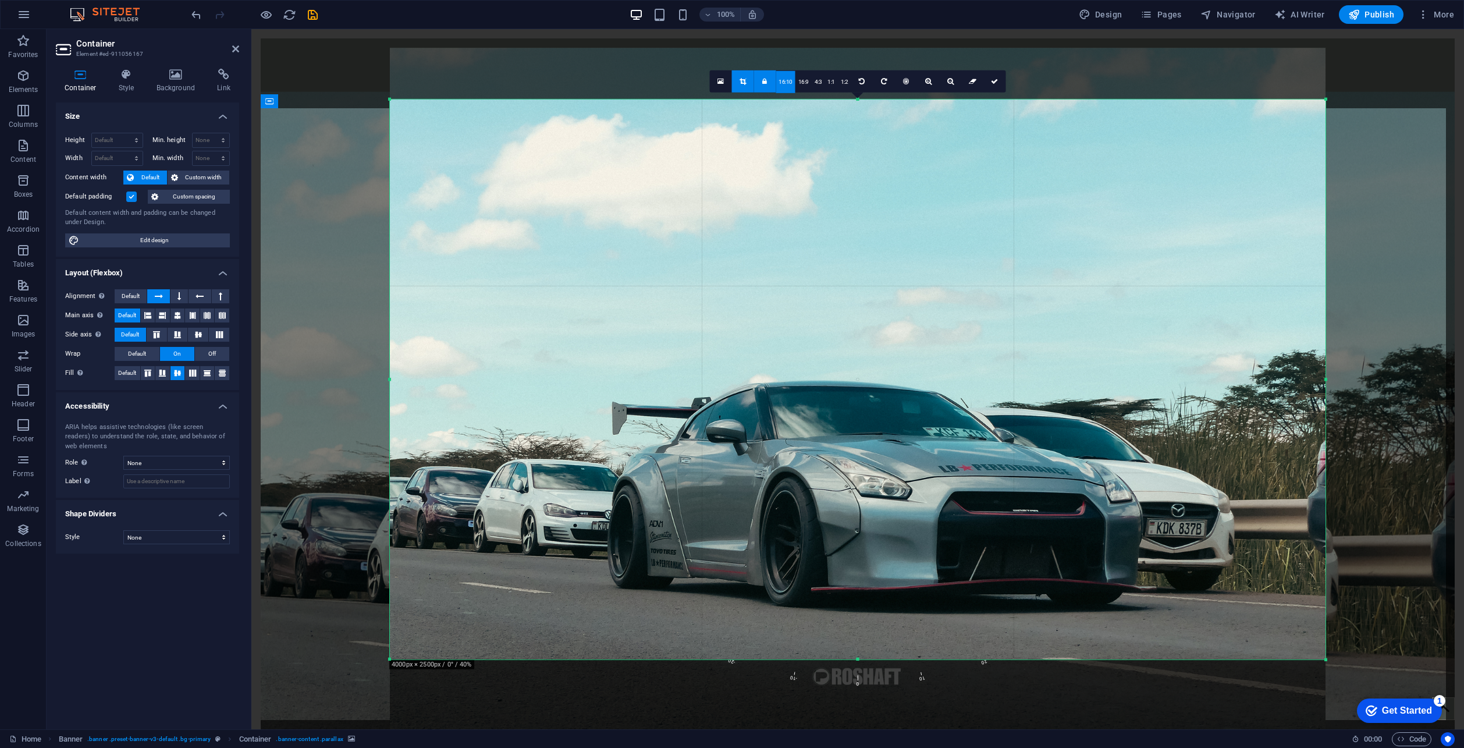
click at [786, 85] on link "16:10" at bounding box center [785, 81] width 20 height 22
click at [787, 85] on link "16:10" at bounding box center [785, 81] width 20 height 22
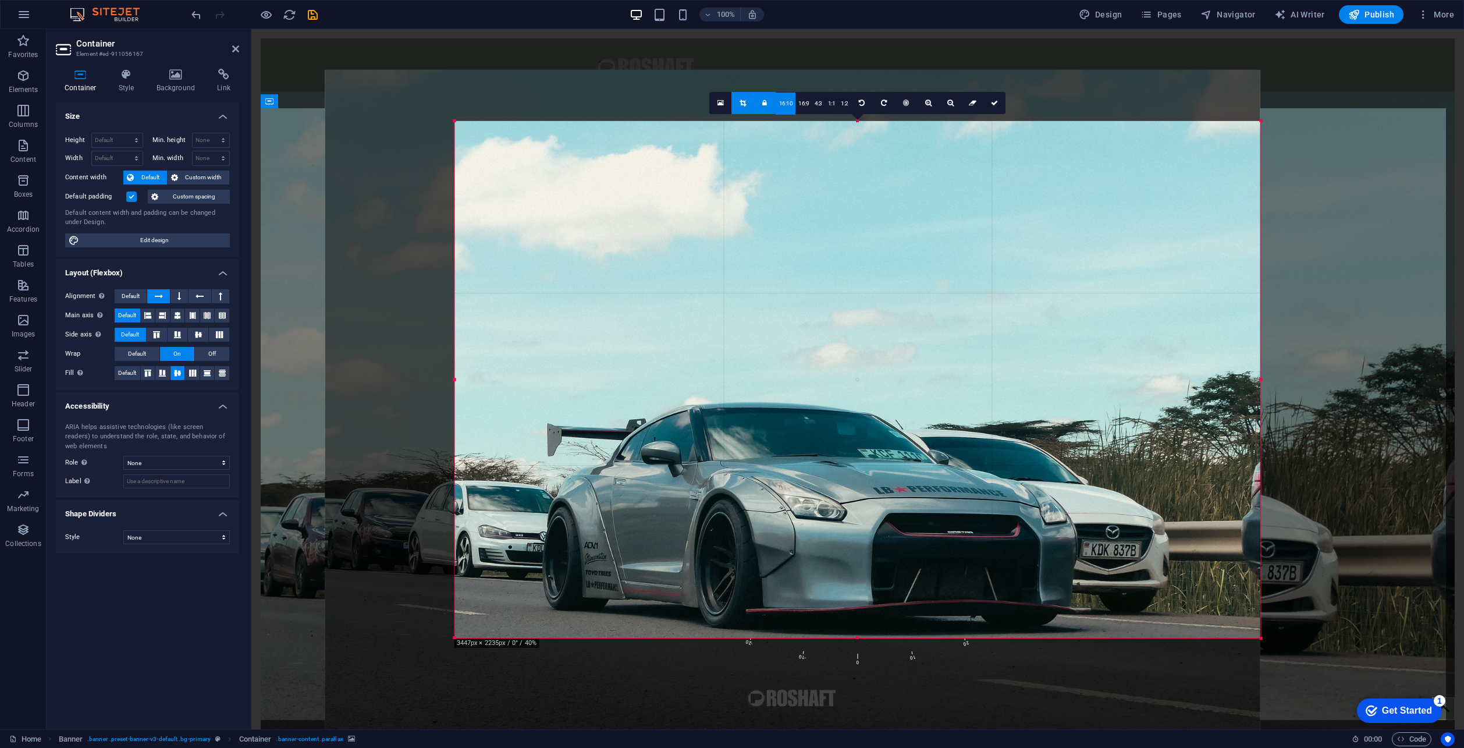
drag, startPoint x: 392, startPoint y: 381, endPoint x: 521, endPoint y: 404, distance: 131.7
click at [521, 404] on div "180 170 160 150 140 130 120 110 100 90 80 70 60 50 40 30 20 10 0 -10 -20 -30 -4…" at bounding box center [858, 378] width 806 height 517
click at [996, 109] on link at bounding box center [995, 102] width 22 height 22
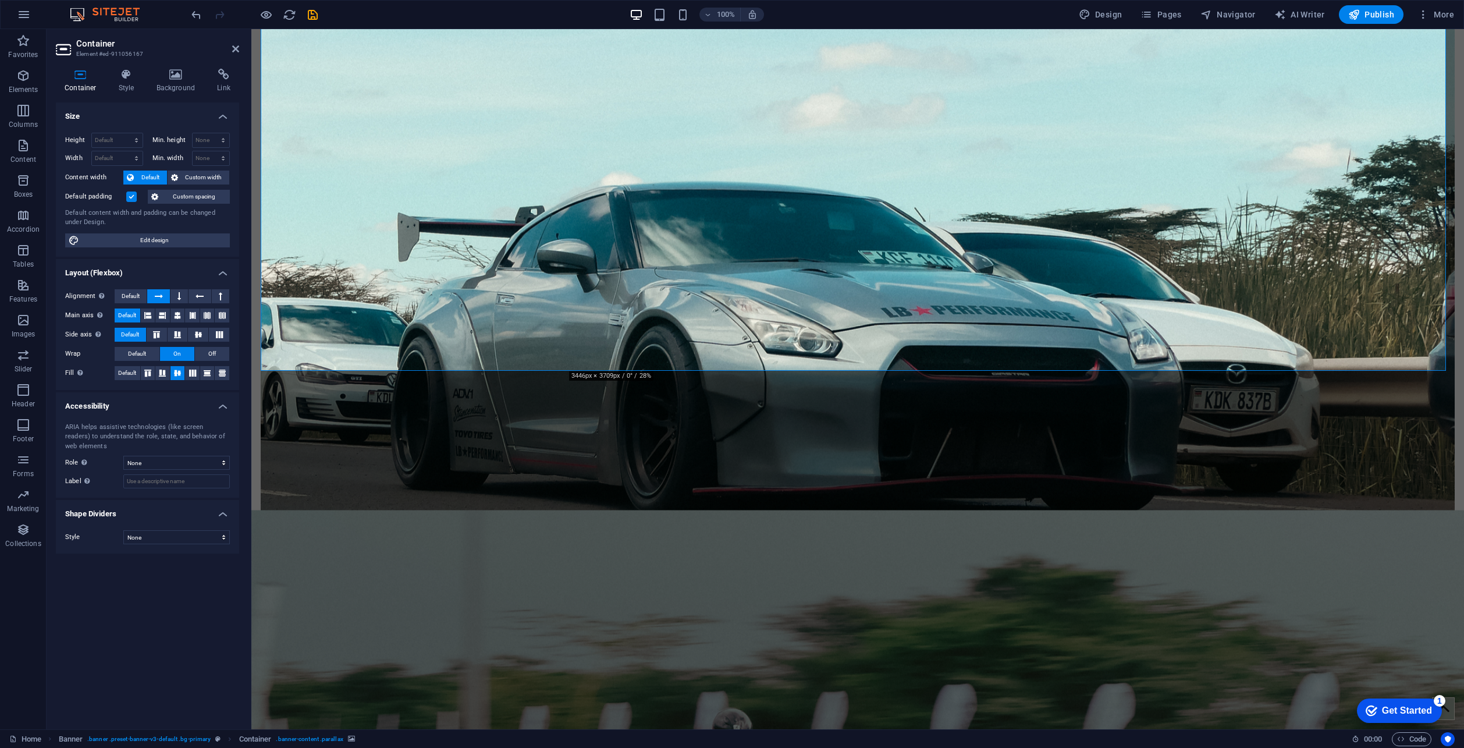
scroll to position [58, 0]
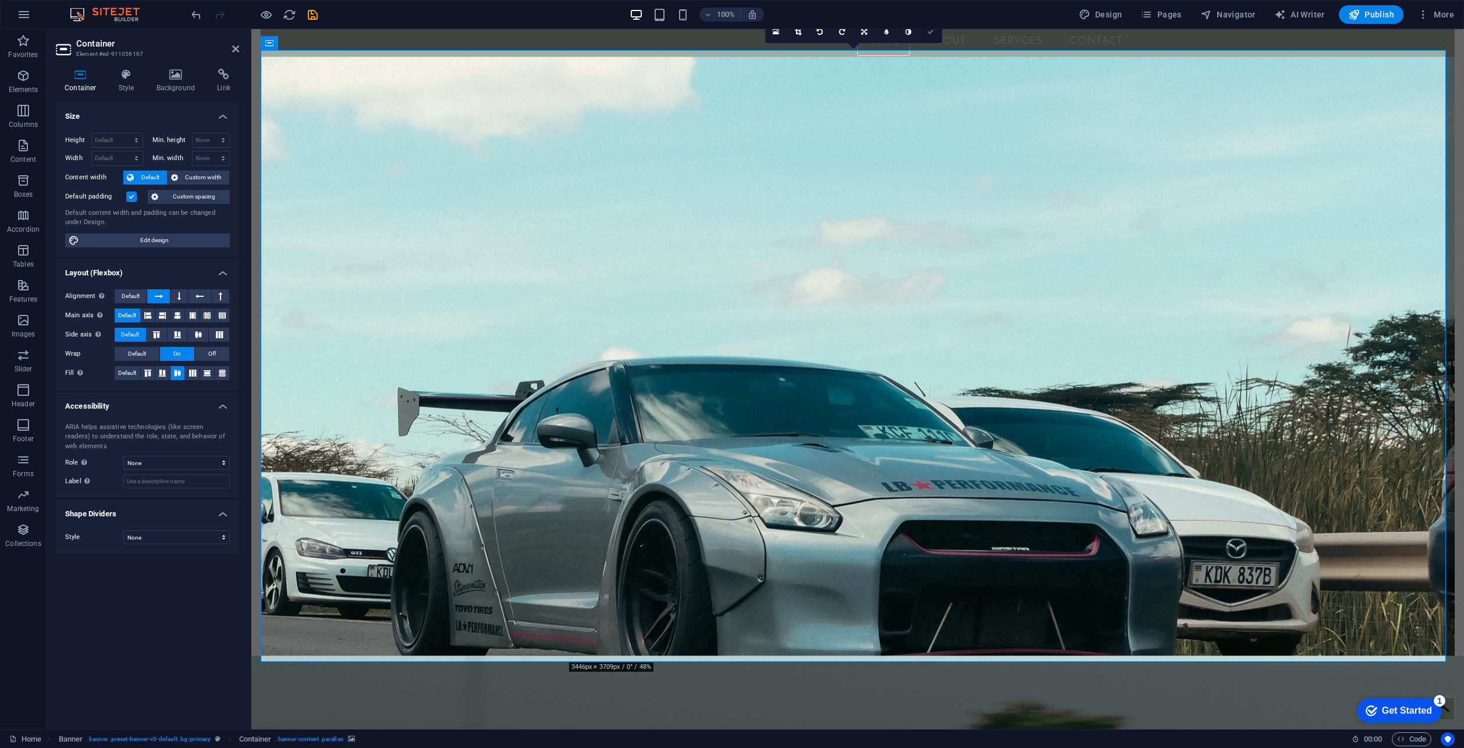
click at [931, 35] on link at bounding box center [931, 32] width 22 height 22
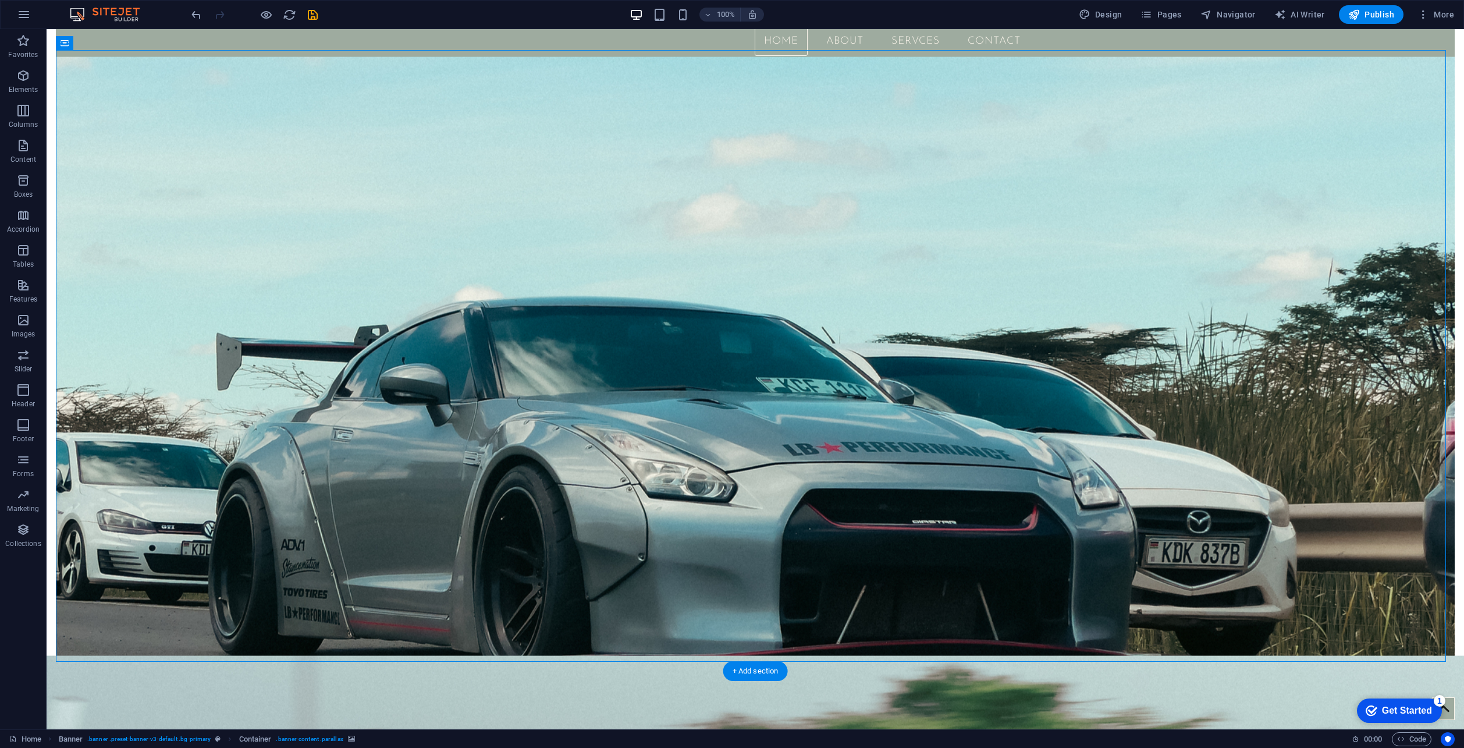
click at [565, 218] on figure at bounding box center [755, 379] width 1398 height 647
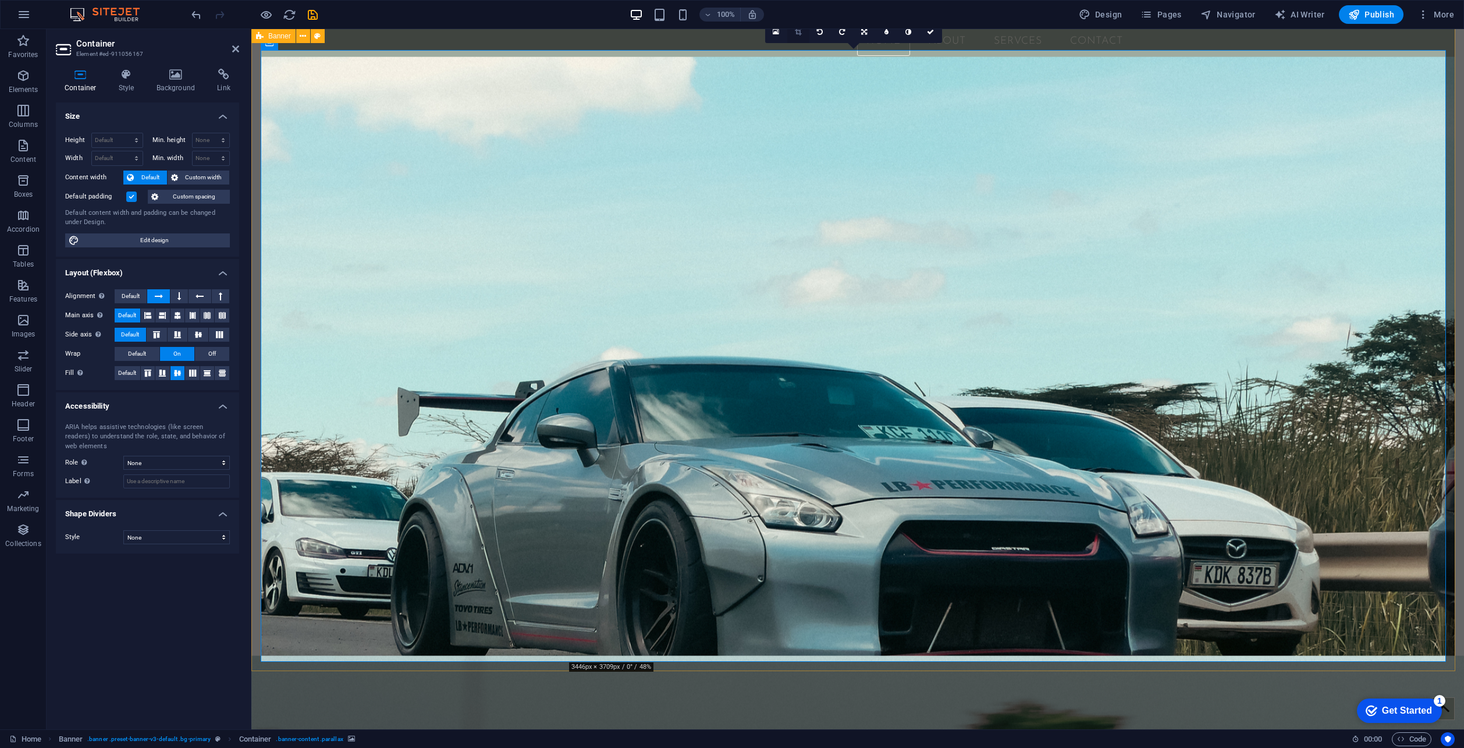
click at [797, 30] on icon at bounding box center [798, 32] width 6 height 7
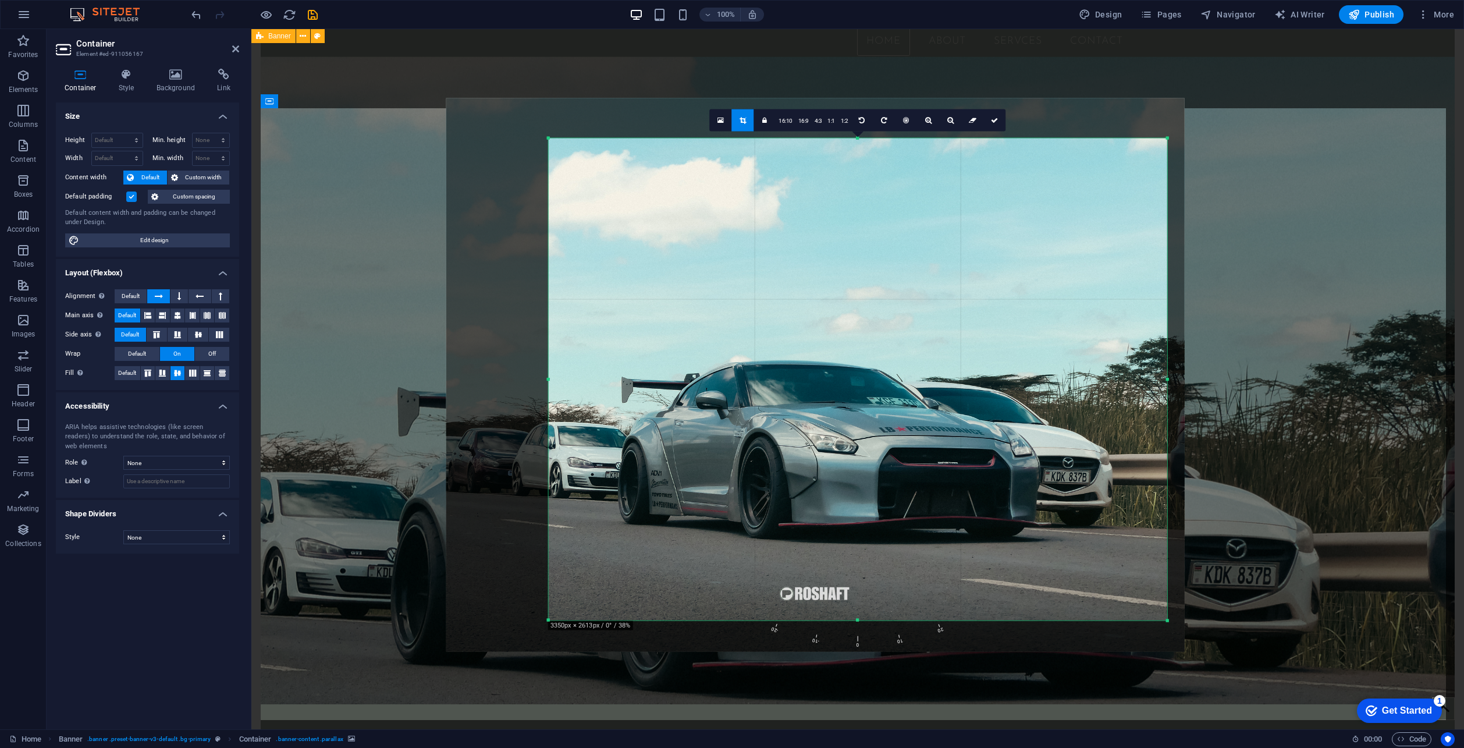
drag, startPoint x: 1235, startPoint y: 383, endPoint x: 1101, endPoint y: 374, distance: 134.1
click at [1101, 374] on div "180 170 160 150 140 130 120 110 100 90 80 70 60 50 40 30 20 10 0 -10 -20 -30 -4…" at bounding box center [858, 379] width 618 height 482
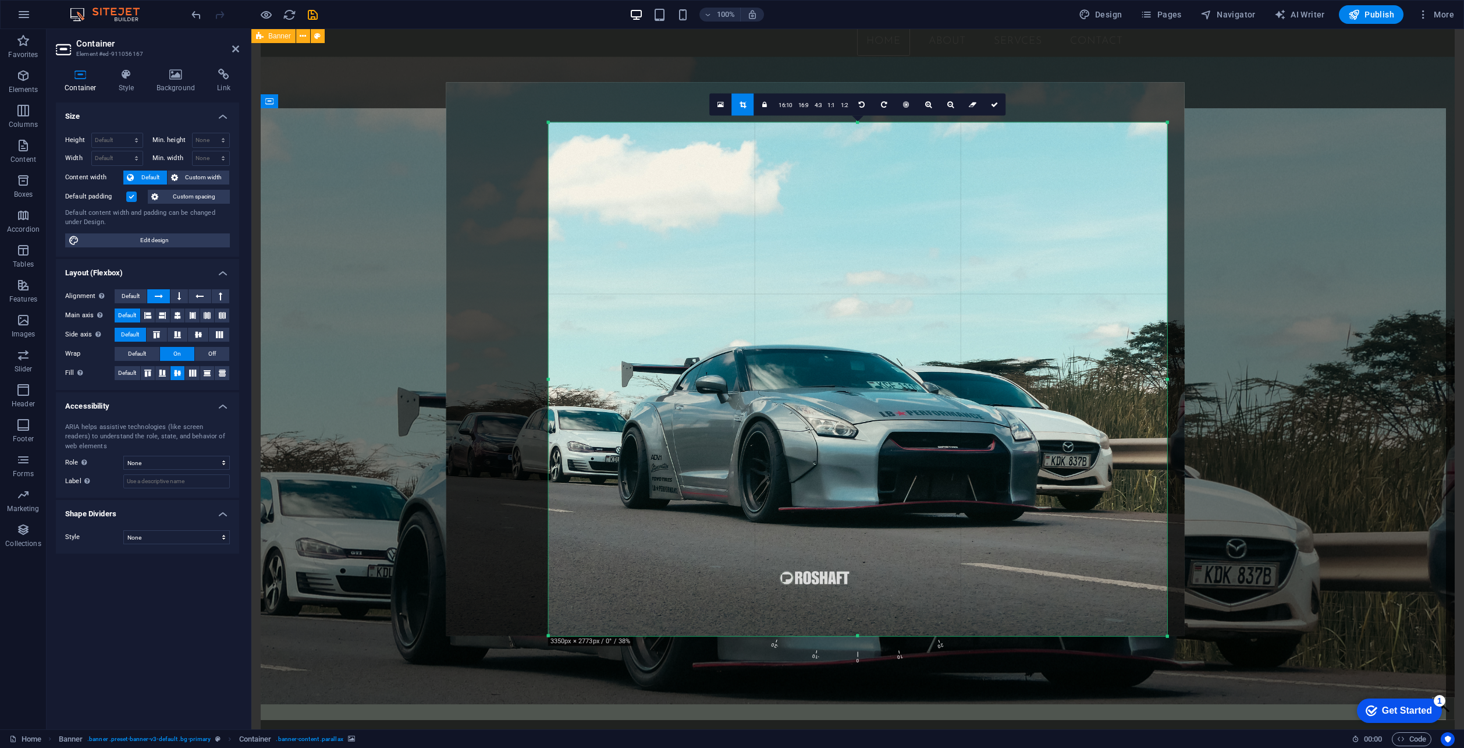
drag, startPoint x: 857, startPoint y: 619, endPoint x: 858, endPoint y: 649, distance: 29.7
click at [858, 636] on div "180 170 160 150 140 130 120 110 100 90 80 70 60 50 40 30 20 10 0 -10 -20 -30 -4…" at bounding box center [858, 379] width 618 height 514
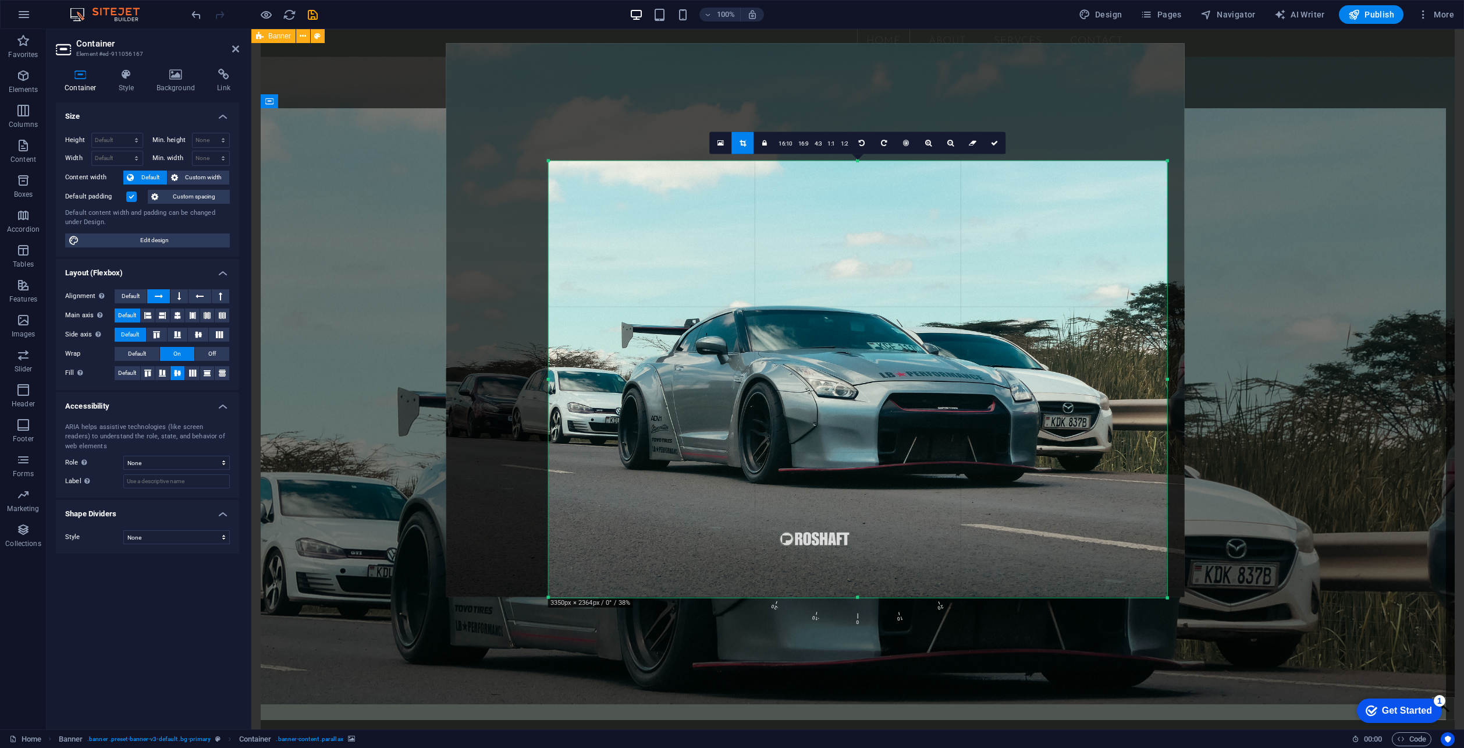
drag, startPoint x: 856, startPoint y: 122, endPoint x: 859, endPoint y: 199, distance: 77.4
click at [859, 199] on div "180 170 160 150 140 130 120 110 100 90 80 70 60 50 40 30 20 10 0 -10 -20 -30 -4…" at bounding box center [858, 379] width 618 height 437
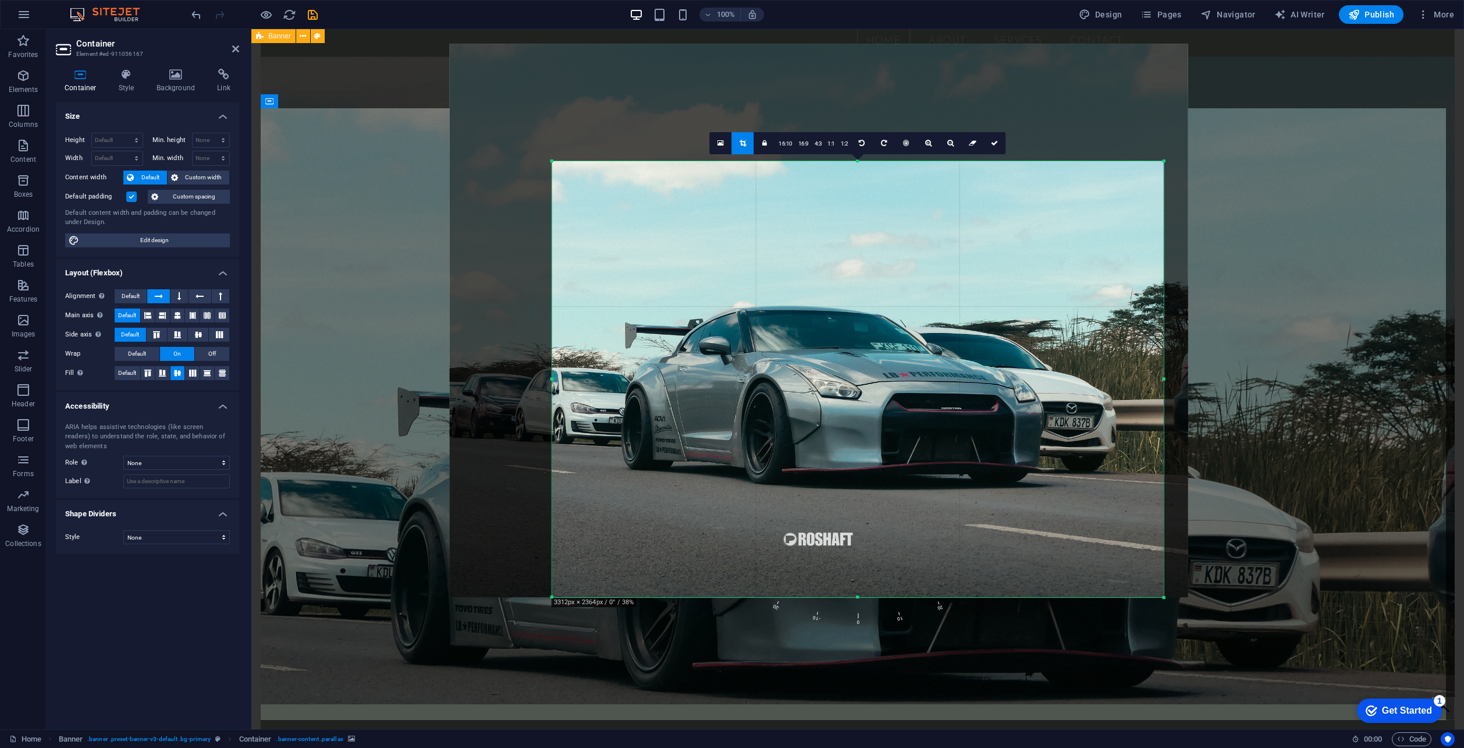
drag, startPoint x: 1166, startPoint y: 378, endPoint x: 1159, endPoint y: 378, distance: 7.0
click at [1159, 378] on div "180 170 160 150 140 130 120 110 100 90 80 70 60 50 40 30 20 10 0 -10 -20 -30 -4…" at bounding box center [857, 379] width 611 height 436
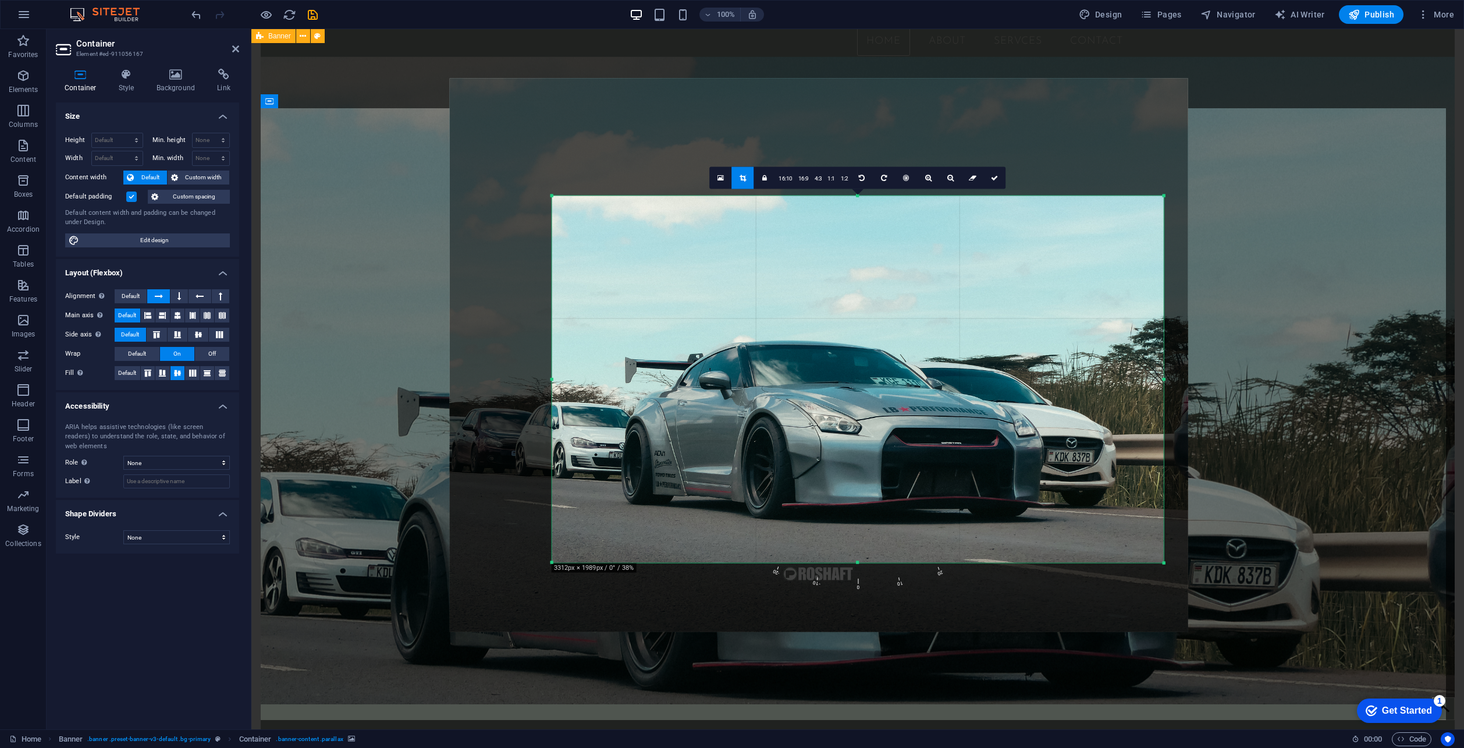
drag, startPoint x: 858, startPoint y: 597, endPoint x: 867, endPoint y: 528, distance: 69.8
click at [867, 528] on div "180 170 160 150 140 130 120 110 100 90 80 70 60 50 40 30 20 10 0 -10 -20 -30 -4…" at bounding box center [857, 378] width 611 height 367
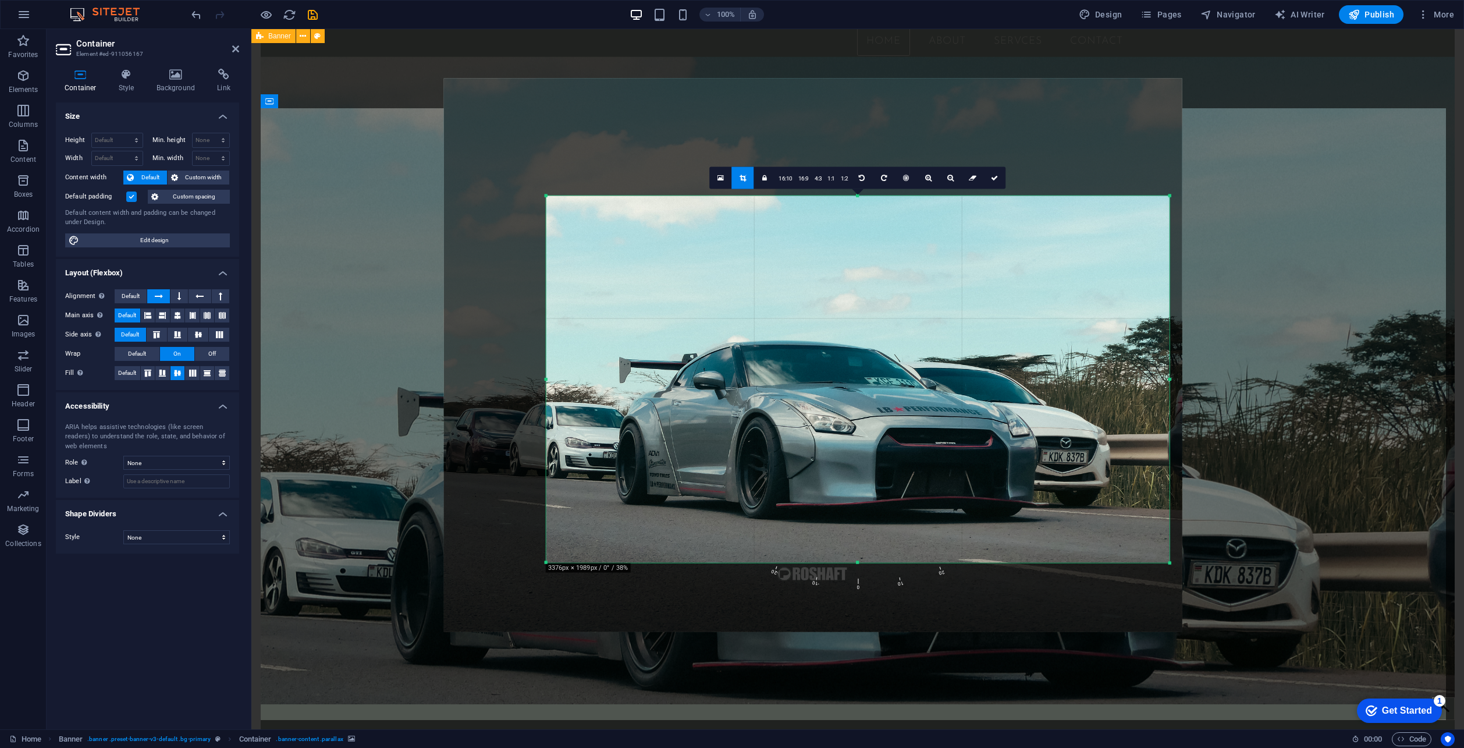
drag, startPoint x: 1161, startPoint y: 378, endPoint x: 1173, endPoint y: 376, distance: 11.9
click at [1169, 376] on div "180 170 160 150 140 130 120 110 100 90 80 70 60 50 40 30 20 10 0 -10 -20 -30 -4…" at bounding box center [857, 378] width 623 height 367
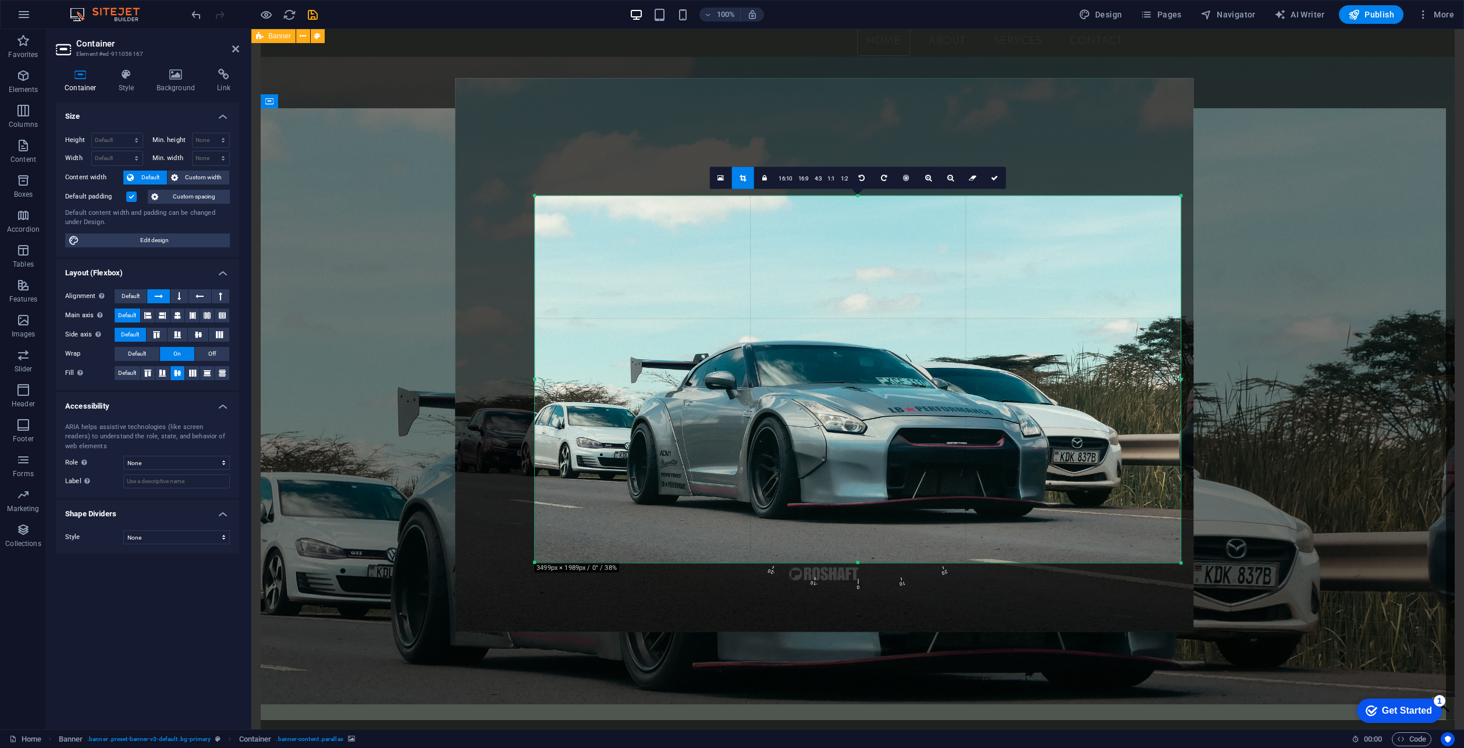
drag, startPoint x: 546, startPoint y: 379, endPoint x: 524, endPoint y: 384, distance: 23.3
click at [535, 384] on div "180 170 160 150 140 130 120 110 100 90 80 70 60 50 40 30 20 10 0 -10 -20 -30 -4…" at bounding box center [858, 378] width 646 height 367
click at [994, 183] on link at bounding box center [994, 177] width 22 height 22
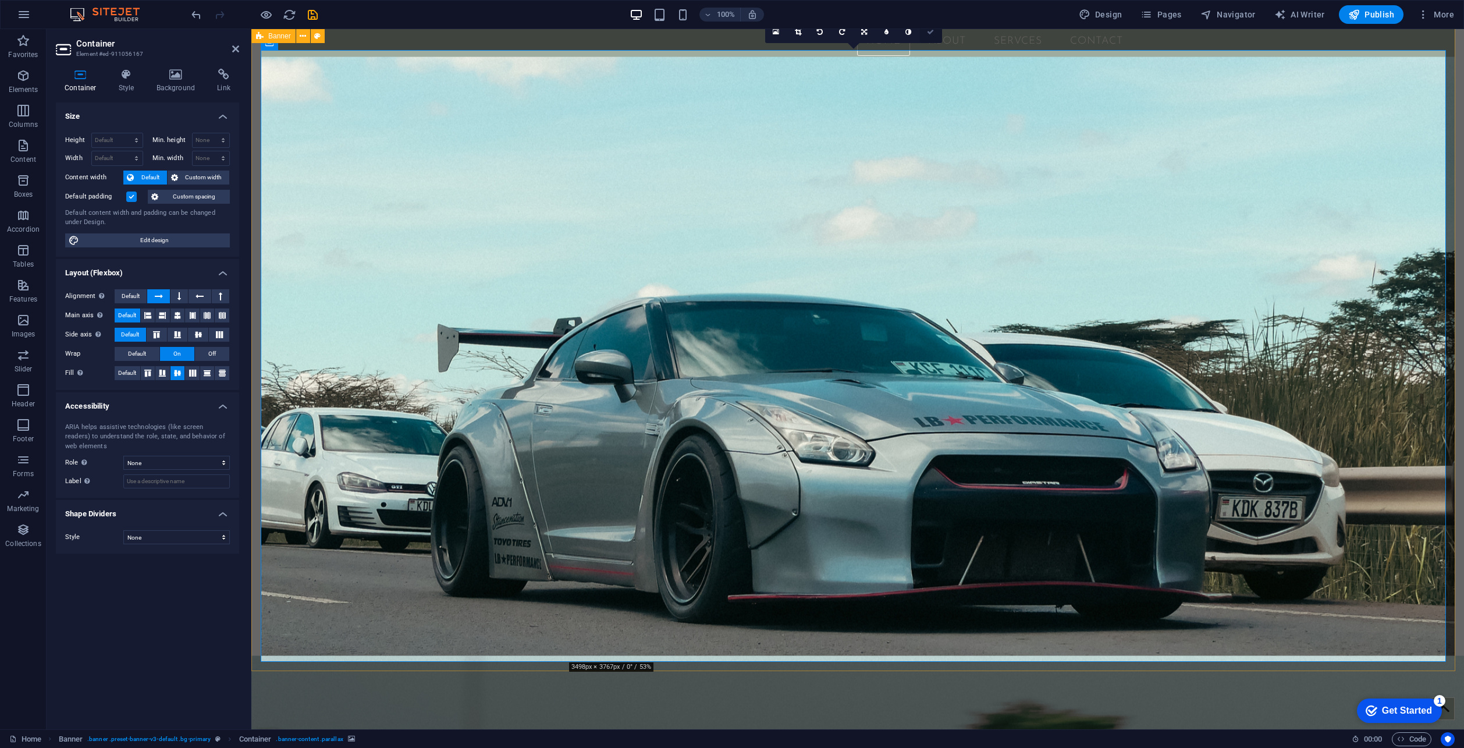
click at [932, 31] on icon at bounding box center [930, 32] width 7 height 7
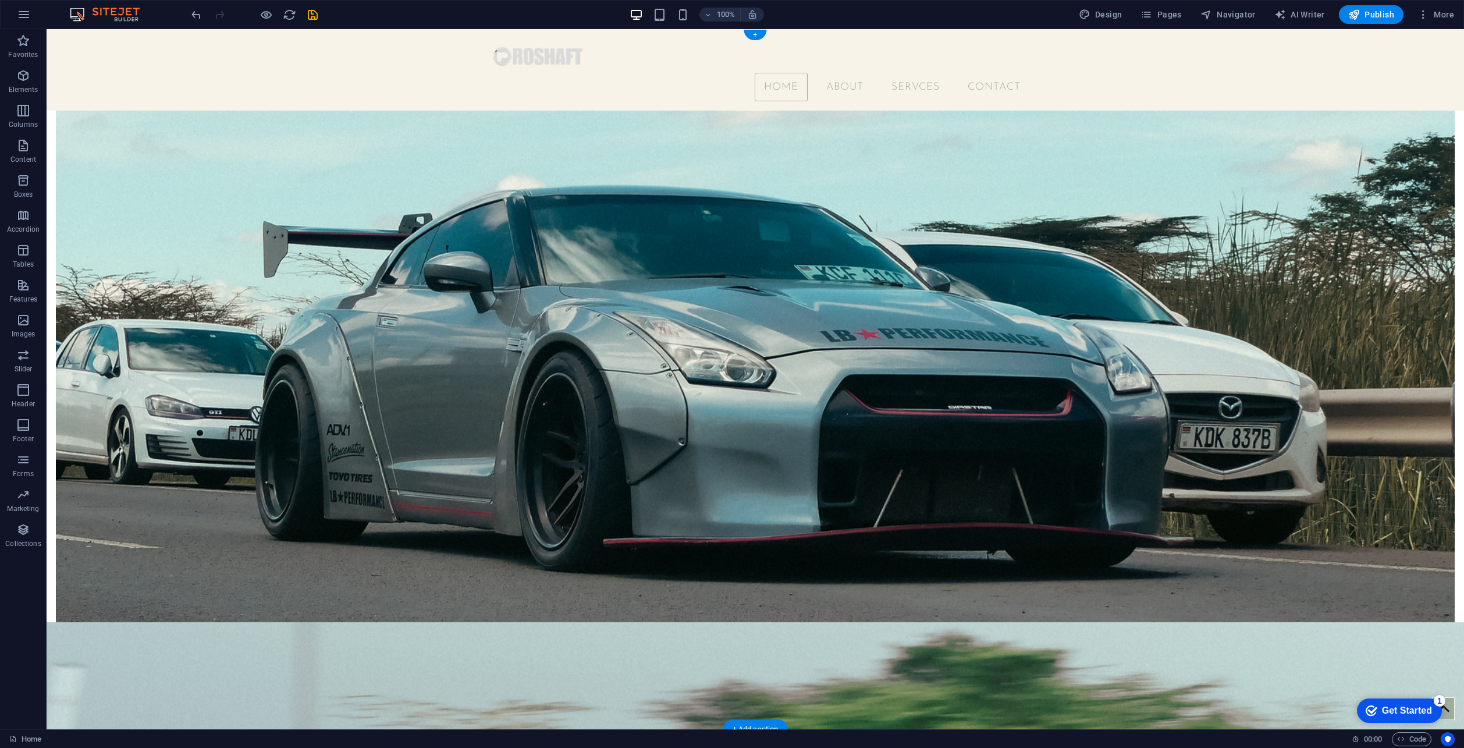
scroll to position [0, 0]
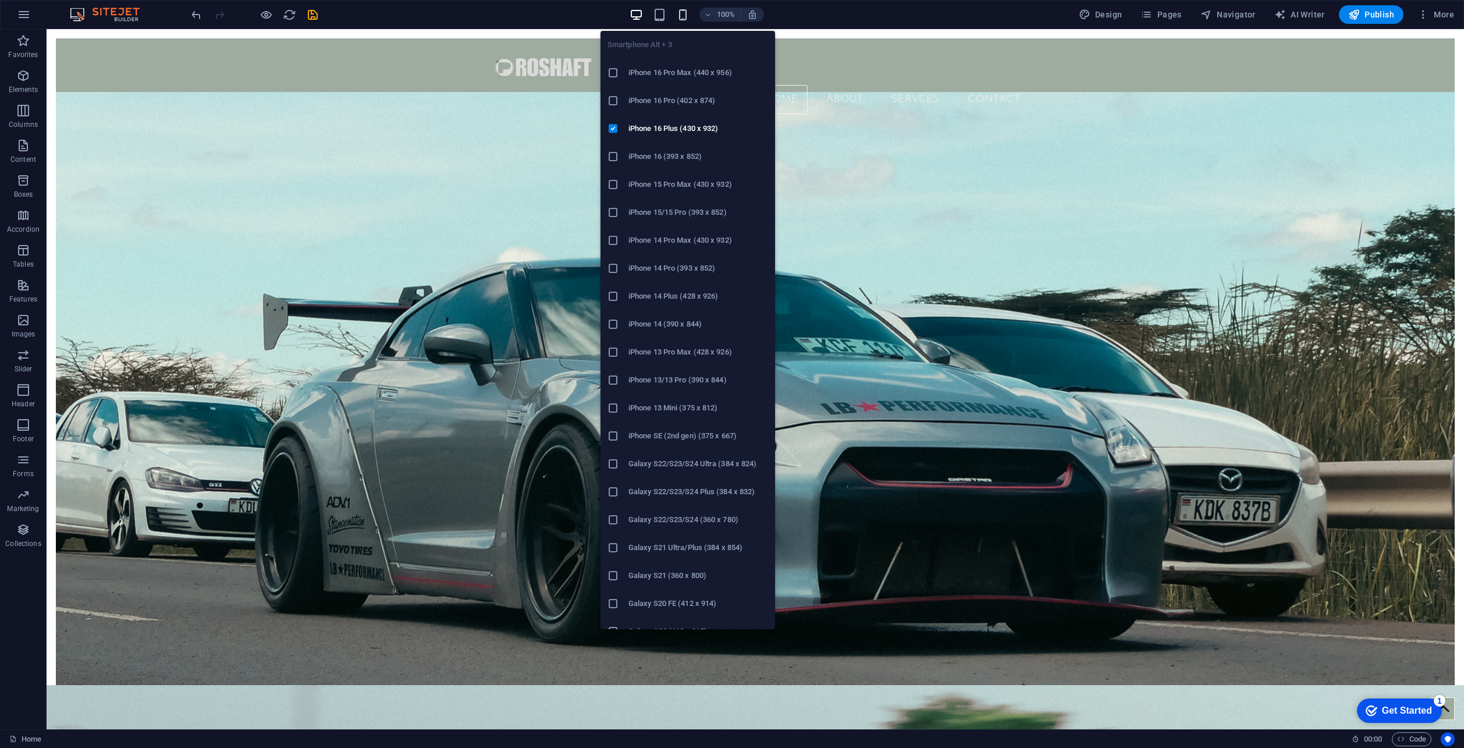
click at [686, 17] on icon "button" at bounding box center [682, 14] width 13 height 13
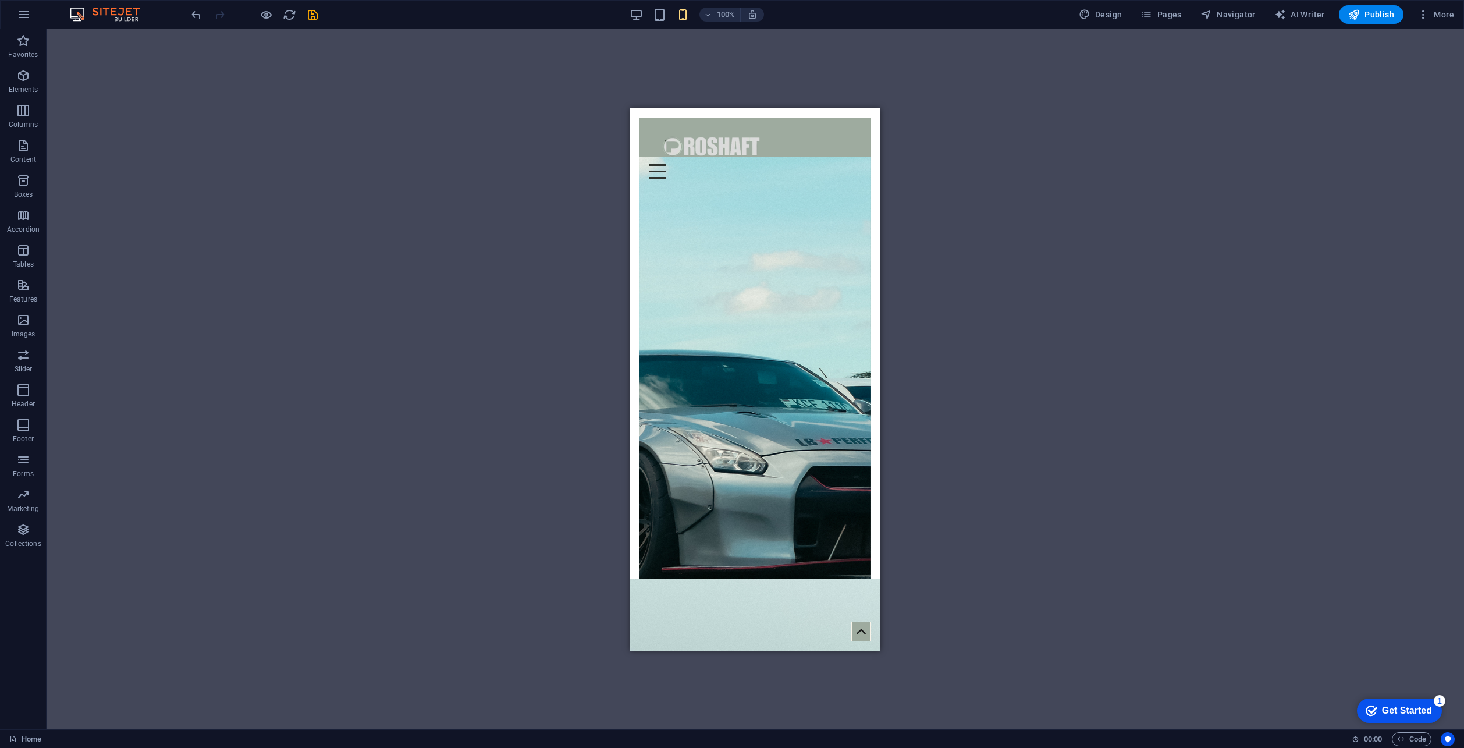
click at [664, 24] on div "100% Design Pages Navigator AI Writer Publish More" at bounding box center [732, 15] width 1462 height 28
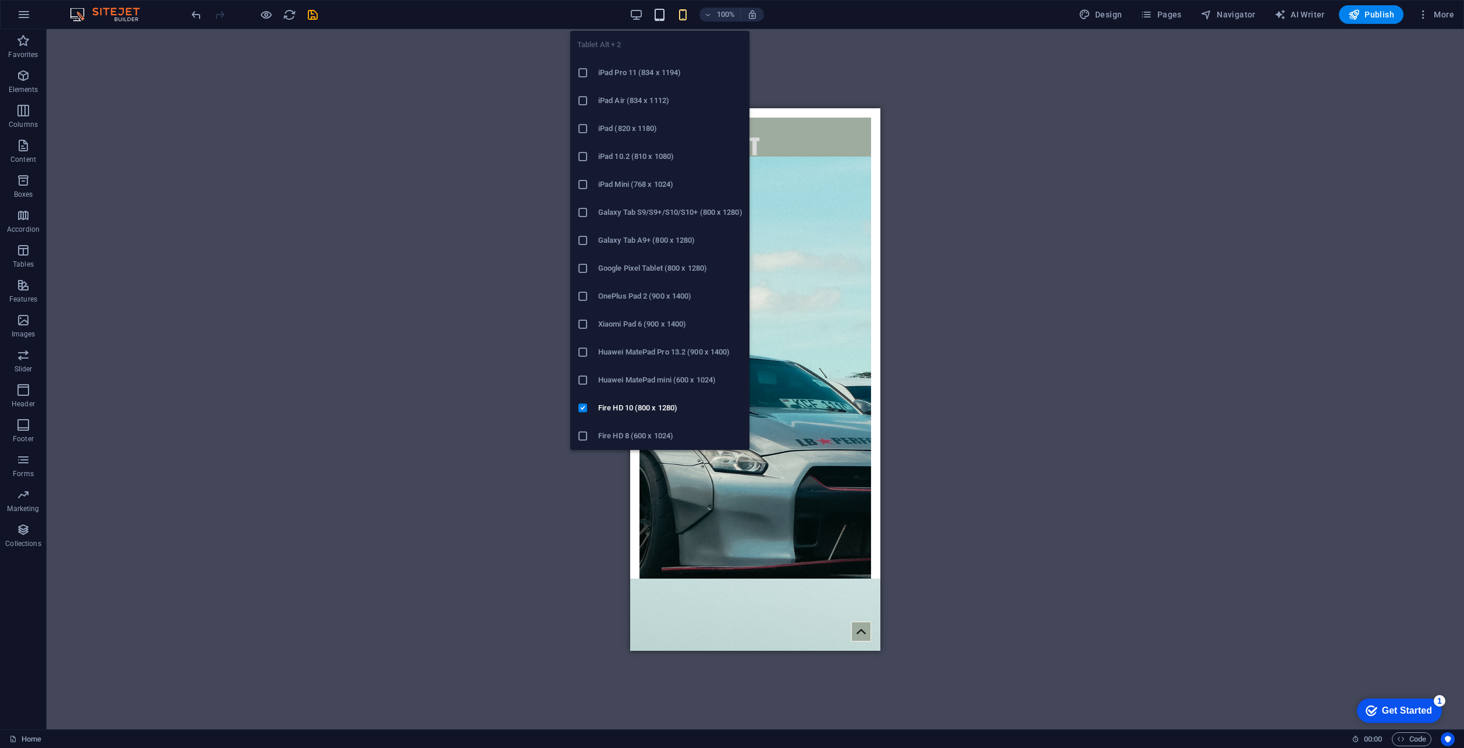
click at [665, 13] on icon "button" at bounding box center [659, 14] width 13 height 13
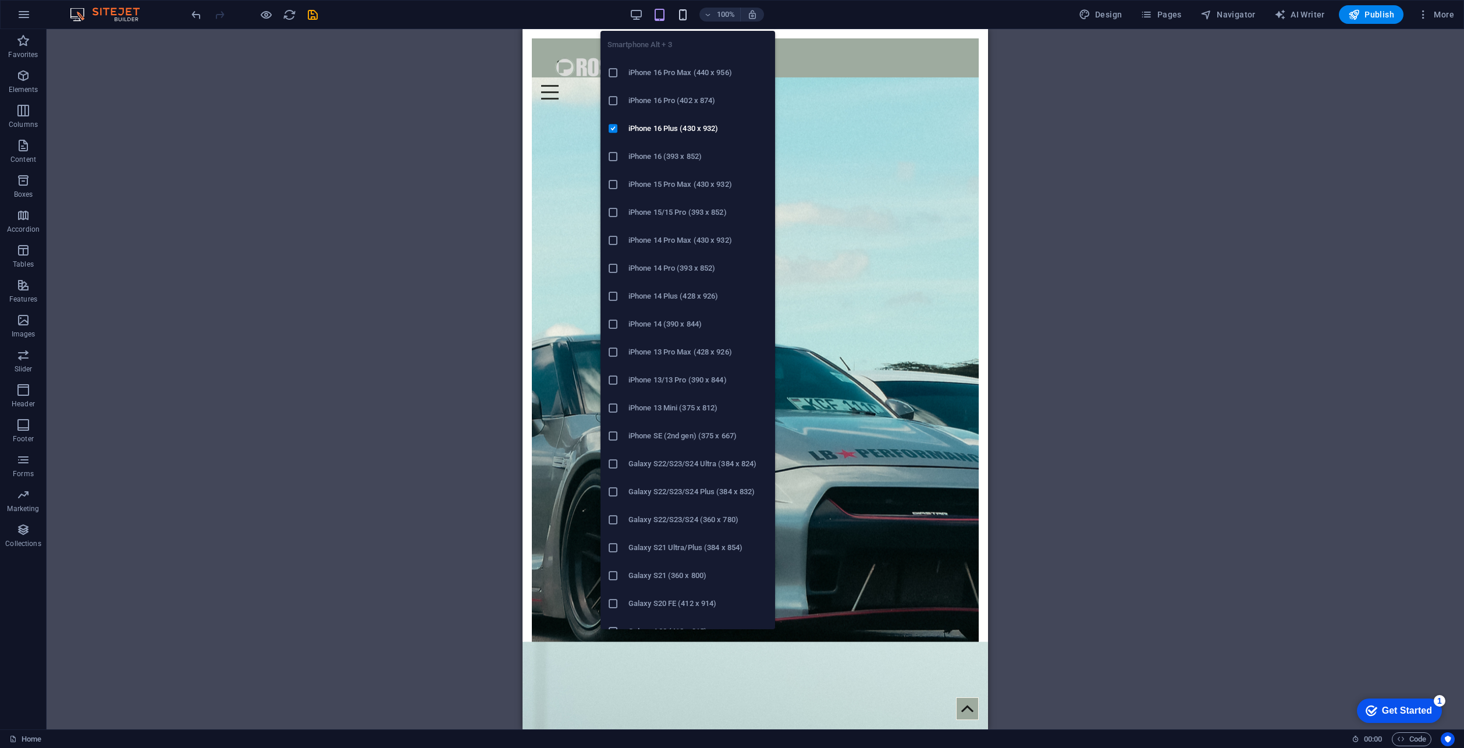
click at [683, 16] on icon "button" at bounding box center [682, 14] width 13 height 13
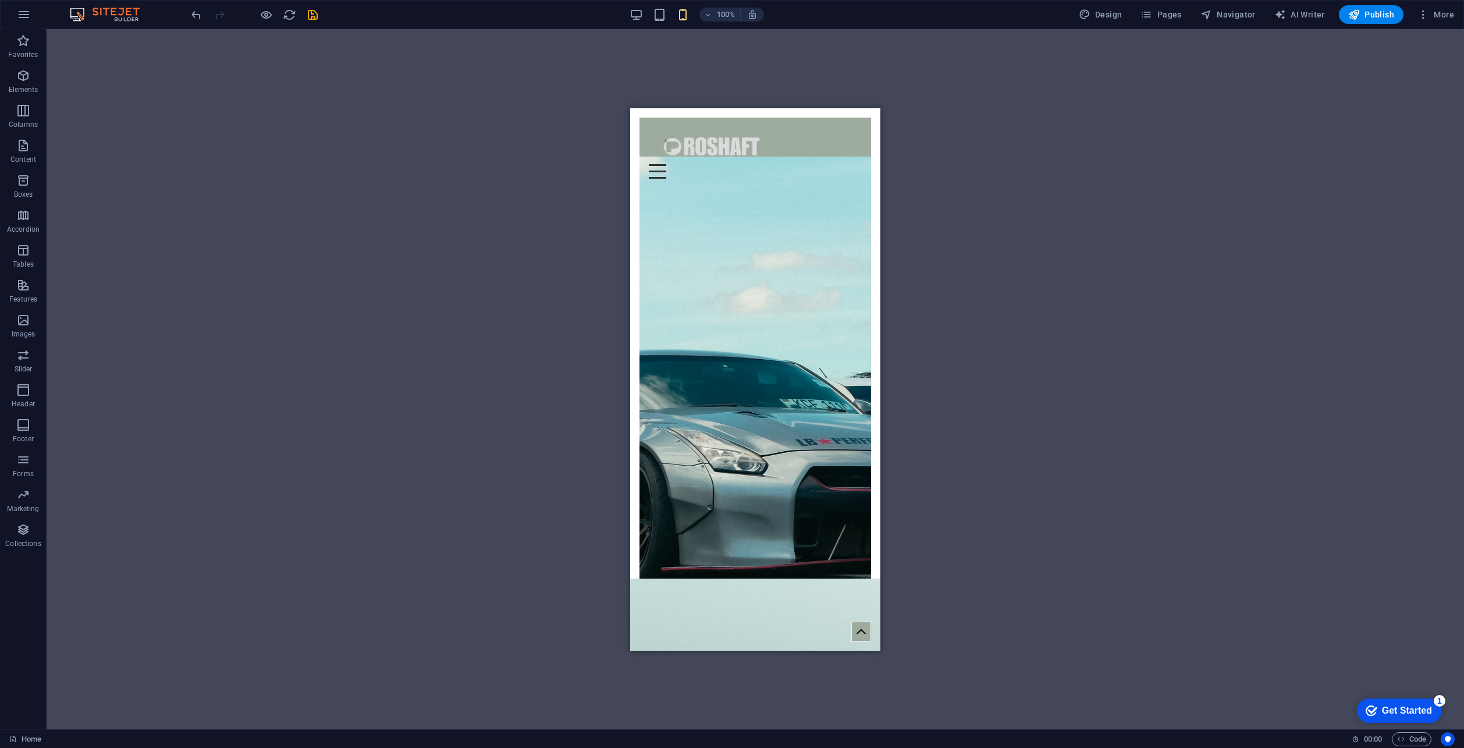
click at [533, 169] on div "Drag here to replace the existing content. Press “Ctrl” if you want to create a…" at bounding box center [755, 379] width 1417 height 700
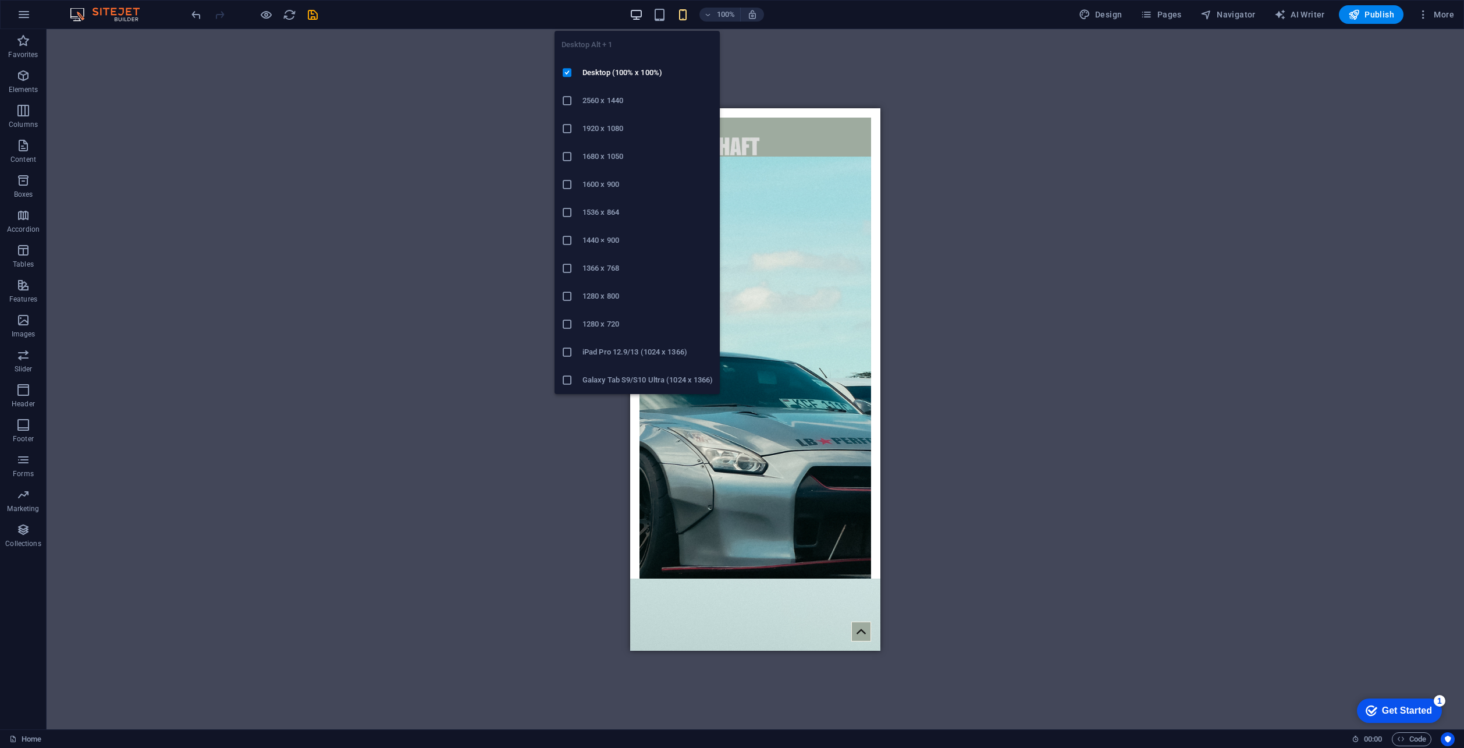
click at [636, 12] on icon "button" at bounding box center [635, 14] width 13 height 13
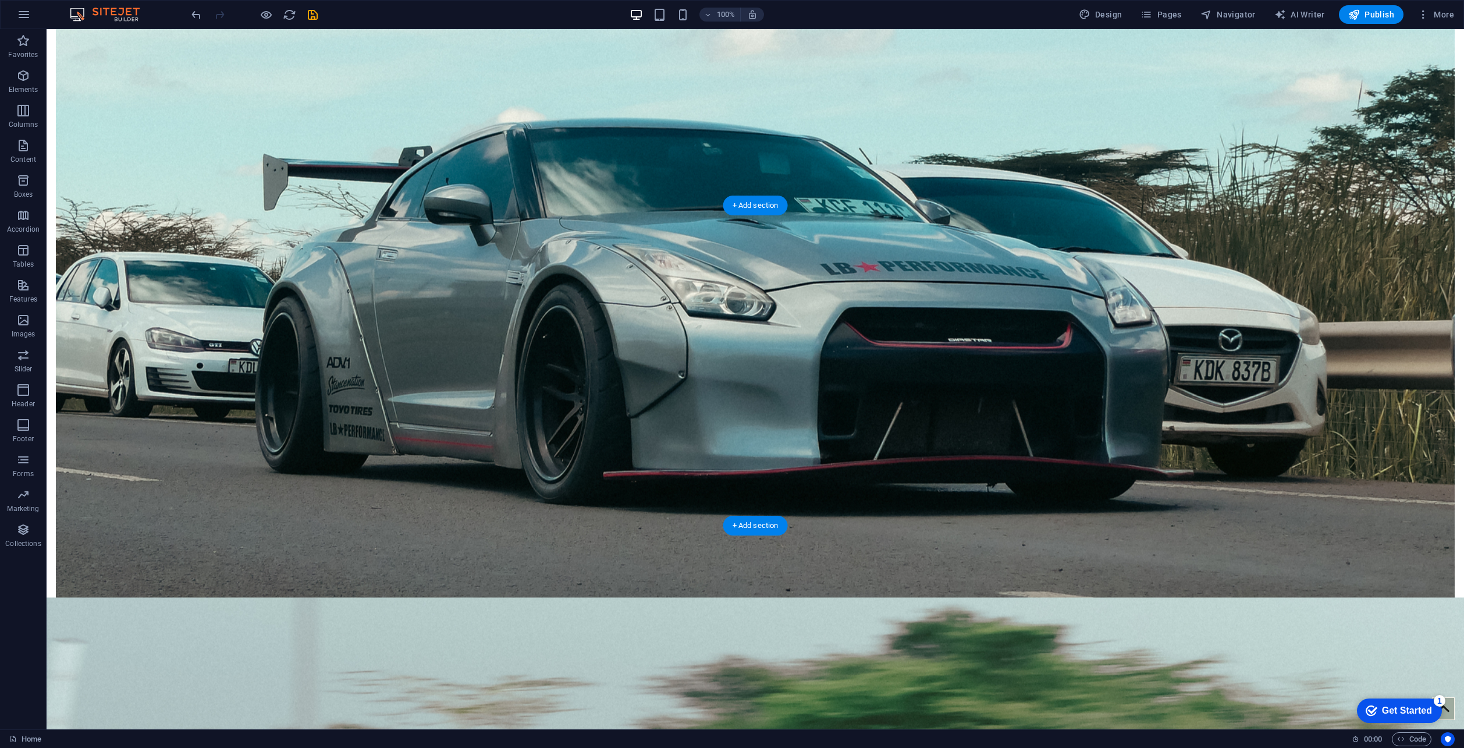
scroll to position [582, 0]
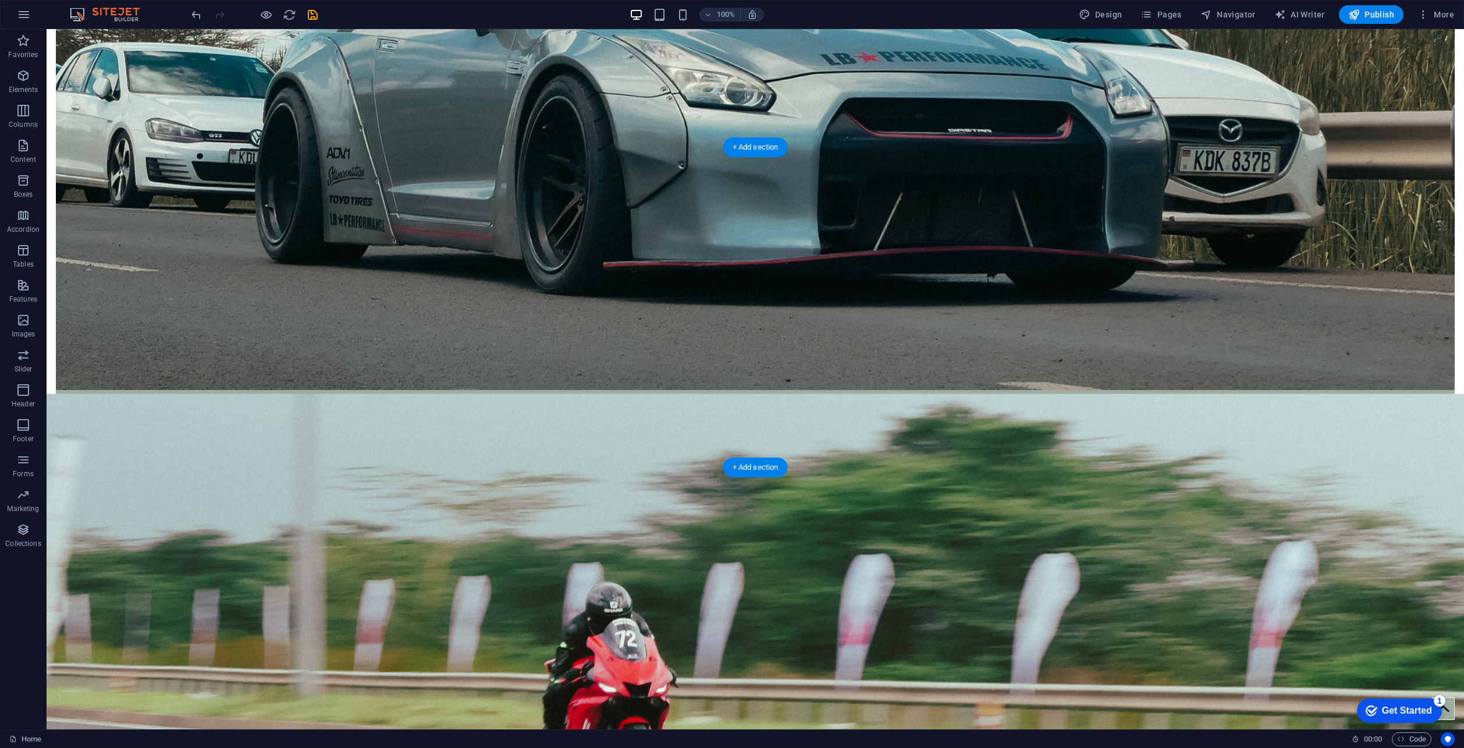
click at [1097, 410] on figure at bounding box center [755, 648] width 1417 height 510
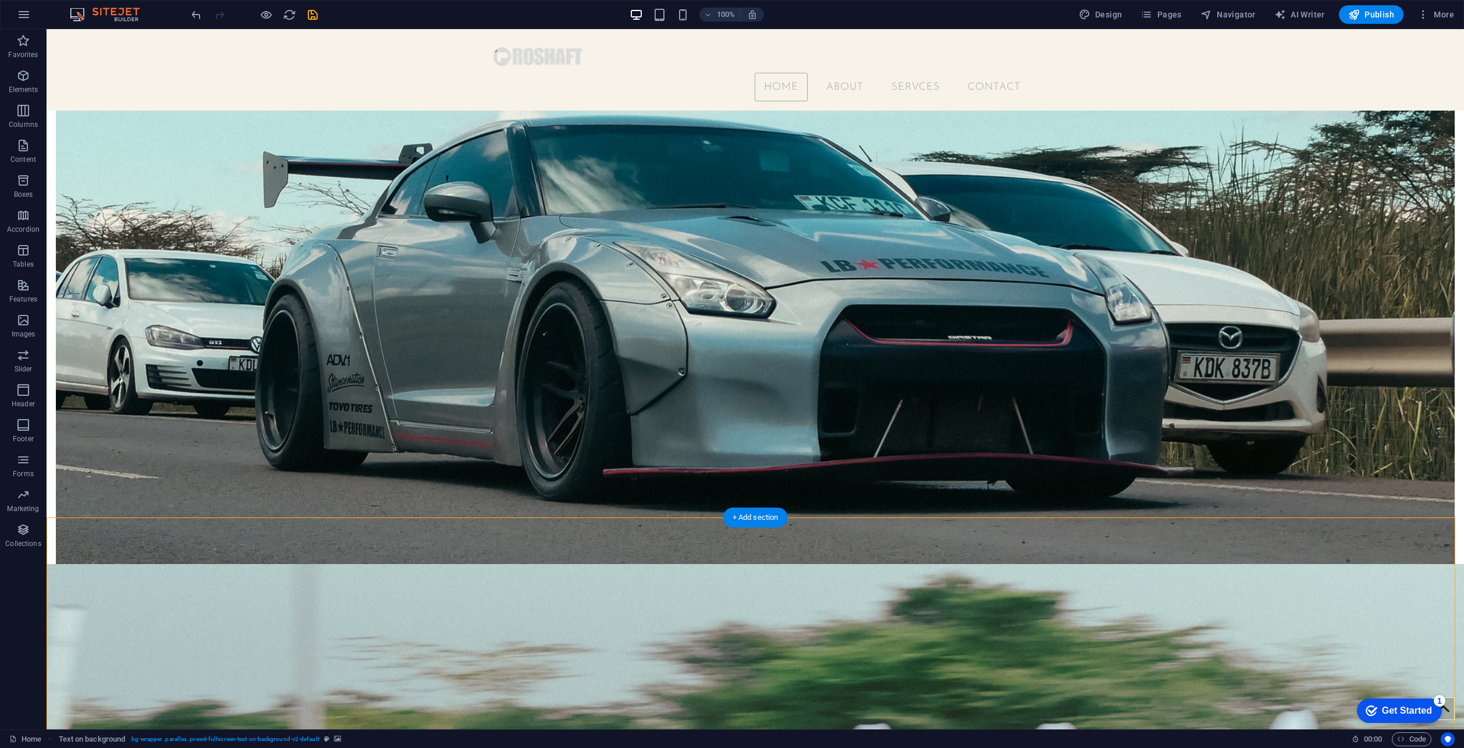
scroll to position [0, 0]
